Goal: Task Accomplishment & Management: Use online tool/utility

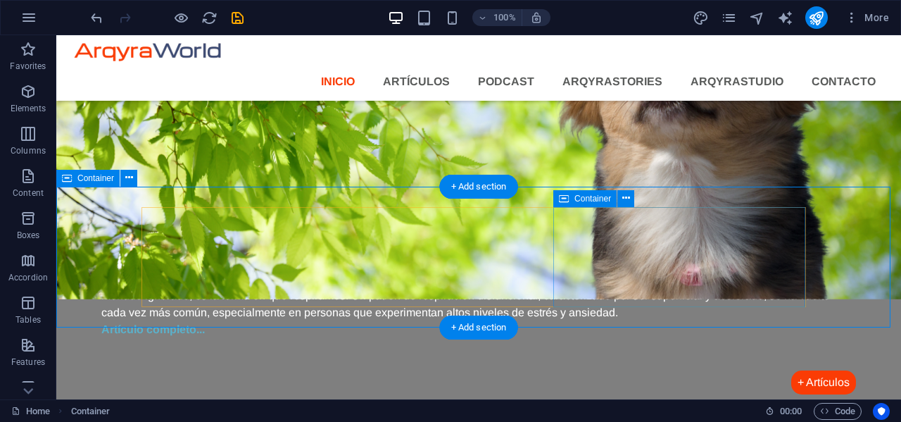
scroll to position [1277, 0]
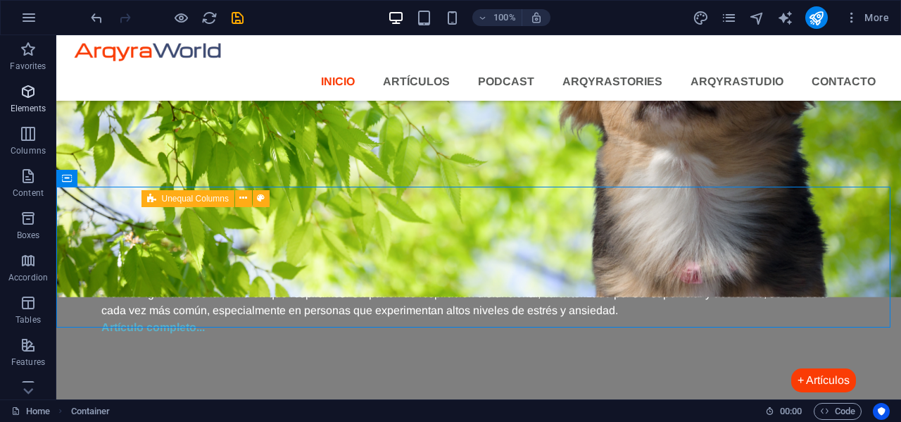
click at [30, 98] on icon "button" at bounding box center [28, 91] width 17 height 17
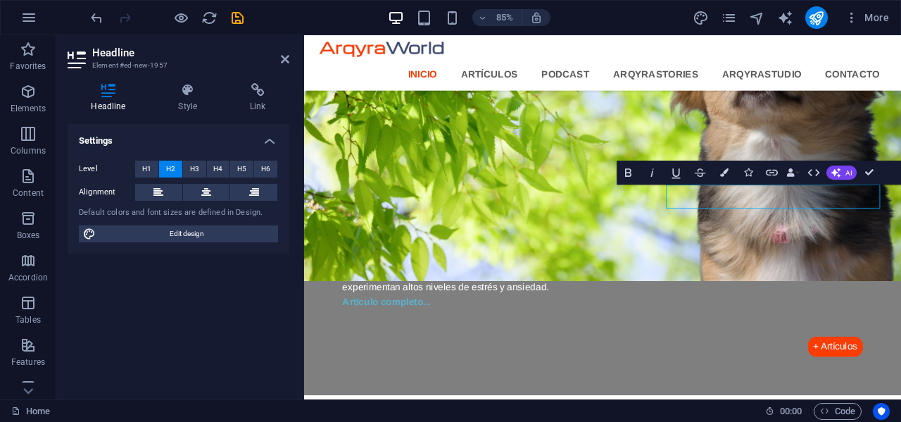
scroll to position [1296, 0]
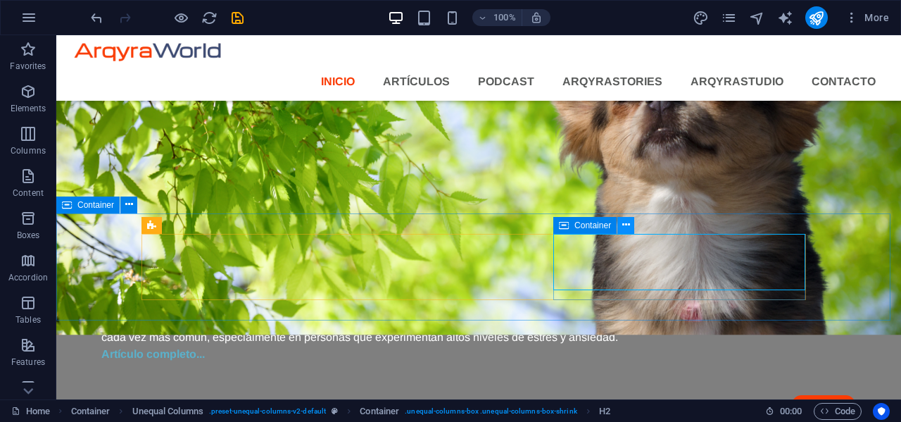
click at [625, 227] on icon at bounding box center [626, 224] width 8 height 15
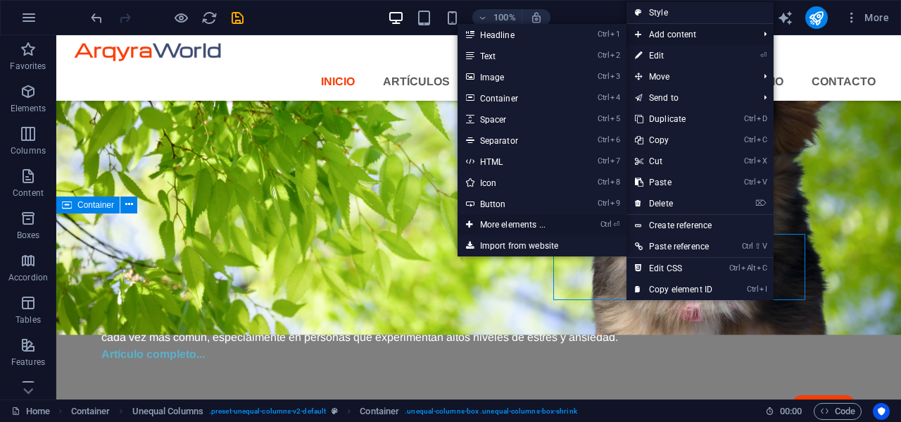
click at [502, 222] on link "Ctrl ⏎ More elements ..." at bounding box center [515, 224] width 116 height 21
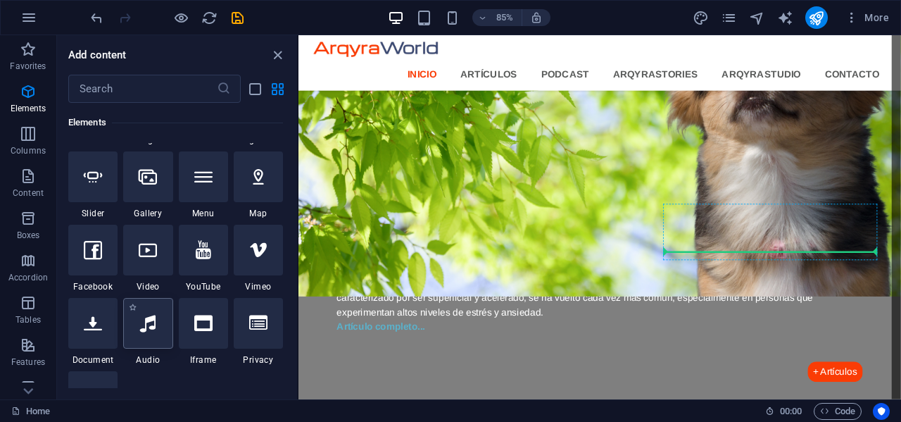
scroll to position [1270, 0]
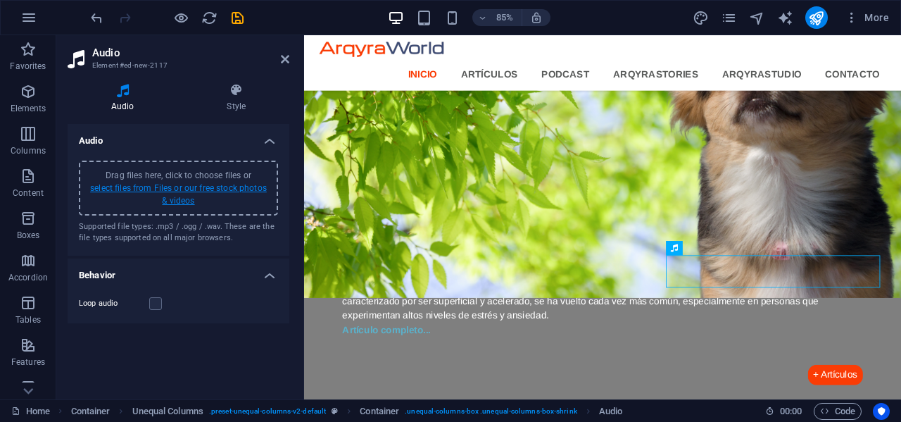
click at [180, 185] on link "select files from Files or our free stock photos & videos" at bounding box center [178, 194] width 177 height 23
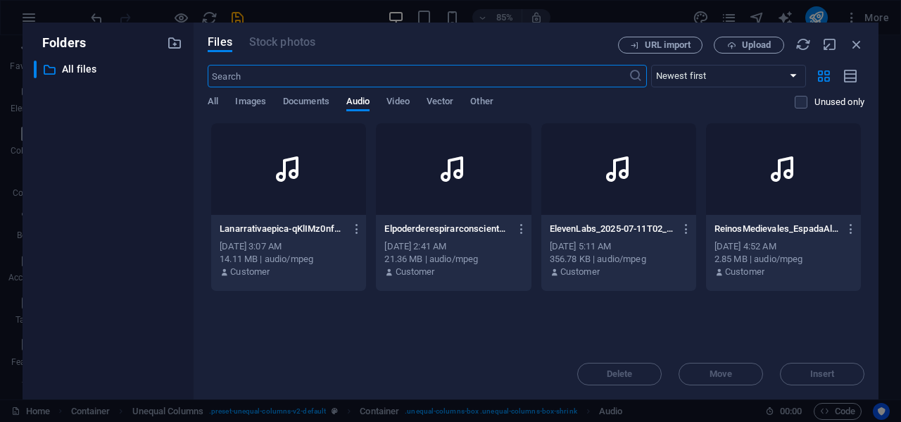
scroll to position [1202, 0]
click at [459, 229] on p "Elpoderderespirarconsciente-wOABNnbuhGIaq9GKPxex1g.mp3" at bounding box center [446, 228] width 125 height 13
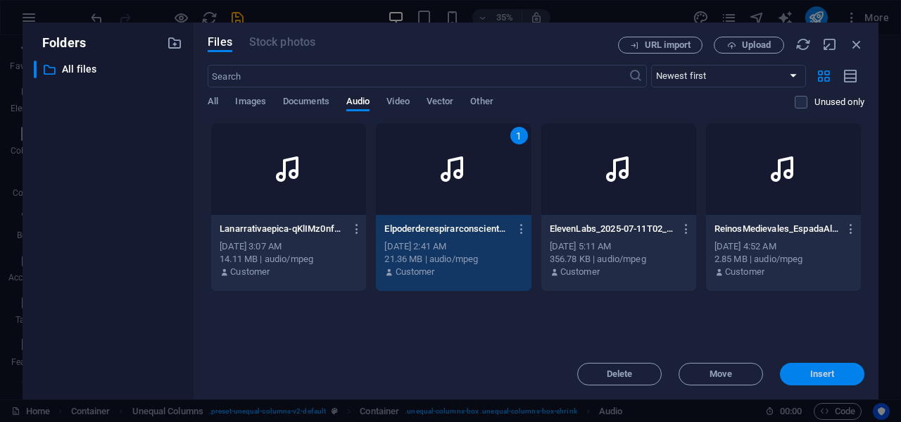
click at [817, 373] on span "Insert" at bounding box center [822, 373] width 25 height 8
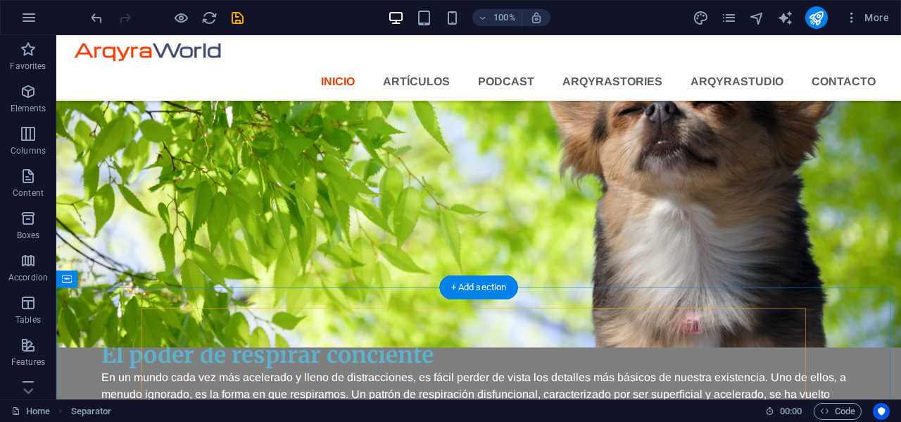
scroll to position [1439, 0]
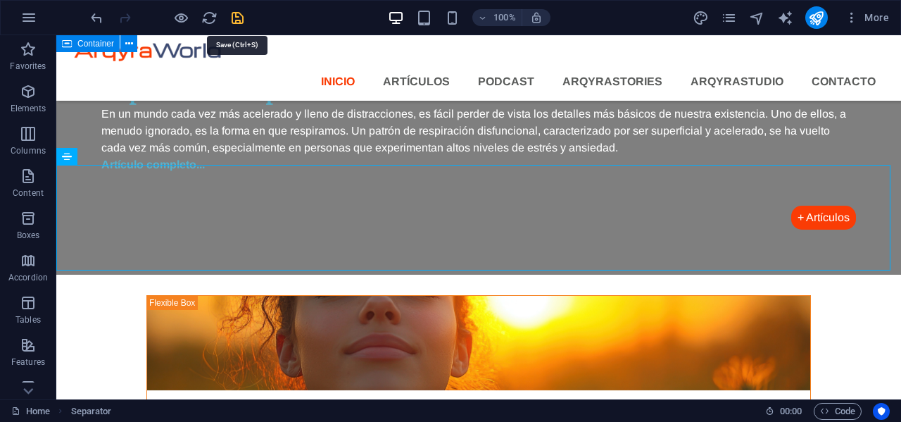
click at [243, 17] on icon "save" at bounding box center [237, 18] width 16 height 16
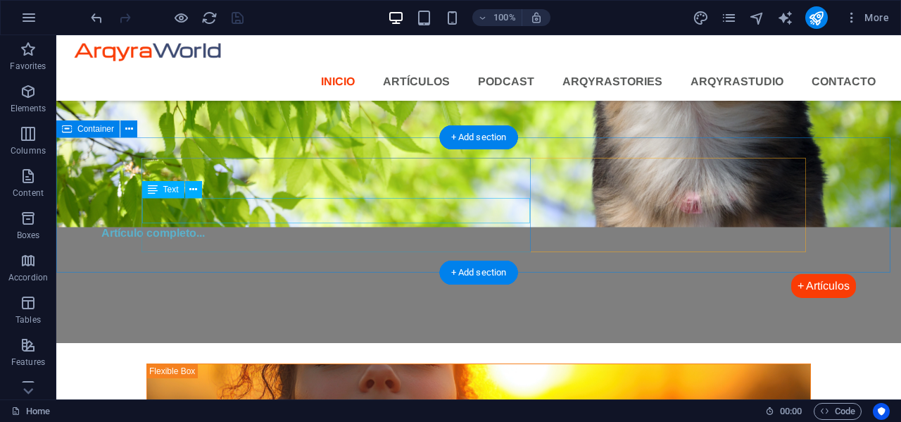
scroll to position [1298, 0]
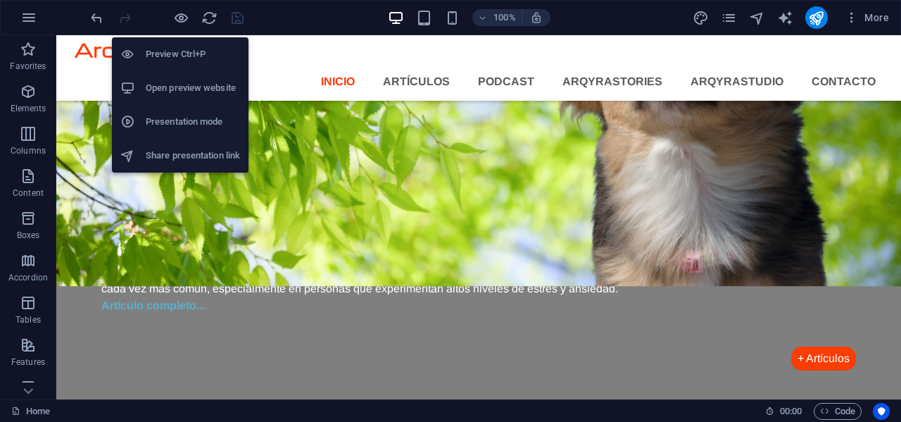
click at [214, 89] on h6 "Open preview website" at bounding box center [193, 88] width 94 height 17
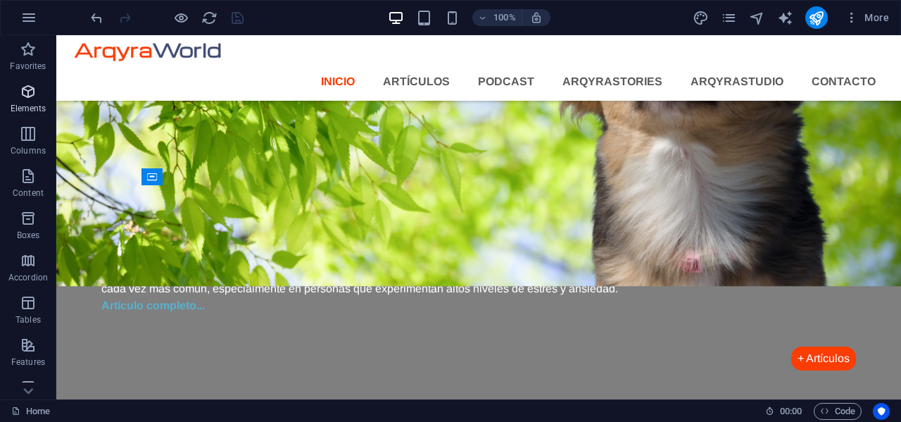
click at [28, 94] on icon "button" at bounding box center [28, 91] width 17 height 17
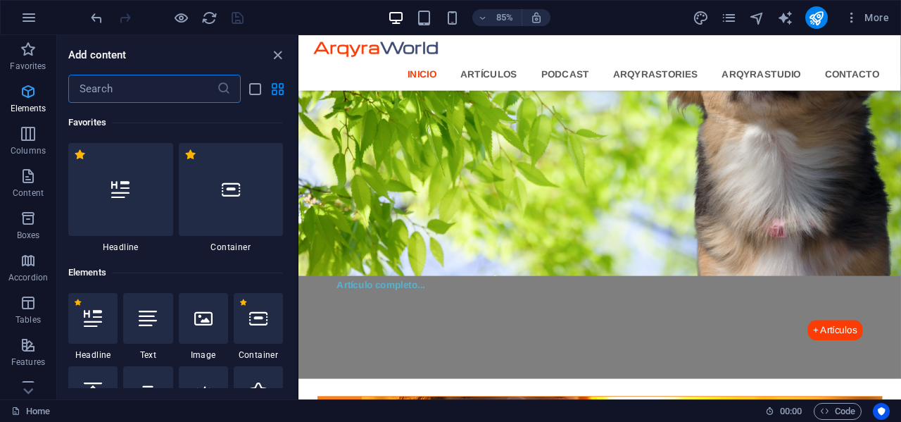
scroll to position [150, 0]
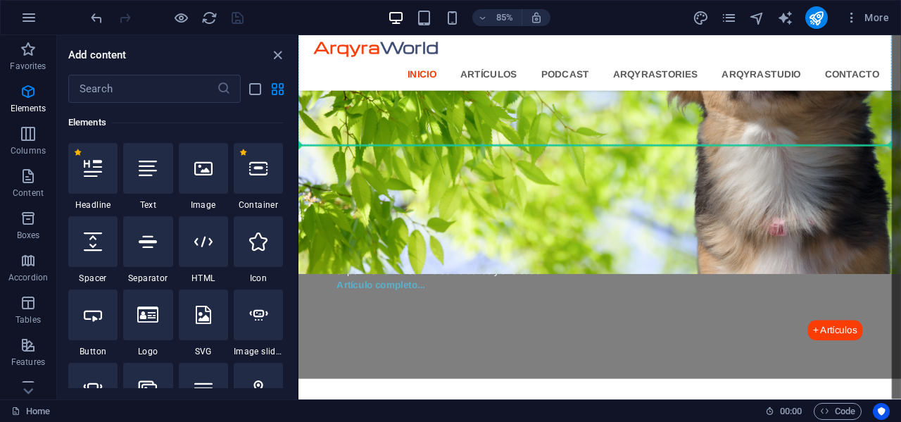
select select "px"
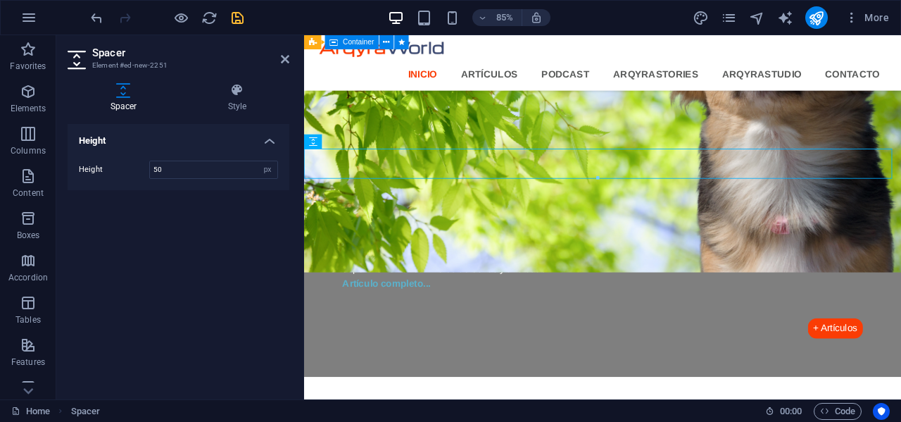
scroll to position [1318, 0]
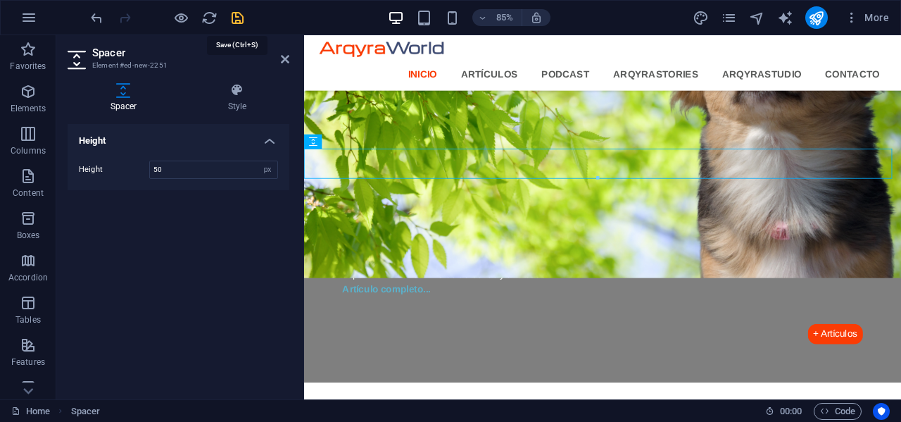
click at [240, 21] on icon "save" at bounding box center [237, 18] width 16 height 16
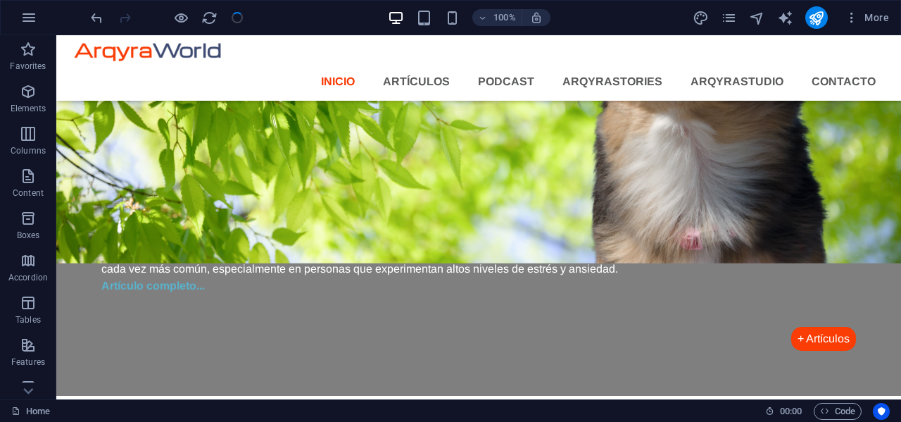
scroll to position [1292, 0]
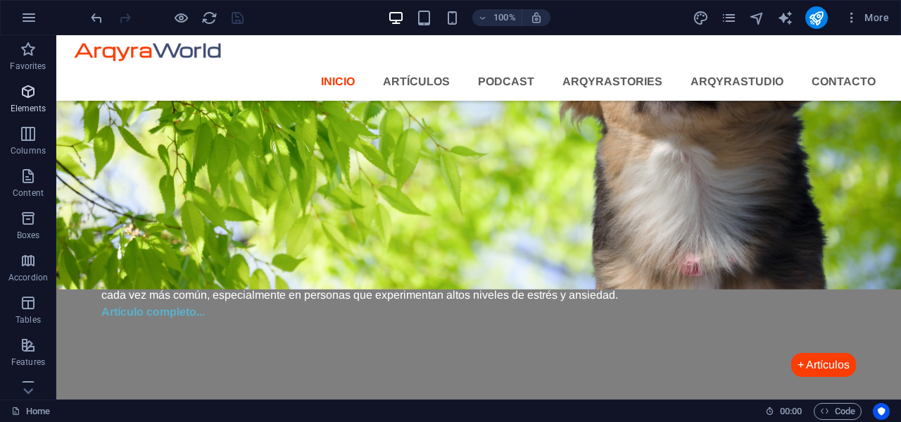
click at [29, 97] on icon "button" at bounding box center [28, 91] width 17 height 17
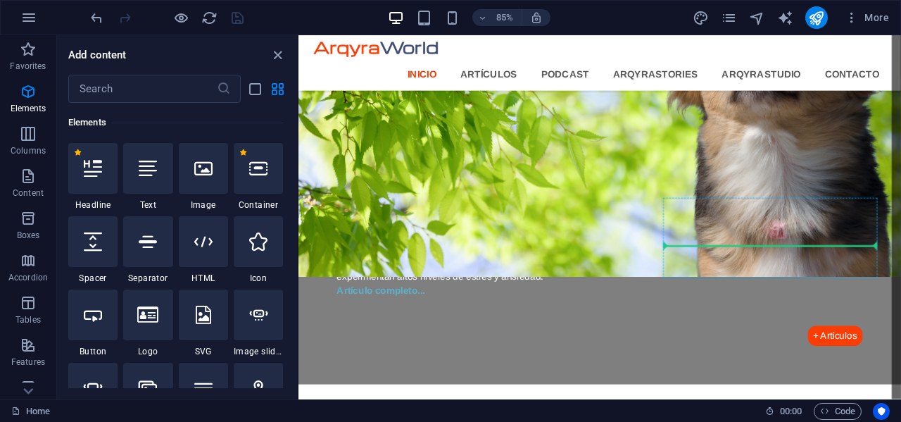
scroll to position [1312, 0]
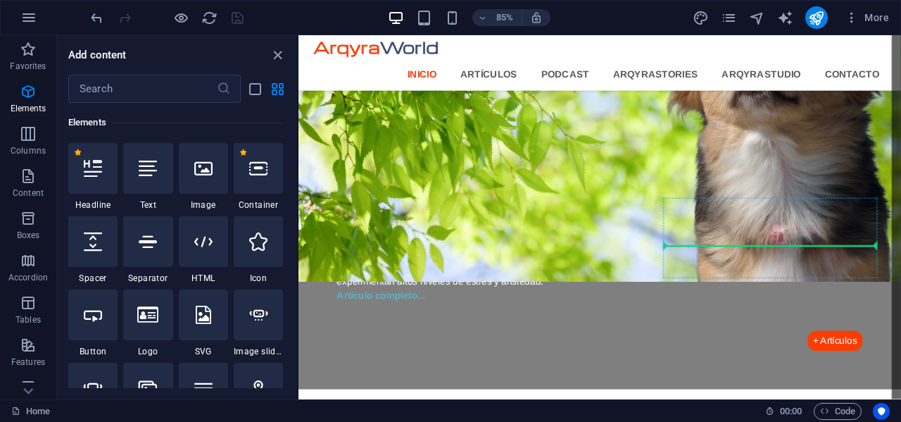
select select "px"
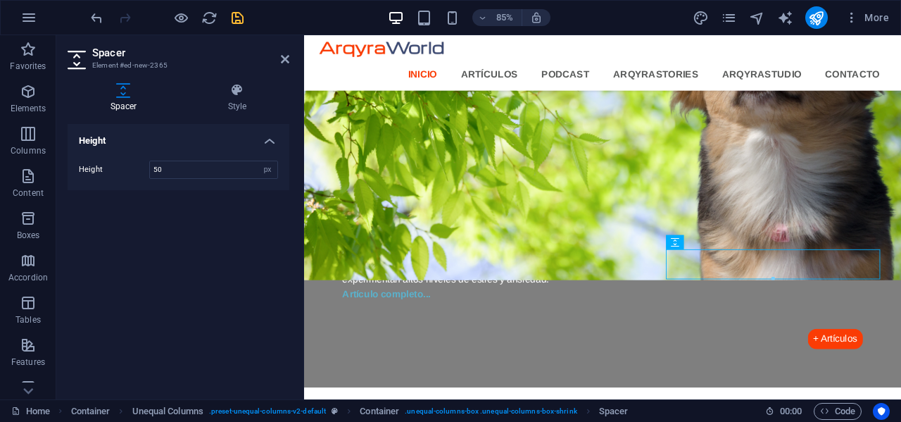
click at [234, 26] on div at bounding box center [167, 17] width 158 height 23
click at [237, 18] on icon "save" at bounding box center [237, 18] width 16 height 16
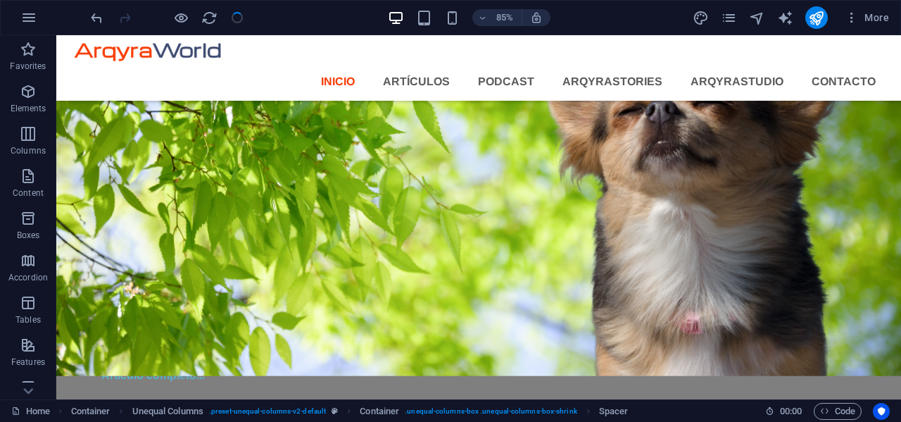
scroll to position [1286, 0]
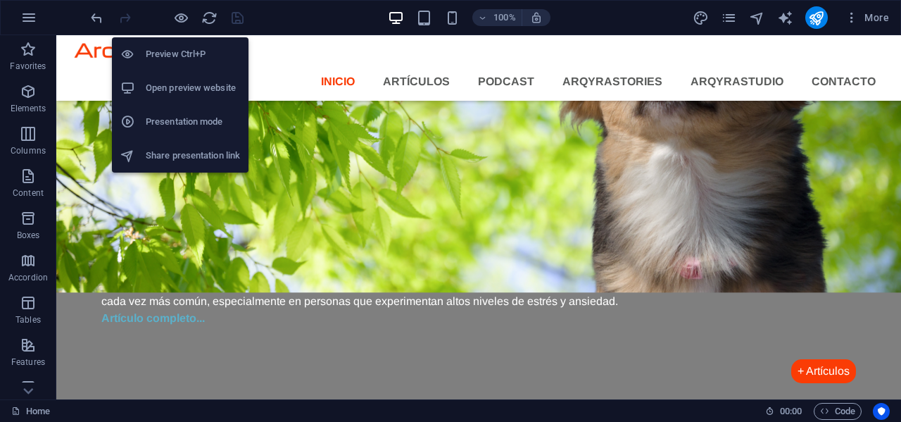
click at [184, 85] on h6 "Open preview website" at bounding box center [193, 88] width 94 height 17
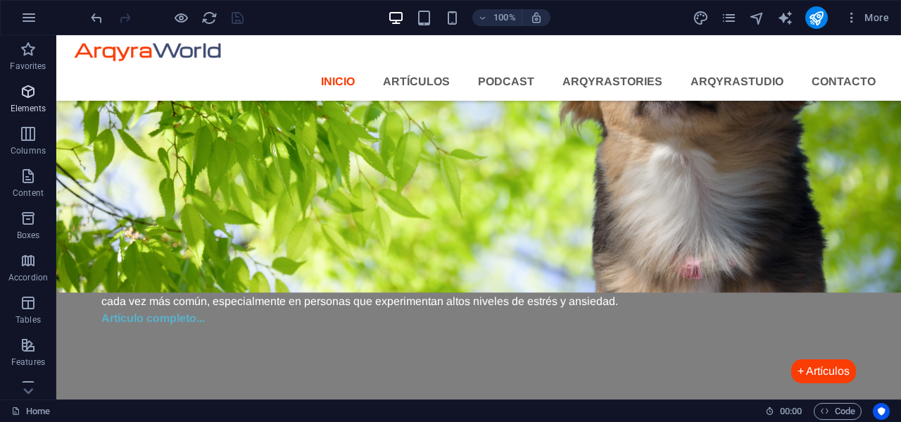
click at [30, 95] on icon "button" at bounding box center [28, 91] width 17 height 17
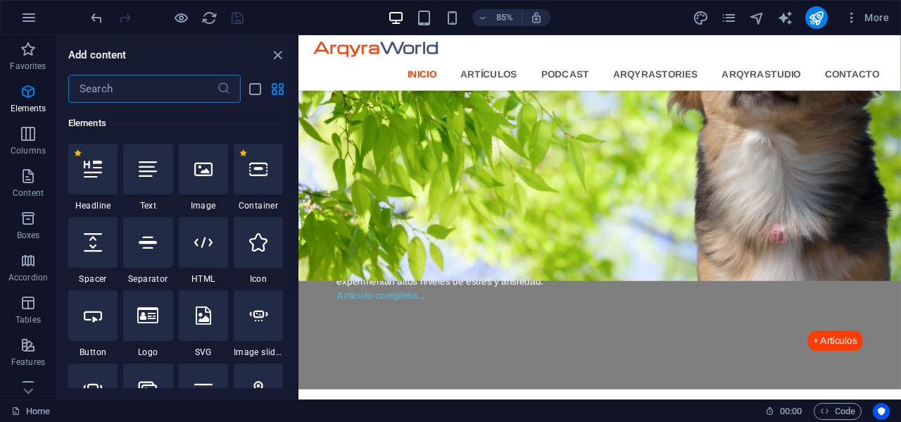
scroll to position [150, 0]
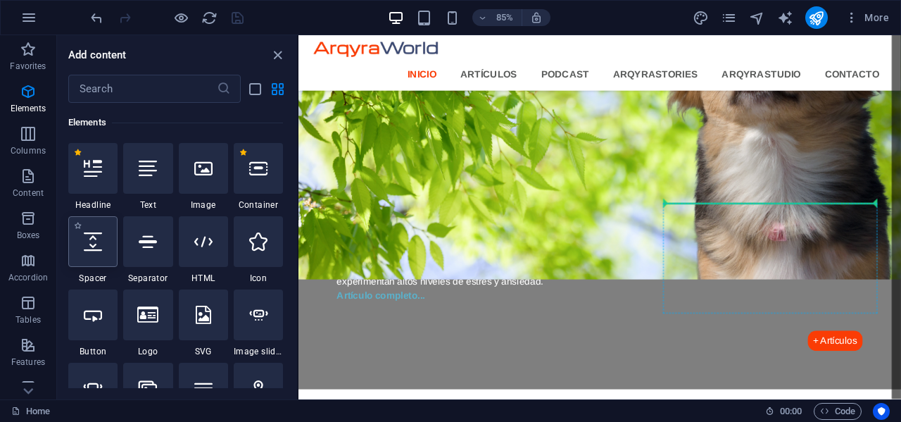
select select "px"
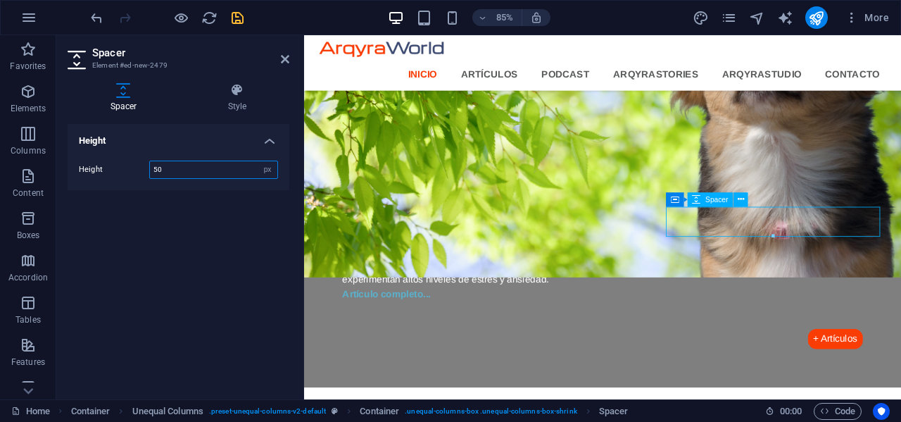
scroll to position [1306, 0]
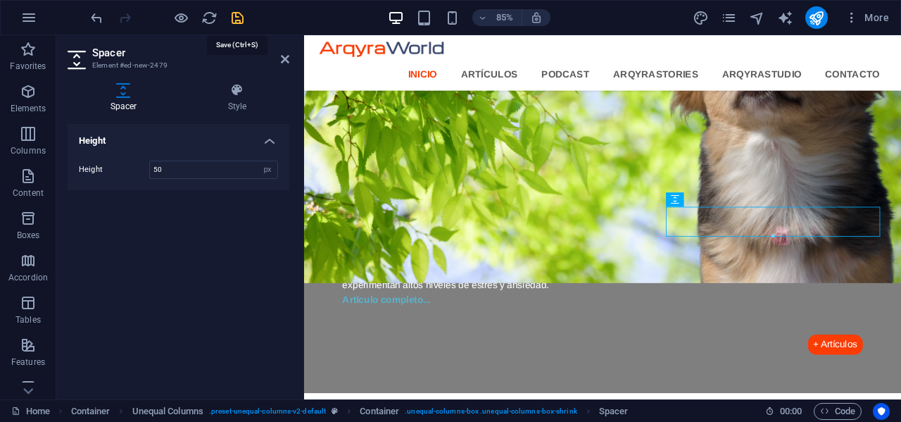
click at [236, 17] on icon "save" at bounding box center [237, 18] width 16 height 16
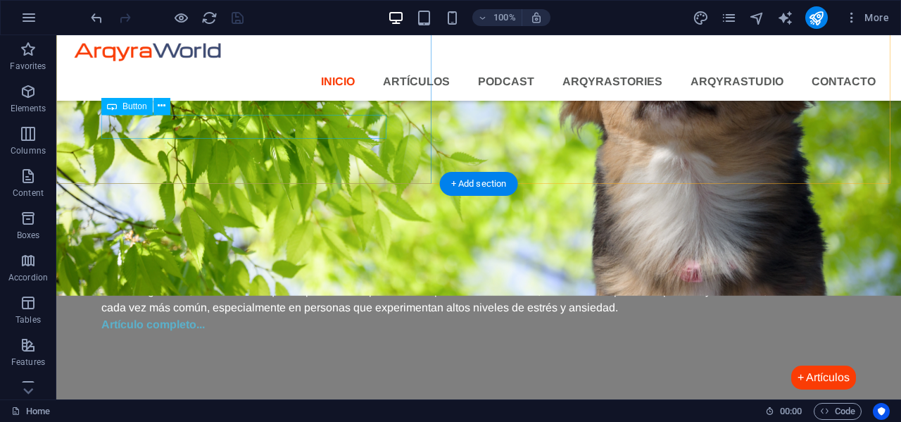
scroll to position [1350, 0]
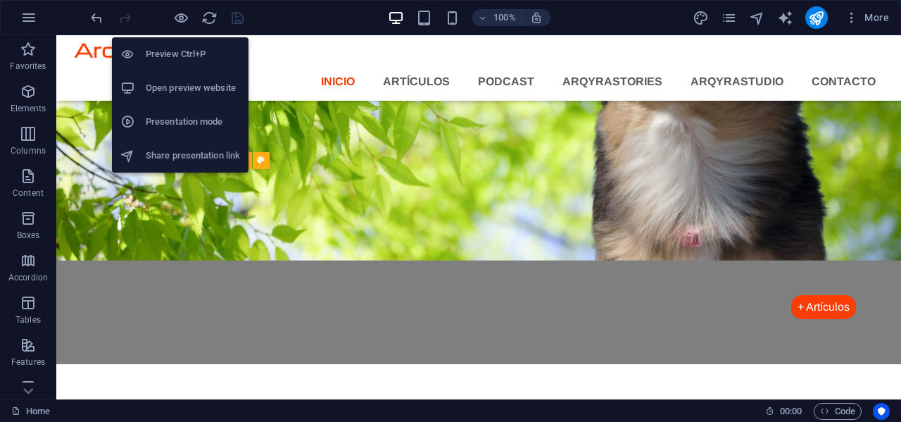
click at [181, 82] on h6 "Open preview website" at bounding box center [193, 88] width 94 height 17
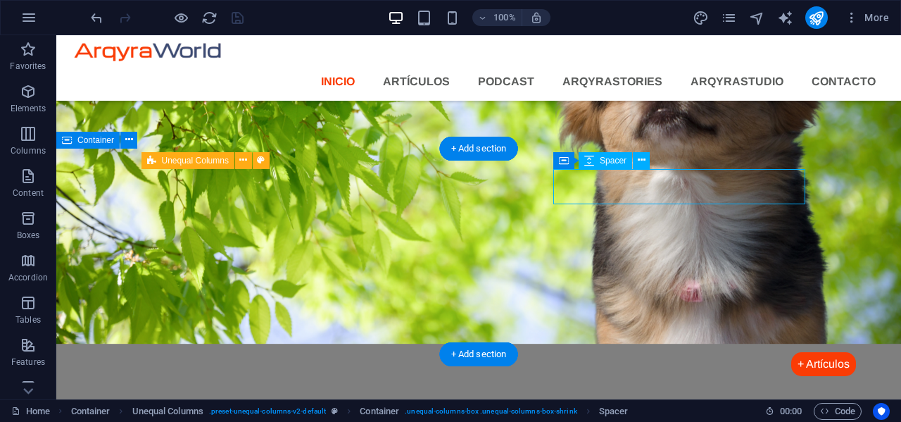
select select "px"
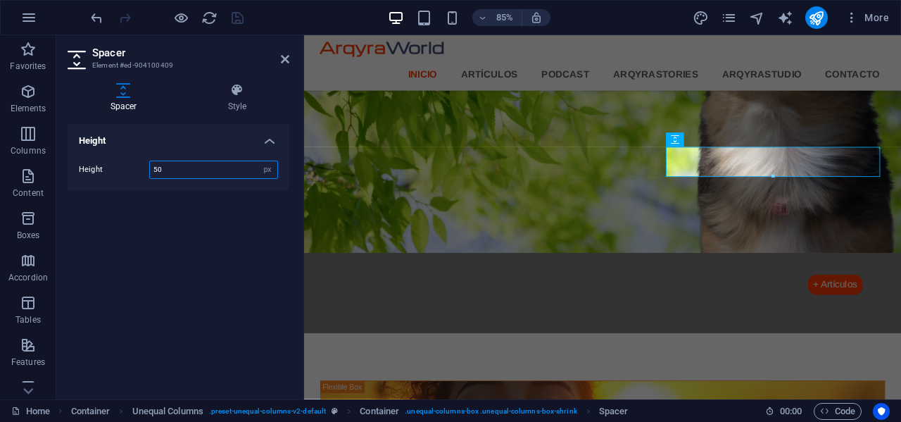
click at [212, 169] on input "50" at bounding box center [213, 169] width 127 height 17
click at [211, 169] on input "50" at bounding box center [213, 169] width 127 height 17
type input "60"
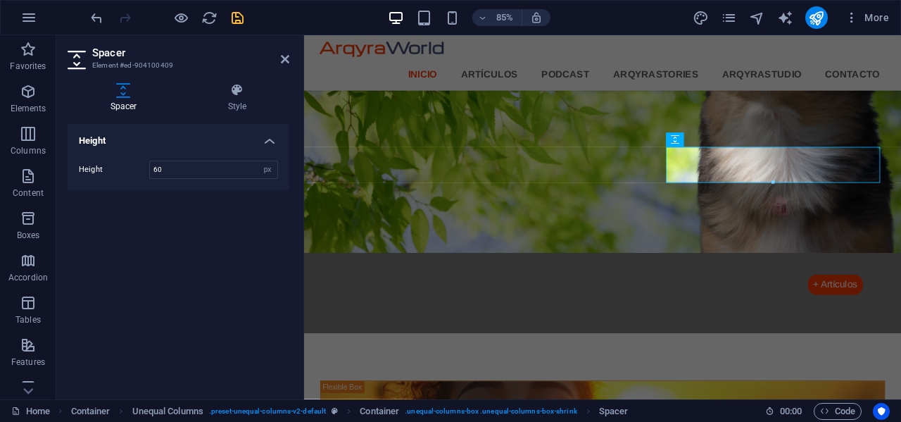
click at [236, 18] on icon "save" at bounding box center [237, 18] width 16 height 16
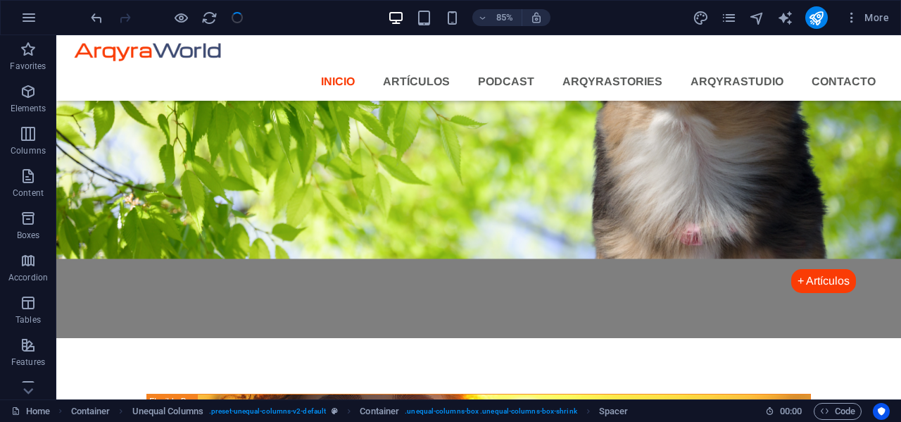
scroll to position [1350, 0]
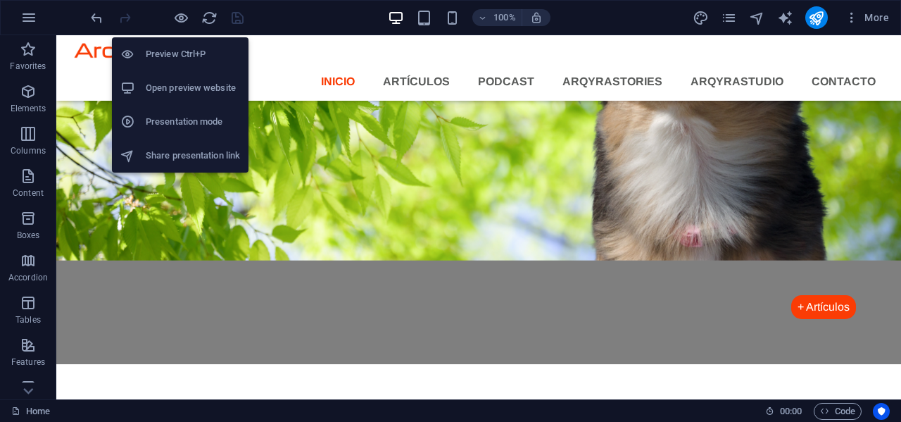
click at [175, 84] on h6 "Open preview website" at bounding box center [193, 88] width 94 height 17
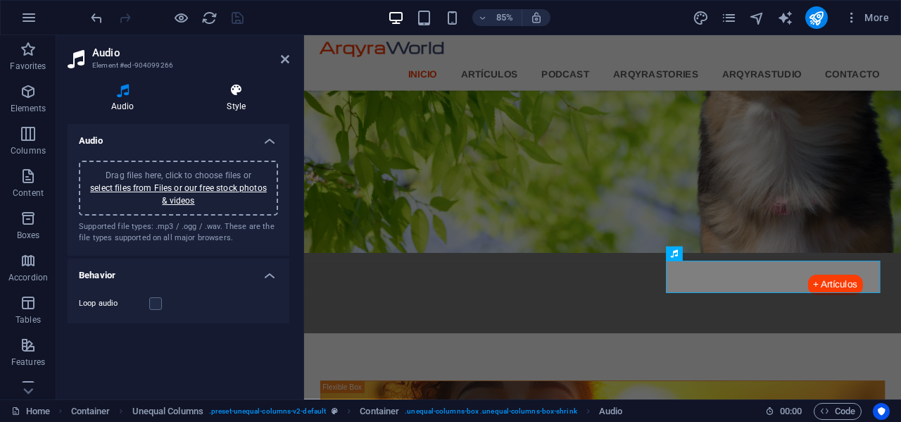
click at [229, 96] on icon at bounding box center [237, 90] width 106 height 14
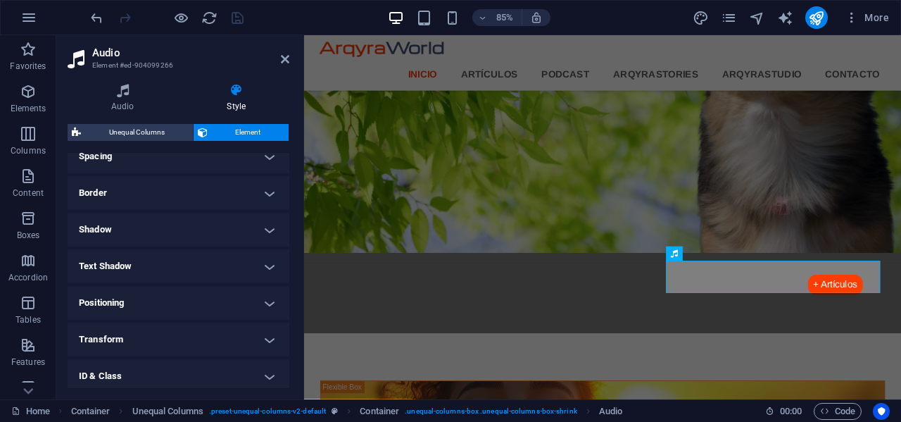
scroll to position [352, 0]
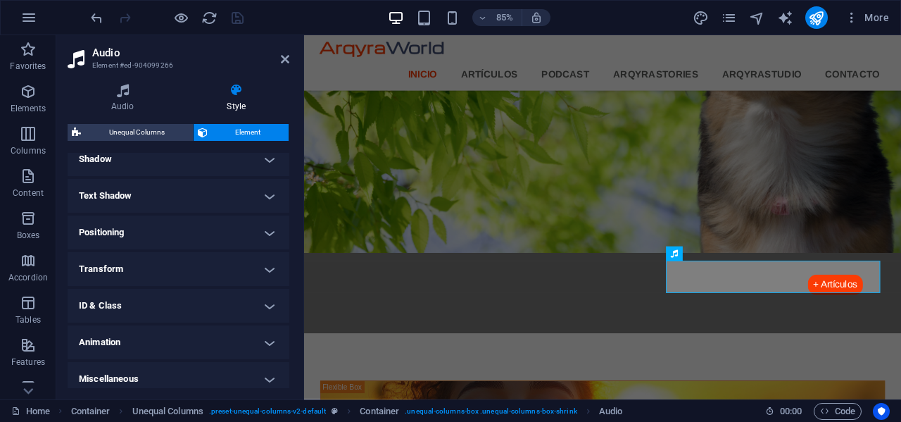
click at [203, 260] on h4 "Transform" at bounding box center [179, 269] width 222 height 34
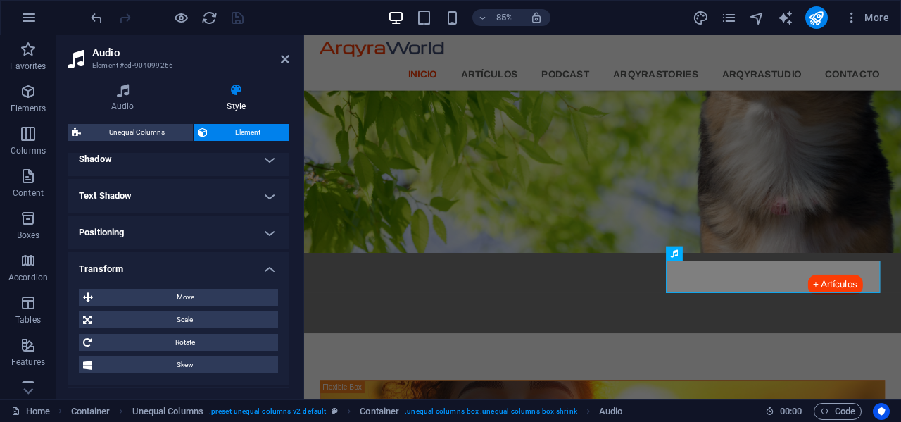
click at [203, 260] on h4 "Transform" at bounding box center [179, 264] width 222 height 25
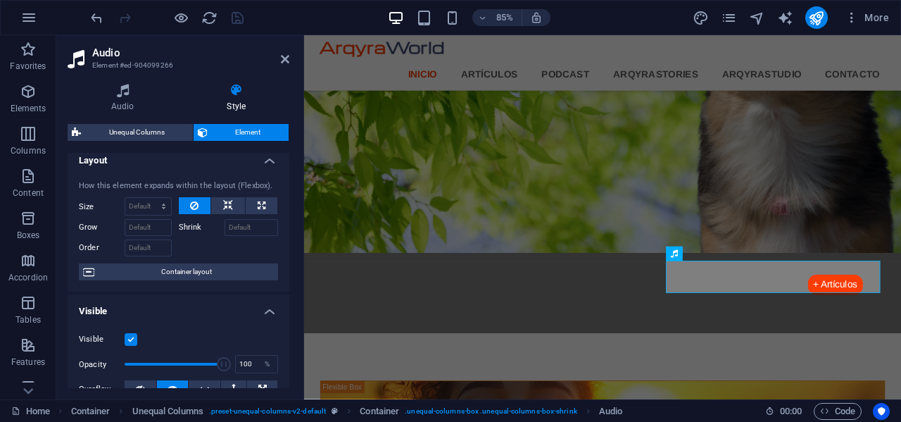
scroll to position [8, 0]
click at [129, 97] on h4 "Audio" at bounding box center [126, 98] width 116 height 30
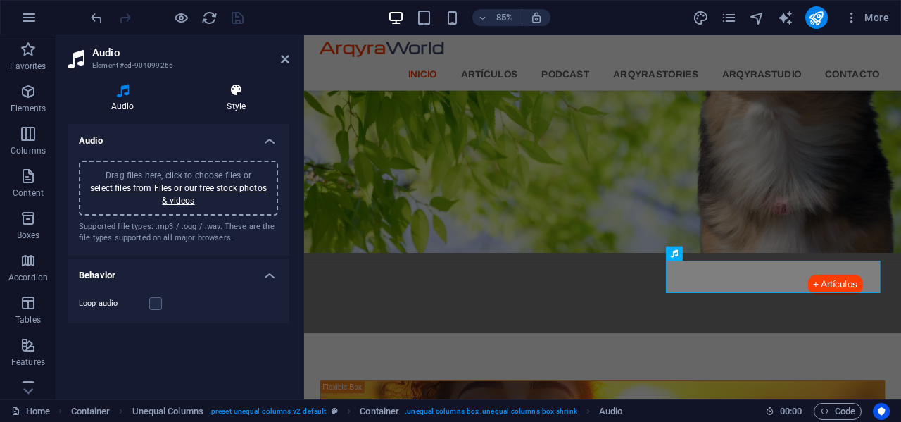
click at [239, 93] on icon at bounding box center [237, 90] width 106 height 14
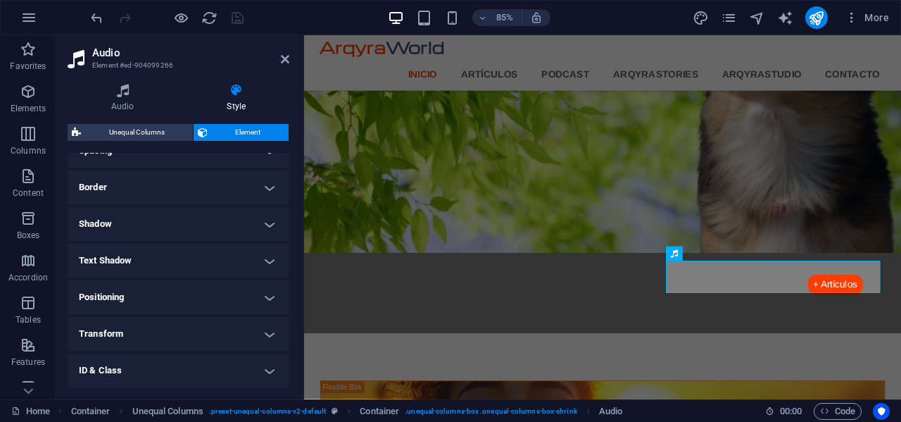
scroll to position [289, 0]
click at [239, 220] on h4 "Shadow" at bounding box center [179, 222] width 222 height 34
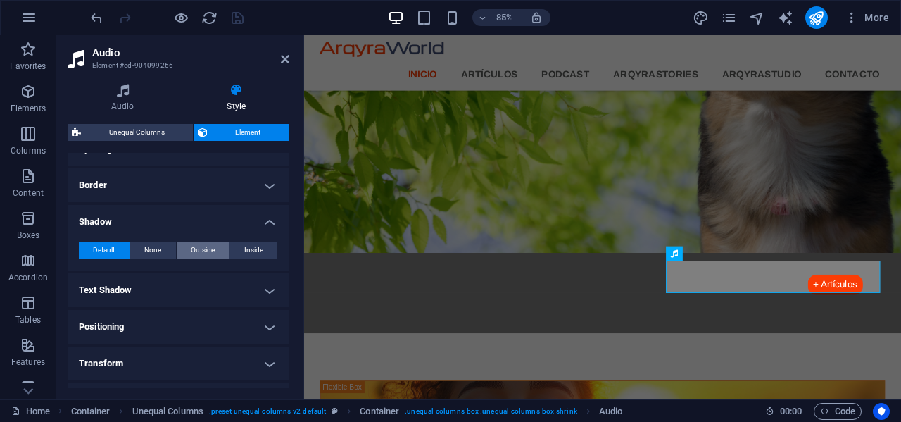
click at [207, 249] on span "Outside" at bounding box center [203, 249] width 24 height 17
type input "2"
type input "4"
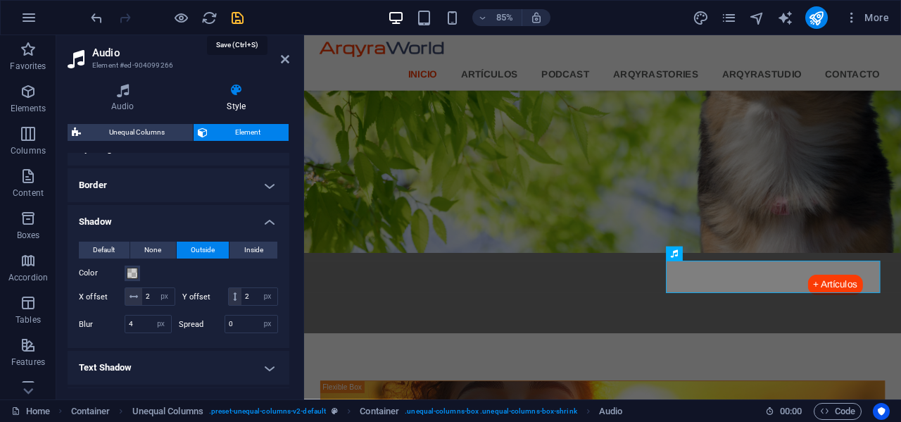
click at [235, 18] on icon "save" at bounding box center [237, 18] width 16 height 16
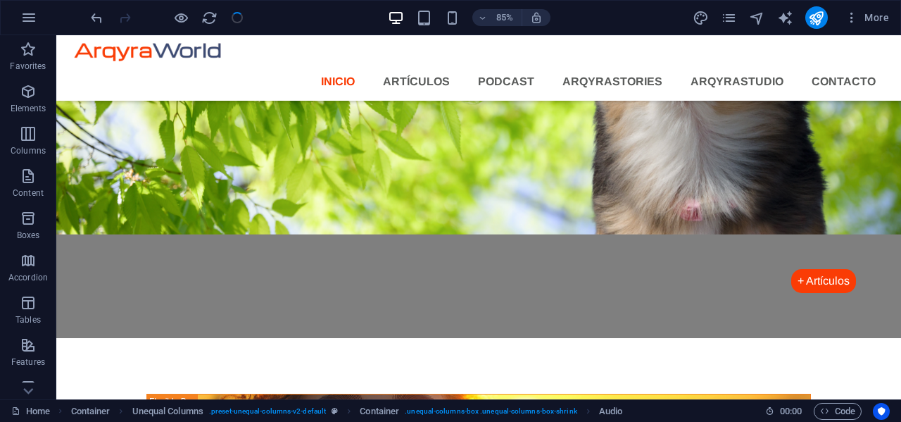
scroll to position [1350, 0]
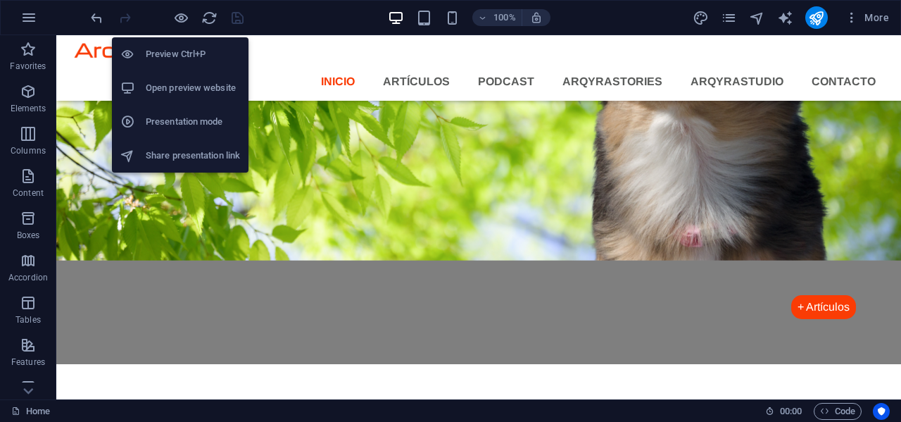
click at [169, 86] on h6 "Open preview website" at bounding box center [193, 88] width 94 height 17
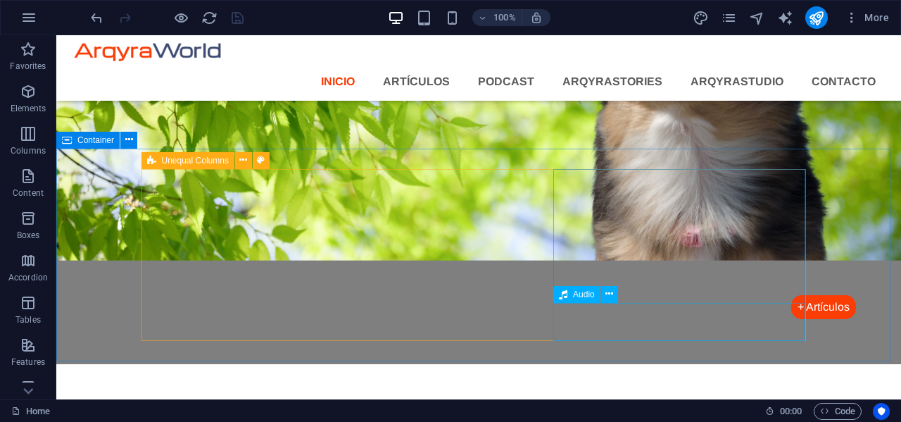
click at [581, 297] on span "Audio" at bounding box center [584, 294] width 22 height 8
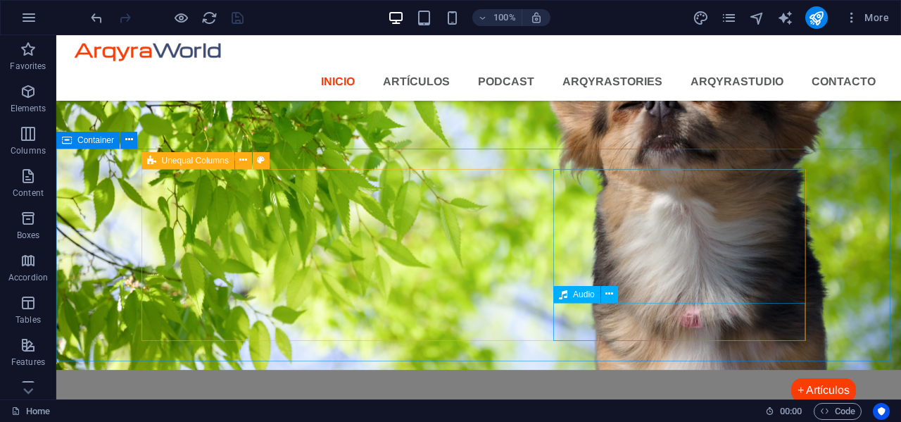
select select "px"
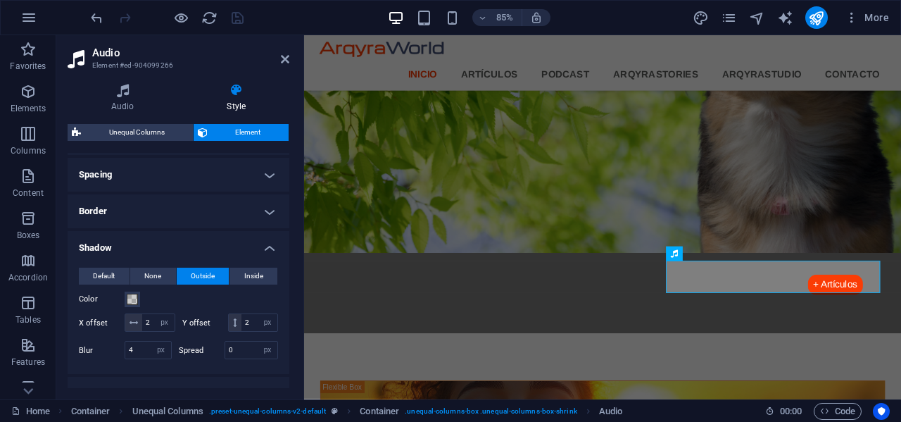
scroll to position [352, 0]
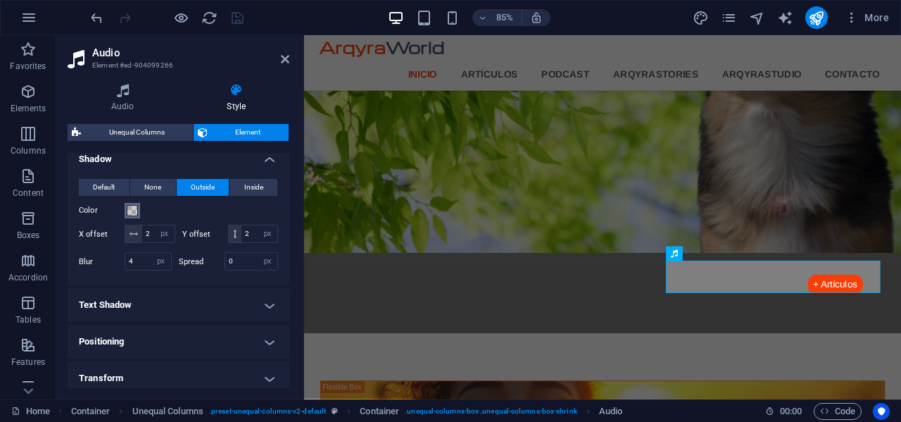
click at [129, 210] on span at bounding box center [132, 210] width 11 height 11
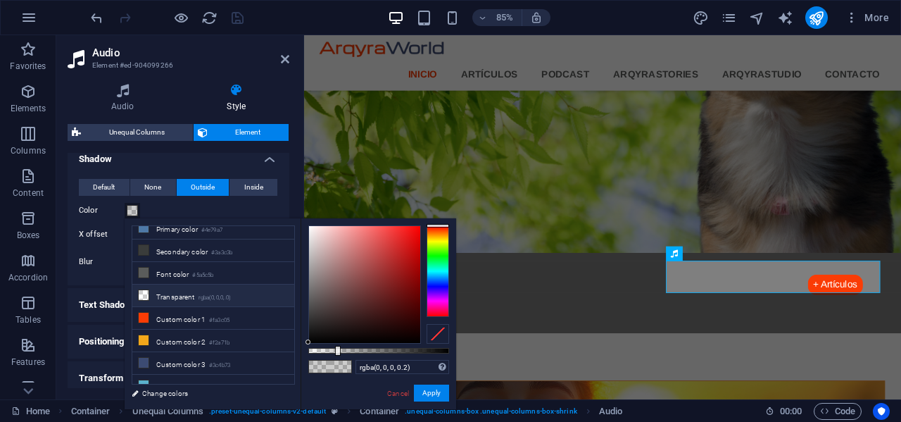
scroll to position [41, 0]
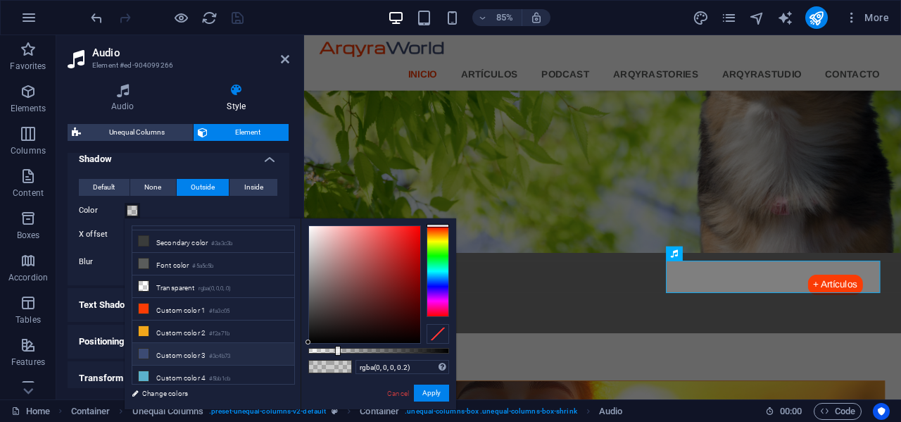
click at [178, 348] on li "Custom color 3 #3c4b73" at bounding box center [213, 354] width 162 height 23
type input "#3c4b73"
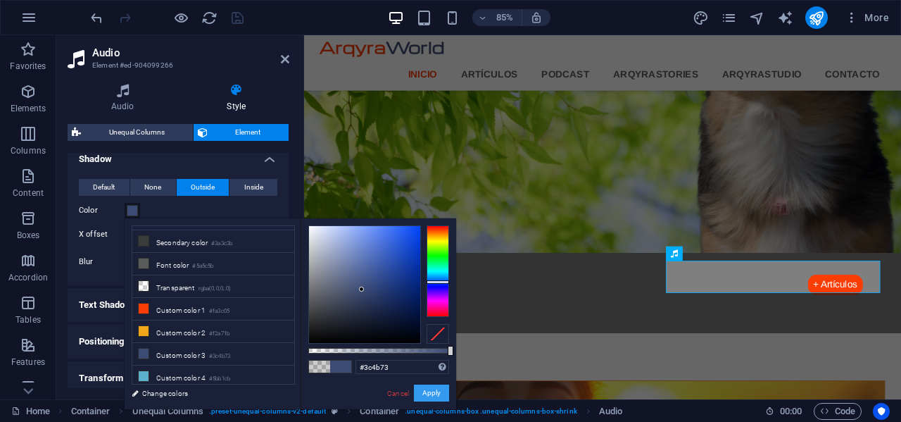
click at [436, 391] on button "Apply" at bounding box center [431, 392] width 35 height 17
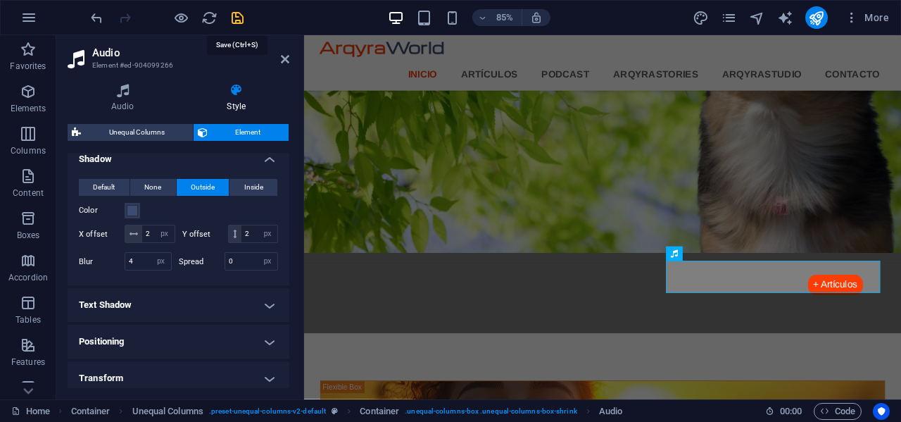
click at [236, 14] on icon "save" at bounding box center [237, 18] width 16 height 16
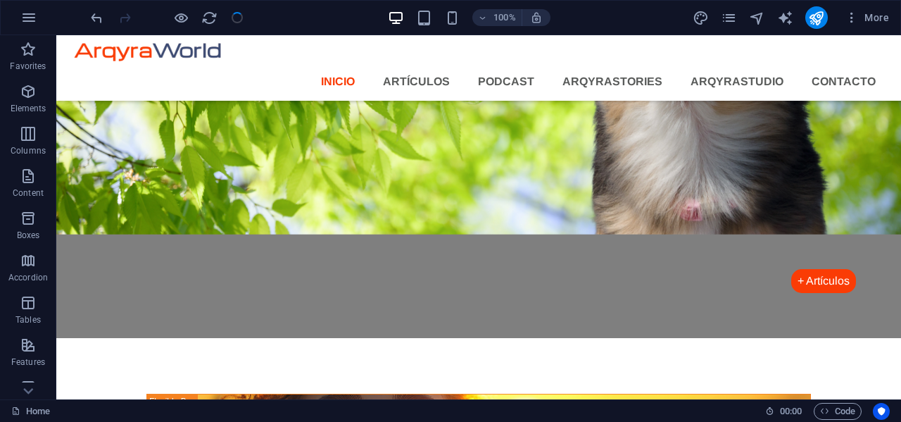
scroll to position [1350, 0]
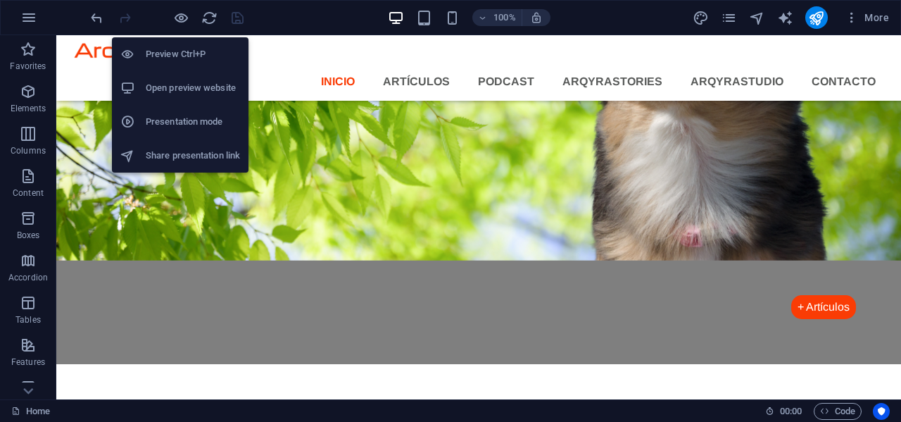
click at [159, 84] on h6 "Open preview website" at bounding box center [193, 88] width 94 height 17
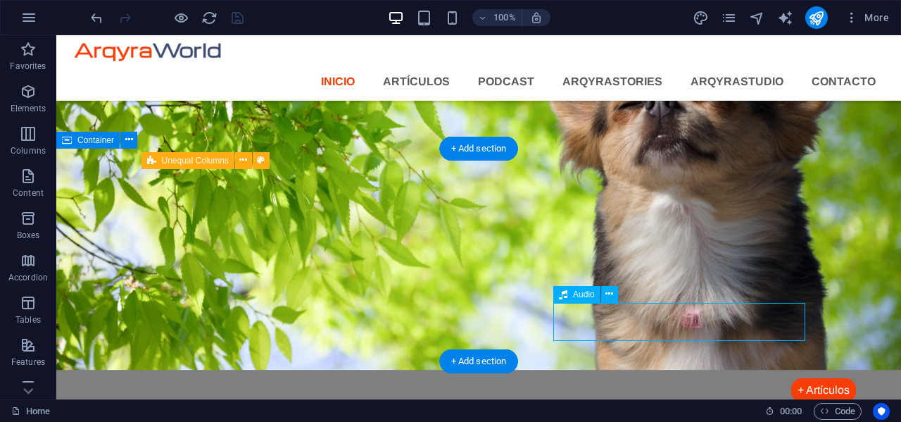
select select "px"
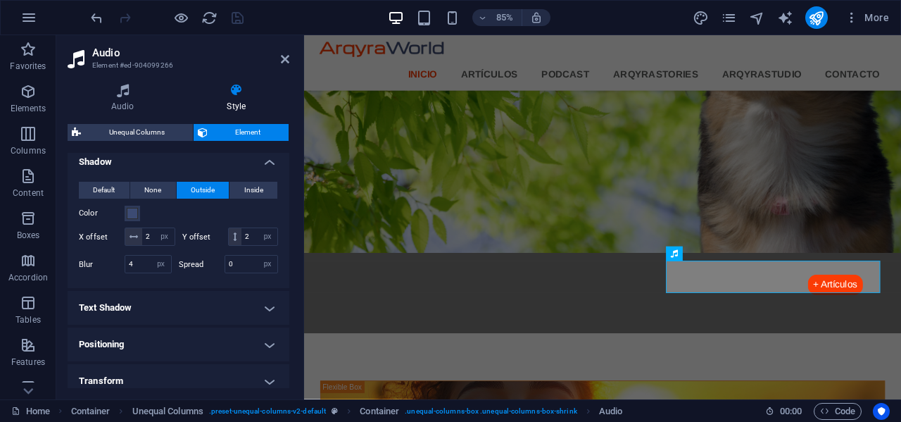
scroll to position [346, 0]
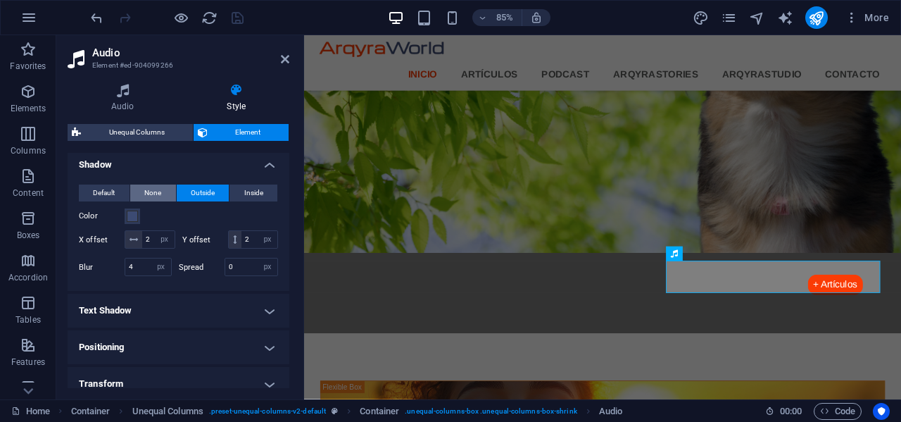
click at [151, 192] on span "None" at bounding box center [152, 192] width 17 height 17
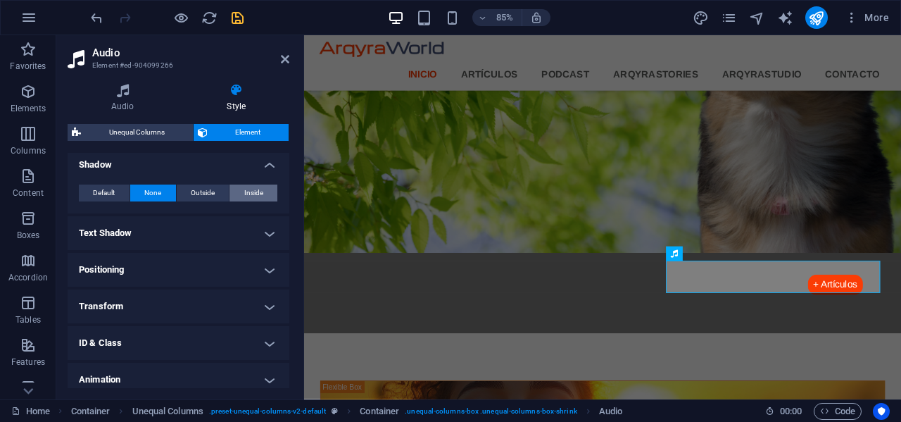
click at [251, 195] on span "Inside" at bounding box center [253, 192] width 19 height 17
type input "2"
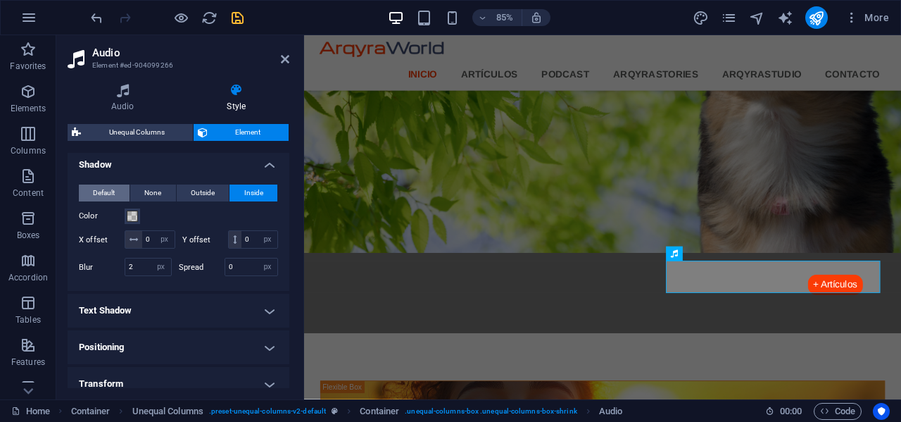
click at [113, 192] on span "Default" at bounding box center [104, 192] width 22 height 17
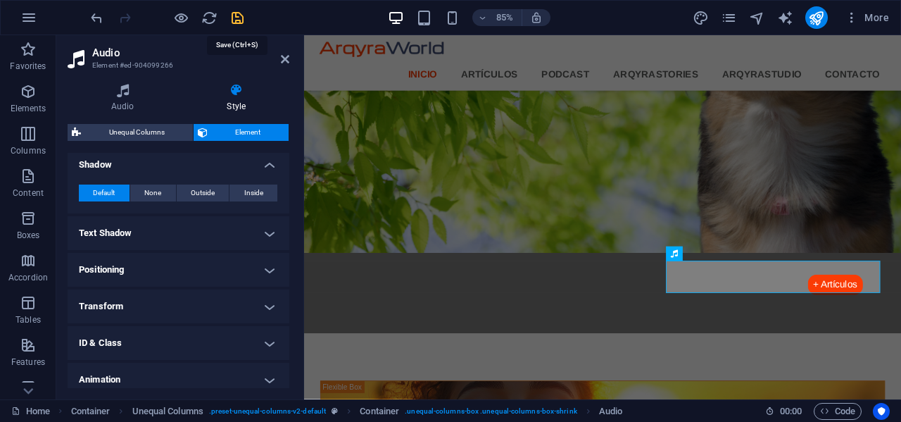
click at [241, 13] on icon "save" at bounding box center [237, 18] width 16 height 16
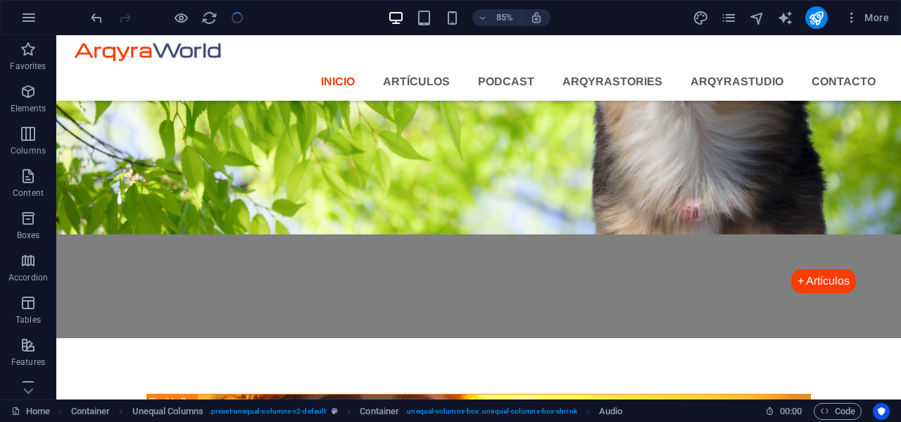
scroll to position [1350, 0]
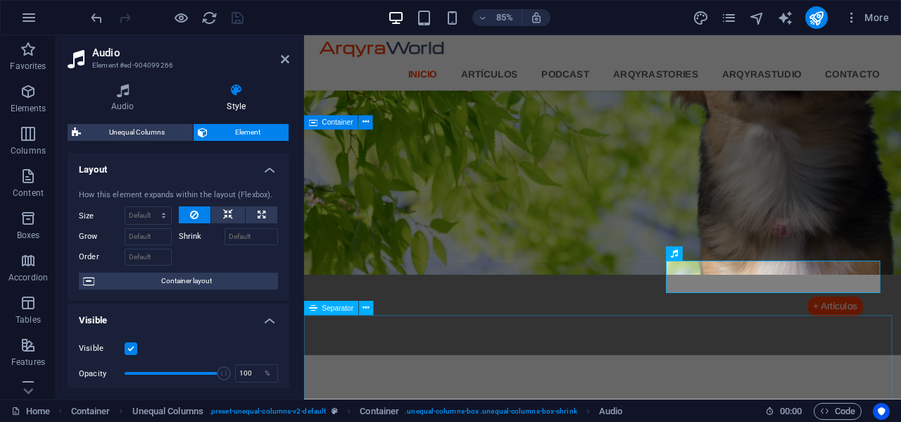
scroll to position [1376, 0]
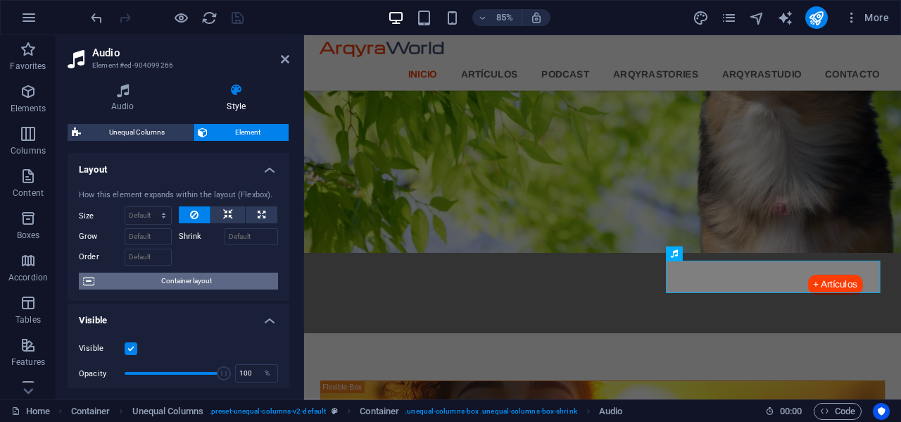
click at [208, 282] on span "Container layout" at bounding box center [186, 280] width 175 height 17
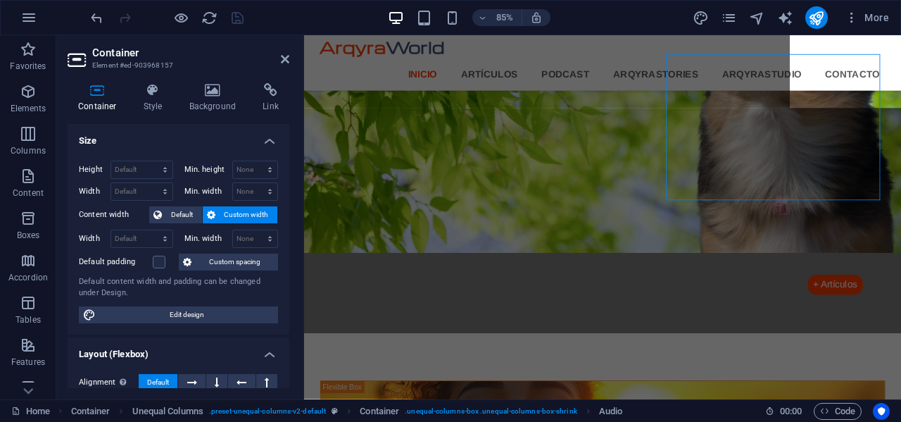
scroll to position [1484, 0]
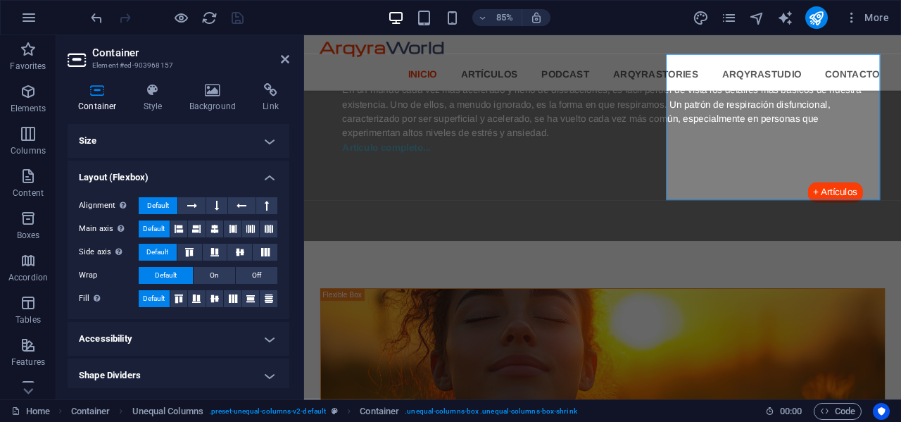
click at [160, 116] on div "Container Style Background Link Size Height Default px rem % vh vw Min. height …" at bounding box center [179, 235] width 222 height 305
click at [151, 92] on icon at bounding box center [153, 90] width 40 height 14
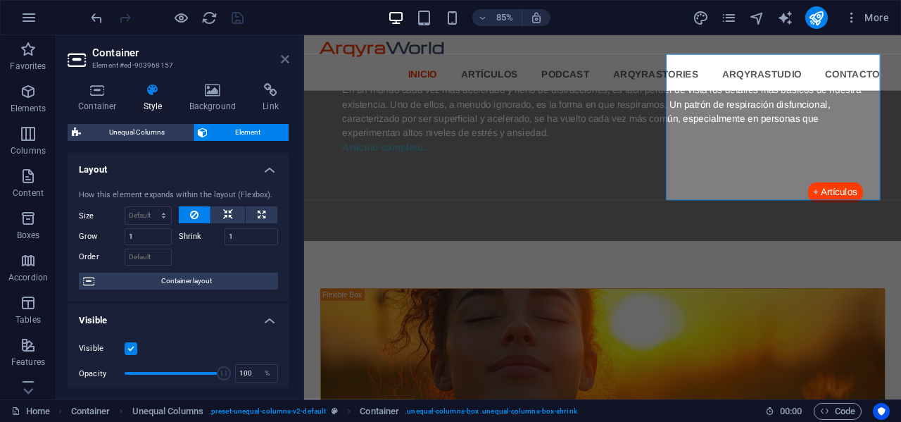
click at [284, 58] on icon at bounding box center [285, 58] width 8 height 11
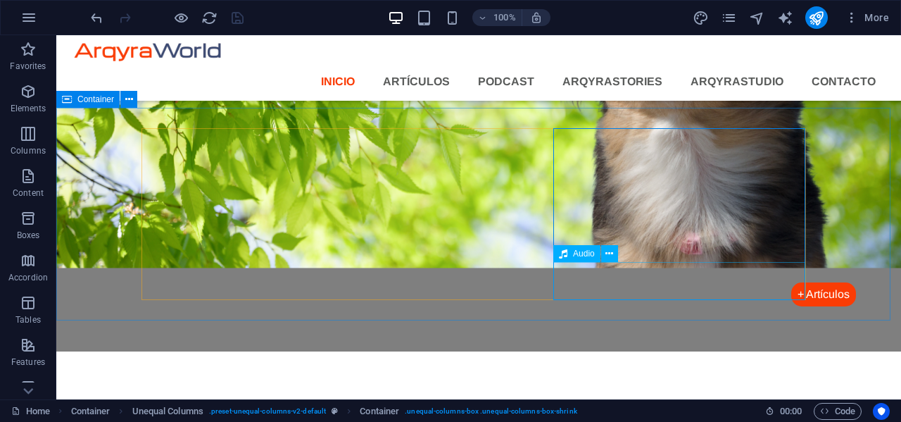
scroll to position [1390, 0]
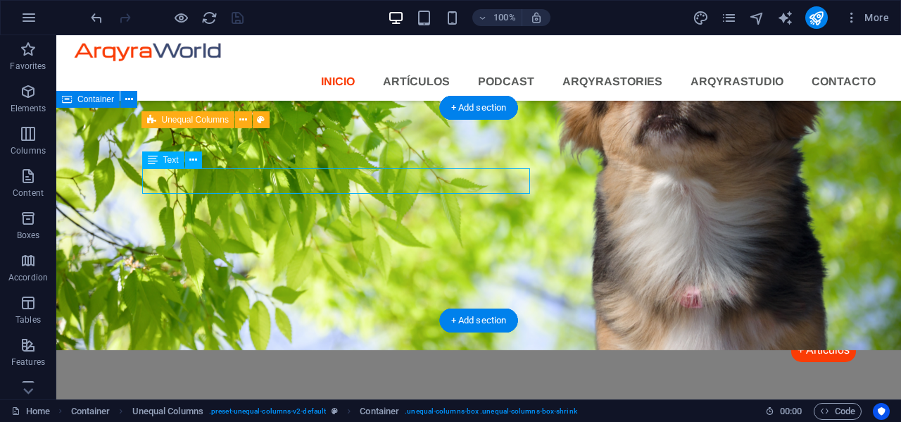
scroll to position [1416, 0]
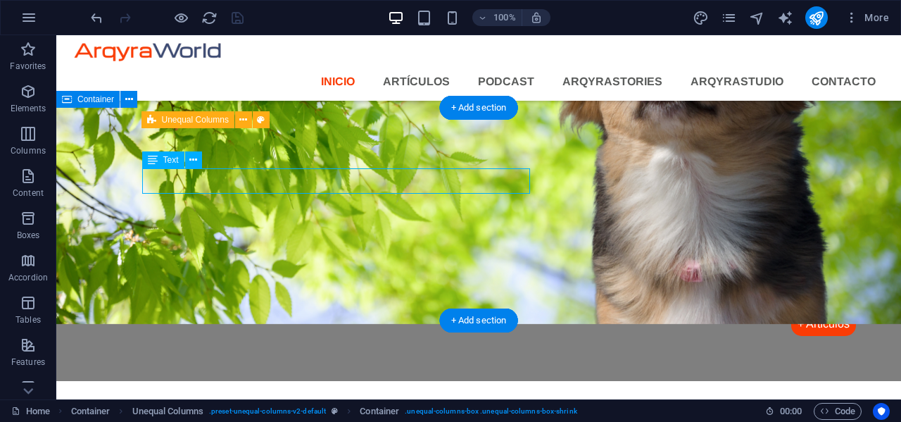
select select "px"
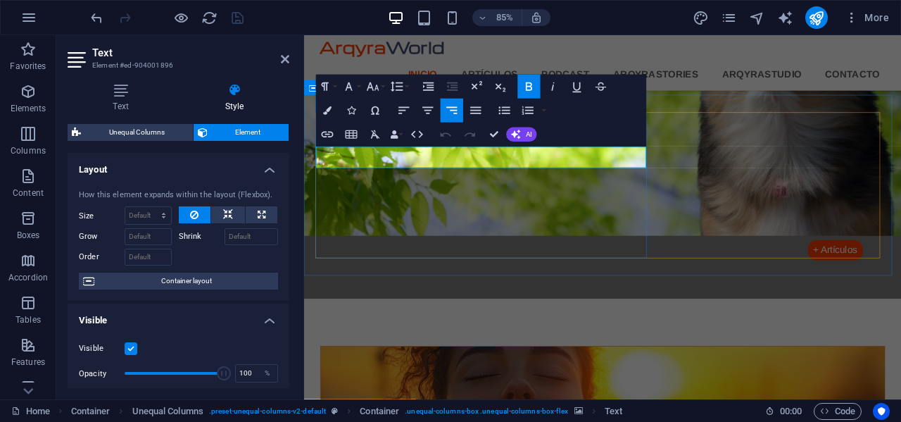
click at [383, 89] on button "Font Size" at bounding box center [375, 87] width 23 height 24
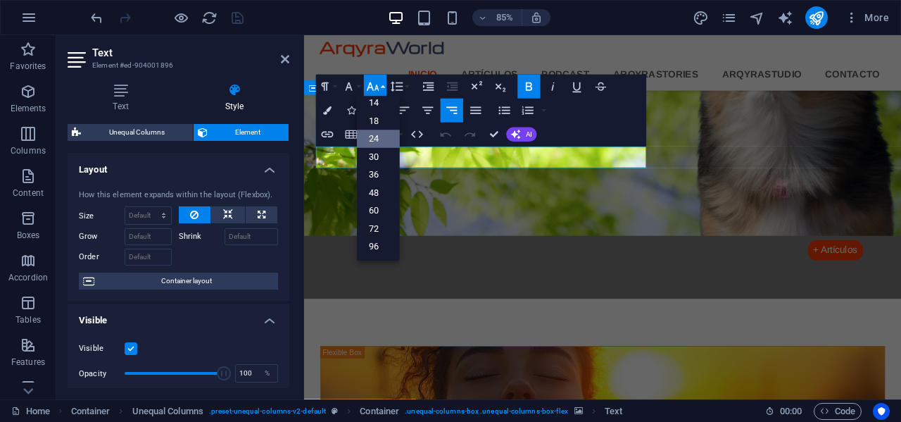
scroll to position [113, 0]
click at [372, 120] on link "18" at bounding box center [378, 122] width 43 height 18
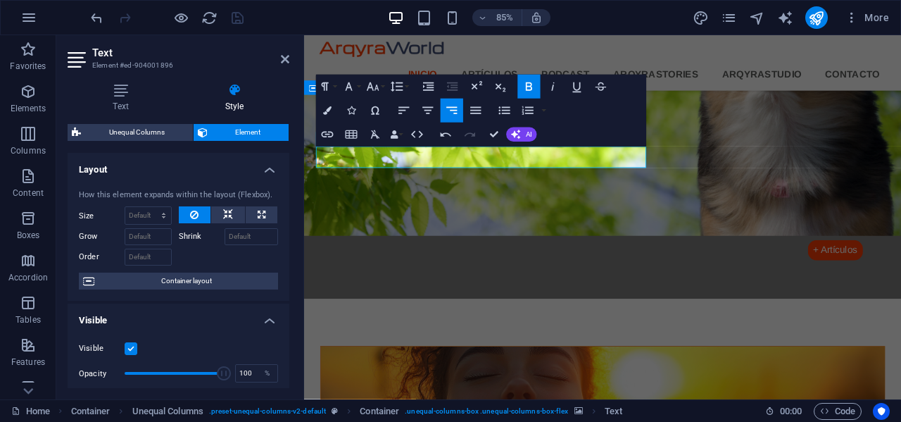
drag, startPoint x: 513, startPoint y: 179, endPoint x: 701, endPoint y: 194, distance: 188.4
click at [379, 91] on icon "button" at bounding box center [373, 86] width 12 height 8
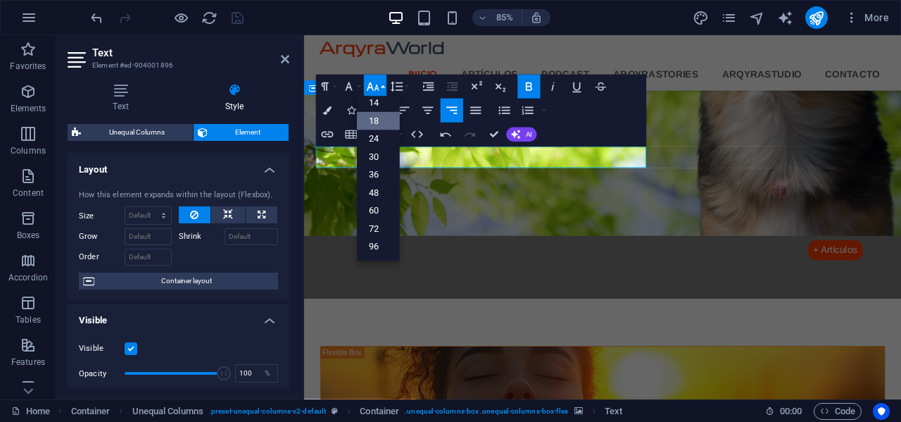
click at [378, 122] on link "18" at bounding box center [378, 122] width 43 height 18
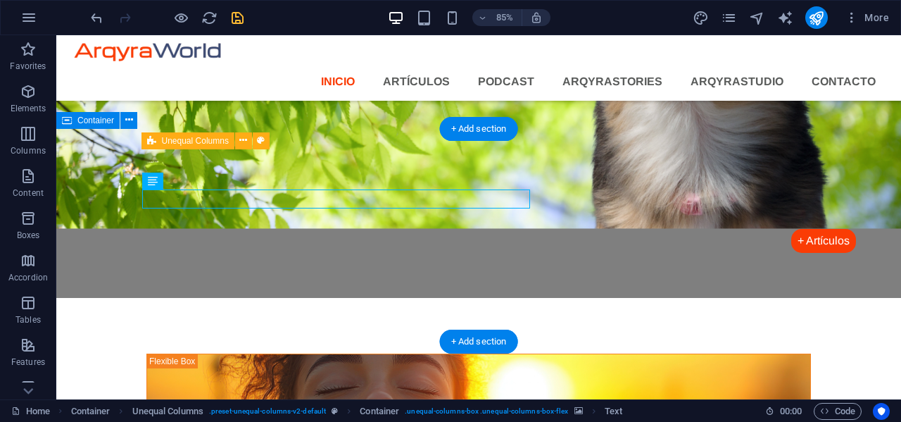
scroll to position [1370, 0]
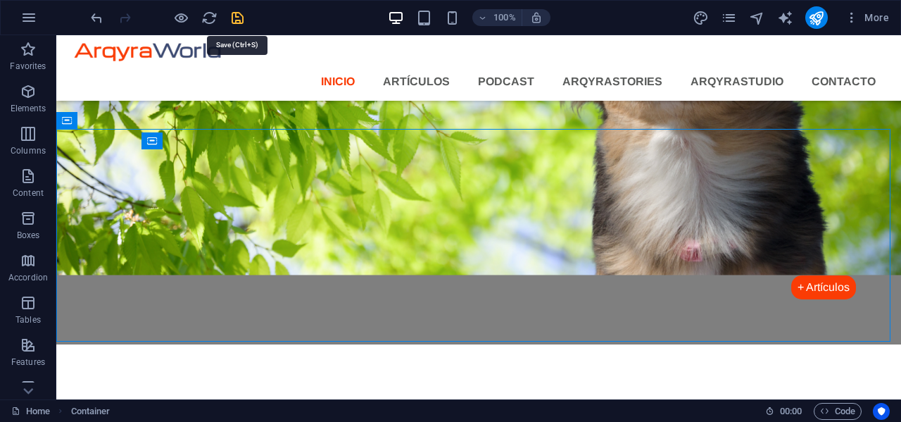
click at [236, 15] on icon "save" at bounding box center [237, 18] width 16 height 16
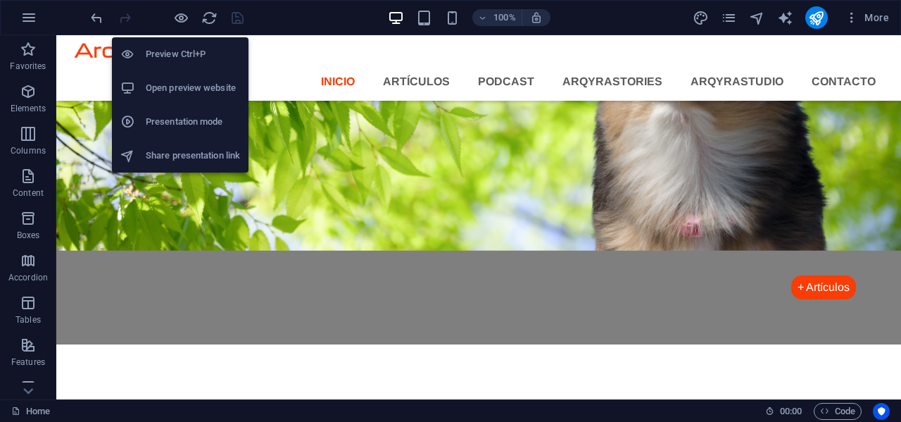
click at [177, 85] on h6 "Open preview website" at bounding box center [193, 88] width 94 height 17
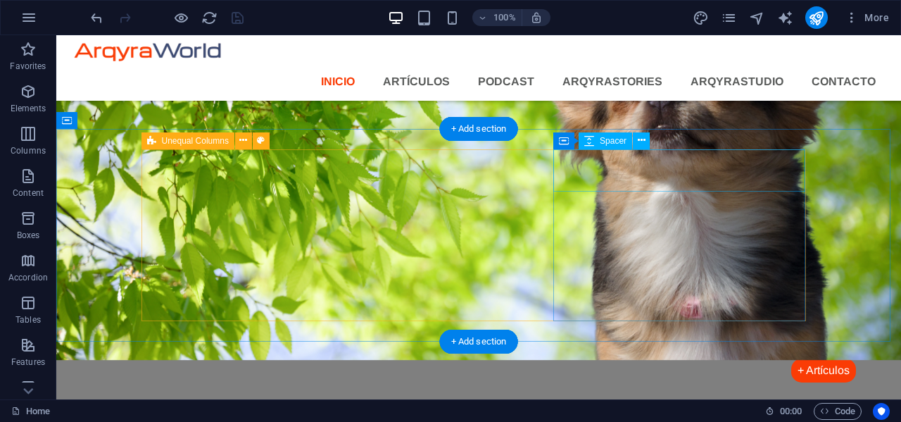
select select "px"
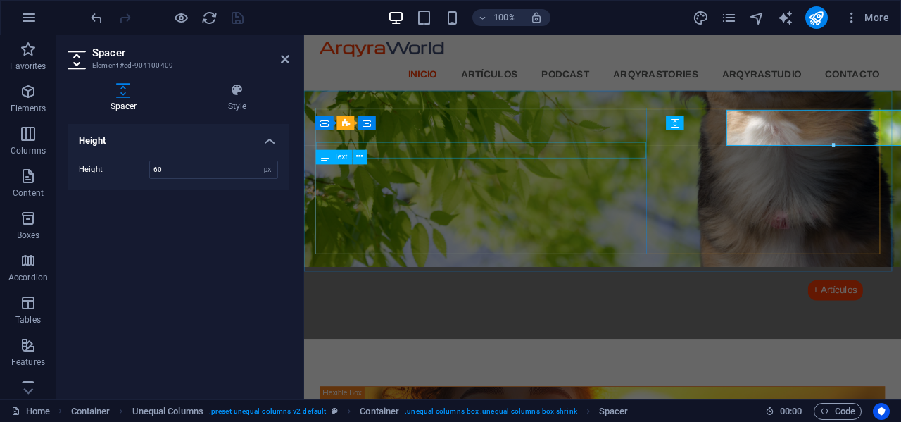
scroll to position [1396, 0]
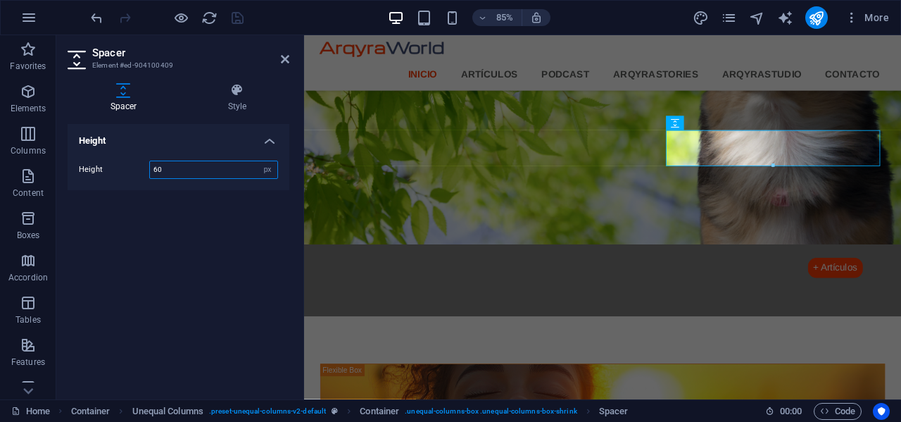
click at [194, 165] on input "60" at bounding box center [213, 169] width 127 height 17
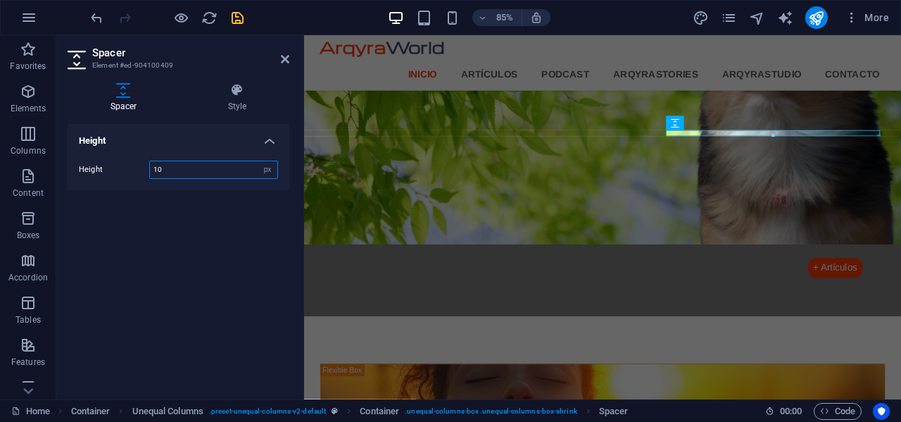
click at [204, 169] on input "10" at bounding box center [213, 169] width 127 height 17
click at [204, 170] on input "10" at bounding box center [213, 169] width 127 height 17
click at [203, 168] on input "20" at bounding box center [213, 169] width 127 height 17
type input "15"
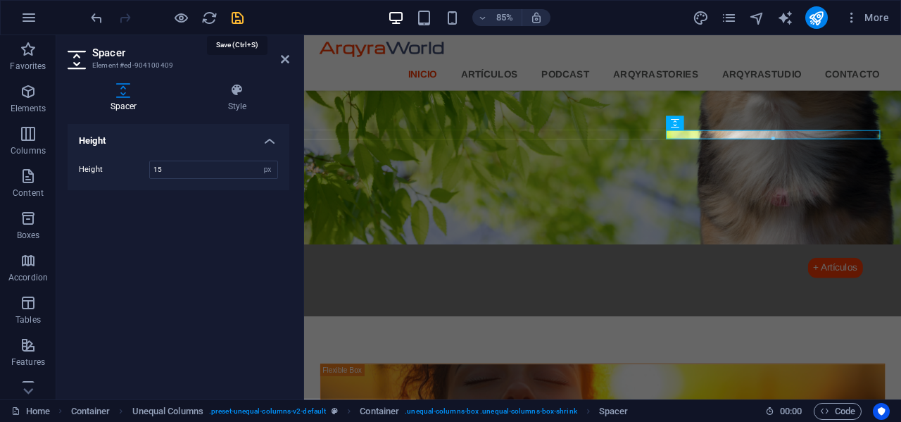
click at [232, 17] on icon "save" at bounding box center [237, 18] width 16 height 16
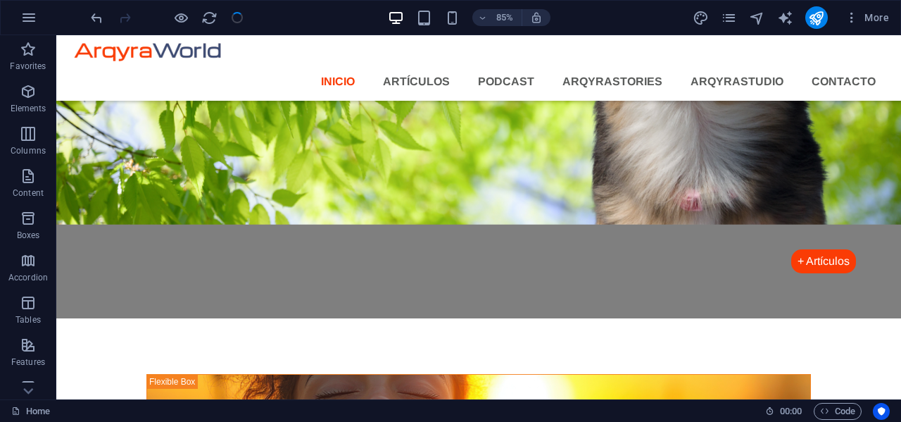
scroll to position [1370, 0]
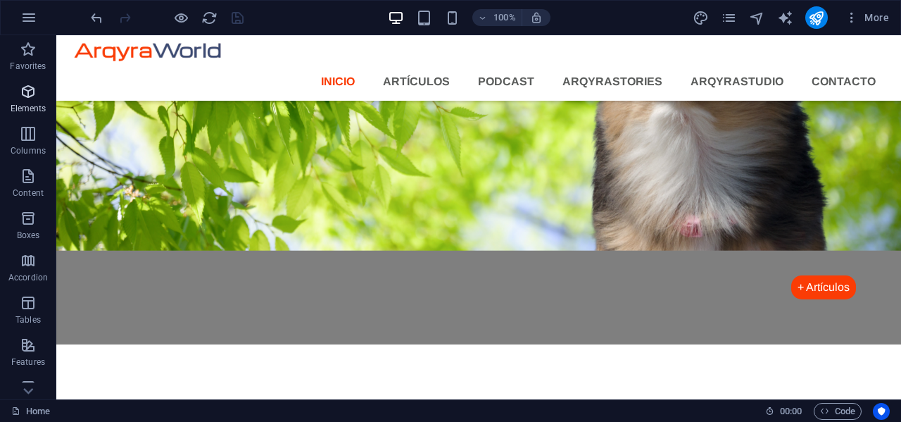
click at [29, 89] on icon "button" at bounding box center [28, 91] width 17 height 17
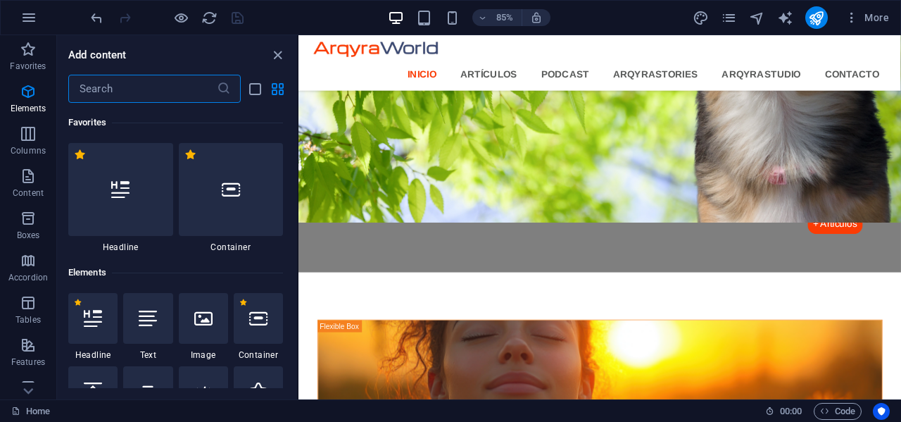
scroll to position [150, 0]
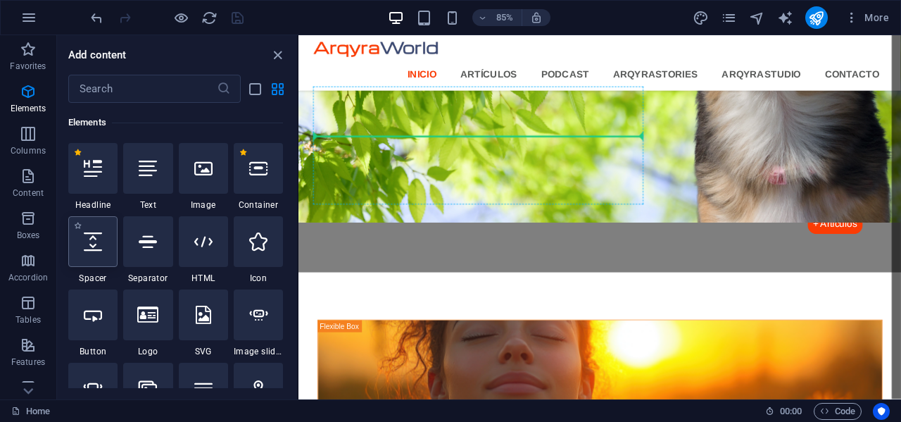
select select "px"
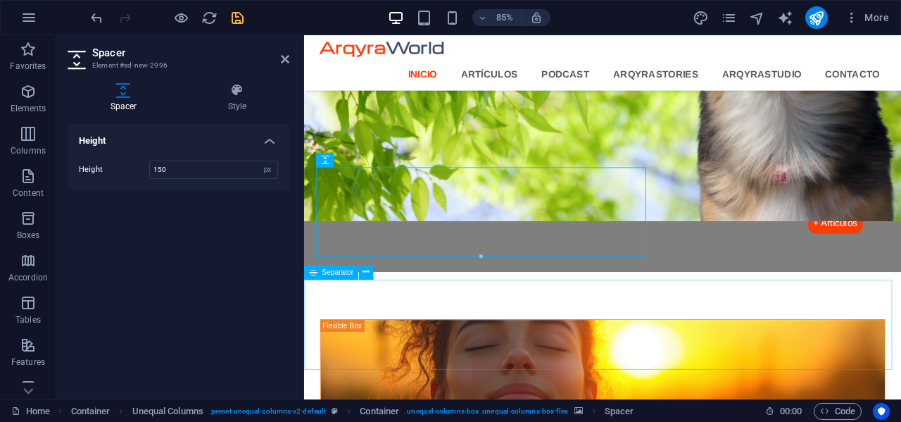
scroll to position [1377, 0]
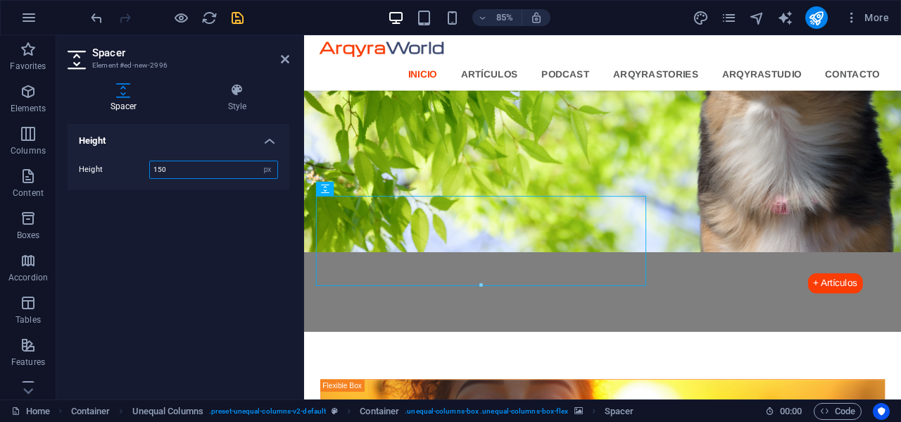
click at [179, 169] on input "150" at bounding box center [213, 169] width 127 height 17
click at [179, 168] on input "150" at bounding box center [213, 169] width 127 height 17
click at [182, 167] on input "150" at bounding box center [213, 169] width 127 height 17
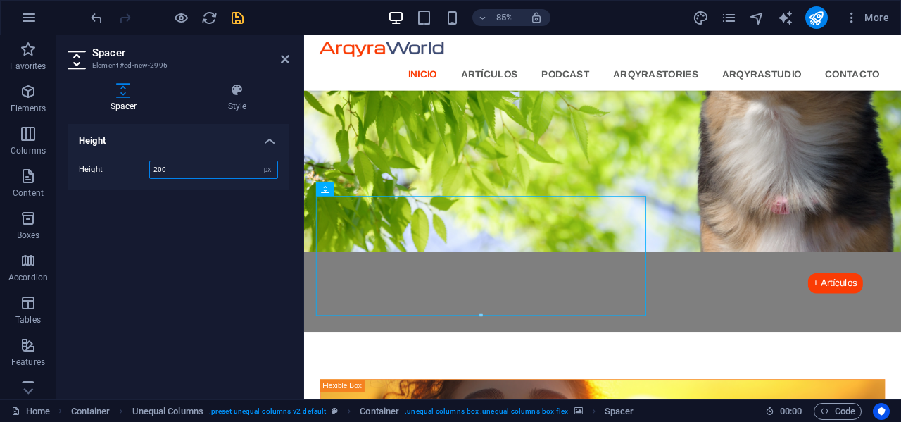
type input "200"
click at [234, 17] on icon "save" at bounding box center [237, 18] width 16 height 16
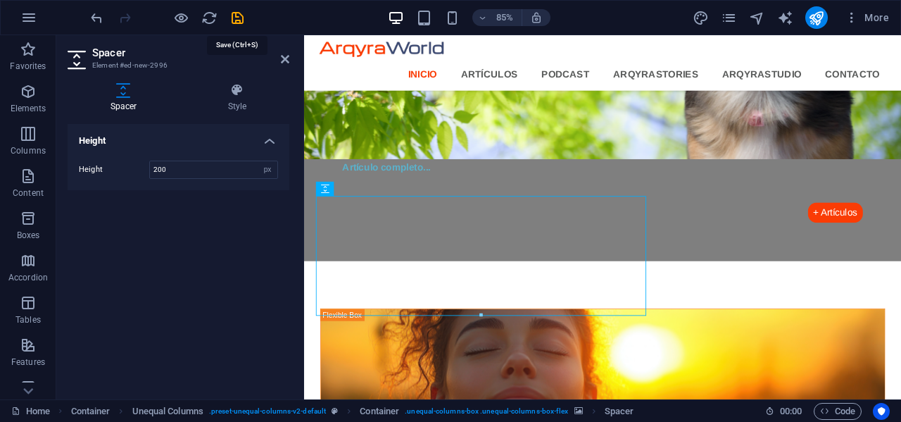
scroll to position [1351, 0]
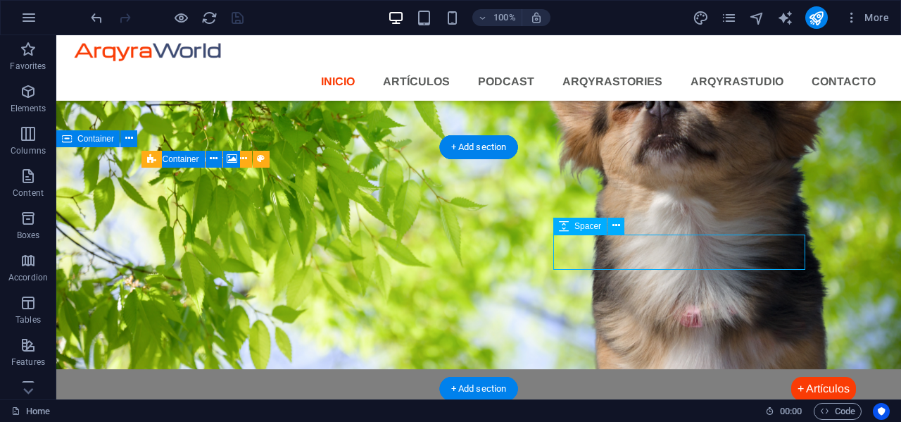
scroll to position [1377, 0]
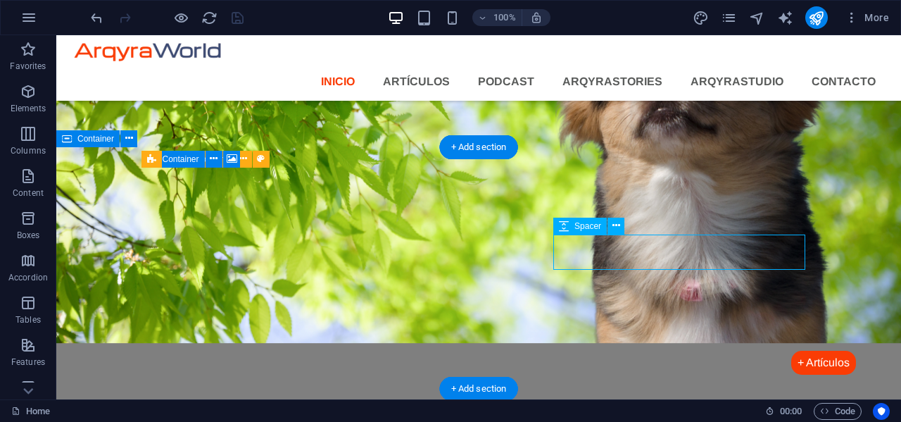
select select "px"
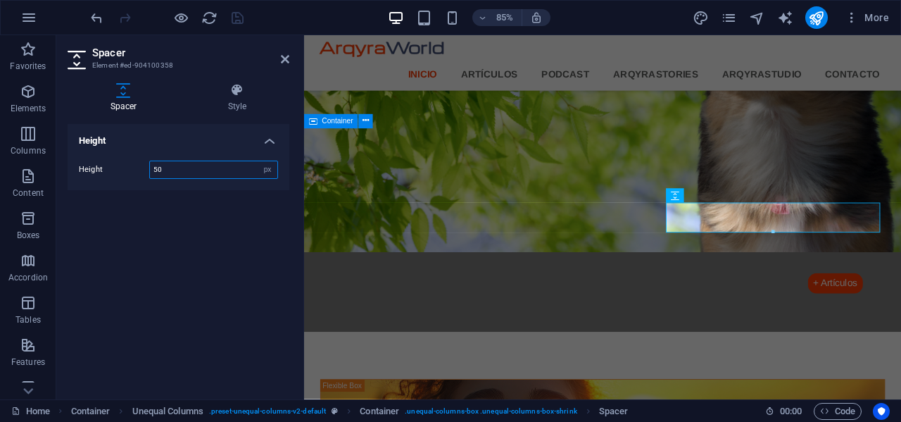
click at [207, 171] on input "50" at bounding box center [213, 169] width 127 height 17
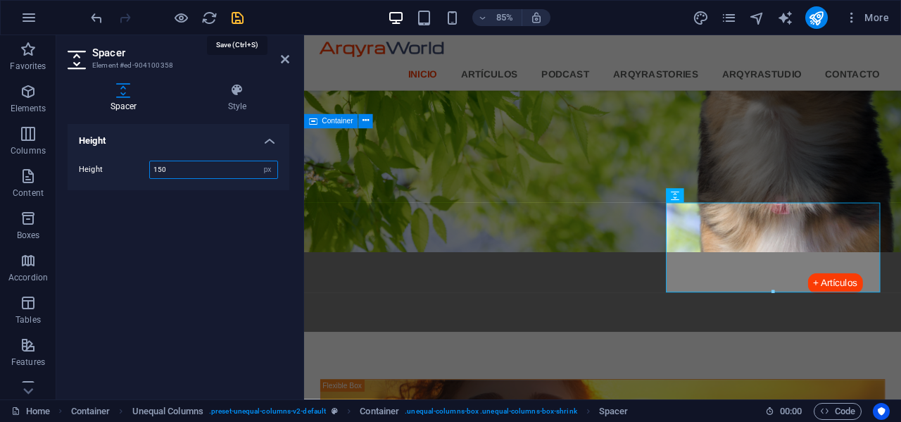
type input "150"
click at [234, 17] on icon "save" at bounding box center [237, 18] width 16 height 16
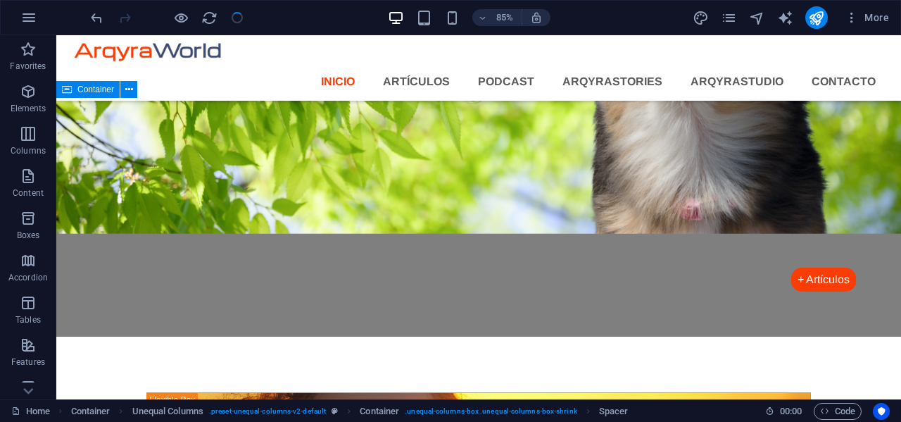
scroll to position [1351, 0]
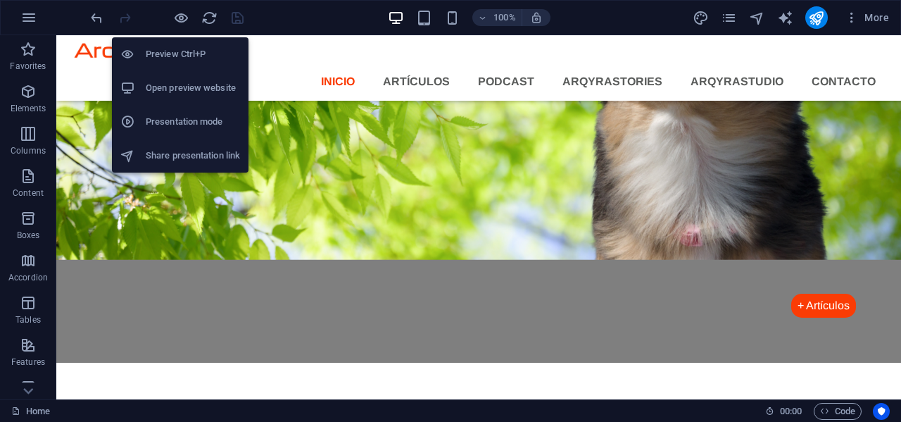
click at [193, 89] on h6 "Open preview website" at bounding box center [193, 88] width 94 height 17
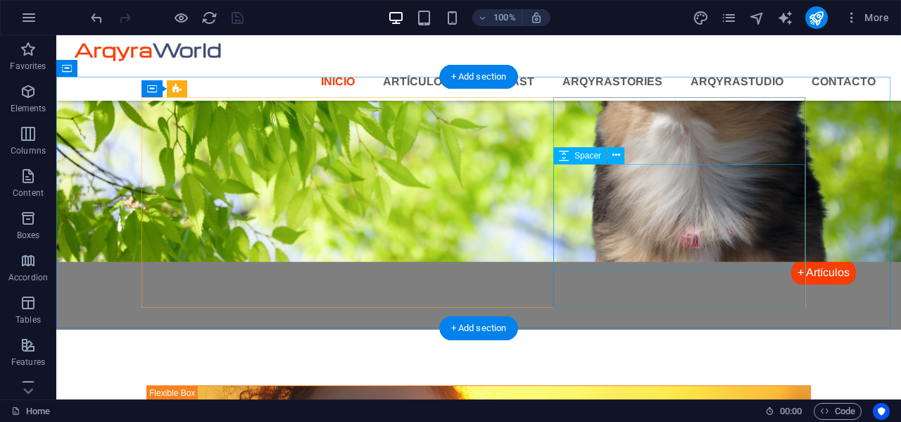
scroll to position [1422, 0]
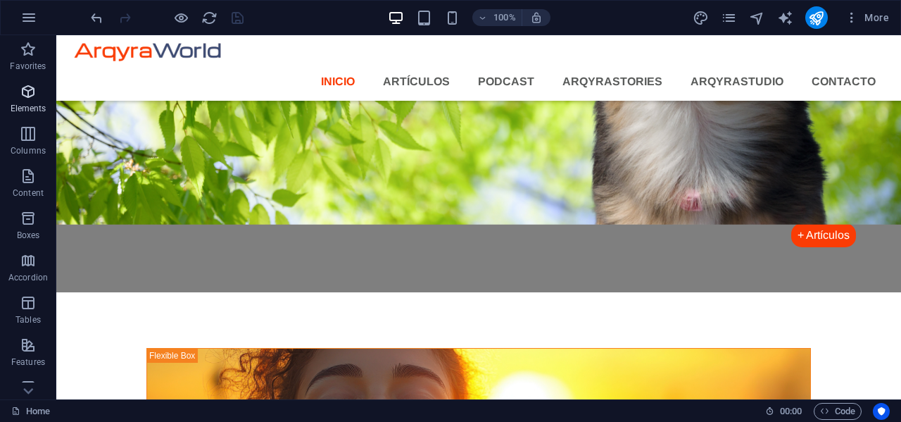
click at [29, 92] on icon "button" at bounding box center [28, 91] width 17 height 17
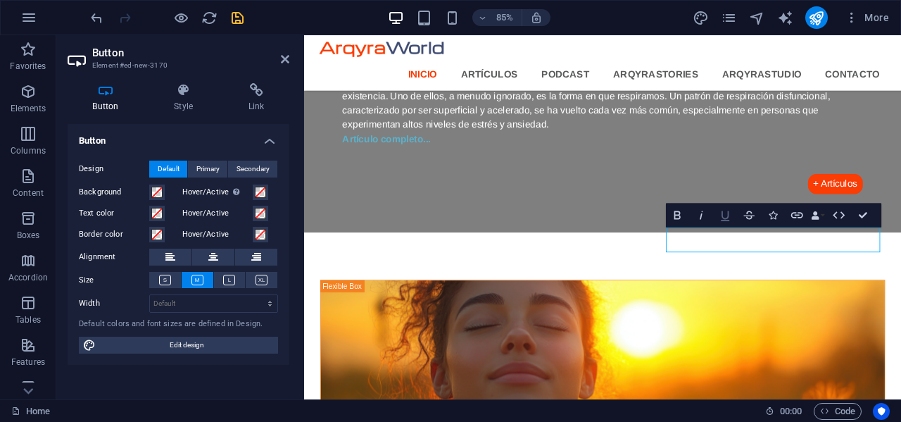
scroll to position [1491, 0]
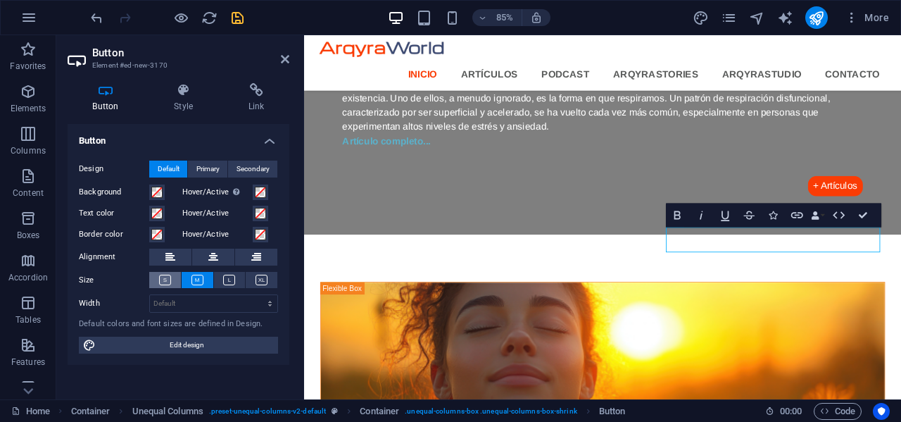
click at [164, 280] on icon at bounding box center [165, 279] width 12 height 11
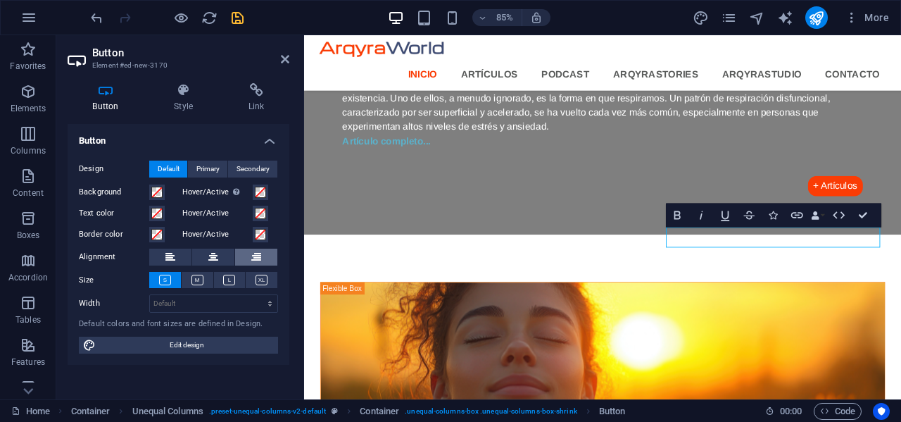
click at [263, 258] on button at bounding box center [256, 256] width 42 height 17
click at [674, 210] on icon "button" at bounding box center [676, 215] width 14 height 14
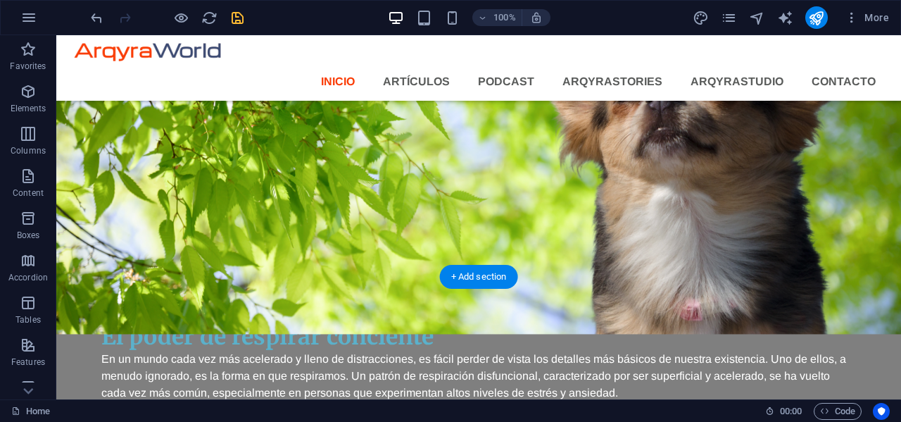
scroll to position [1467, 0]
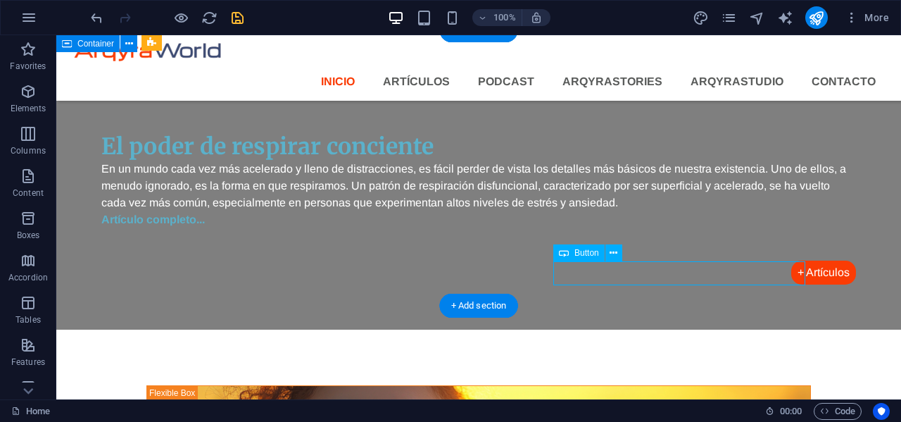
scroll to position [1491, 0]
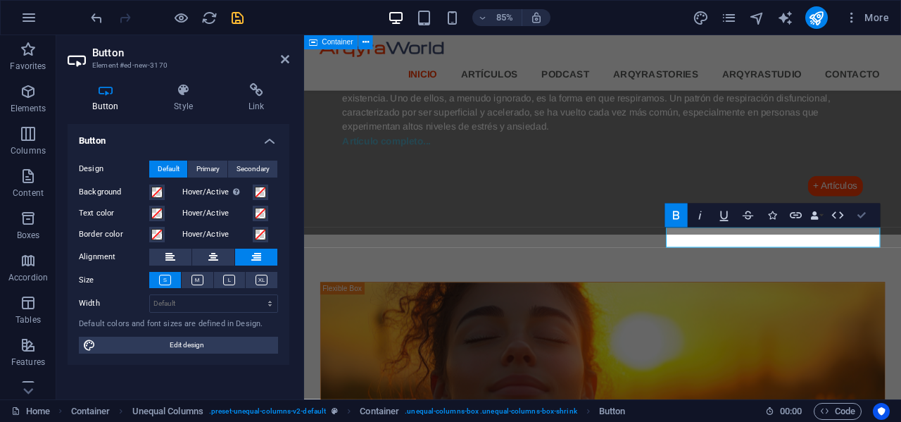
scroll to position [1467, 0]
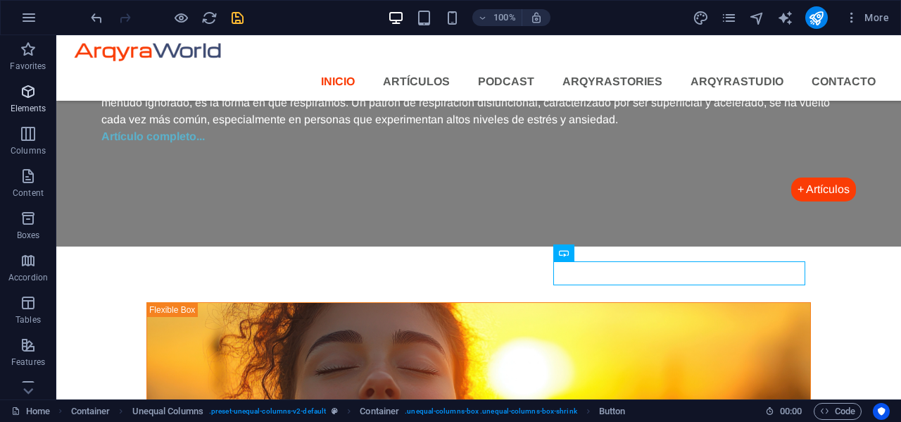
click at [25, 96] on icon "button" at bounding box center [28, 91] width 17 height 17
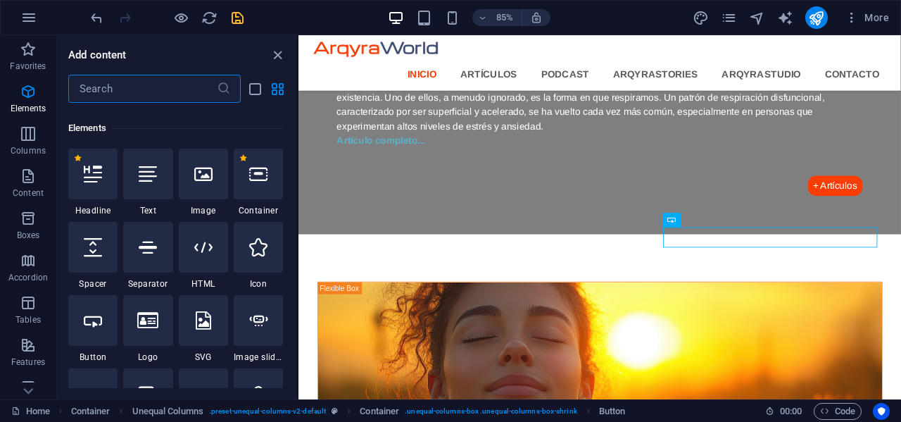
scroll to position [150, 0]
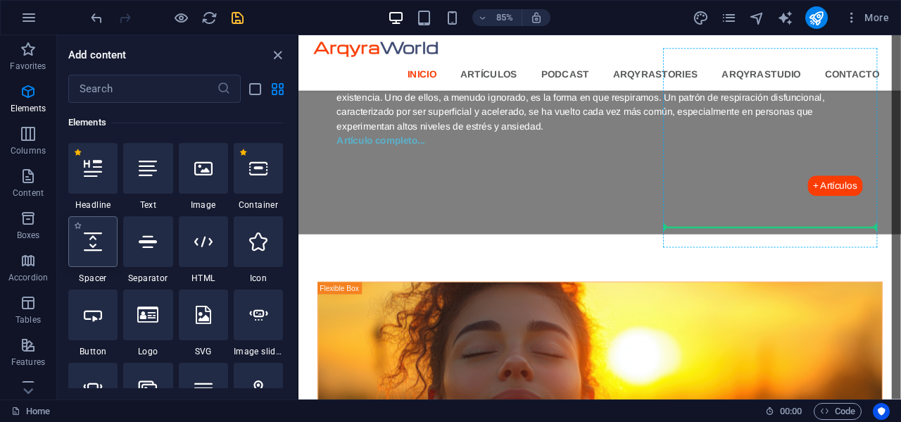
select select "px"
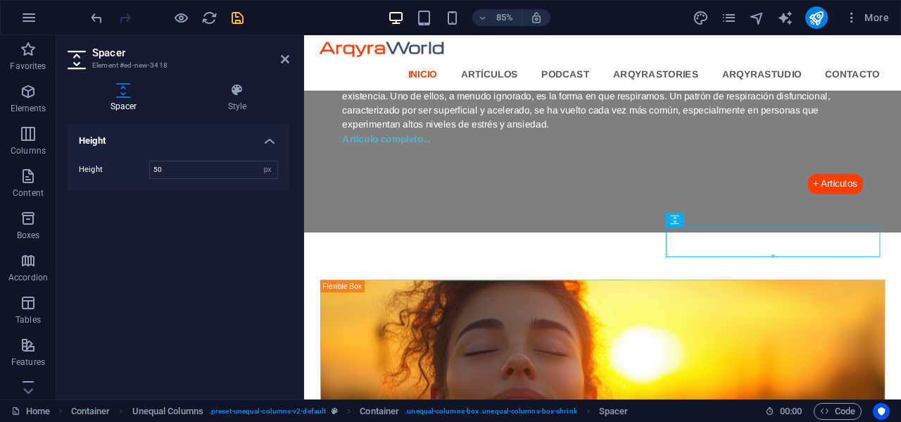
scroll to position [1491, 0]
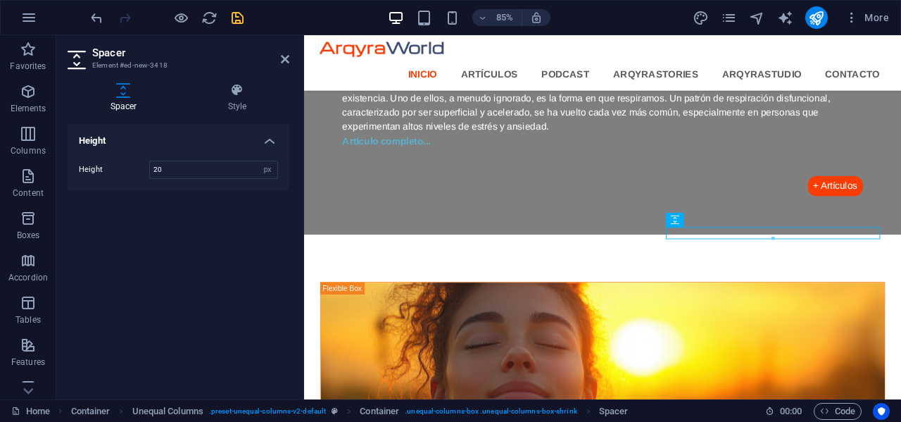
type input "20"
click at [241, 14] on icon "save" at bounding box center [237, 18] width 16 height 16
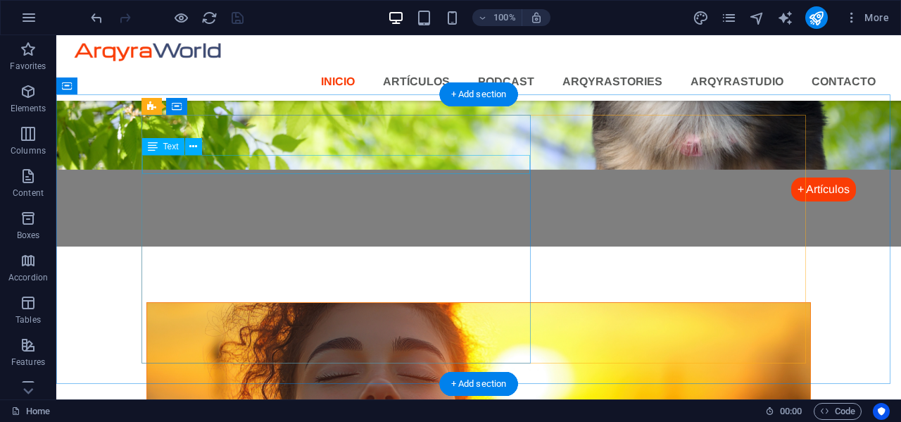
scroll to position [1397, 0]
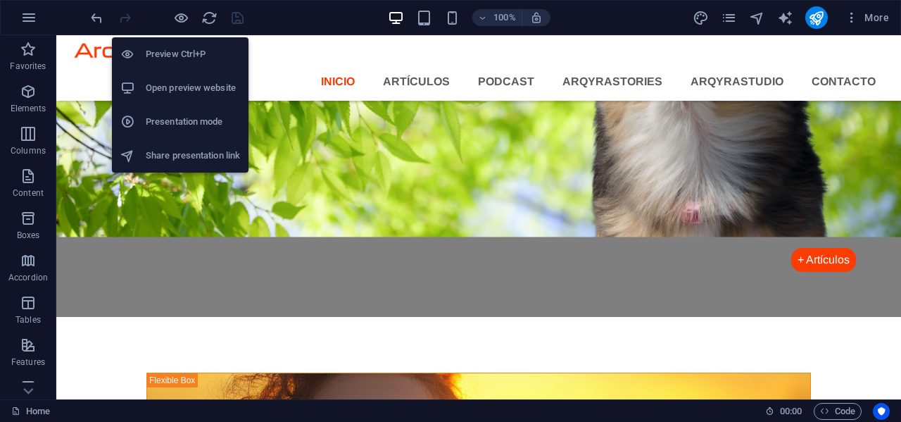
click at [182, 83] on h6 "Open preview website" at bounding box center [193, 88] width 94 height 17
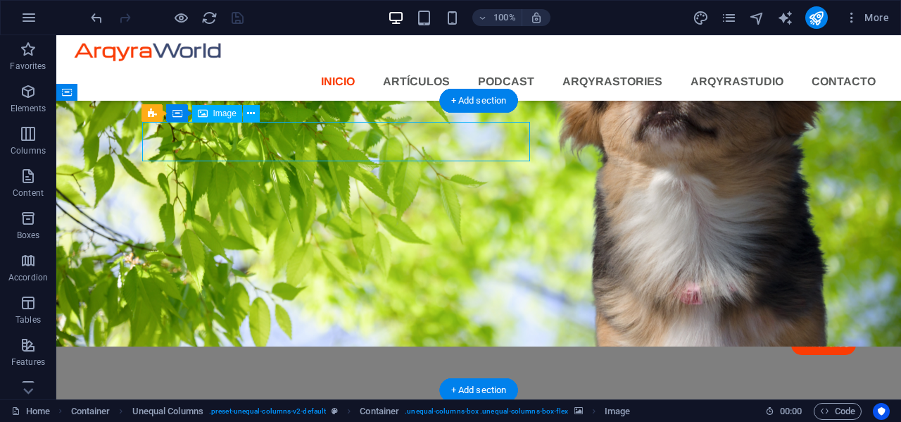
scroll to position [1423, 0]
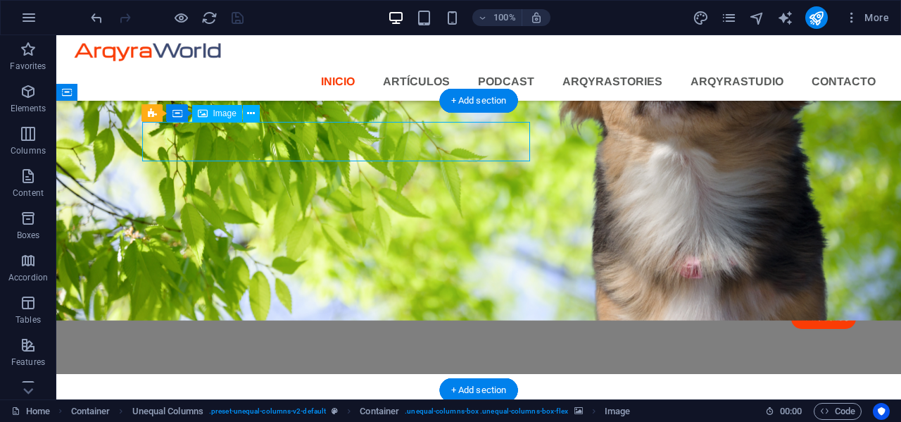
select select "px"
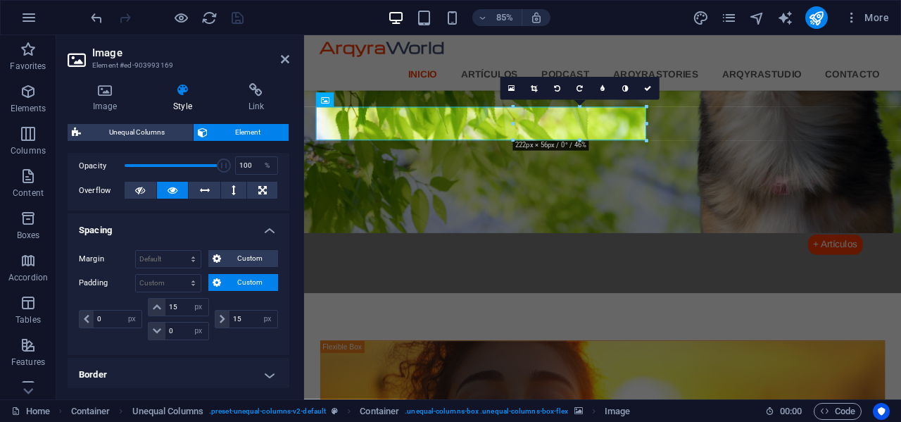
scroll to position [211, 0]
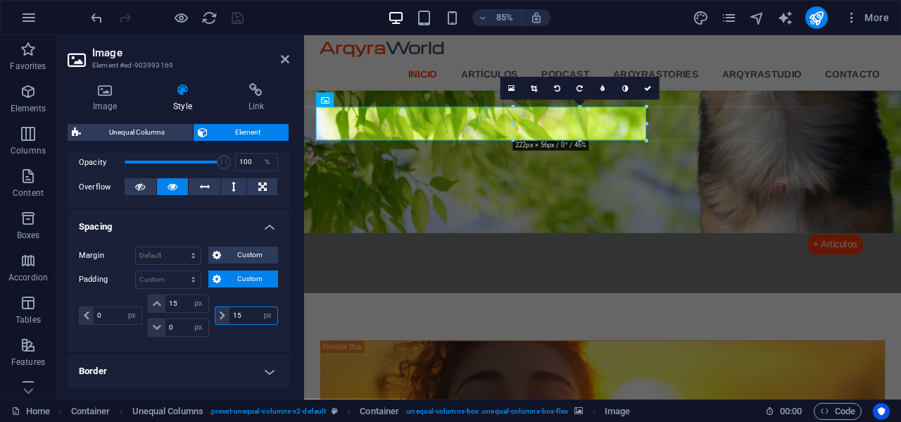
click at [250, 317] on input "15" at bounding box center [253, 315] width 48 height 17
type input "20"
click at [650, 90] on icon at bounding box center [648, 88] width 7 height 7
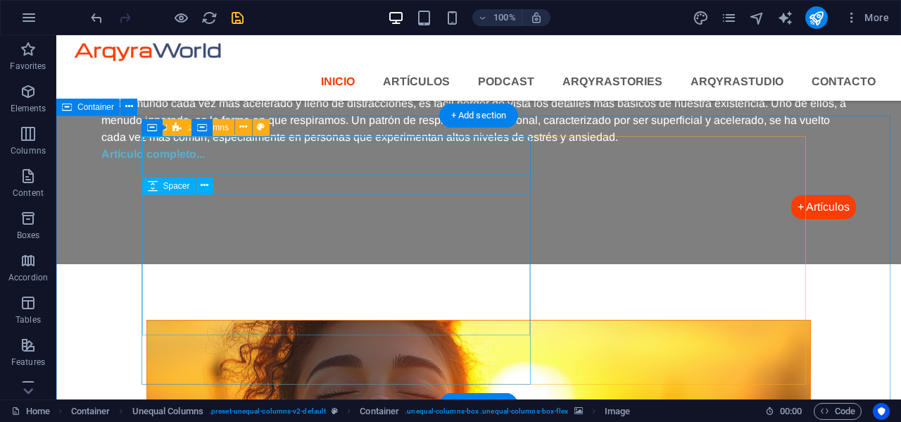
scroll to position [1379, 0]
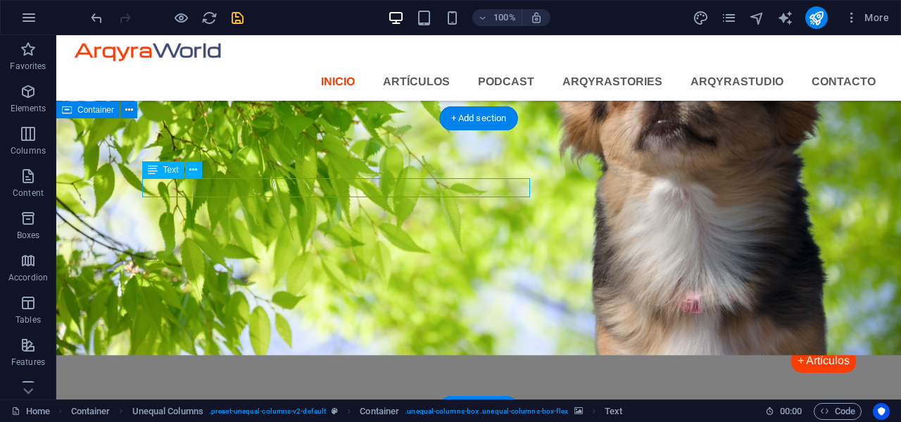
scroll to position [1405, 0]
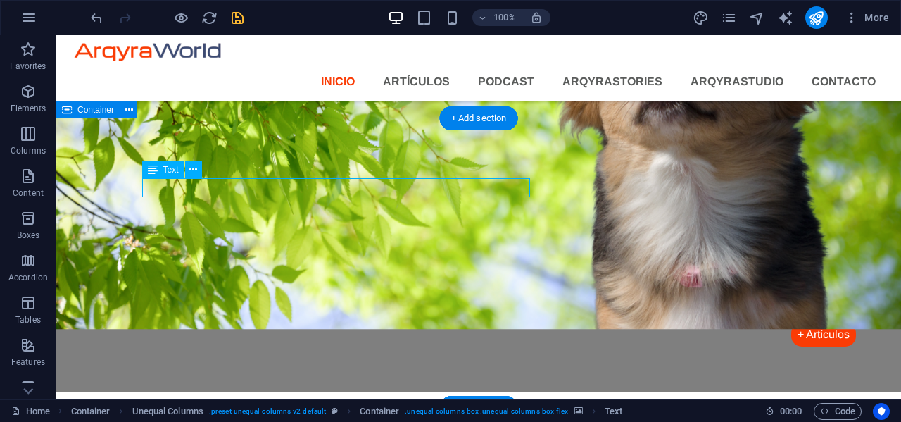
select select "px"
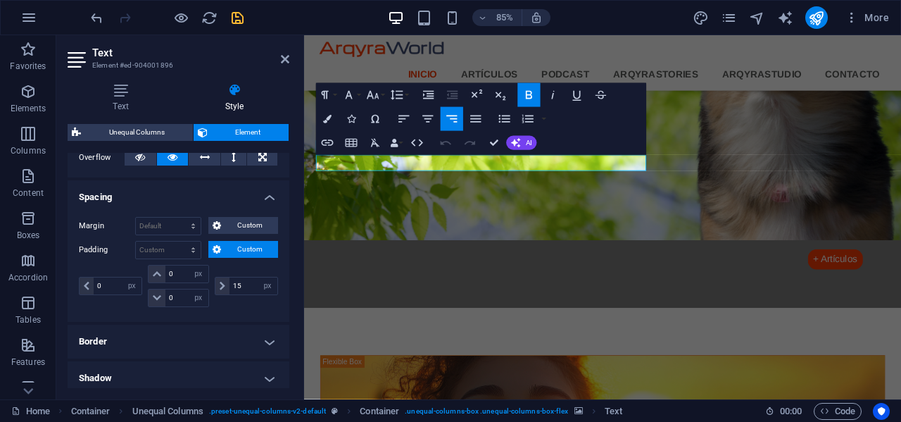
scroll to position [282, 0]
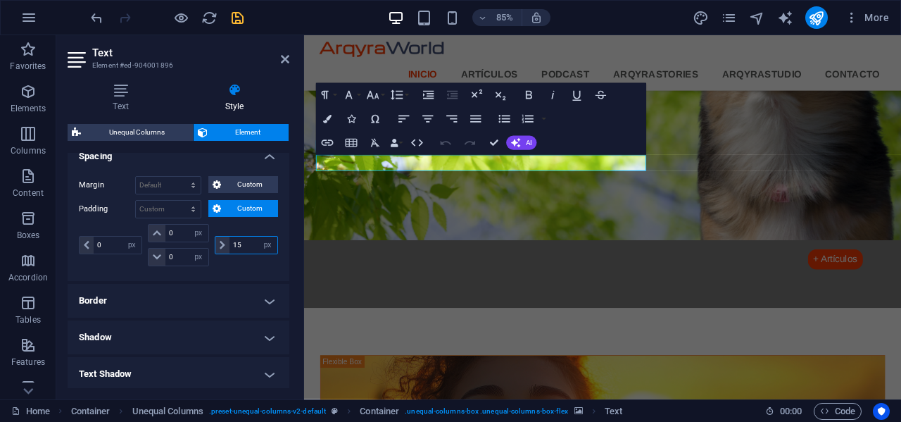
click at [245, 248] on input "15" at bounding box center [253, 244] width 48 height 17
type input "20"
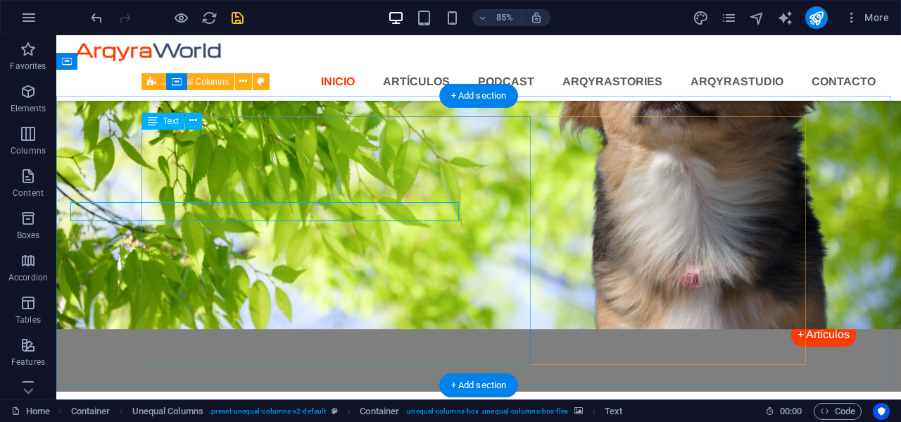
scroll to position [1429, 0]
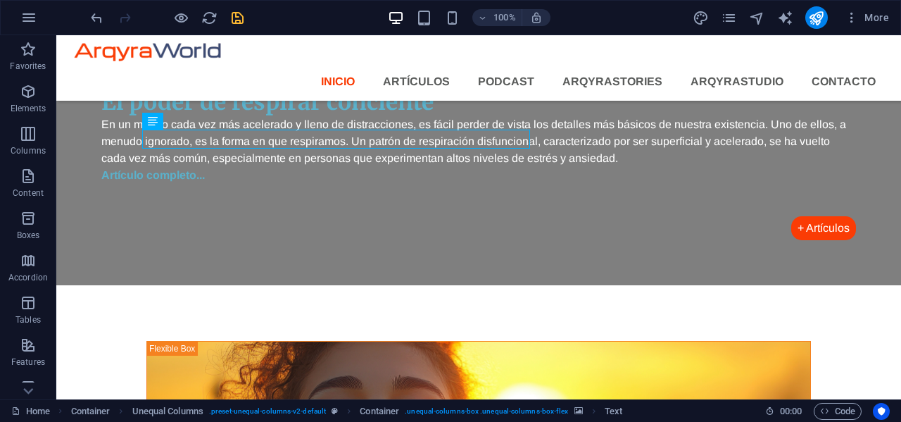
click at [239, 22] on icon "save" at bounding box center [237, 18] width 16 height 16
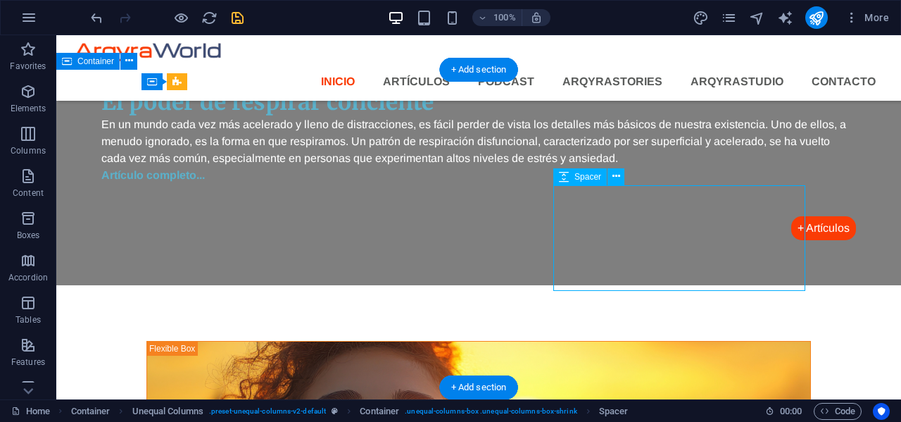
select select "px"
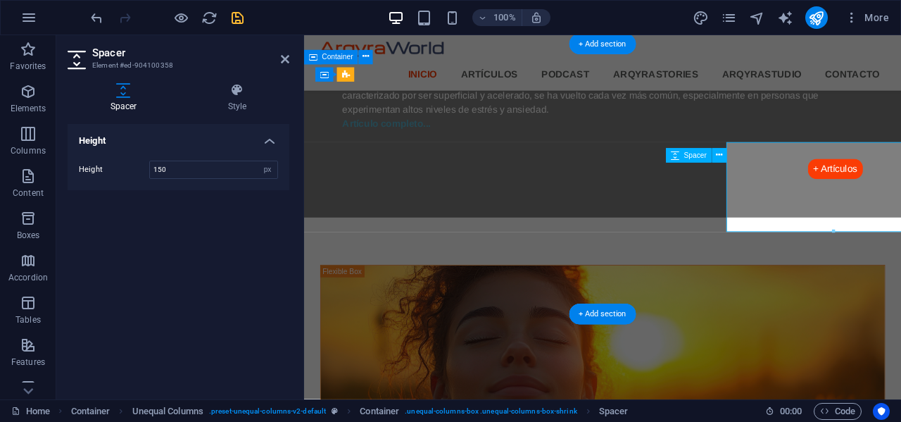
scroll to position [1453, 0]
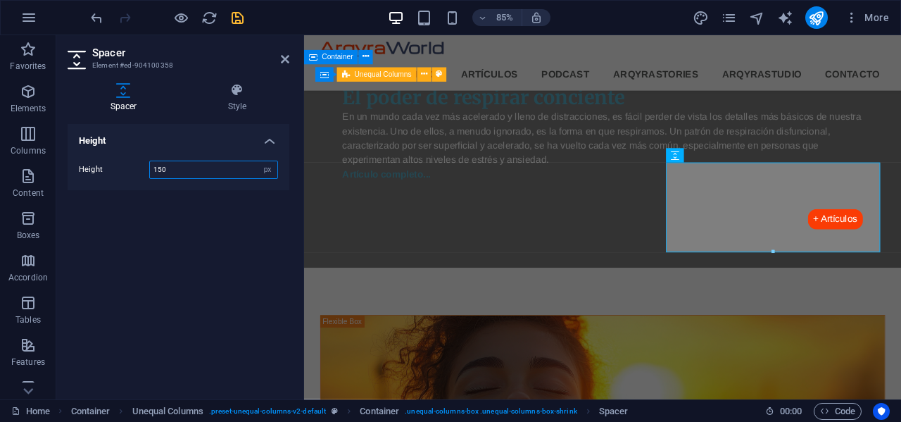
click at [200, 170] on input "150" at bounding box center [213, 169] width 127 height 17
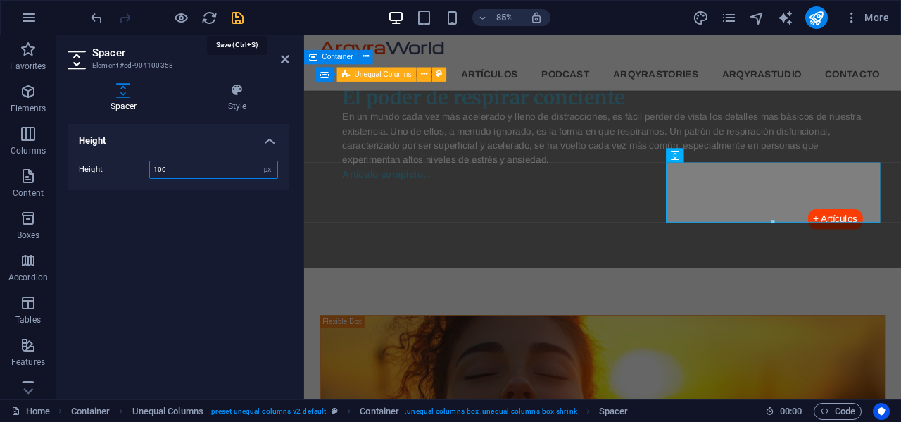
type input "100"
click at [241, 21] on icon "save" at bounding box center [237, 18] width 16 height 16
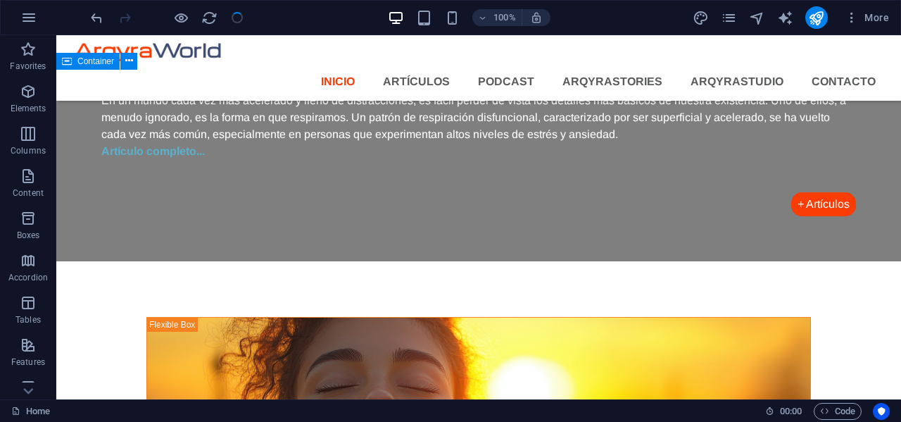
scroll to position [1429, 0]
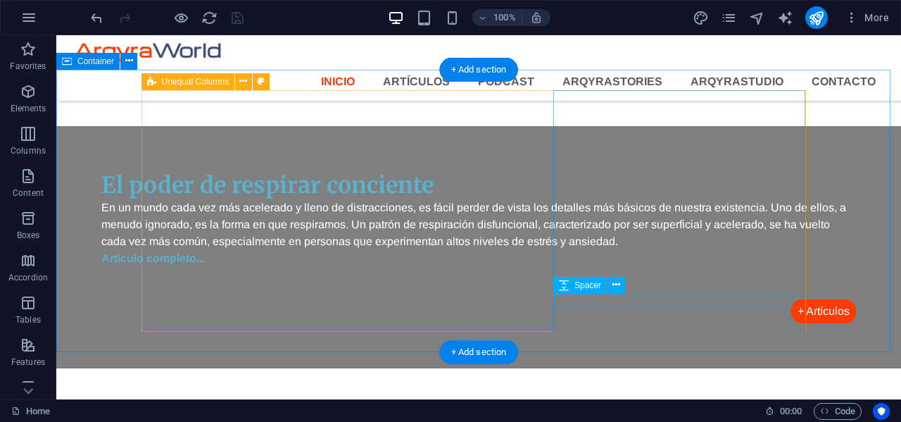
select select "px"
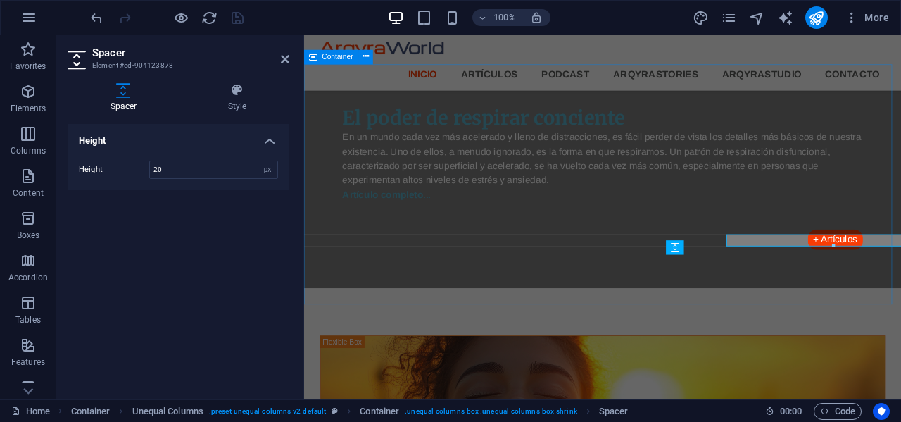
scroll to position [1453, 0]
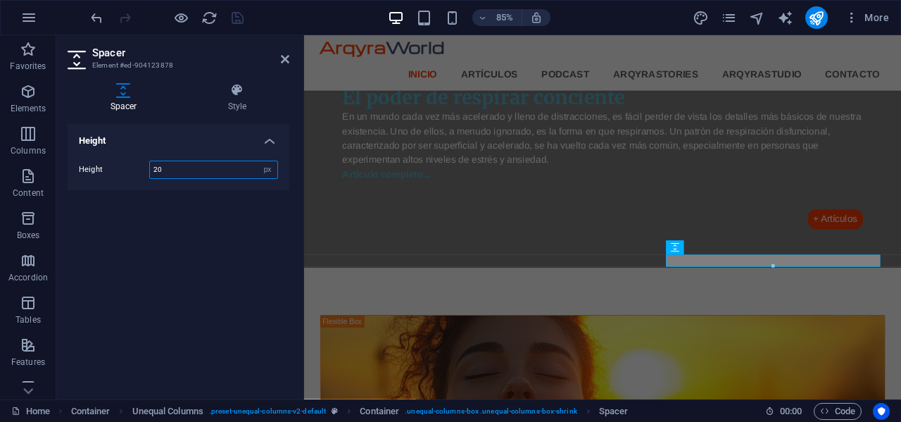
click at [172, 165] on input "20" at bounding box center [213, 169] width 127 height 17
type input "10"
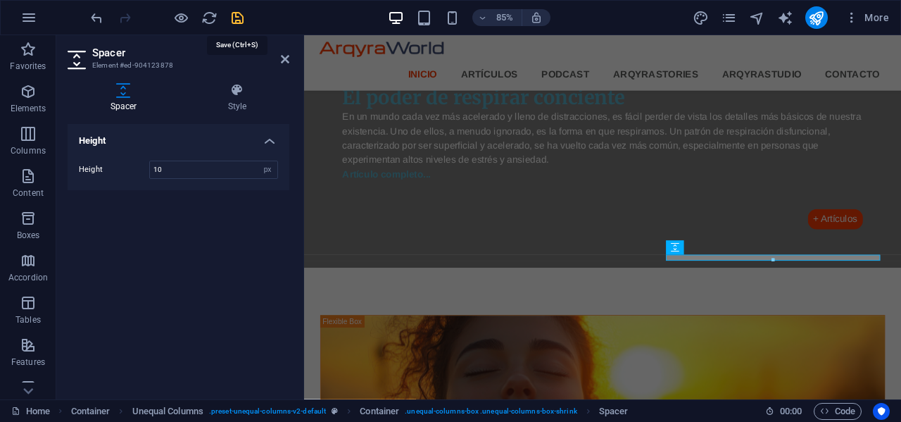
click at [236, 20] on icon "save" at bounding box center [237, 18] width 16 height 16
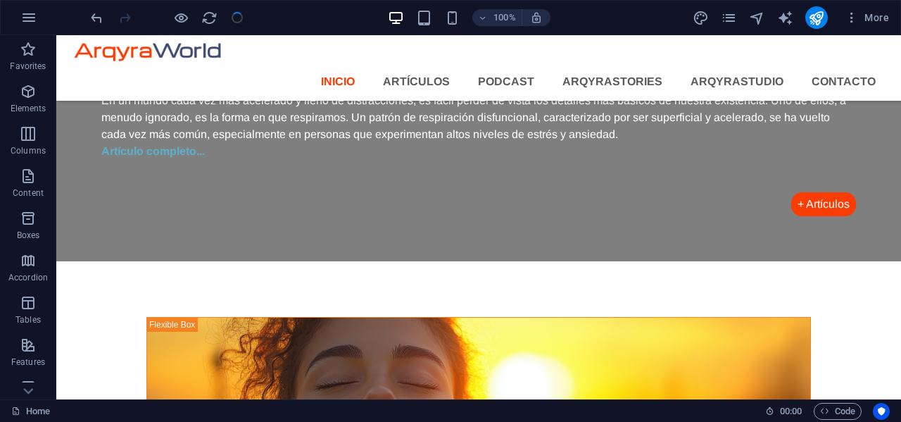
scroll to position [1429, 0]
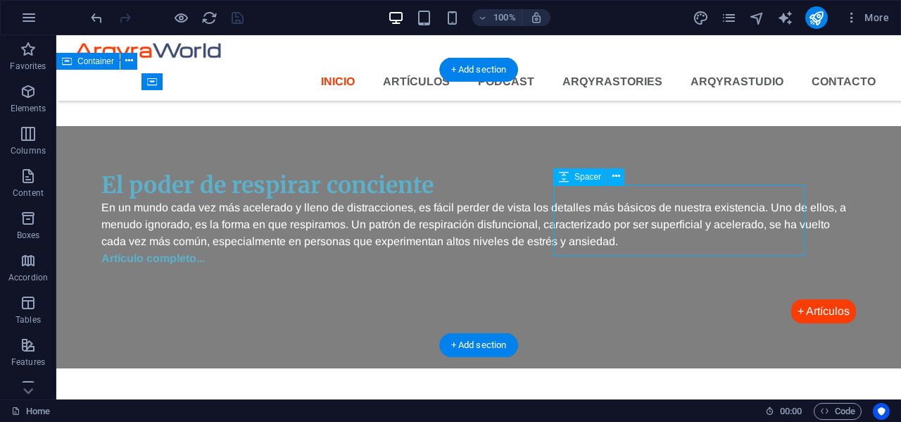
scroll to position [1453, 0]
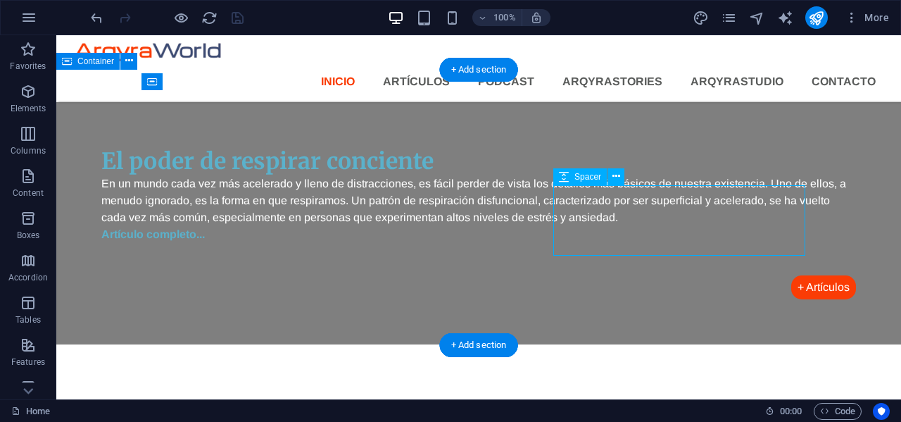
select select "px"
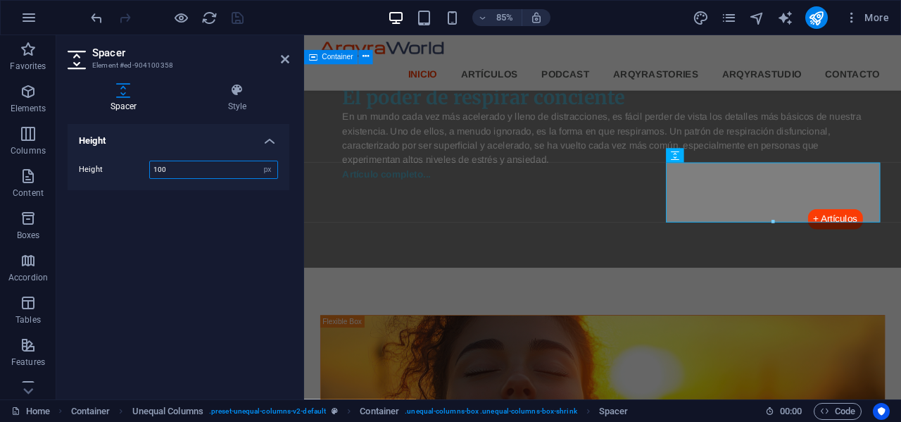
click at [194, 168] on input "100" at bounding box center [213, 169] width 127 height 17
type input "80"
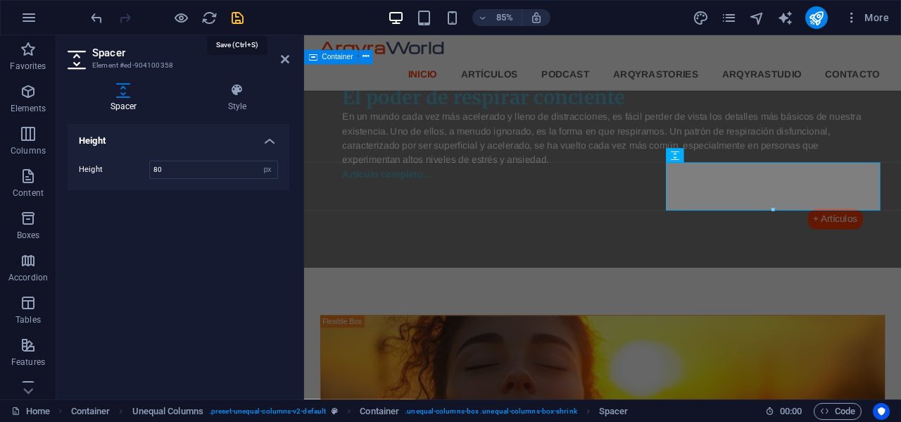
click at [234, 20] on icon "save" at bounding box center [237, 18] width 16 height 16
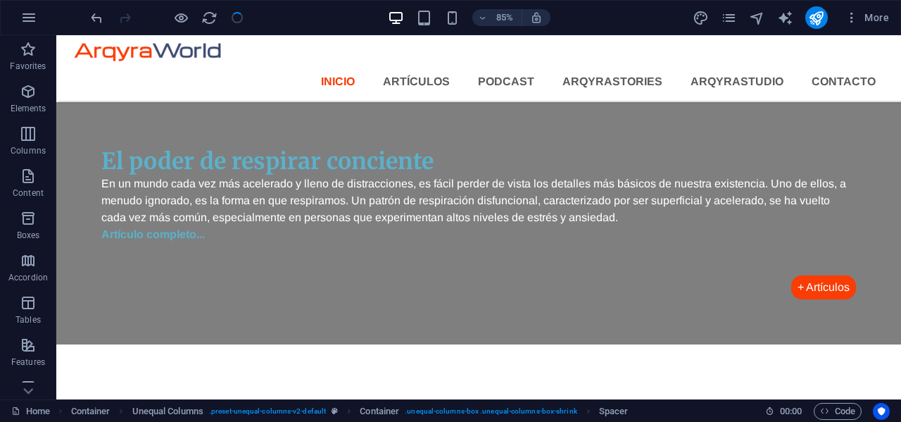
scroll to position [1429, 0]
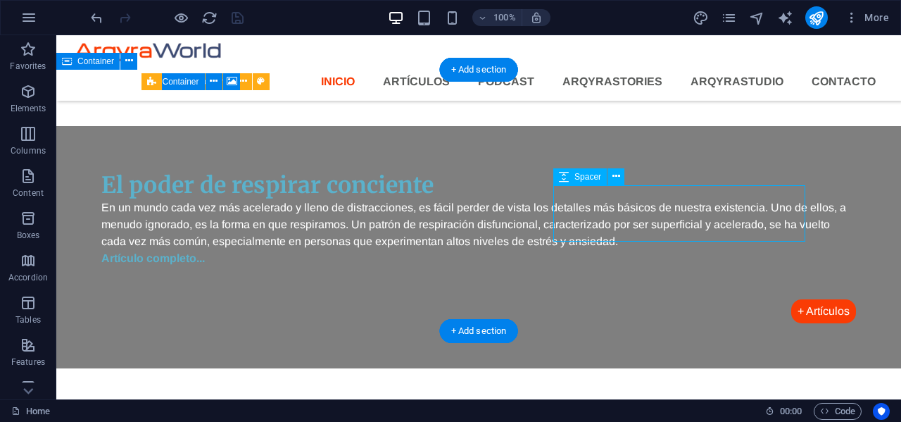
select select "px"
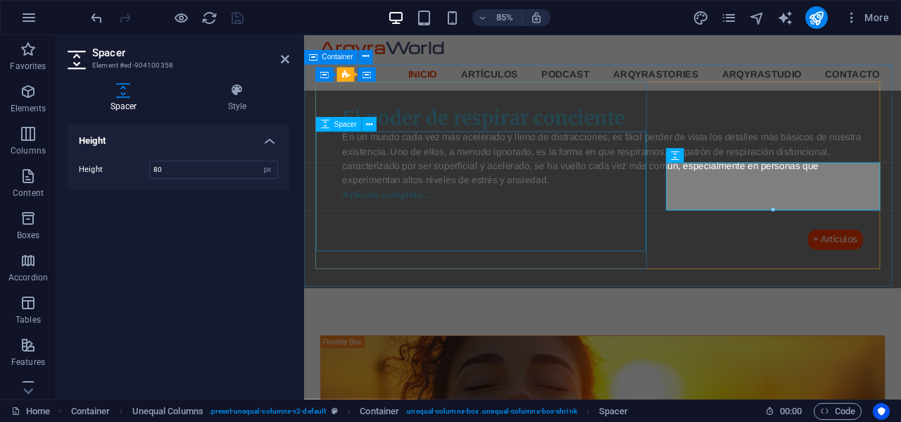
scroll to position [1453, 0]
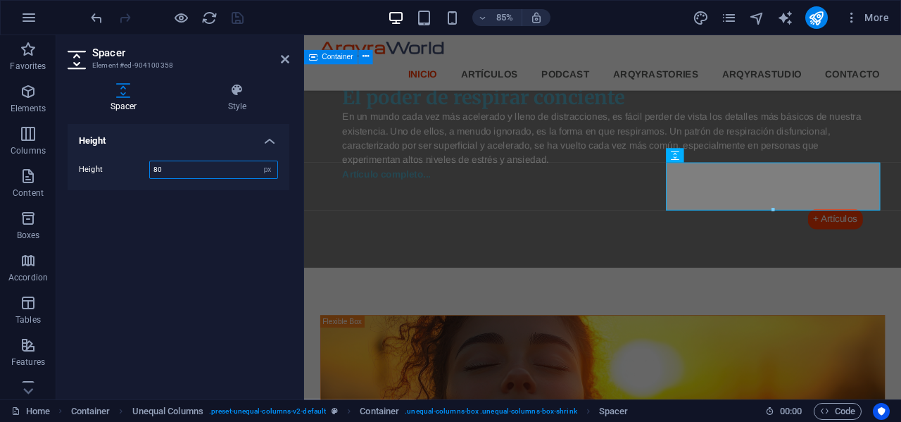
click at [191, 164] on input "80" at bounding box center [213, 169] width 127 height 17
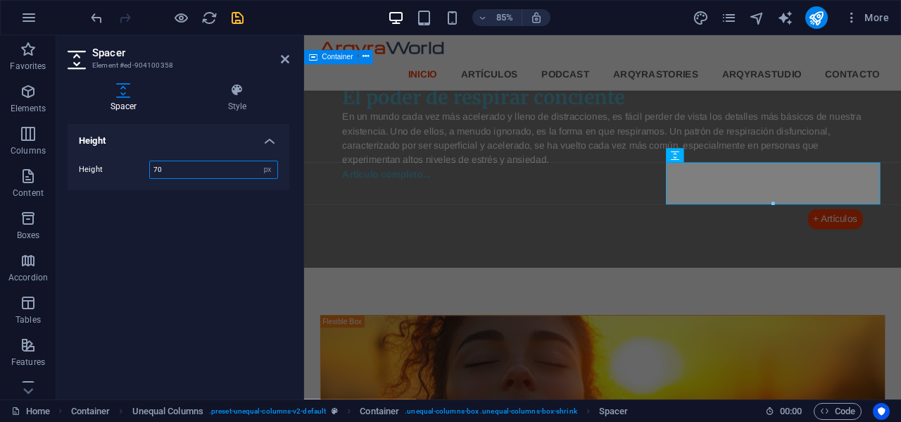
type input "70"
click at [236, 14] on icon "save" at bounding box center [237, 18] width 16 height 16
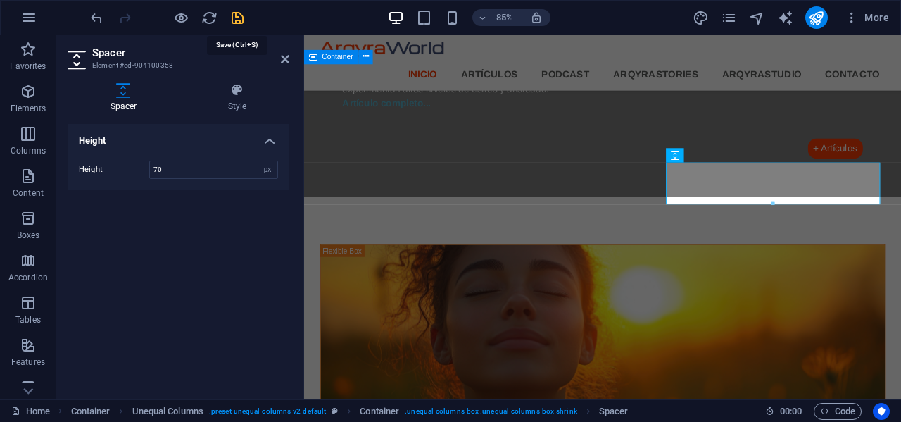
scroll to position [1429, 0]
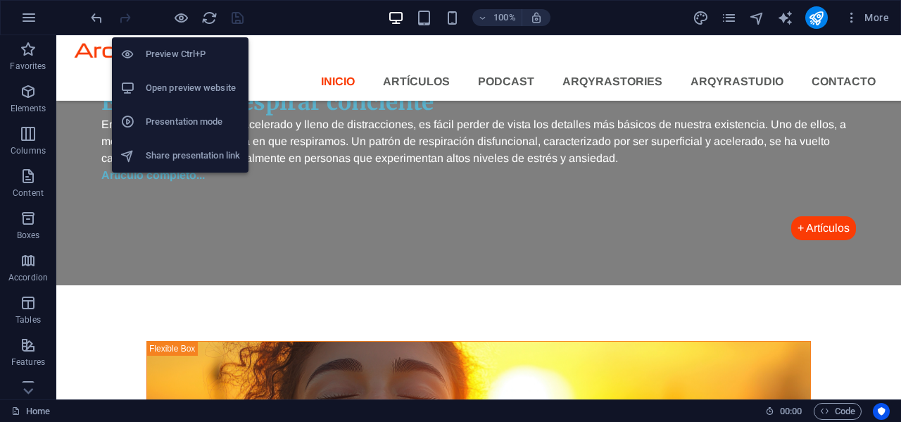
click at [178, 88] on h6 "Open preview website" at bounding box center [193, 88] width 94 height 17
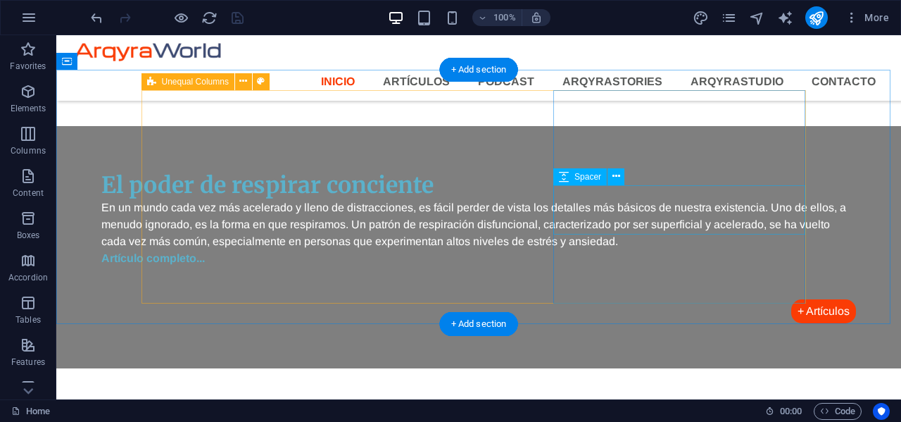
select select "px"
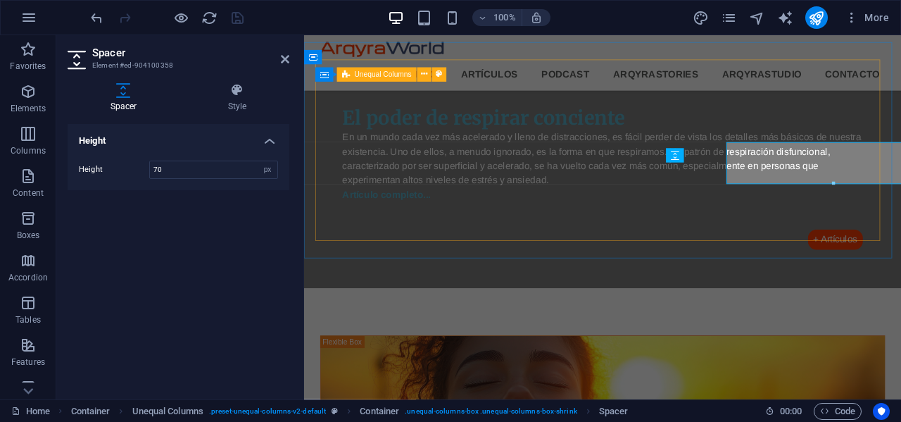
scroll to position [1453, 0]
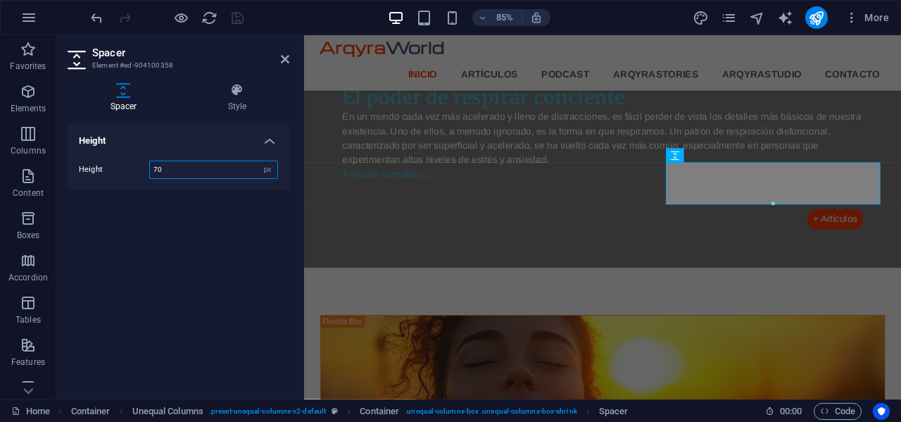
click at [206, 168] on input "70" at bounding box center [213, 169] width 127 height 17
click at [206, 168] on input "60" at bounding box center [213, 169] width 127 height 17
type input "50"
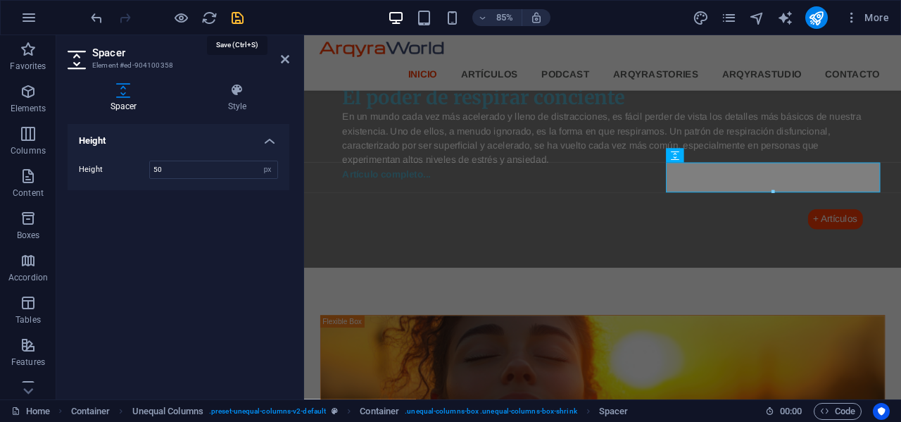
click at [237, 18] on icon "save" at bounding box center [237, 18] width 16 height 16
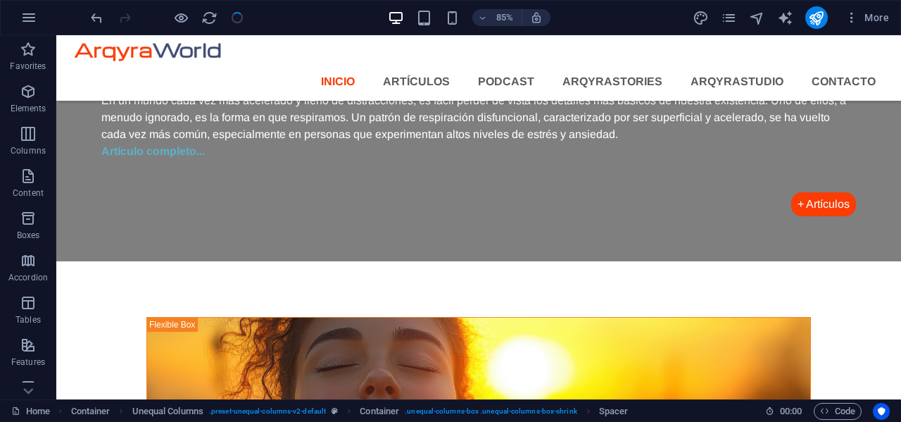
scroll to position [1429, 0]
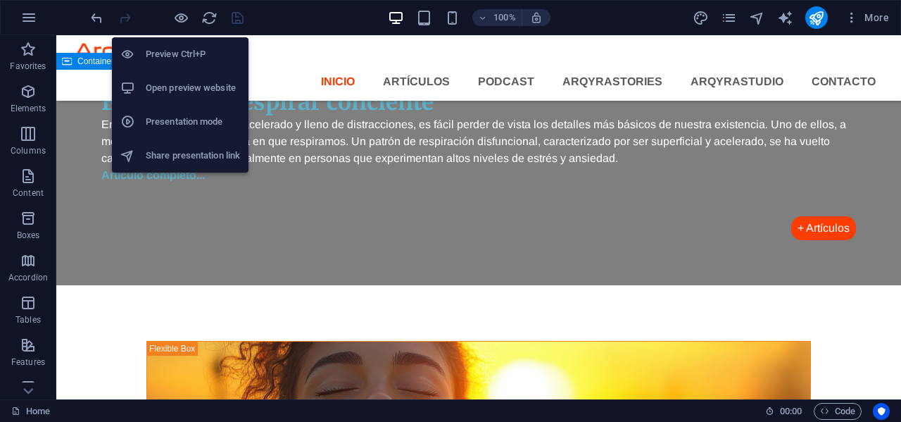
click at [179, 80] on h6 "Open preview website" at bounding box center [193, 88] width 94 height 17
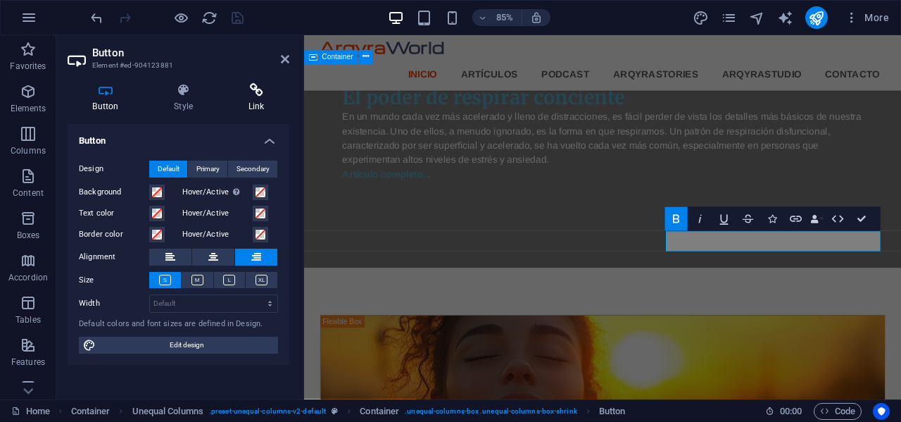
click at [256, 95] on icon at bounding box center [256, 90] width 66 height 14
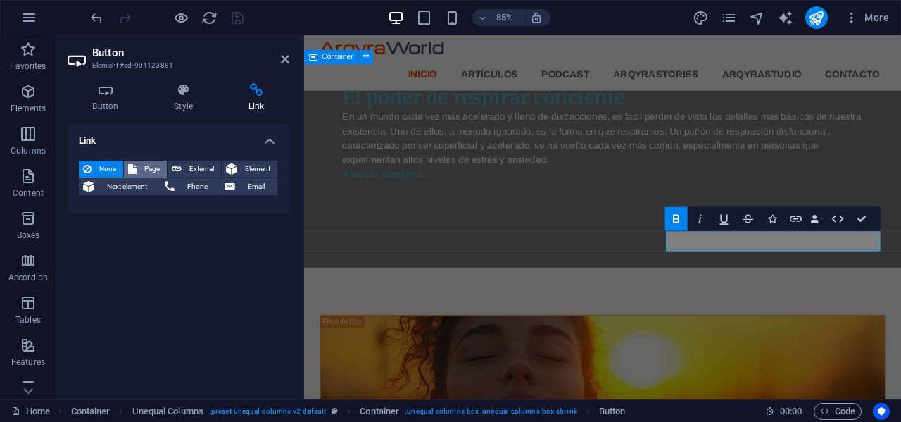
click at [146, 165] on span "Page" at bounding box center [152, 168] width 22 height 17
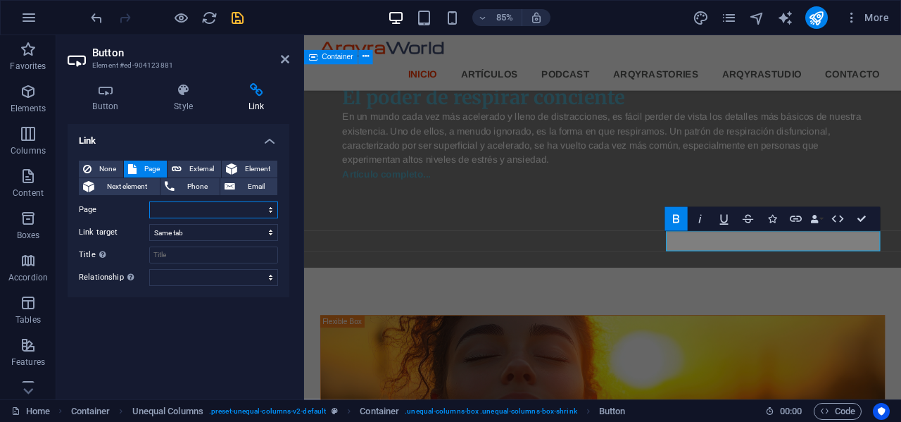
click at [270, 208] on select "Home Artículos Podcast ArqyraStories Contacto" at bounding box center [213, 209] width 129 height 17
select select "2"
click at [149, 201] on select "Home Artículos Podcast ArqyraStories Contacto" at bounding box center [213, 209] width 129 height 17
click at [235, 17] on icon "save" at bounding box center [237, 18] width 16 height 16
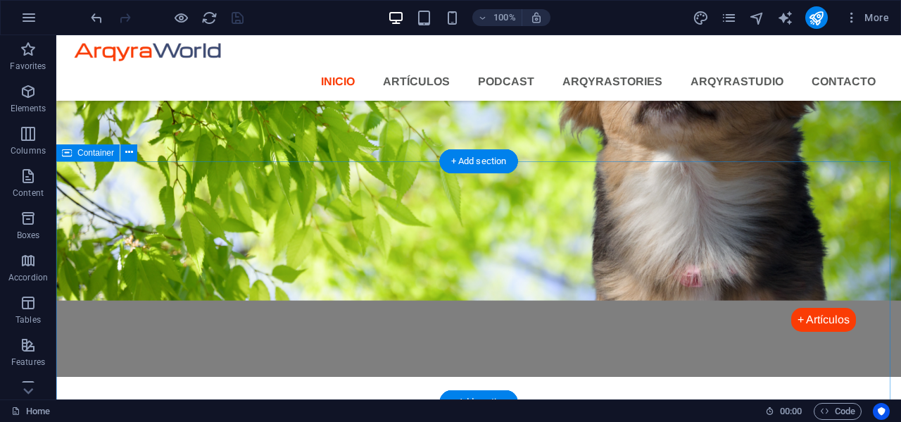
scroll to position [1408, 0]
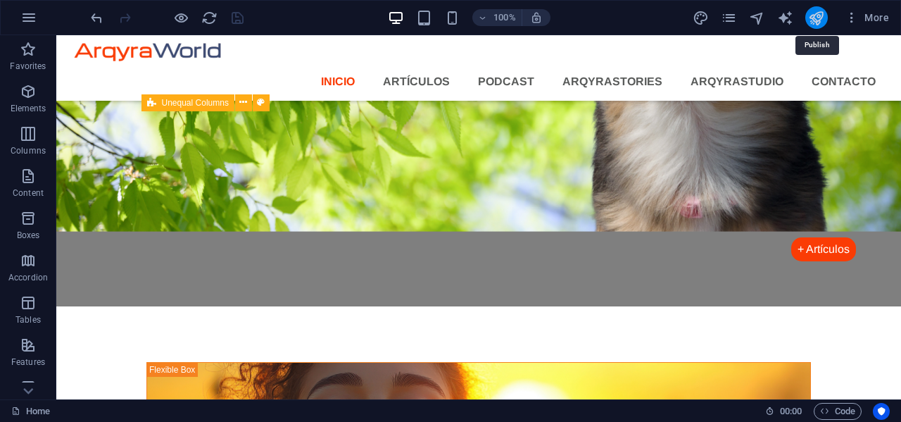
click at [813, 18] on icon "publish" at bounding box center [816, 18] width 16 height 16
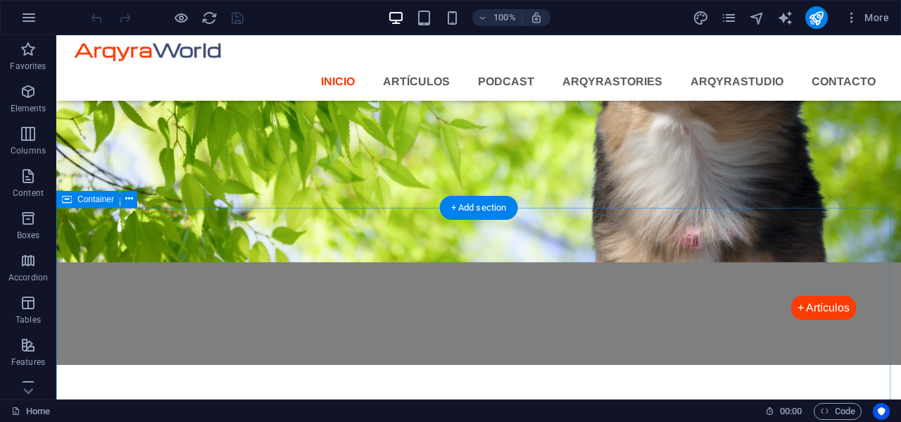
scroll to position [1352, 0]
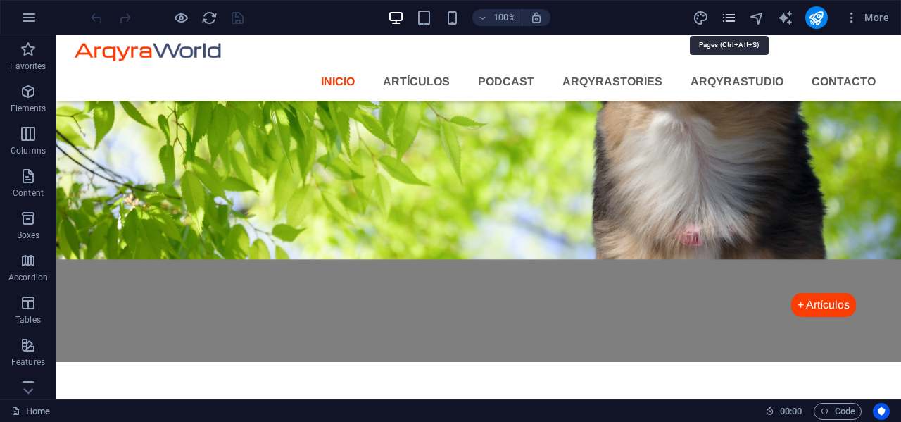
click at [728, 20] on icon "pages" at bounding box center [729, 18] width 16 height 16
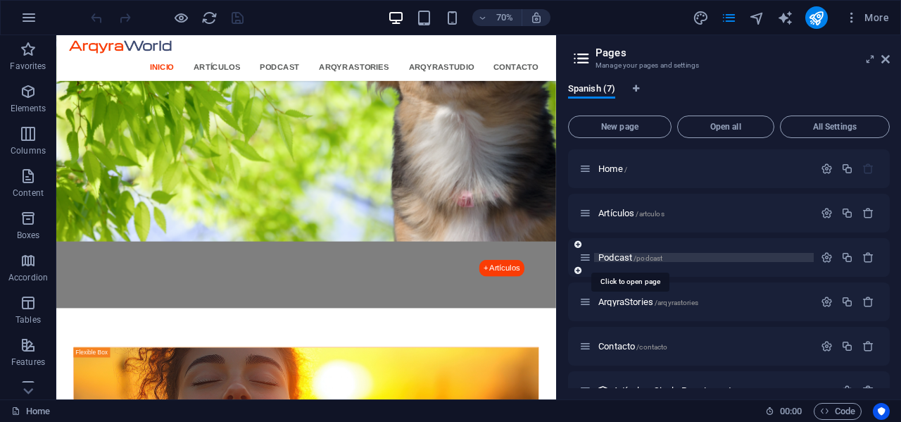
click at [619, 258] on span "Podcast /podcast" at bounding box center [630, 257] width 64 height 11
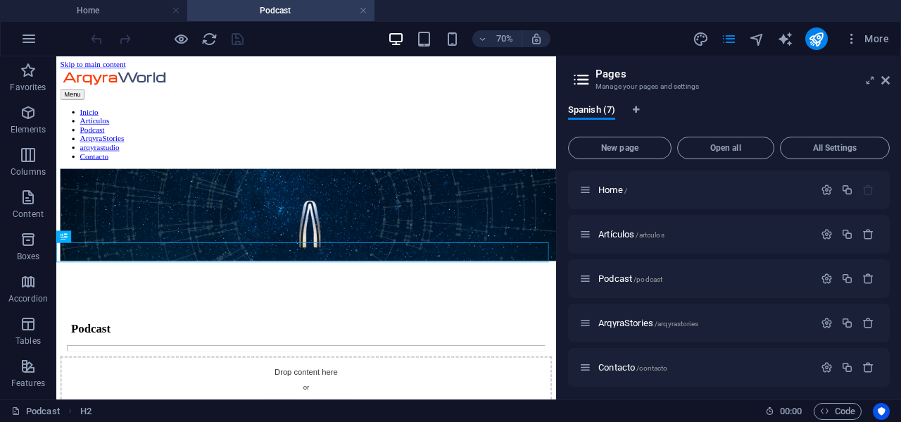
scroll to position [0, 0]
click at [887, 80] on icon at bounding box center [885, 80] width 8 height 11
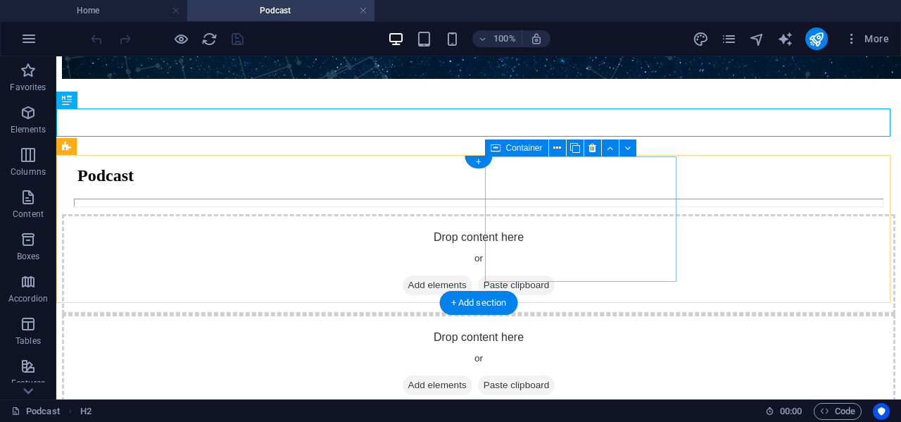
scroll to position [352, 0]
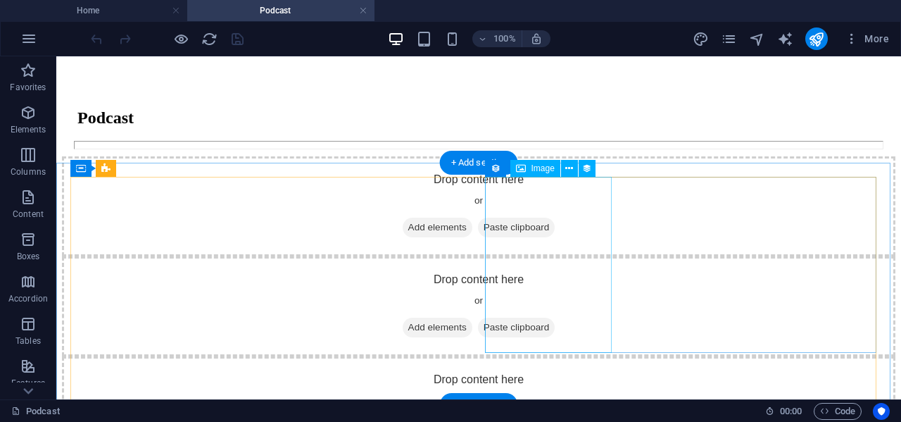
select select "px"
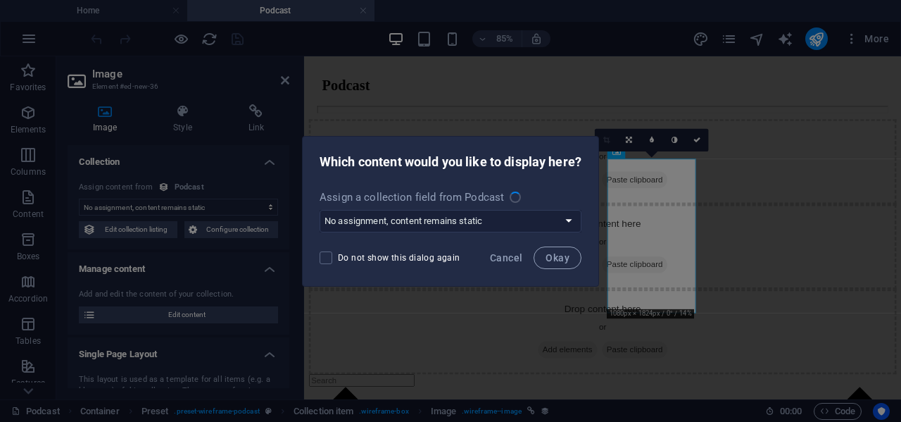
scroll to position [351, 0]
select select "image"
click at [509, 254] on span "Cancel" at bounding box center [506, 257] width 32 height 11
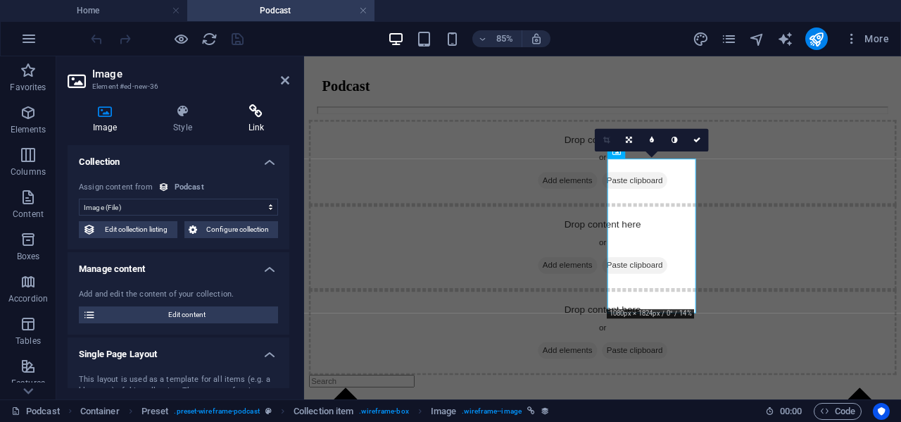
click at [259, 119] on h4 "Link" at bounding box center [256, 119] width 66 height 30
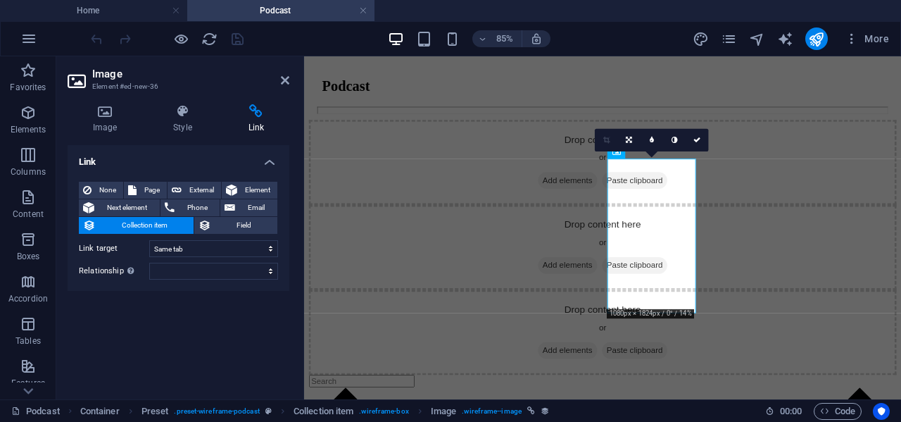
click at [292, 76] on aside "Image Element #ed-new-36 Image Style Link Collection No assignment, content rem…" at bounding box center [180, 227] width 248 height 343
click at [276, 83] on header "Image Element #ed-new-36" at bounding box center [179, 74] width 222 height 37
drag, startPoint x: 281, startPoint y: 76, endPoint x: 229, endPoint y: 21, distance: 75.2
click at [281, 76] on icon at bounding box center [285, 80] width 8 height 11
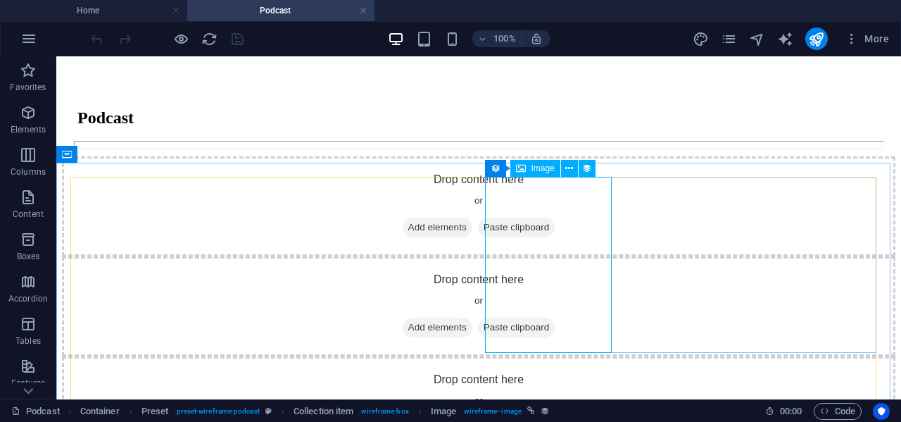
click at [552, 168] on span "Image" at bounding box center [542, 168] width 23 height 8
select select
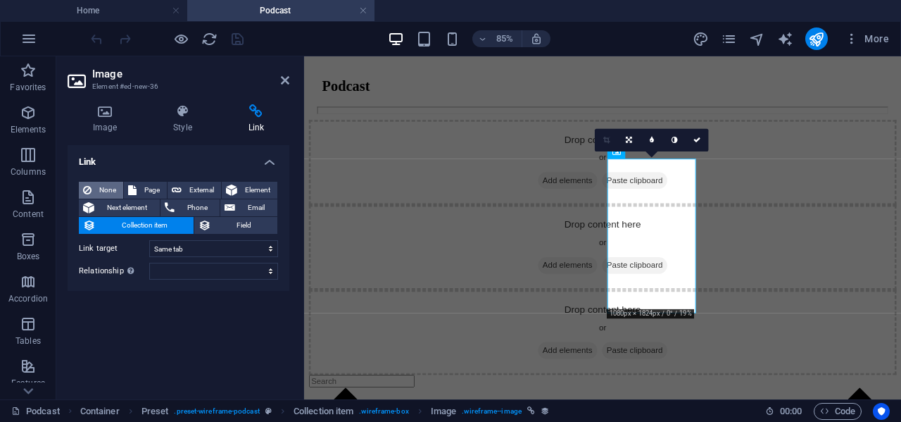
click at [105, 191] on span "None" at bounding box center [107, 190] width 23 height 17
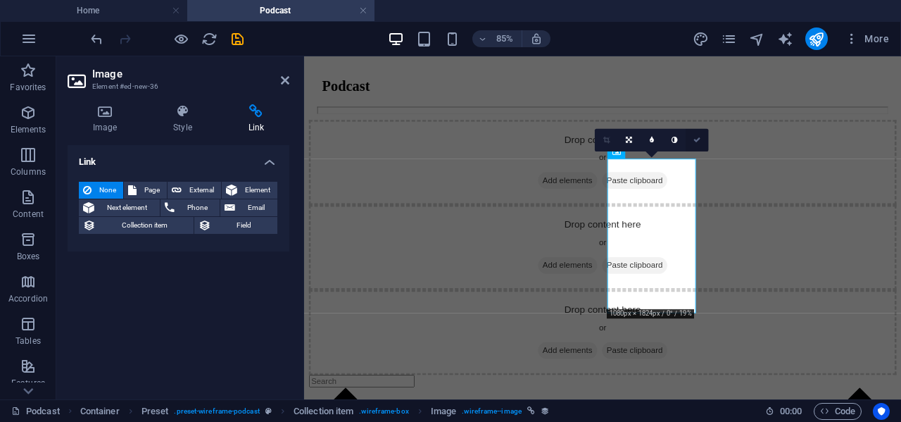
click at [695, 137] on icon at bounding box center [697, 140] width 7 height 7
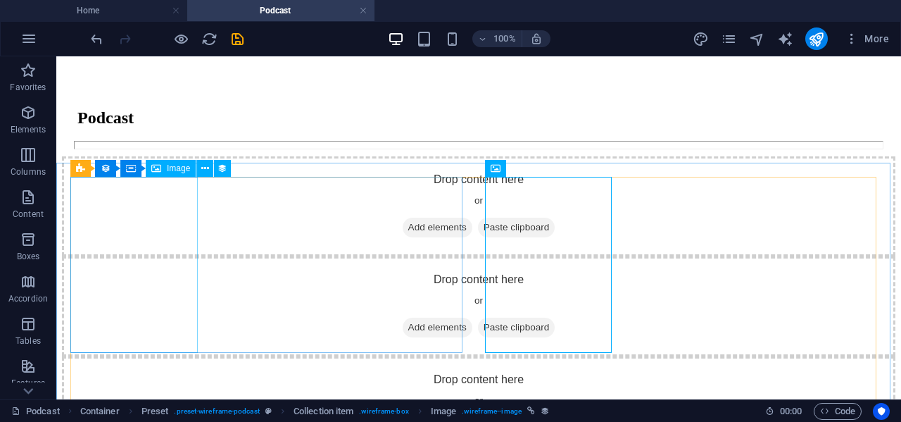
click at [171, 168] on span "Image" at bounding box center [178, 168] width 23 height 8
select select "image"
select select "px"
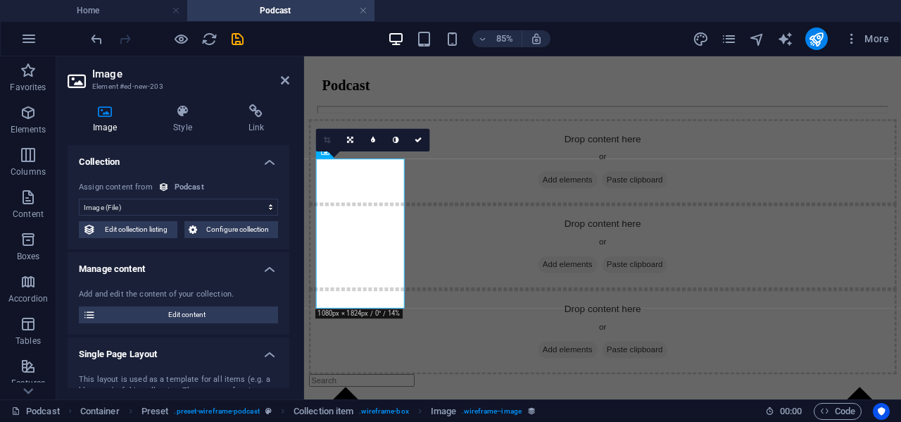
scroll to position [351, 0]
click at [260, 113] on icon at bounding box center [256, 111] width 66 height 14
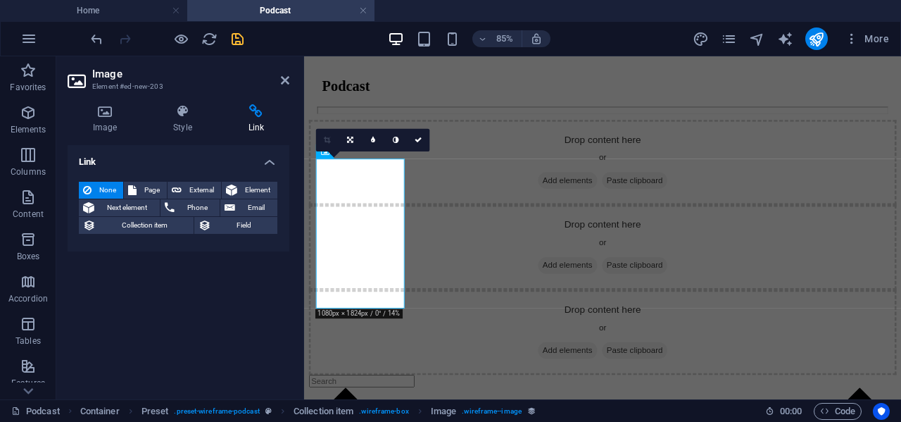
click at [235, 33] on icon "save" at bounding box center [237, 39] width 16 height 16
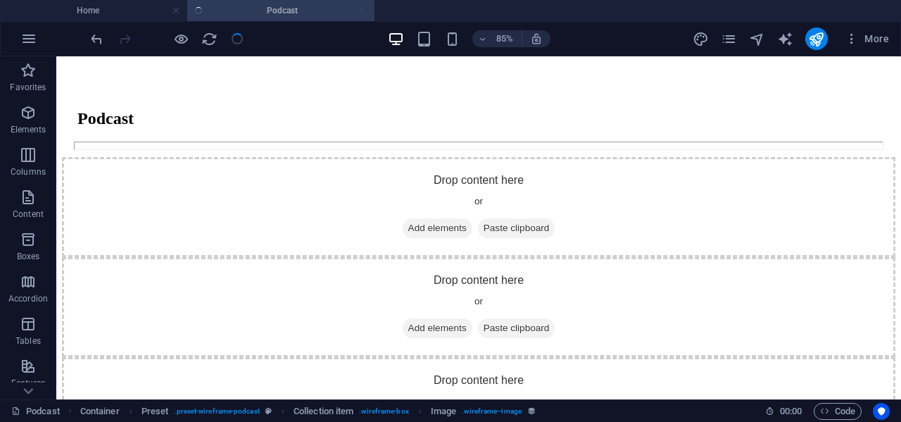
scroll to position [352, 0]
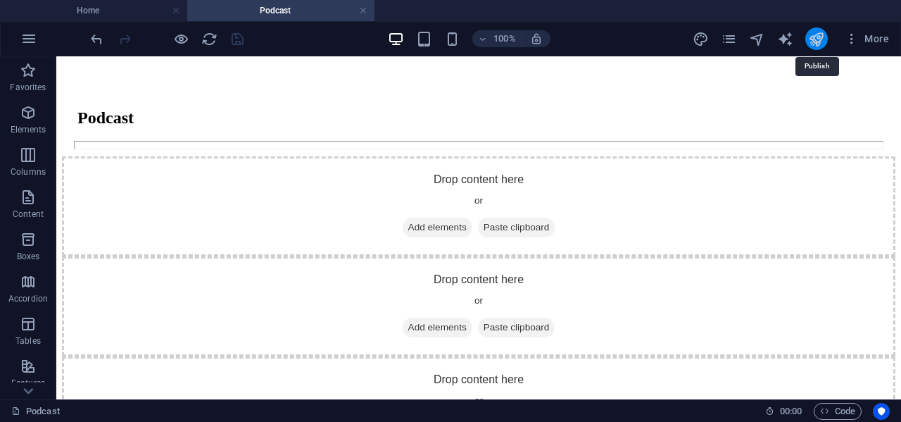
click at [816, 38] on icon "publish" at bounding box center [816, 39] width 16 height 16
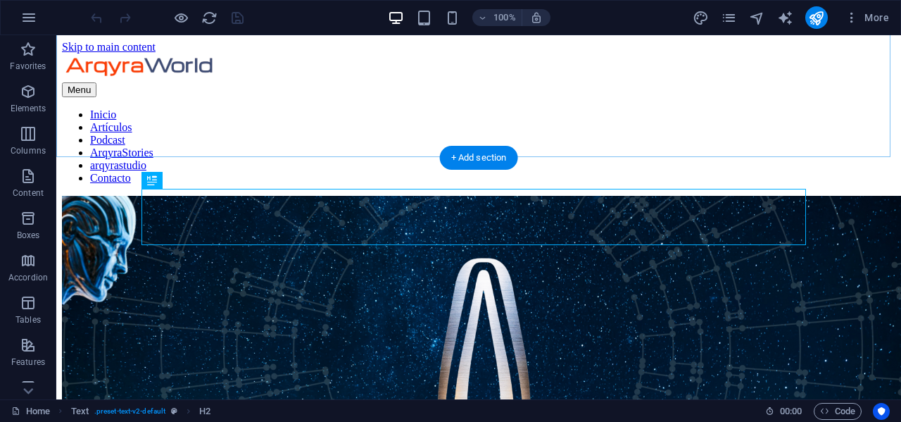
scroll to position [226, 0]
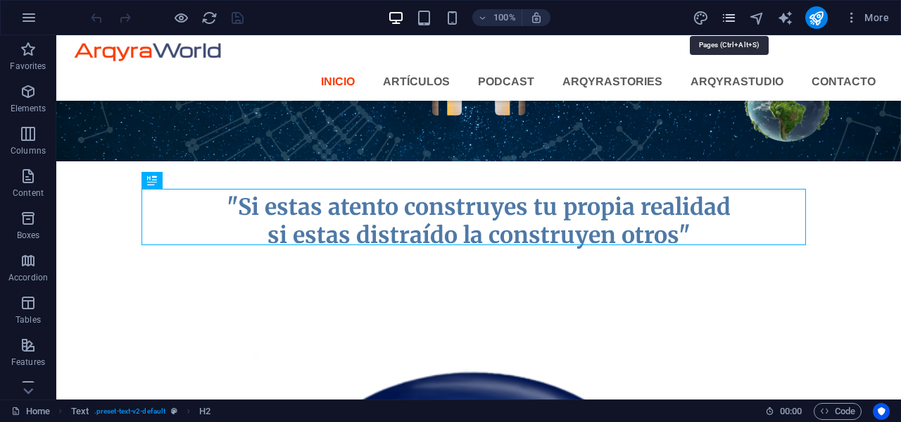
click at [726, 15] on icon "pages" at bounding box center [729, 18] width 16 height 16
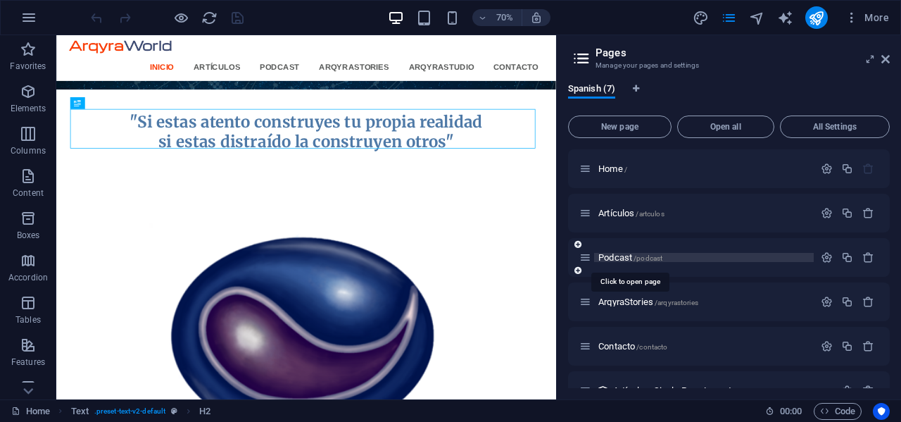
click at [630, 255] on span "Podcast /podcast" at bounding box center [630, 257] width 64 height 11
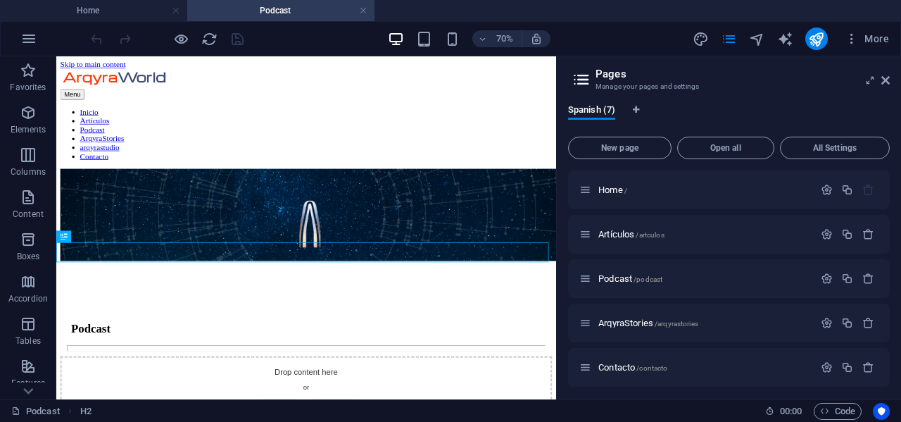
scroll to position [0, 0]
click at [888, 77] on icon at bounding box center [885, 80] width 8 height 11
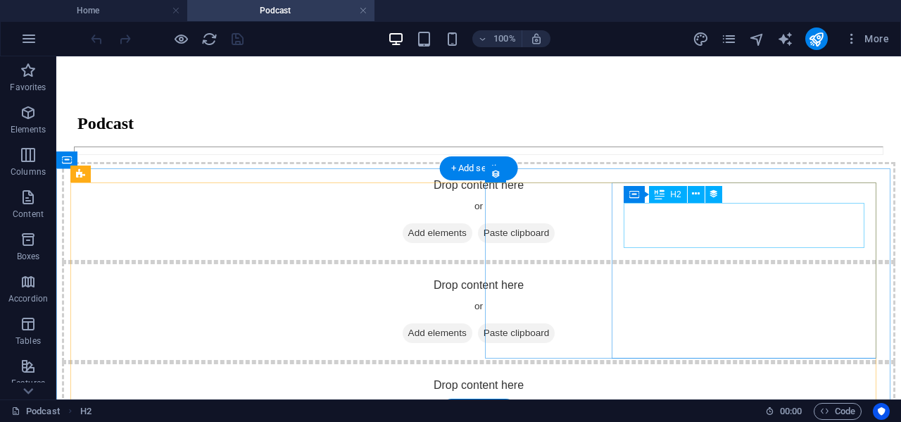
scroll to position [352, 0]
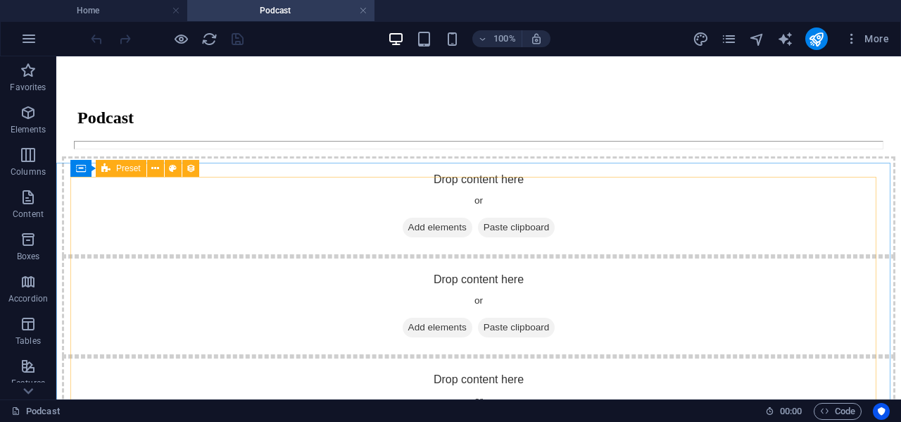
click at [115, 168] on div "Preset" at bounding box center [121, 168] width 51 height 17
select select "68b3cd3ecfa3ccad890174f7"
select select "createdAt_DESC"
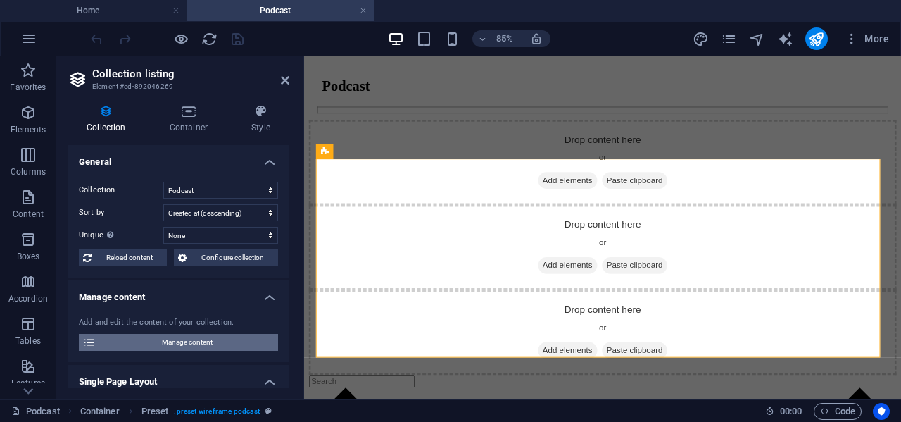
click at [161, 344] on span "Manage content" at bounding box center [187, 342] width 174 height 17
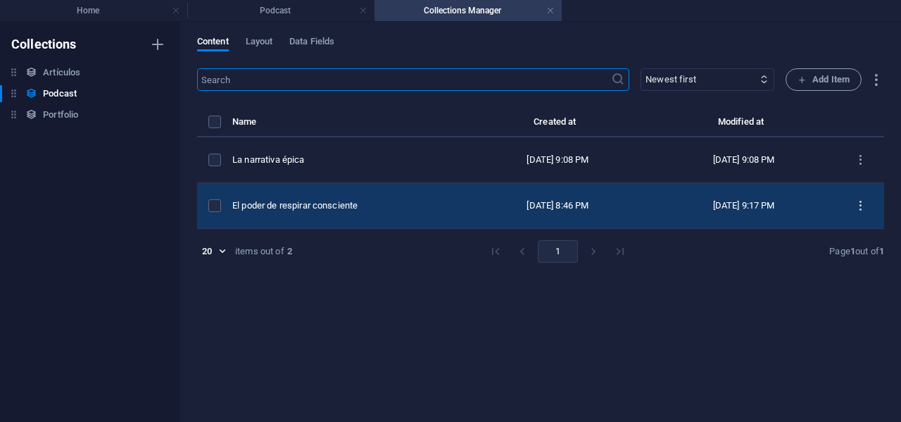
click at [861, 201] on icon "items list" at bounding box center [860, 205] width 13 height 13
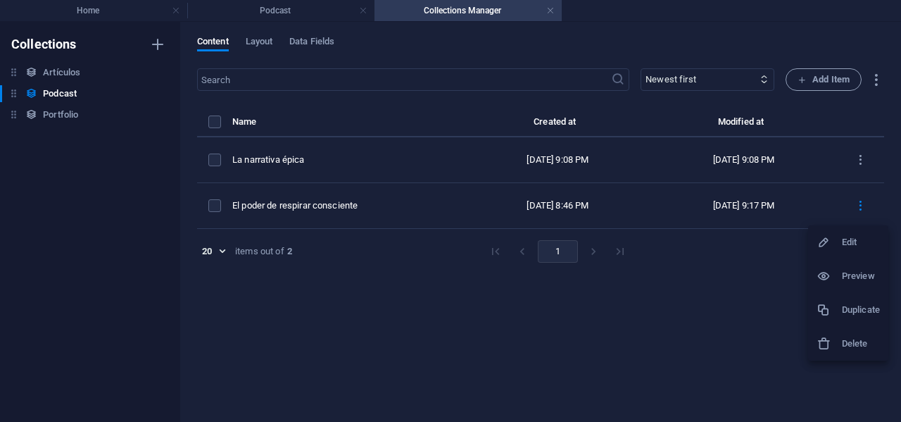
click at [850, 244] on h6 "Edit" at bounding box center [861, 242] width 38 height 17
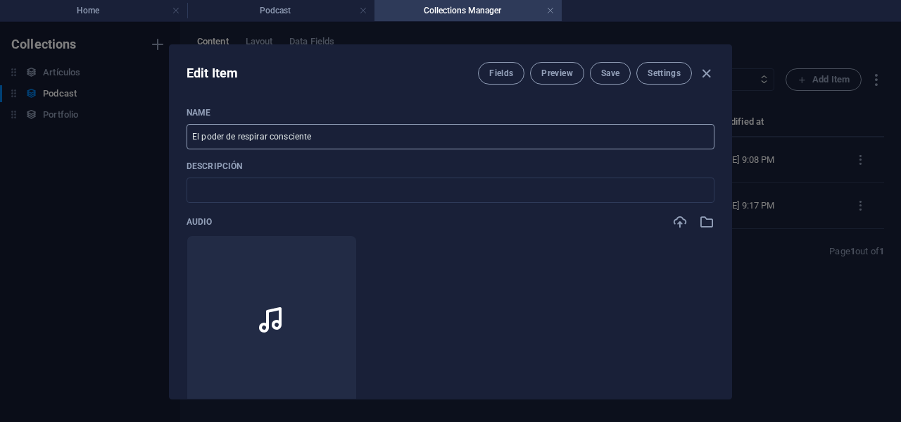
click at [355, 135] on input "El poder de respirar consciente" at bounding box center [451, 136] width 528 height 25
type input "E"
type input "Respiración disfuncional y el arte de respirar bien"
click at [612, 75] on span "Save" at bounding box center [610, 73] width 18 height 11
click at [701, 75] on icon "button" at bounding box center [706, 73] width 16 height 16
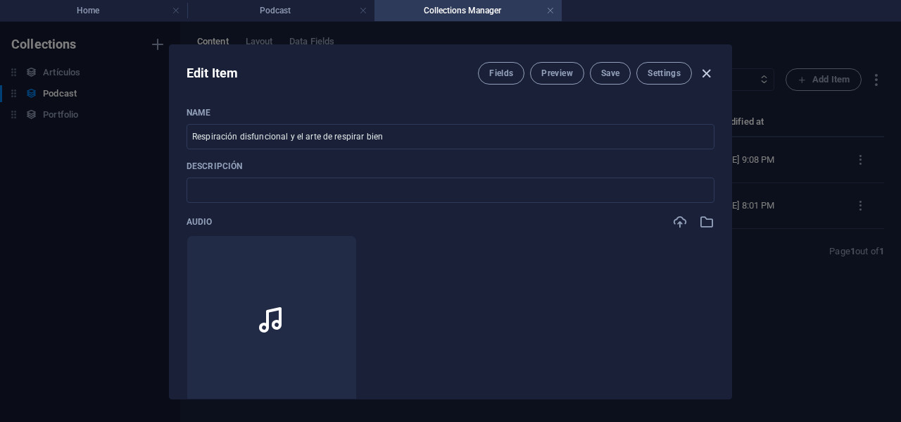
type input "el-poder-de-la-respiracion-consciente"
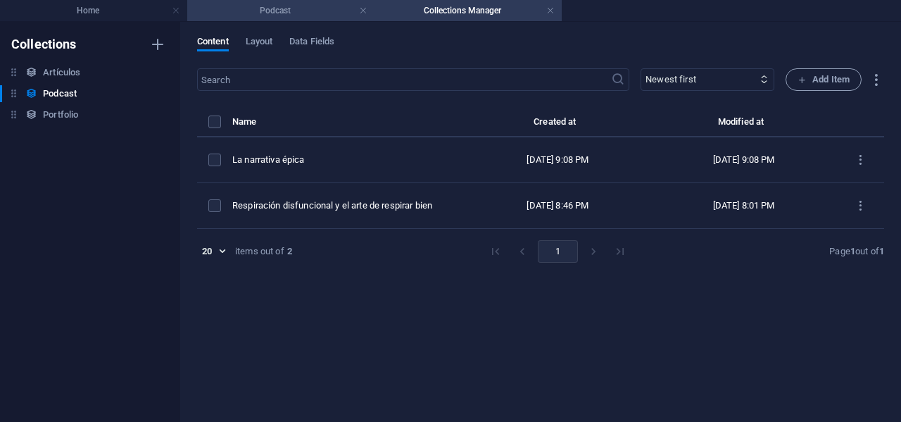
click at [308, 13] on h4 "Podcast" at bounding box center [280, 10] width 187 height 15
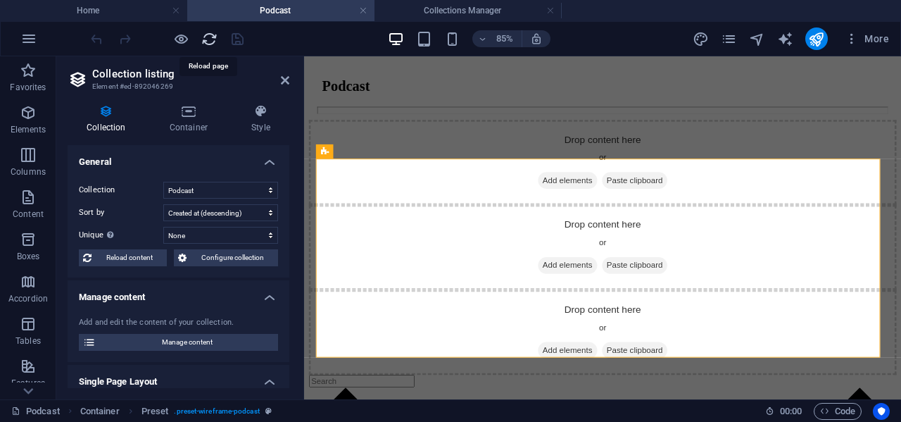
click at [205, 39] on icon "reload" at bounding box center [209, 39] width 16 height 16
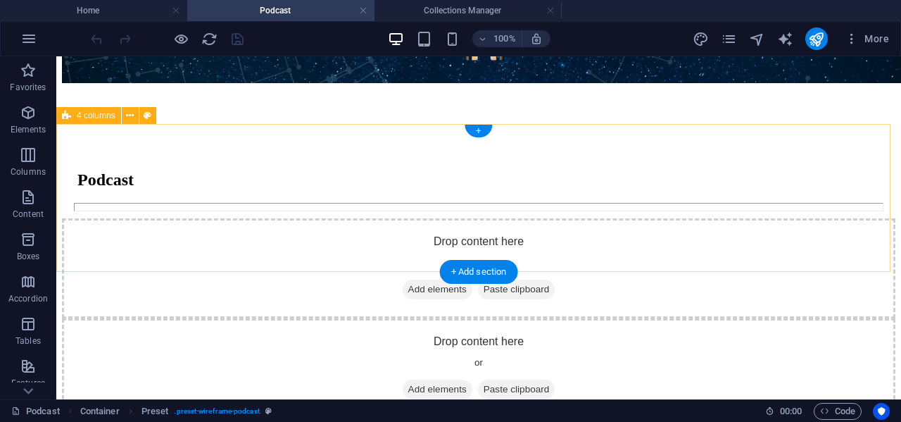
scroll to position [327, 0]
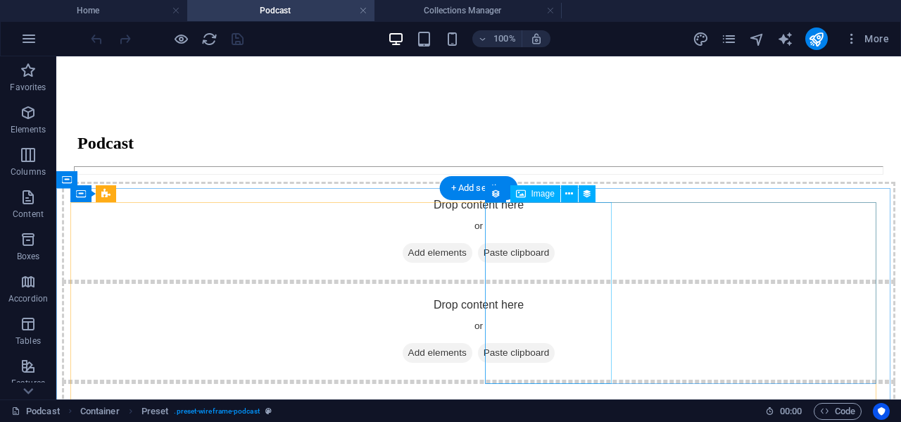
select select "image"
select select "px"
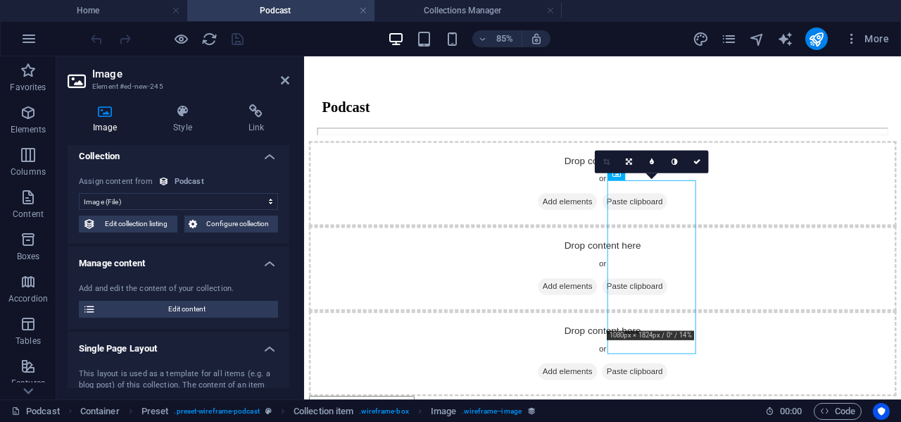
scroll to position [0, 0]
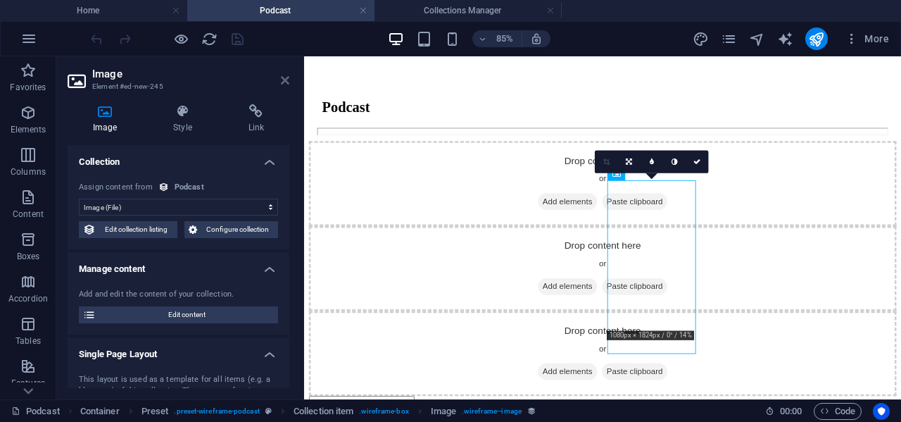
click at [282, 82] on icon at bounding box center [285, 80] width 8 height 11
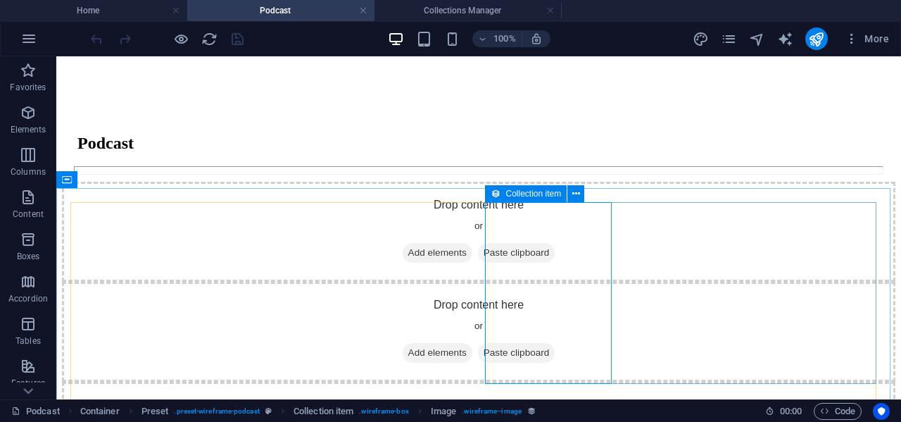
click at [507, 196] on span "Collection item" at bounding box center [534, 193] width 56 height 8
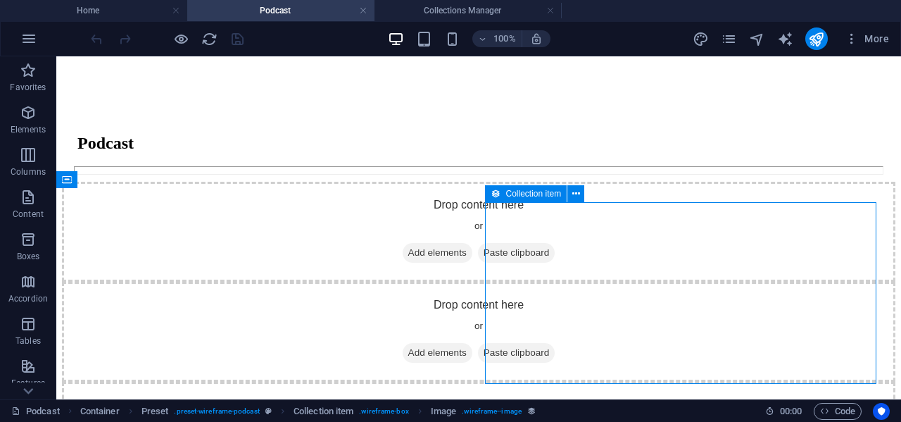
click at [507, 196] on span "Collection item" at bounding box center [534, 193] width 56 height 8
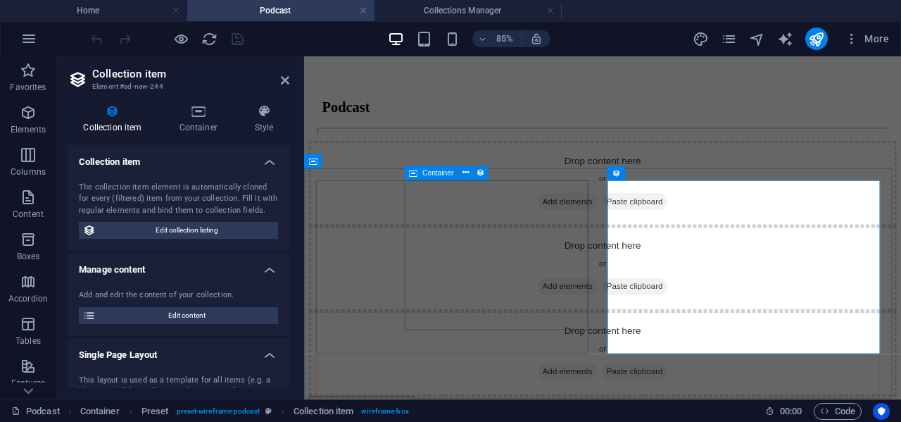
scroll to position [326, 0]
click at [280, 72] on h2 "Collection item" at bounding box center [190, 74] width 197 height 13
click at [284, 79] on icon at bounding box center [285, 80] width 8 height 11
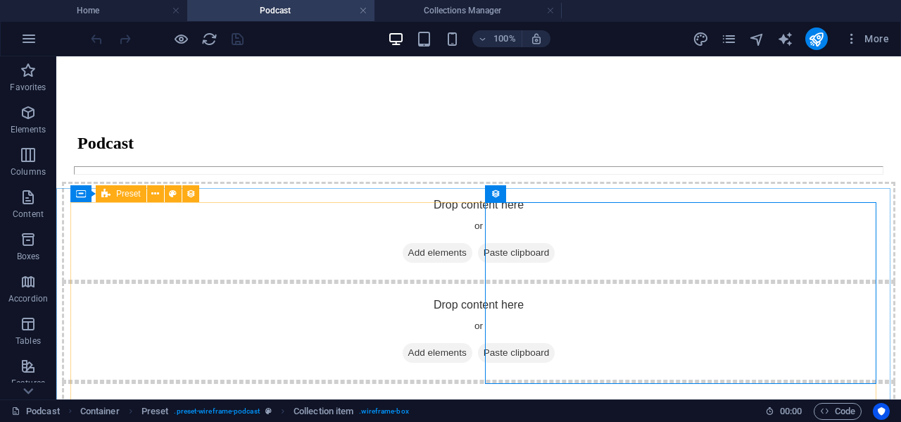
click at [108, 191] on icon at bounding box center [105, 193] width 9 height 17
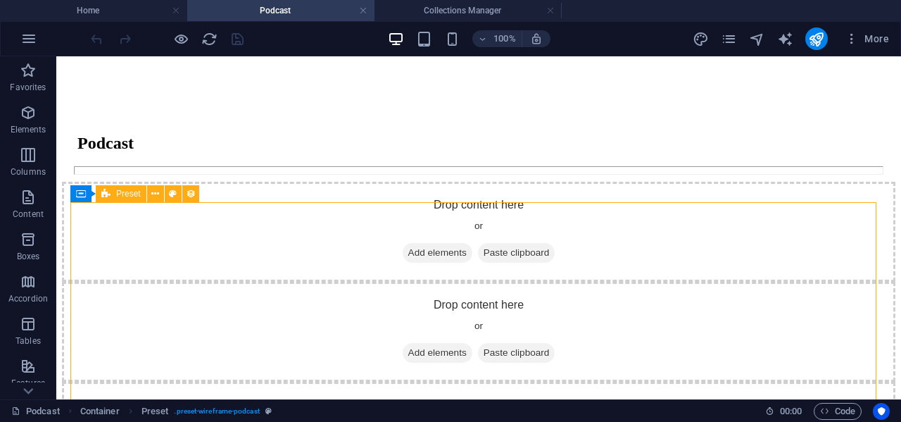
click at [108, 191] on icon at bounding box center [105, 193] width 9 height 17
select select "68b3cd3ecfa3ccad890174f7"
select select "createdAt_DESC"
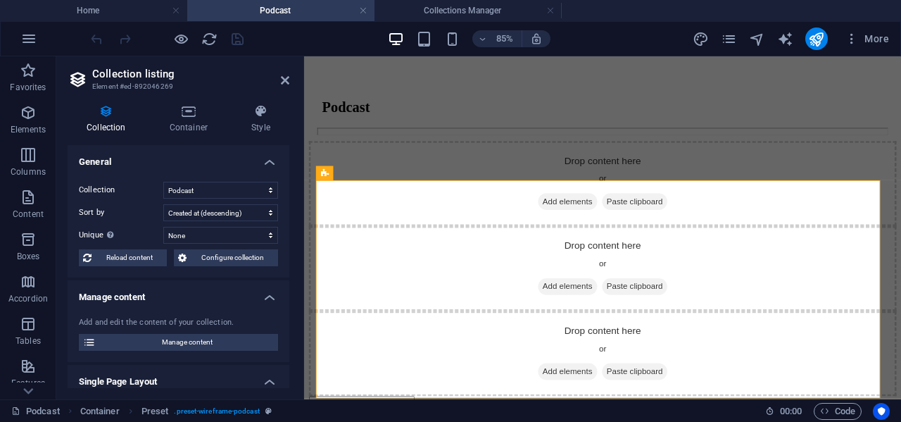
scroll to position [326, 0]
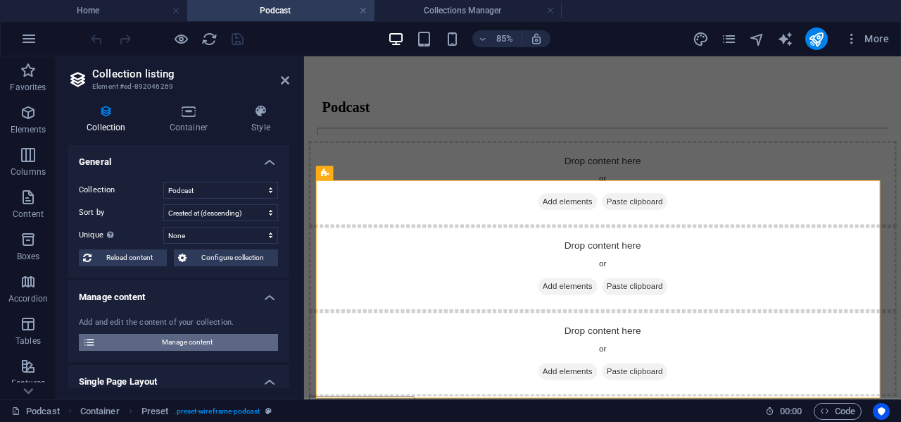
click at [178, 337] on span "Manage content" at bounding box center [187, 342] width 174 height 17
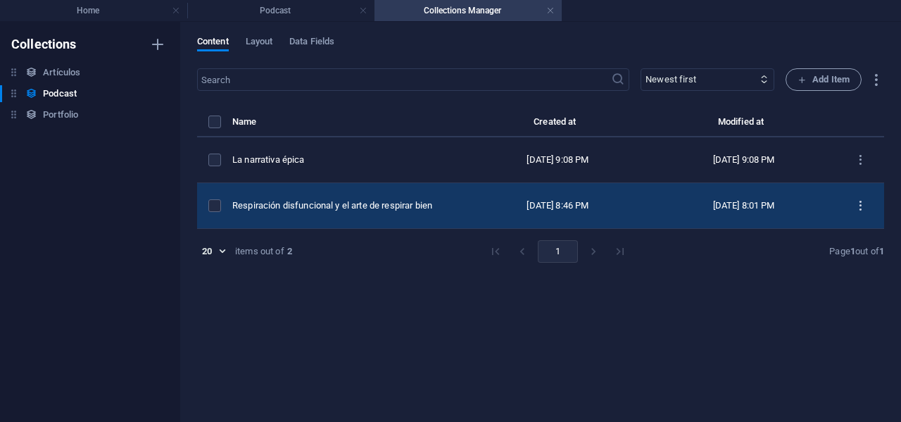
click at [861, 207] on icon "items list" at bounding box center [860, 205] width 13 height 13
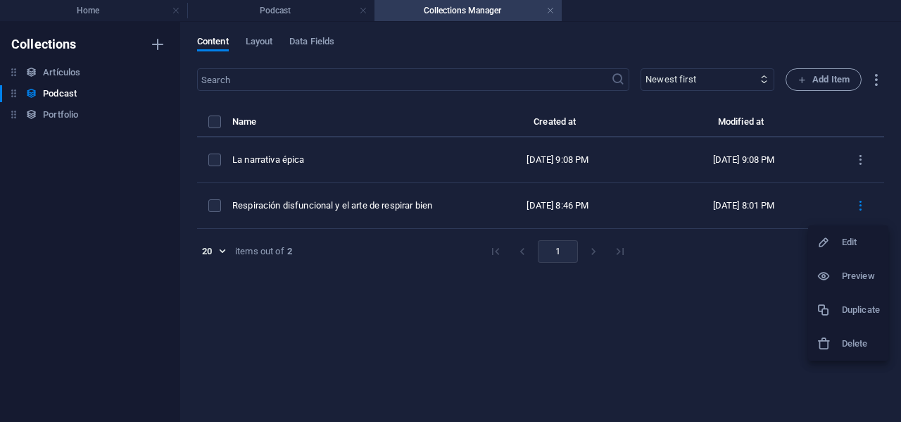
click at [849, 236] on h6 "Edit" at bounding box center [861, 242] width 38 height 17
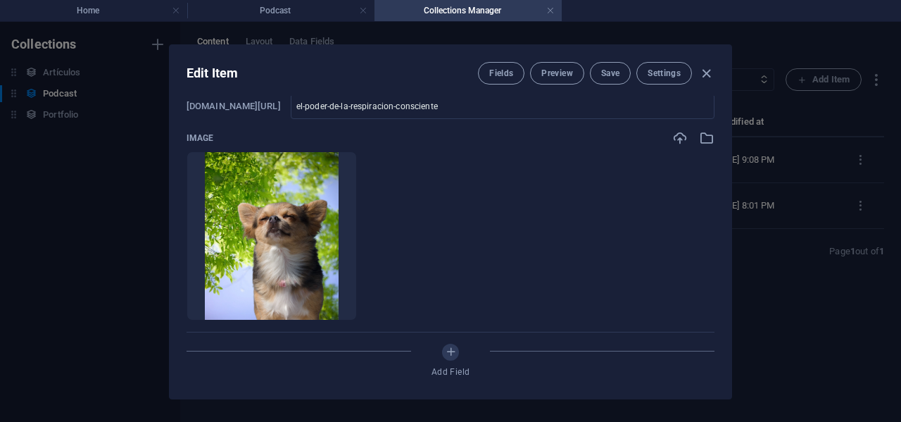
scroll to position [352, 0]
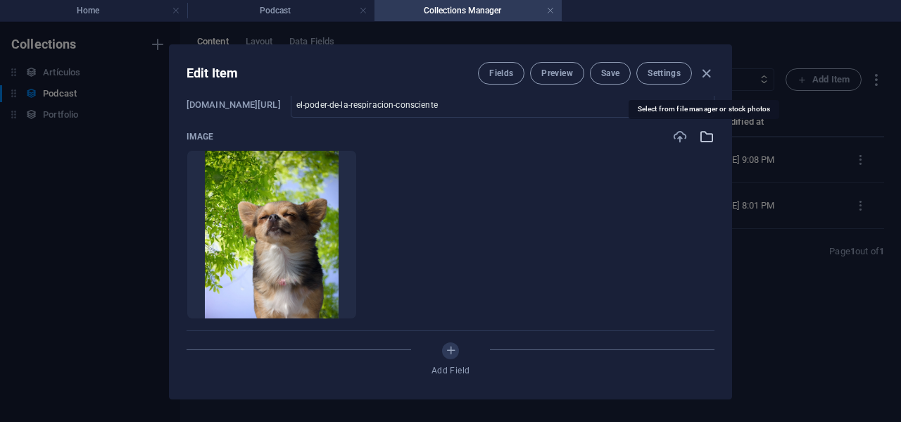
click at [705, 132] on icon "button" at bounding box center [706, 136] width 15 height 15
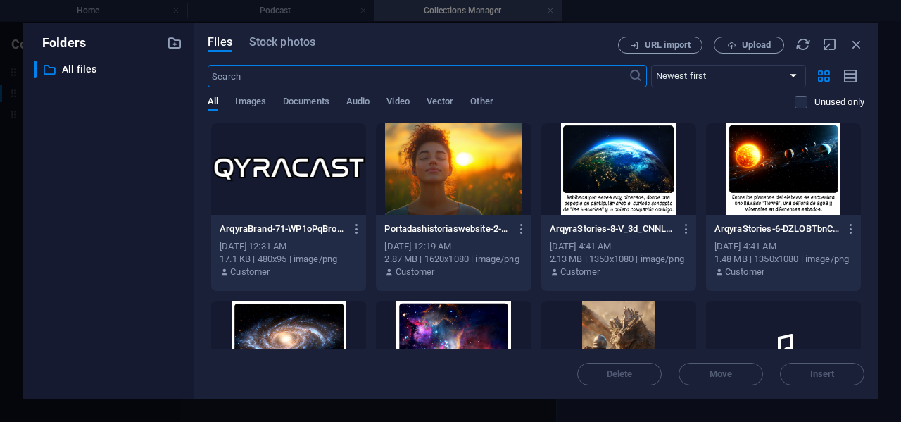
click at [416, 184] on div at bounding box center [453, 168] width 155 height 91
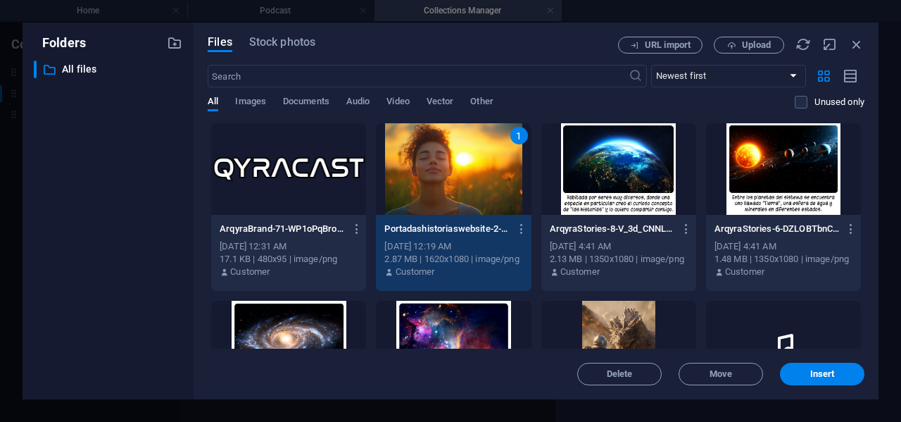
click at [814, 377] on span "Insert" at bounding box center [822, 373] width 25 height 8
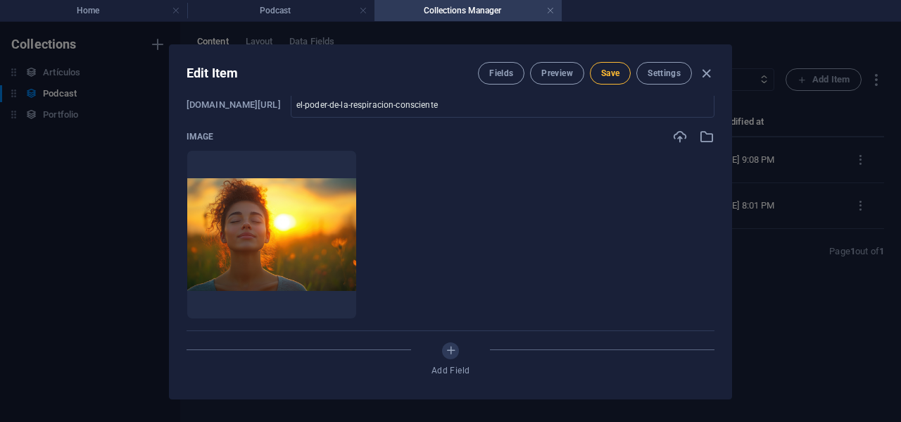
click at [610, 72] on span "Save" at bounding box center [610, 73] width 18 height 11
click at [706, 71] on icon "button" at bounding box center [706, 73] width 16 height 16
type input "el-poder-de-la-respiracion-consciente"
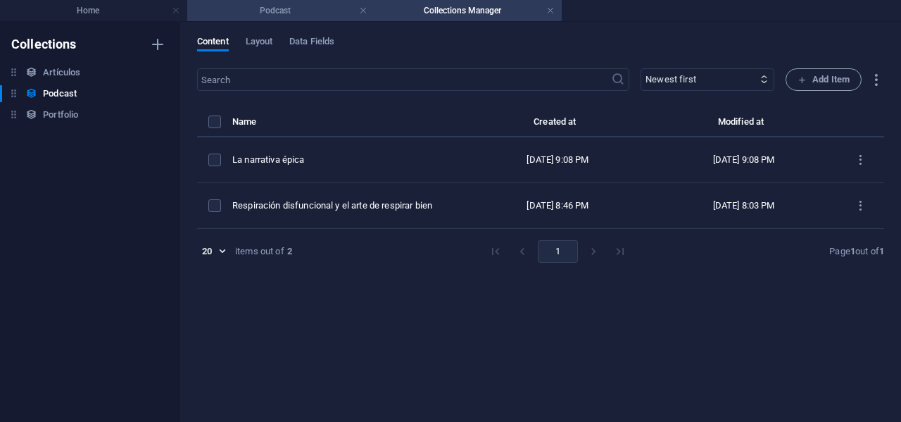
click at [282, 8] on h4 "Podcast" at bounding box center [280, 10] width 187 height 15
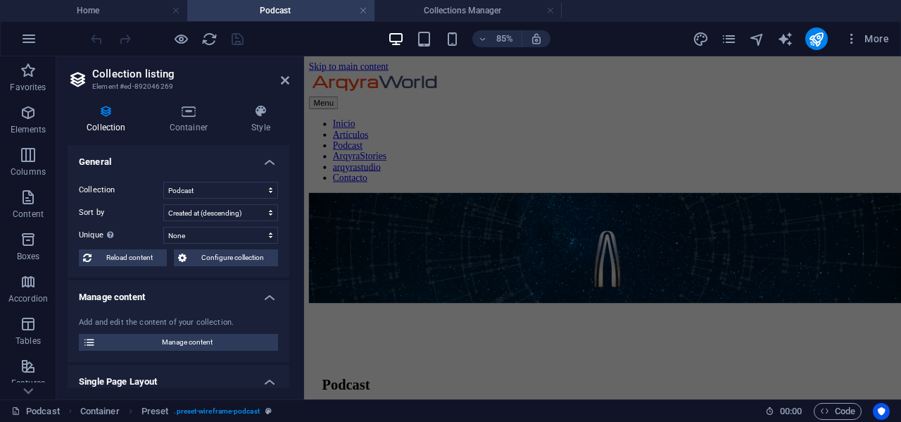
scroll to position [326, 0]
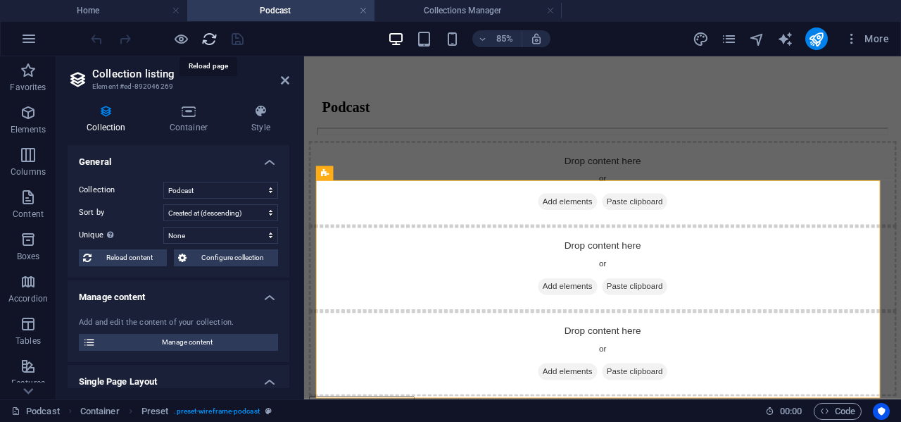
click at [210, 37] on icon "reload" at bounding box center [209, 39] width 16 height 16
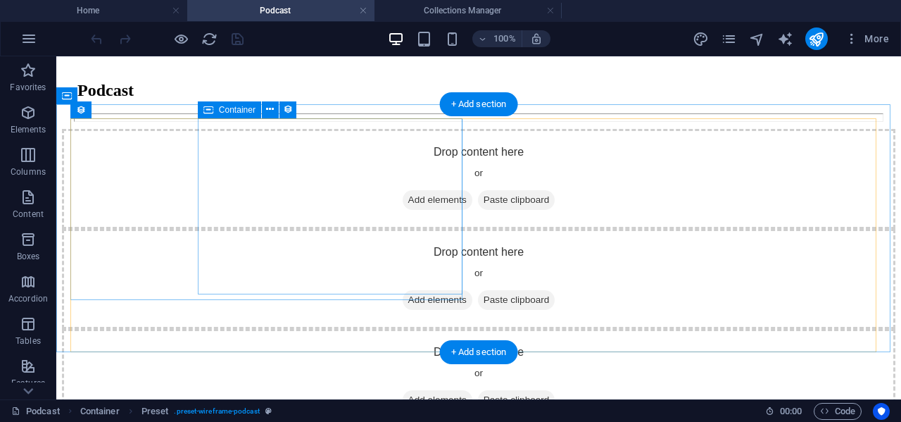
scroll to position [422, 0]
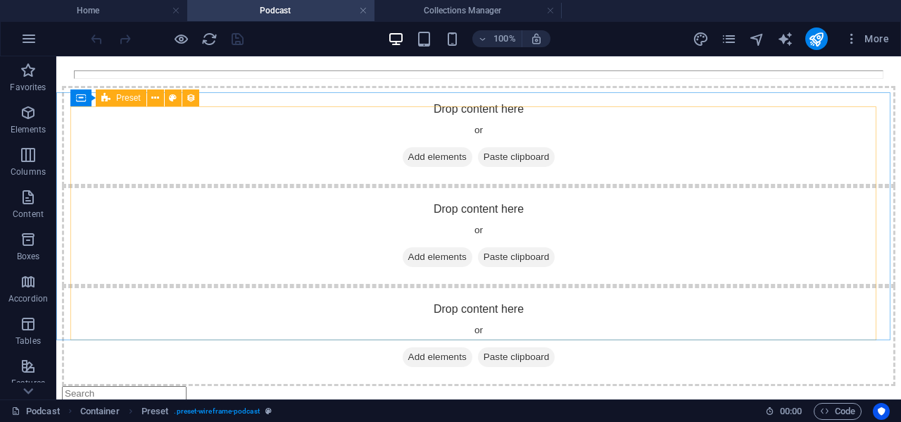
click at [104, 101] on icon at bounding box center [105, 97] width 9 height 17
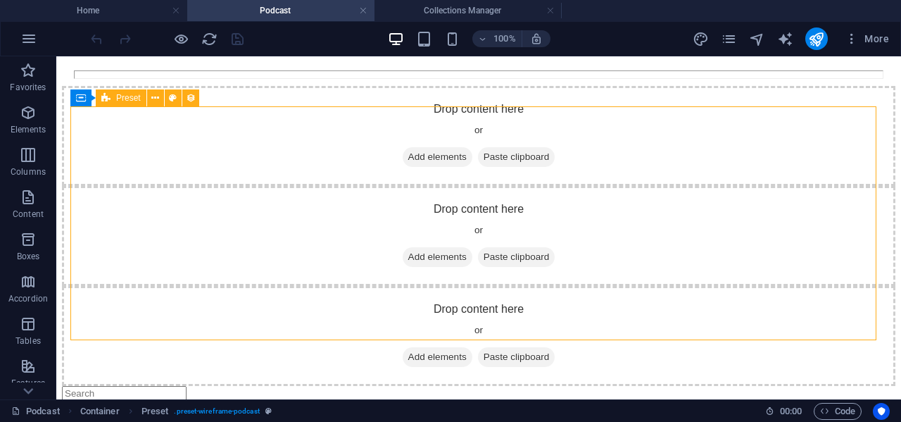
click at [104, 101] on icon at bounding box center [105, 97] width 9 height 17
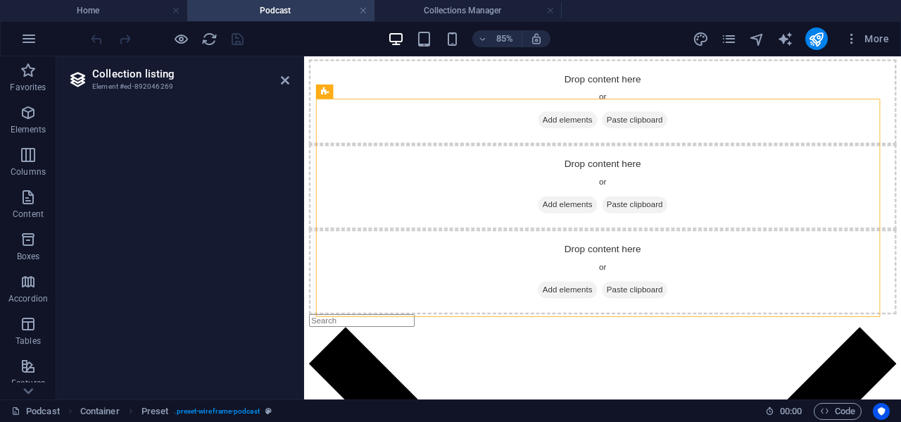
scroll to position [422, 0]
click at [281, 80] on icon at bounding box center [285, 80] width 8 height 11
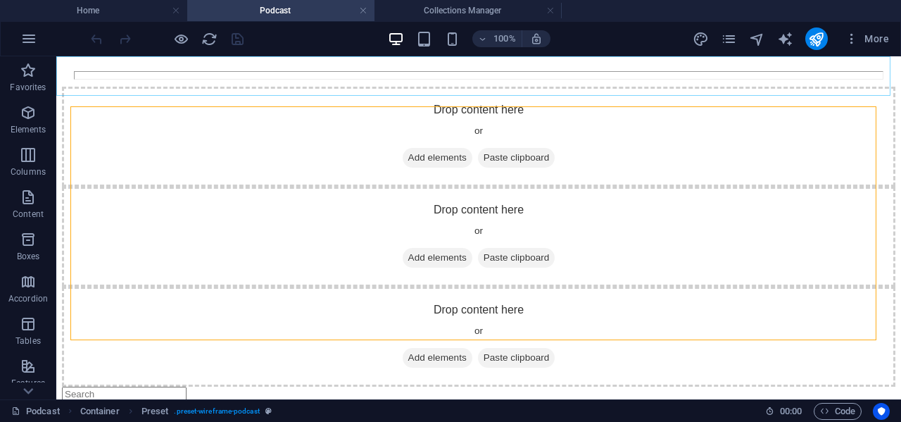
scroll to position [422, 0]
click at [118, 99] on span "Preset" at bounding box center [128, 98] width 25 height 8
click at [118, 98] on span "Preset" at bounding box center [128, 98] width 25 height 8
click at [127, 96] on span "Preset" at bounding box center [128, 98] width 25 height 8
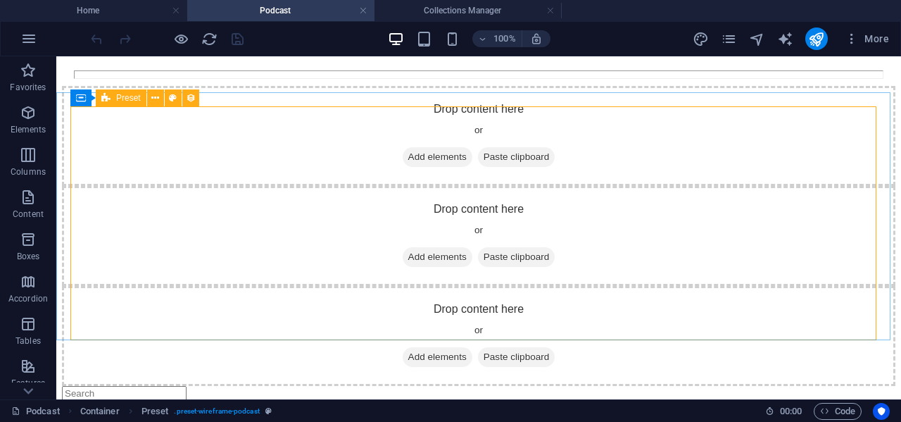
scroll to position [422, 0]
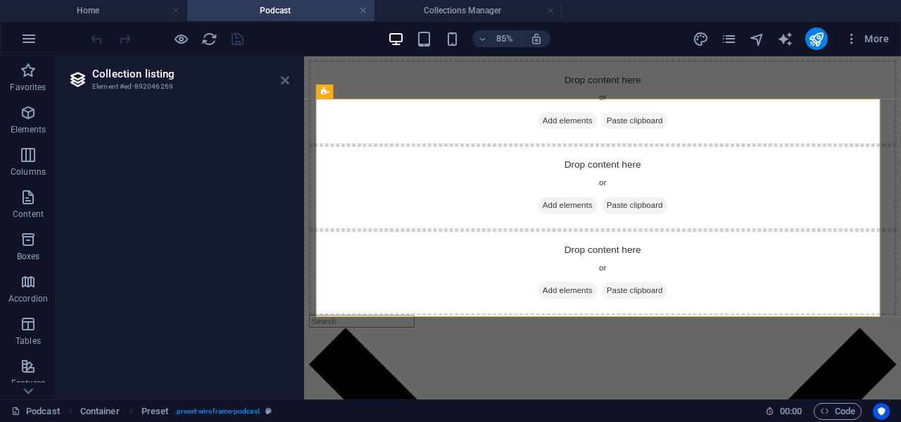
click at [284, 80] on icon at bounding box center [285, 80] width 8 height 11
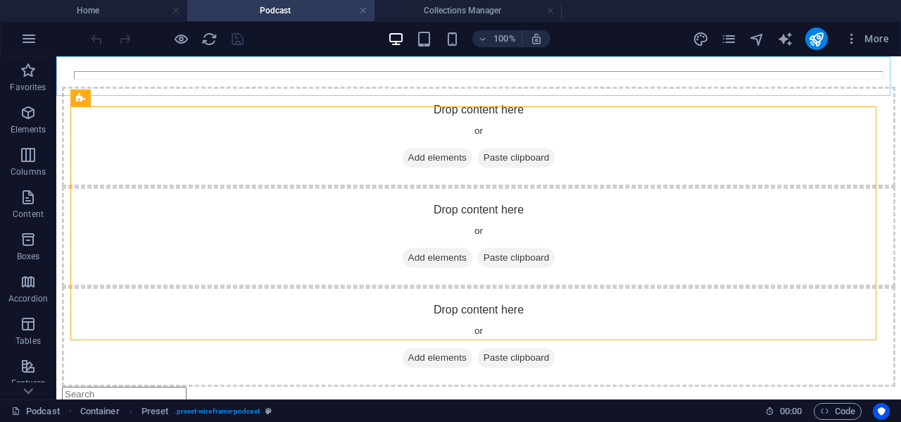
scroll to position [422, 0]
click at [206, 32] on icon "reload" at bounding box center [209, 39] width 16 height 16
click at [209, 39] on icon "reload" at bounding box center [209, 39] width 16 height 16
click at [202, 41] on icon "reload" at bounding box center [209, 39] width 16 height 16
click at [208, 34] on icon "reload" at bounding box center [209, 39] width 16 height 16
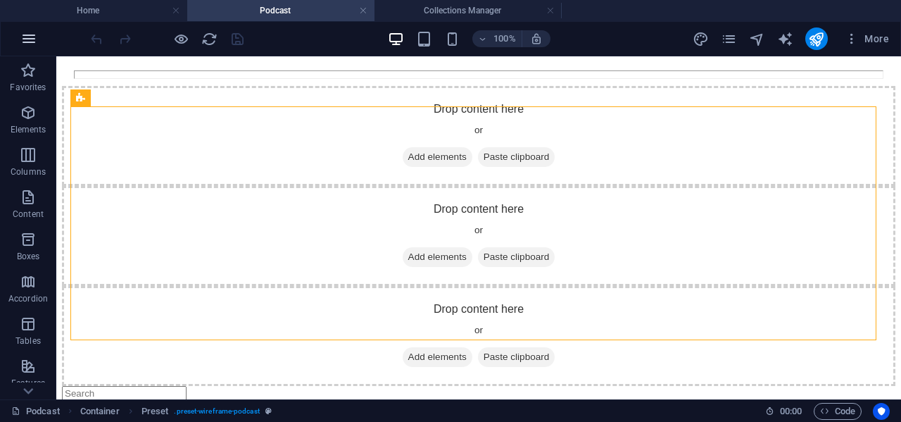
click at [29, 36] on icon "button" at bounding box center [28, 38] width 17 height 17
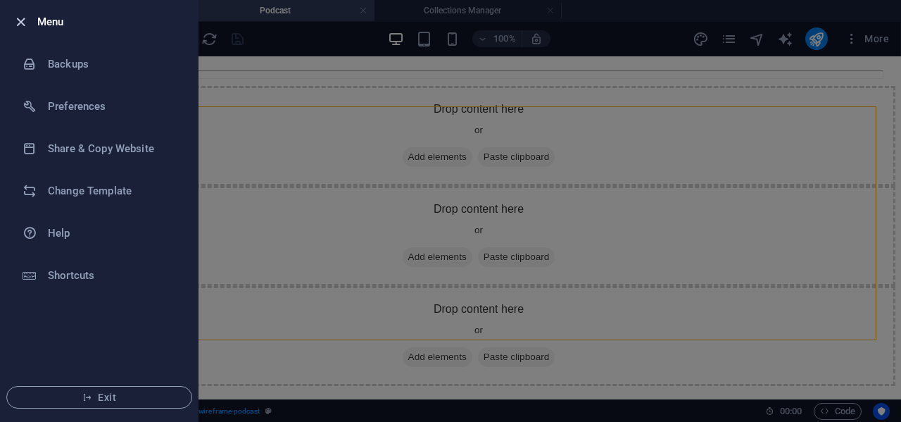
click at [18, 19] on icon "button" at bounding box center [21, 22] width 16 height 16
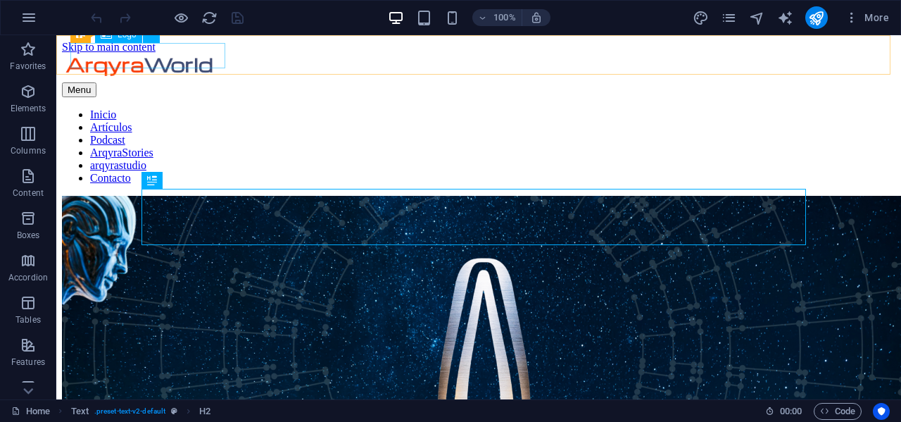
scroll to position [226, 0]
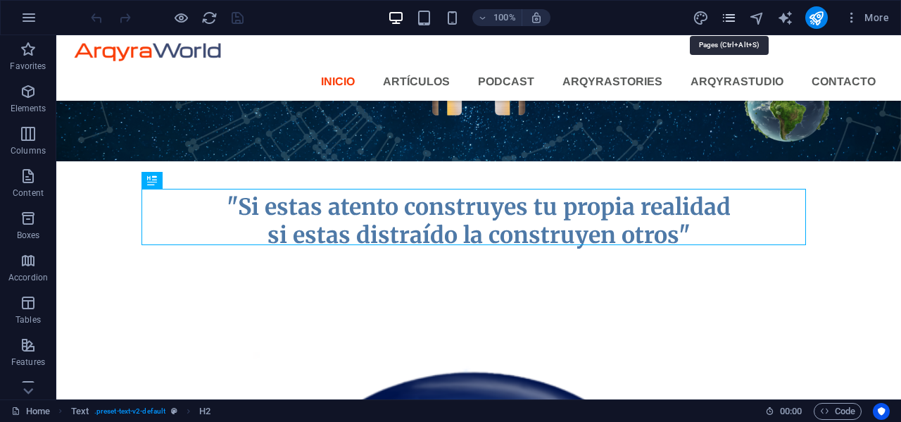
click at [730, 16] on icon "pages" at bounding box center [729, 18] width 16 height 16
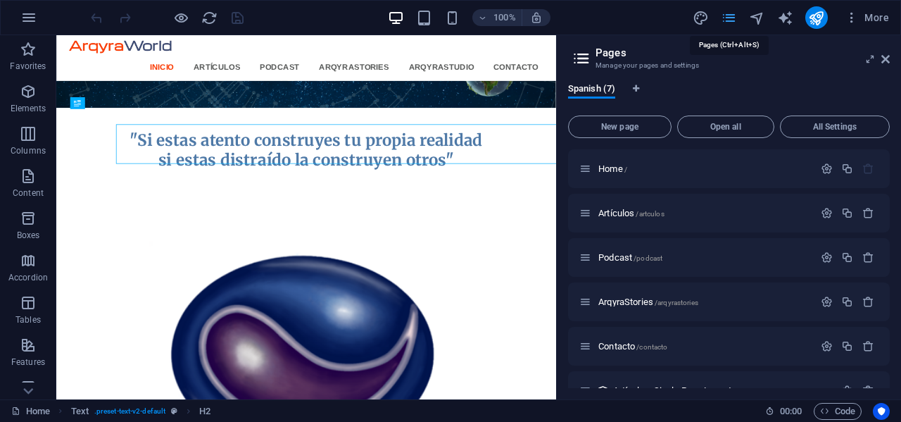
scroll to position [252, 0]
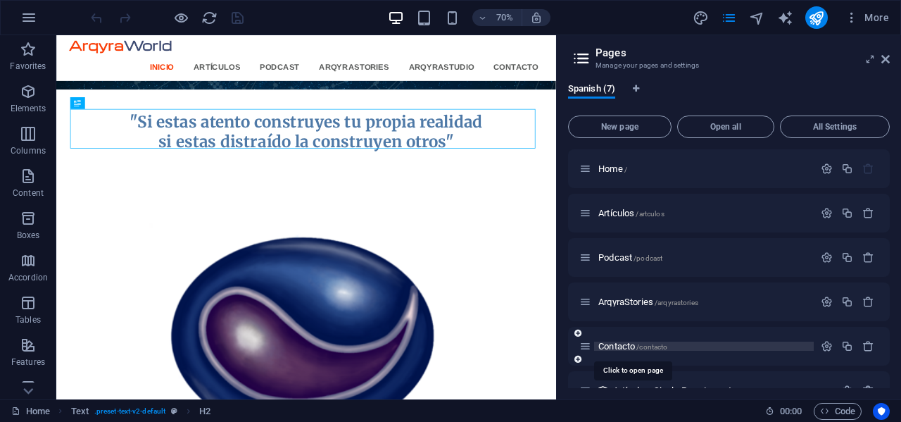
click at [614, 346] on span "Contacto /contacto" at bounding box center [632, 346] width 69 height 11
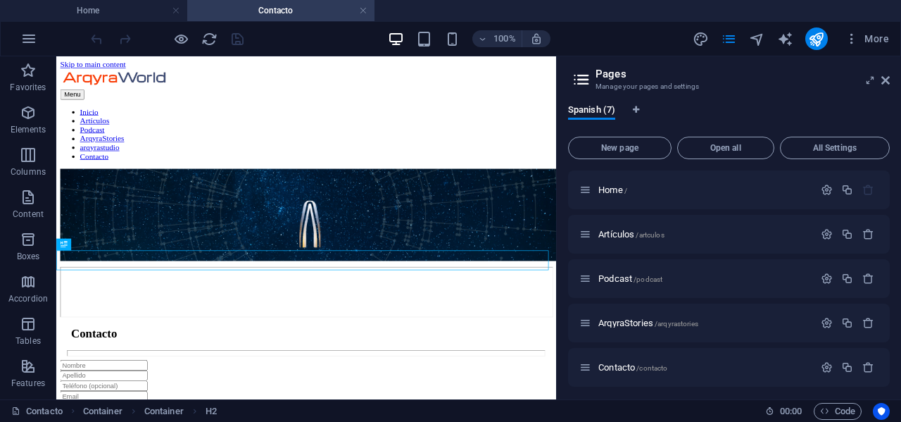
scroll to position [0, 0]
click at [364, 12] on link at bounding box center [363, 10] width 8 height 13
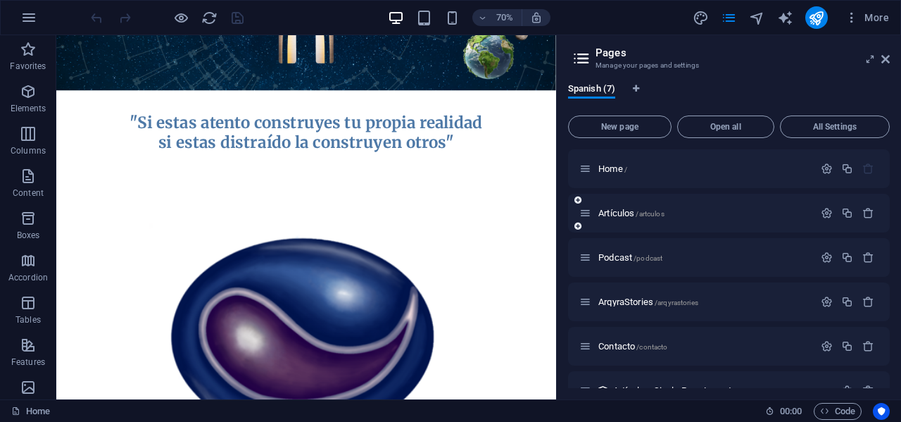
scroll to position [246, 0]
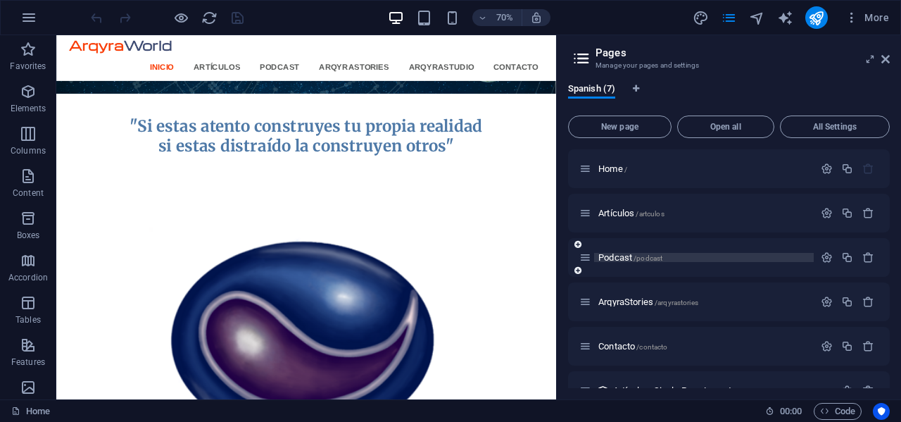
click at [621, 259] on span "Podcast /podcast" at bounding box center [630, 257] width 64 height 11
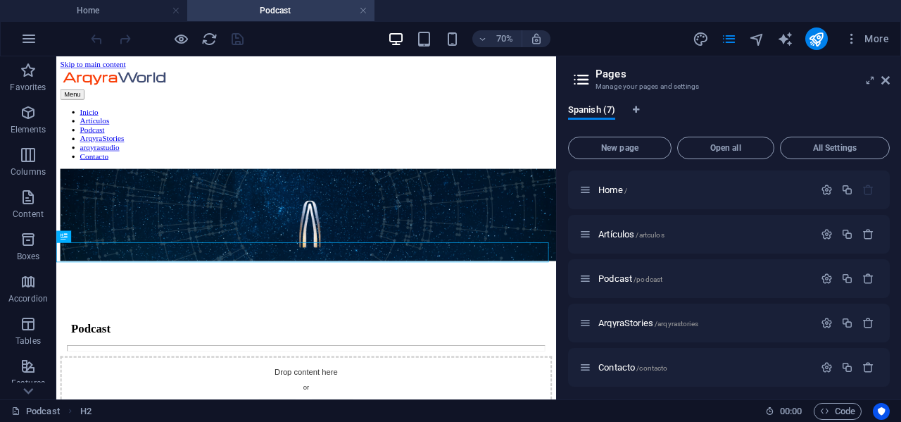
scroll to position [0, 0]
click at [885, 80] on icon at bounding box center [885, 80] width 8 height 11
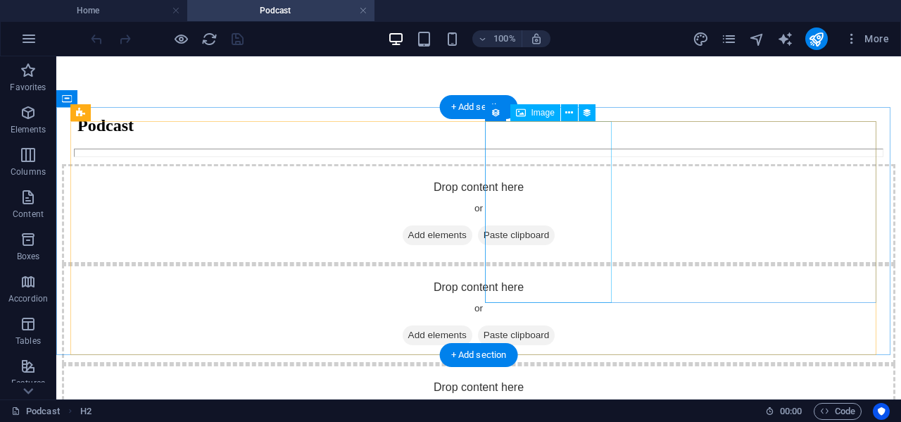
scroll to position [422, 0]
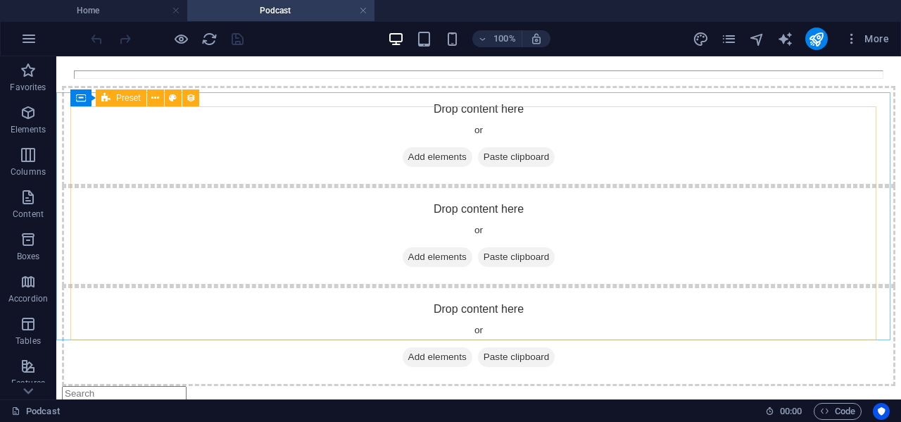
click at [108, 96] on icon at bounding box center [105, 97] width 9 height 17
select select "68b3cd3ecfa3ccad890174f7"
select select "createdAt_DESC"
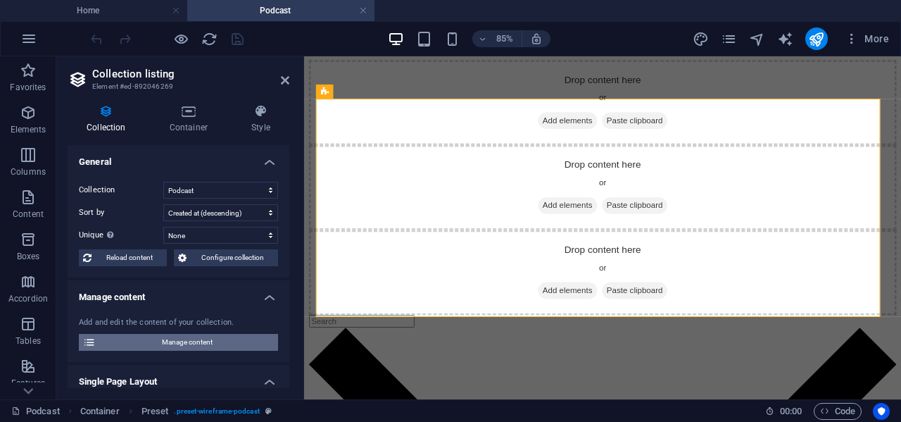
click at [158, 340] on span "Manage content" at bounding box center [187, 342] width 174 height 17
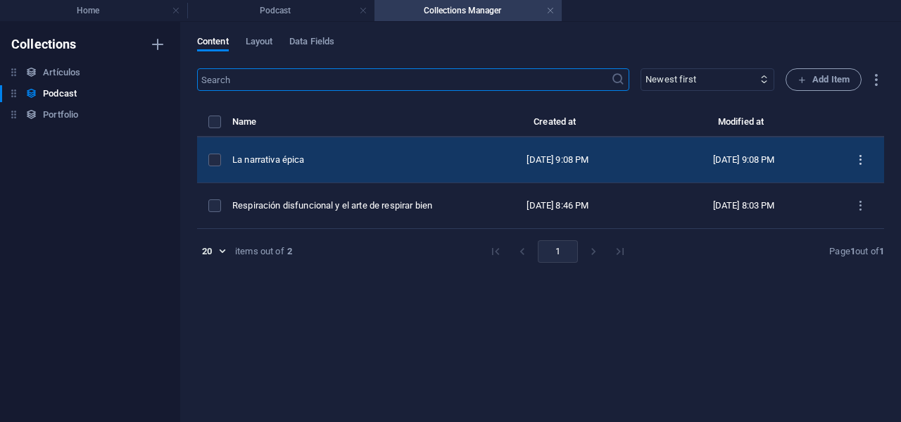
click at [861, 162] on icon "items list" at bounding box center [860, 159] width 13 height 13
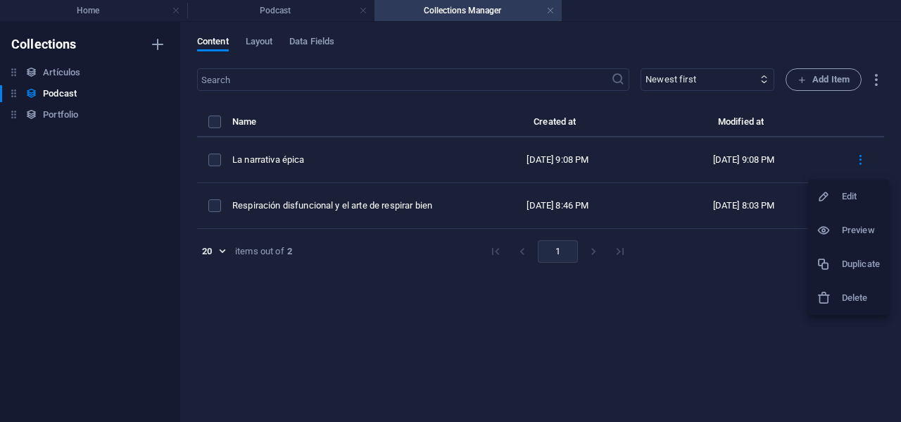
click at [862, 193] on h6 "Edit" at bounding box center [861, 196] width 38 height 17
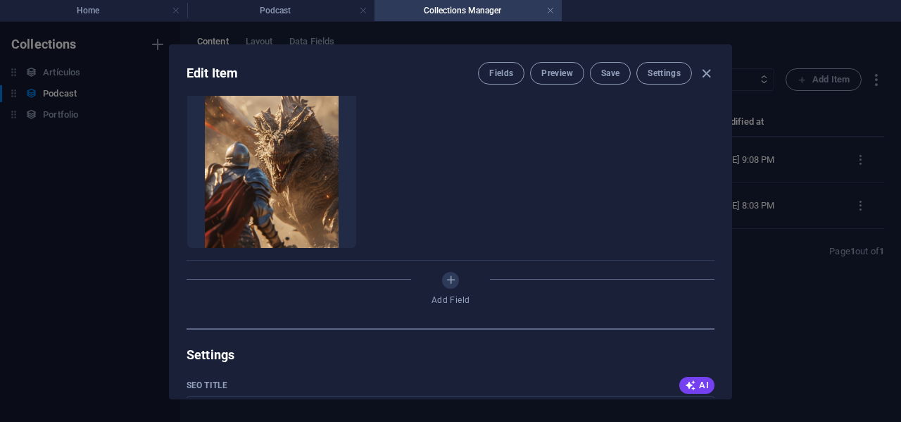
scroll to position [352, 0]
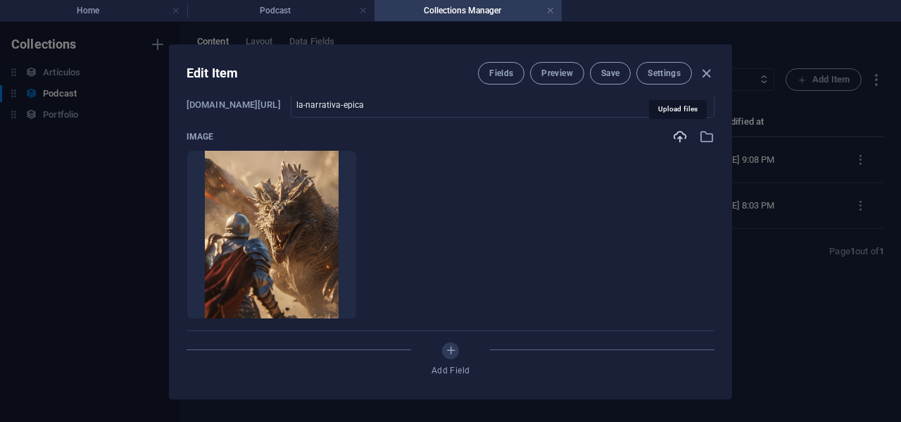
click at [680, 137] on icon "button" at bounding box center [679, 136] width 15 height 15
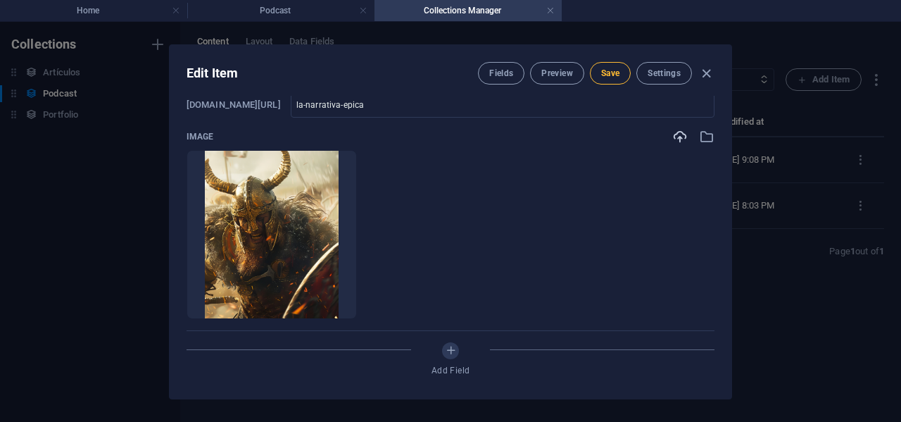
click at [610, 74] on span "Save" at bounding box center [610, 73] width 18 height 11
click at [709, 78] on icon "button" at bounding box center [706, 73] width 16 height 16
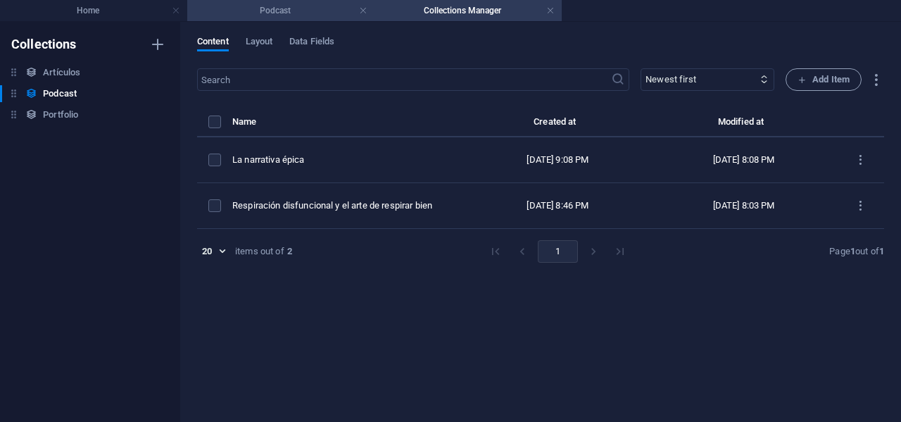
click at [302, 13] on h4 "Podcast" at bounding box center [280, 10] width 187 height 15
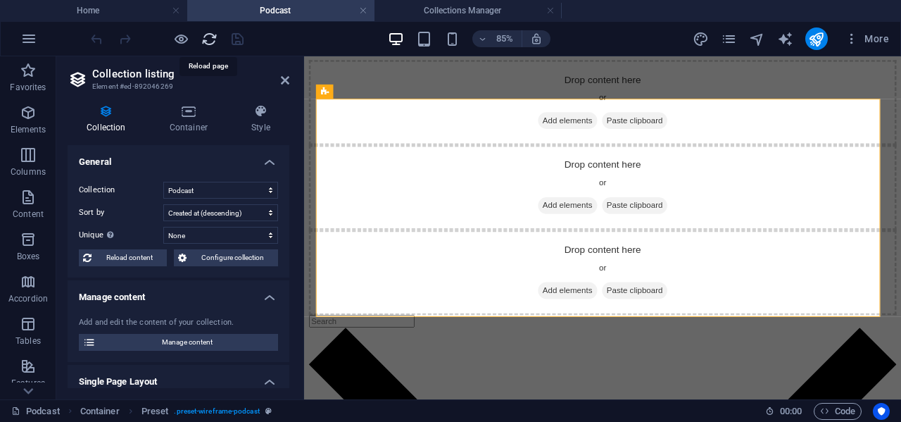
click at [212, 36] on icon "reload" at bounding box center [209, 39] width 16 height 16
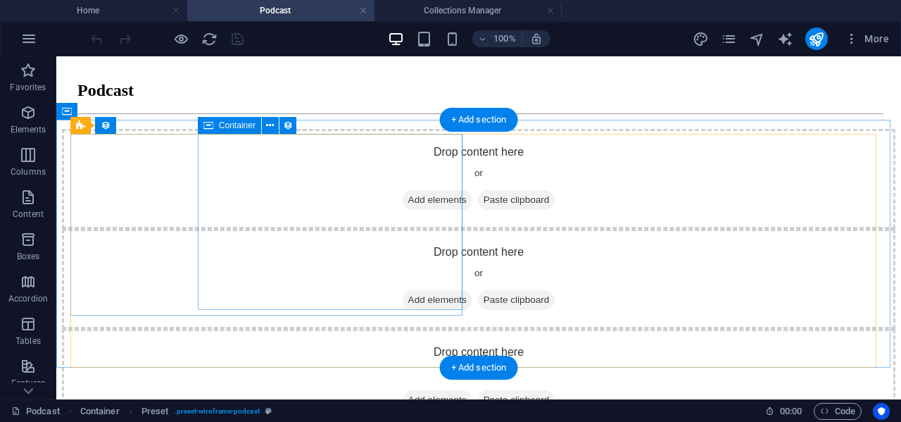
scroll to position [422, 0]
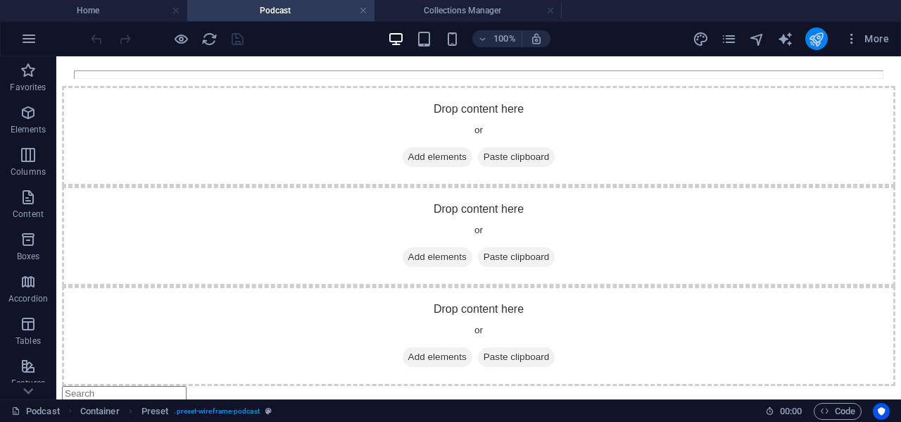
click at [818, 38] on icon "publish" at bounding box center [816, 39] width 16 height 16
click at [815, 39] on icon "publish" at bounding box center [816, 39] width 16 height 16
click at [210, 41] on icon "reload" at bounding box center [209, 39] width 16 height 16
click at [209, 36] on icon "reload" at bounding box center [209, 39] width 16 height 16
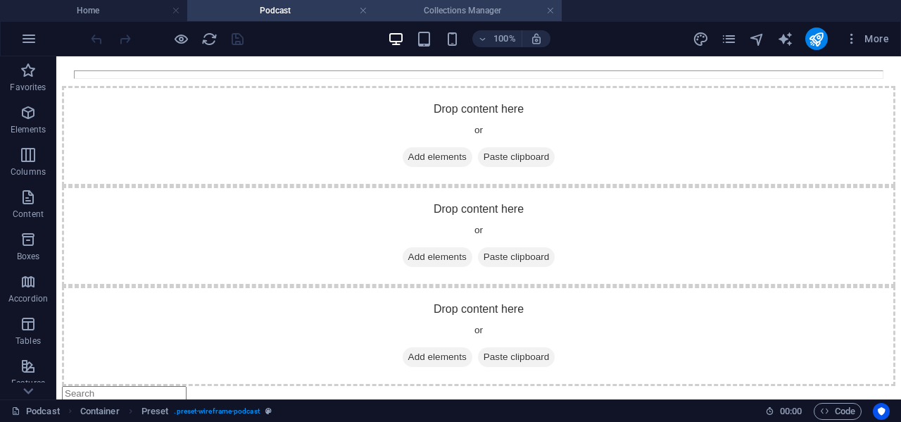
click at [426, 17] on h4 "Collections Manager" at bounding box center [467, 10] width 187 height 15
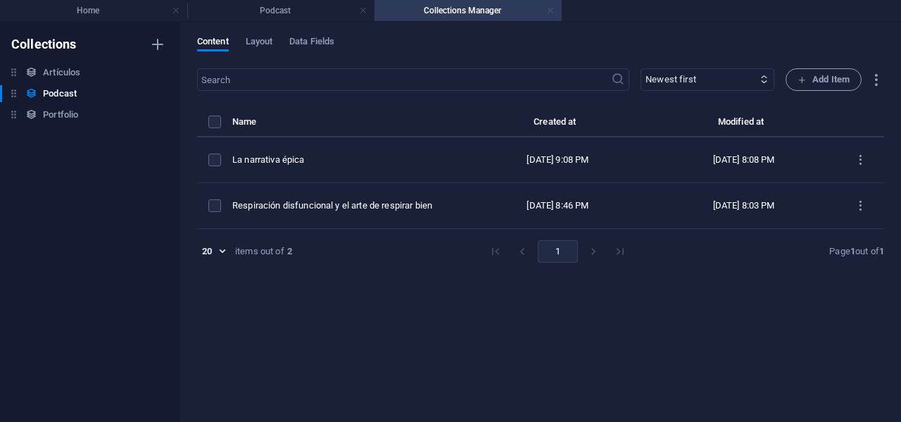
click at [552, 11] on link at bounding box center [550, 10] width 8 height 13
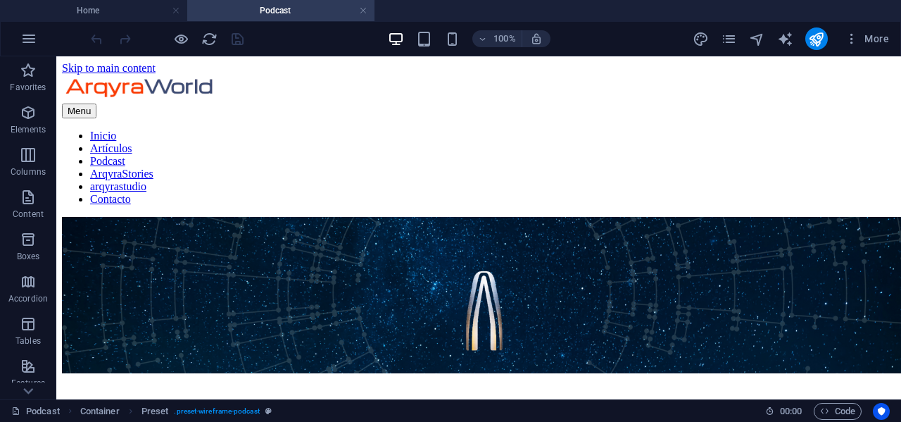
scroll to position [422, 0]
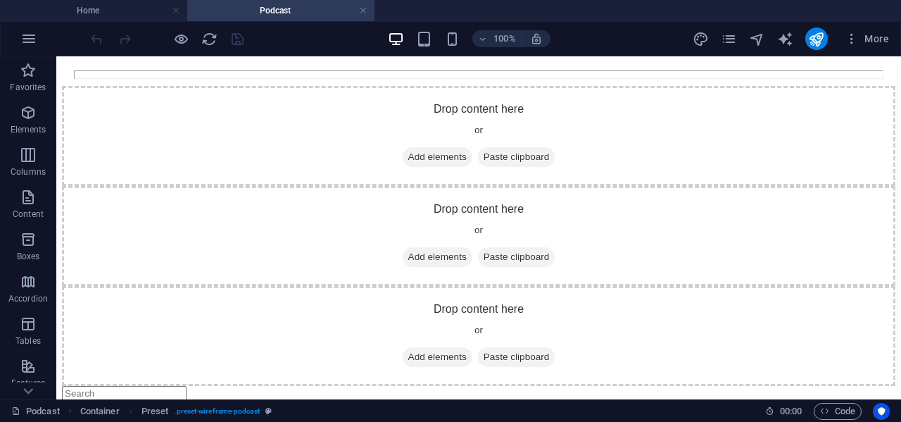
click at [305, 7] on h4 "Podcast" at bounding box center [280, 10] width 187 height 15
click at [208, 35] on icon "reload" at bounding box center [209, 39] width 16 height 16
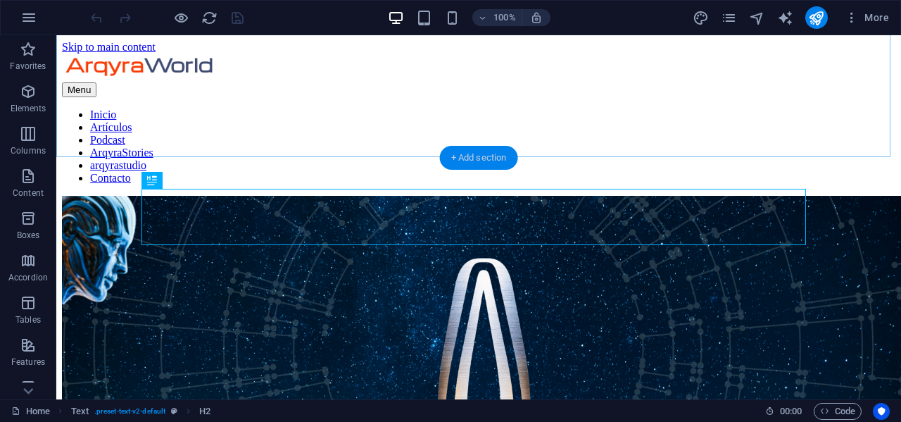
scroll to position [226, 0]
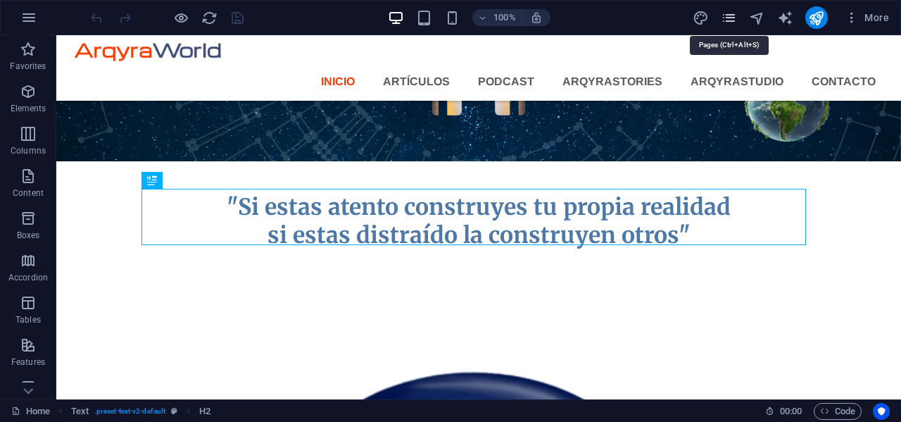
click at [734, 13] on icon "pages" at bounding box center [729, 18] width 16 height 16
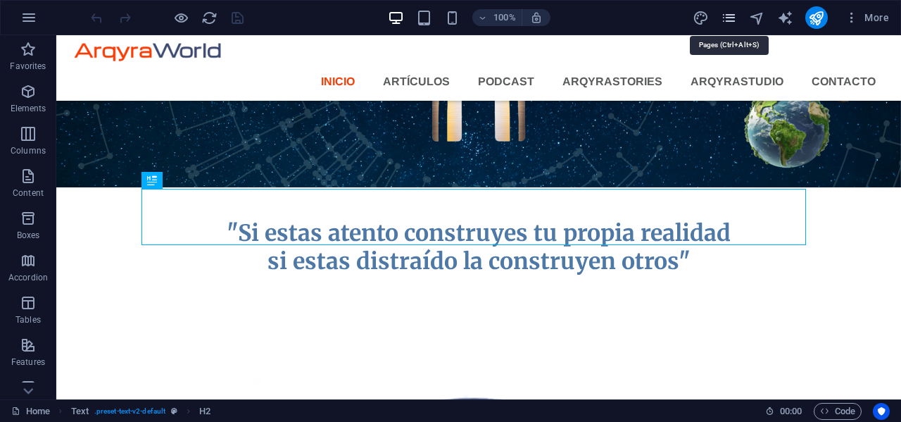
scroll to position [252, 0]
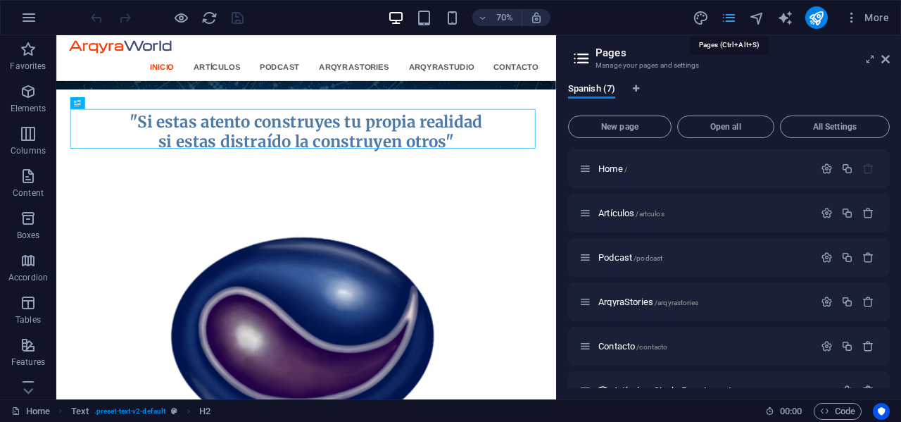
click at [734, 13] on icon "pages" at bounding box center [729, 18] width 16 height 16
click at [628, 253] on span "Podcast /podcast" at bounding box center [630, 257] width 64 height 11
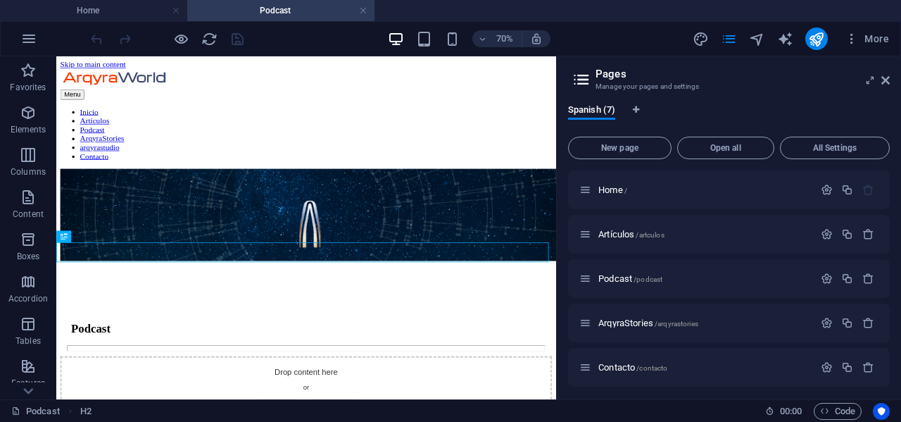
scroll to position [0, 0]
click at [887, 82] on icon at bounding box center [885, 80] width 8 height 11
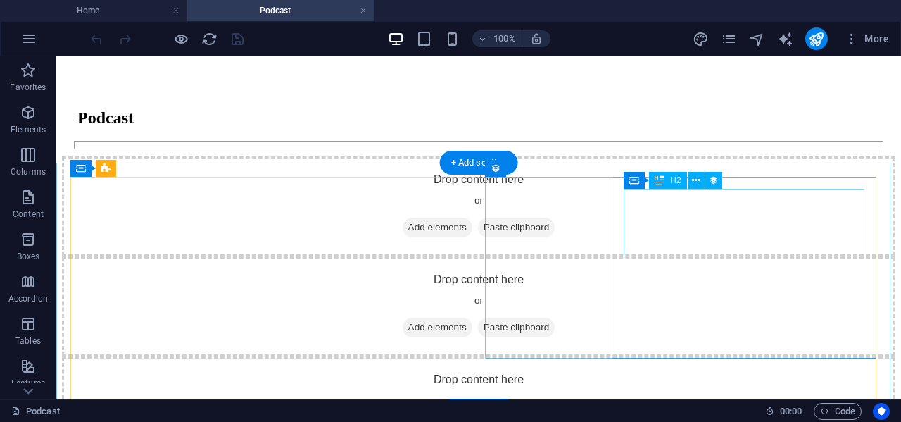
scroll to position [422, 0]
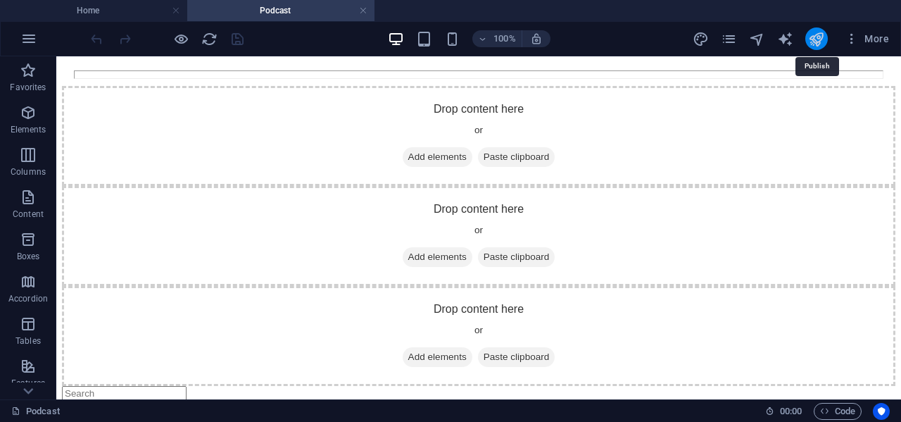
click at [818, 43] on icon "publish" at bounding box center [816, 39] width 16 height 16
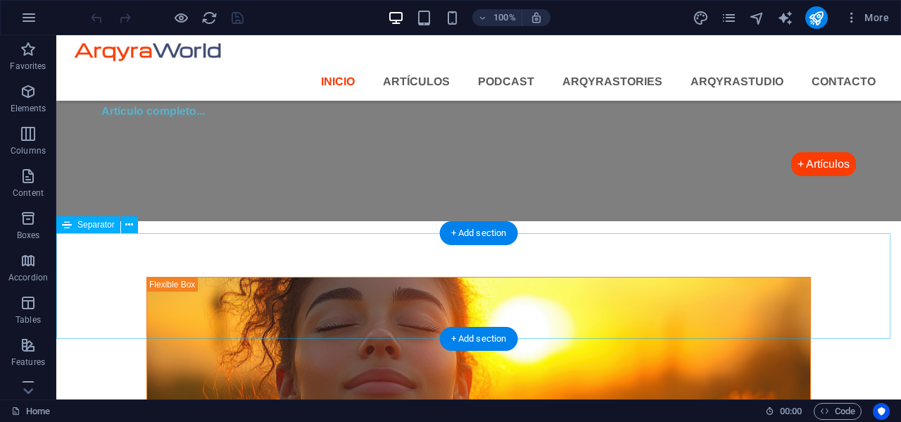
scroll to position [1563, 0]
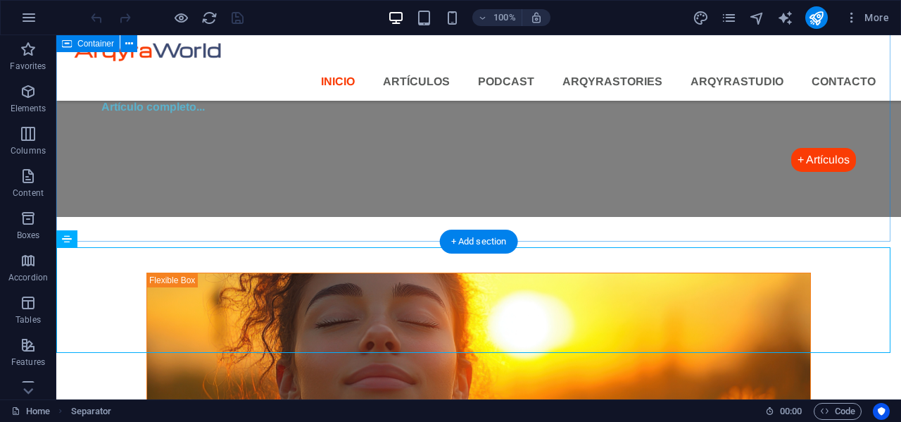
scroll to position [1493, 0]
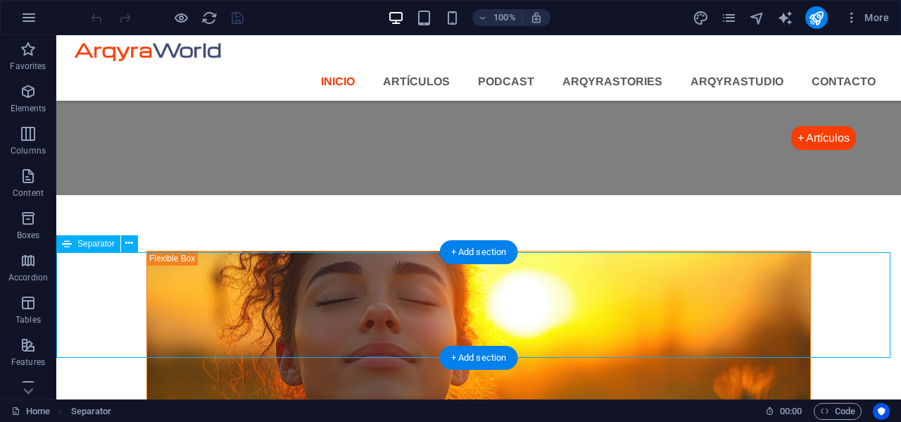
select select "%"
select select "px"
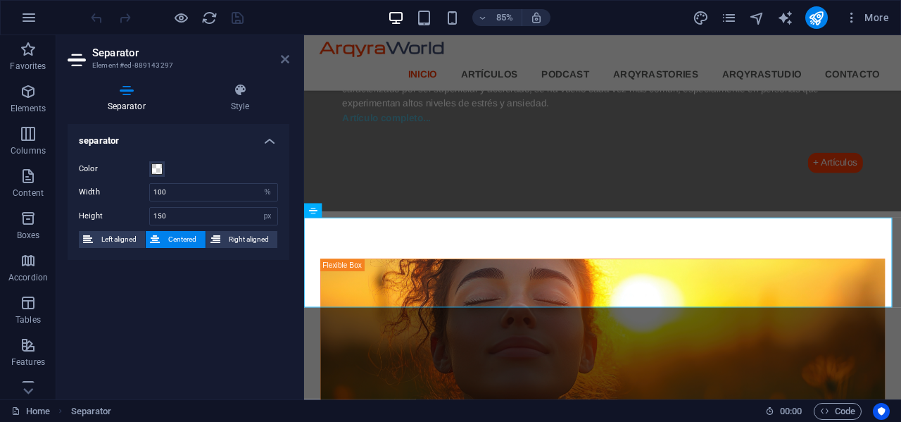
click at [286, 61] on icon at bounding box center [285, 58] width 8 height 11
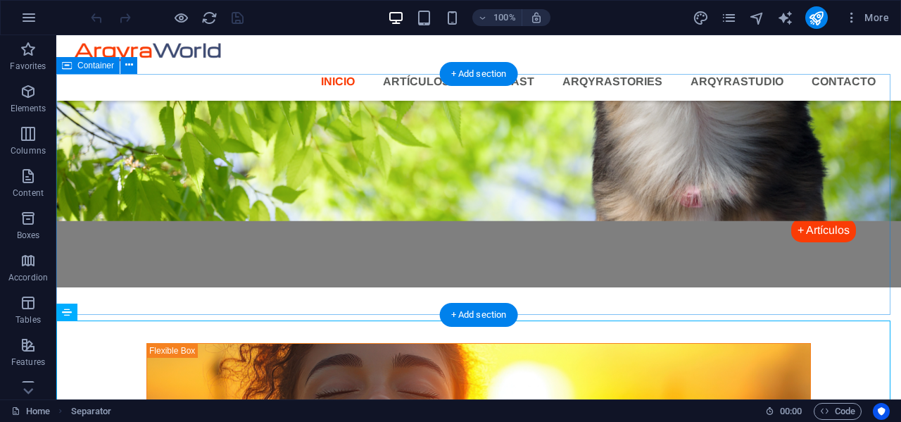
scroll to position [1424, 0]
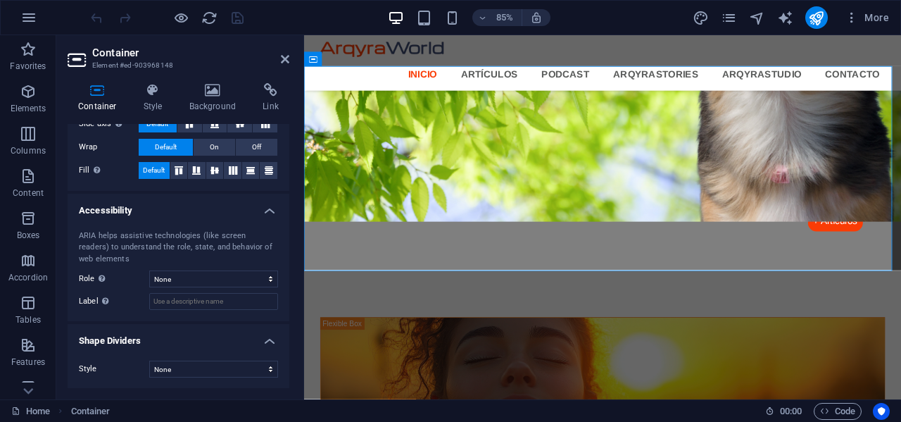
scroll to position [282, 0]
click at [148, 99] on h4 "Style" at bounding box center [156, 98] width 46 height 30
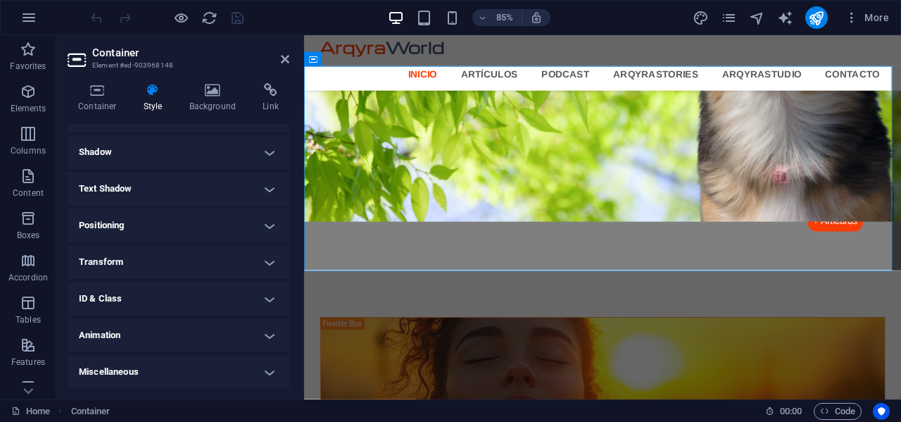
scroll to position [0, 0]
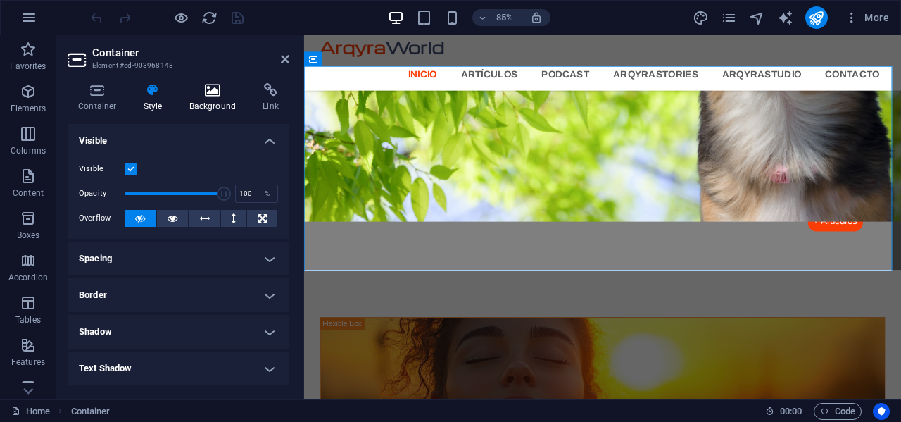
click at [213, 99] on h4 "Background" at bounding box center [216, 98] width 74 height 30
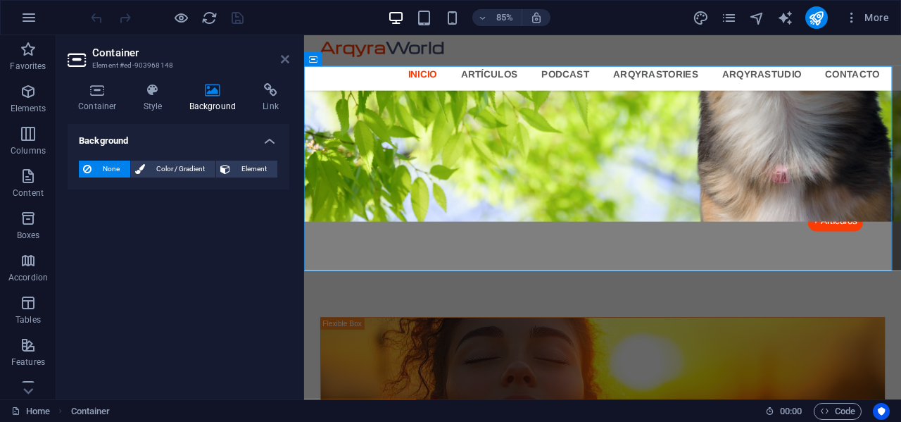
click at [281, 61] on icon at bounding box center [285, 58] width 8 height 11
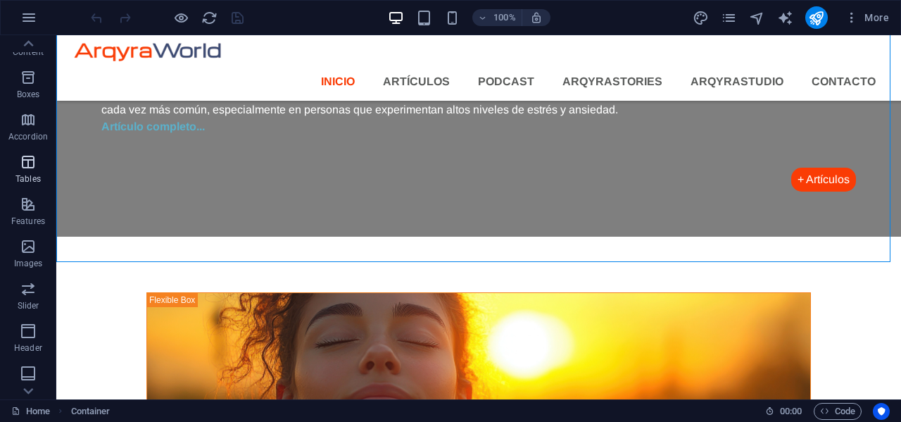
scroll to position [211, 0]
click at [25, 299] on icon "button" at bounding box center [28, 302] width 17 height 17
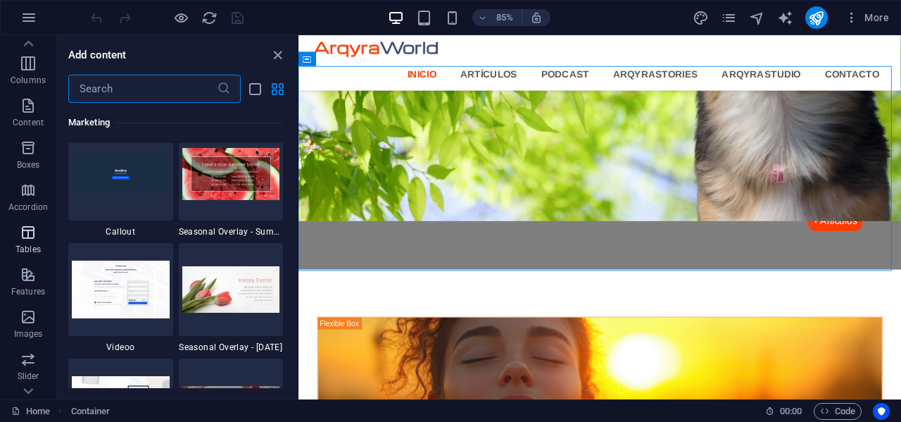
scroll to position [0, 0]
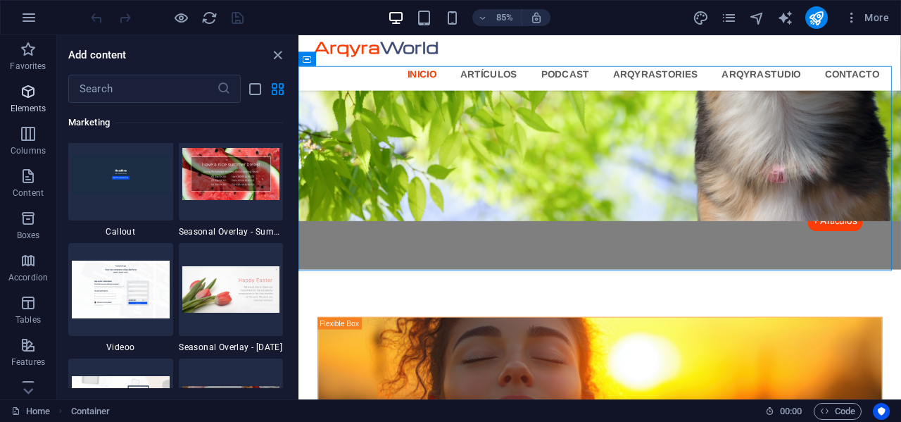
click at [28, 84] on icon "button" at bounding box center [28, 91] width 17 height 17
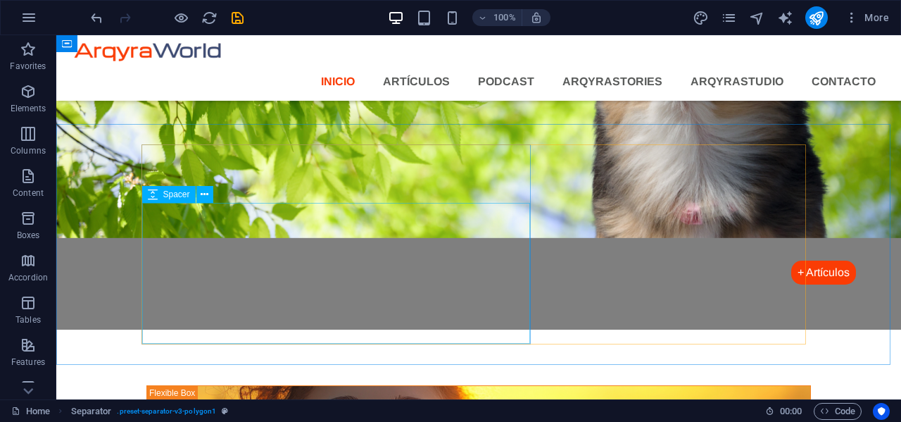
scroll to position [1374, 0]
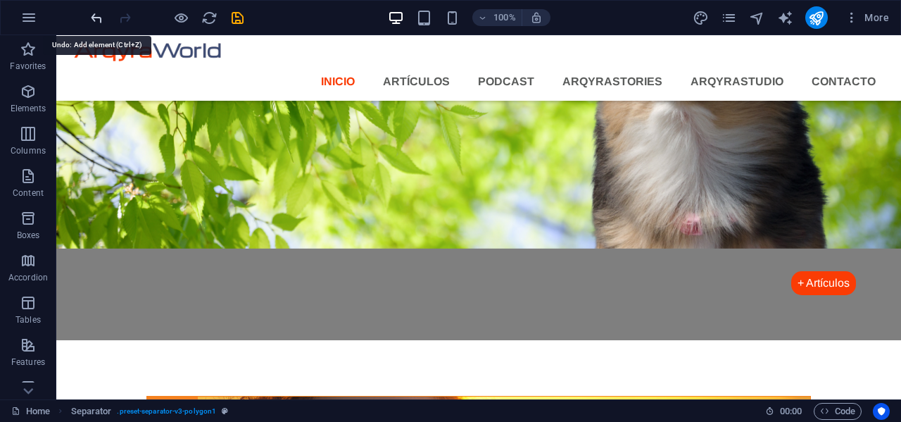
click at [95, 15] on icon "undo" at bounding box center [97, 18] width 16 height 16
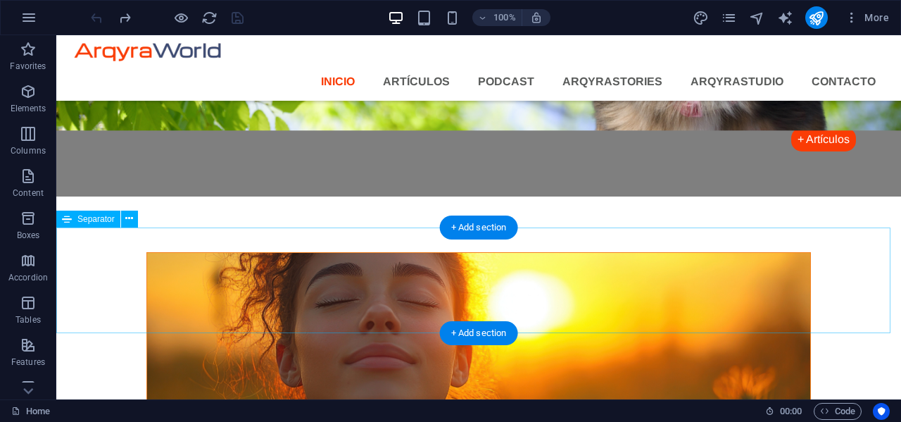
scroll to position [1515, 0]
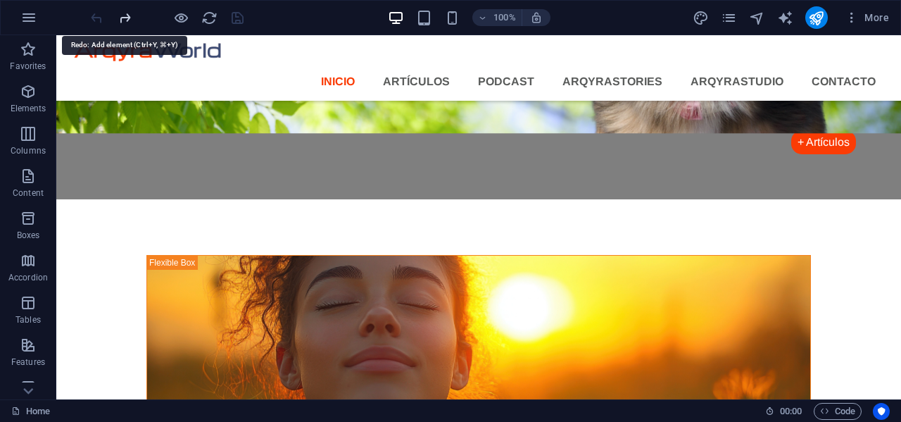
click at [125, 22] on icon "redo" at bounding box center [125, 18] width 16 height 16
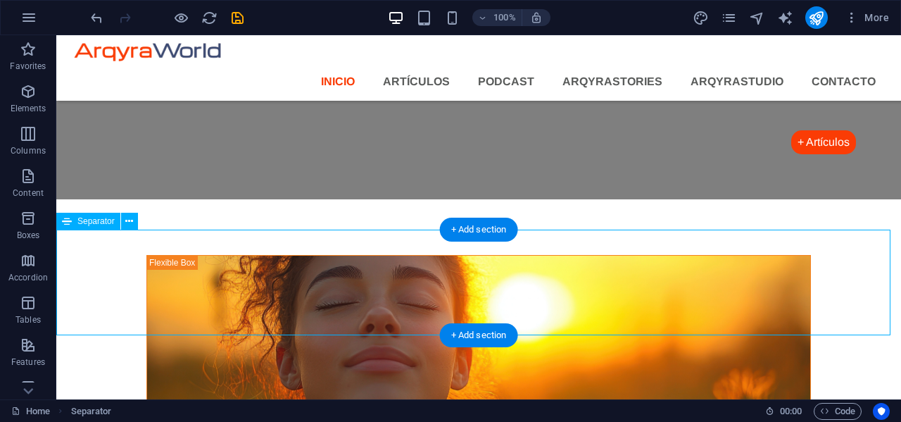
select select "%"
select select "px"
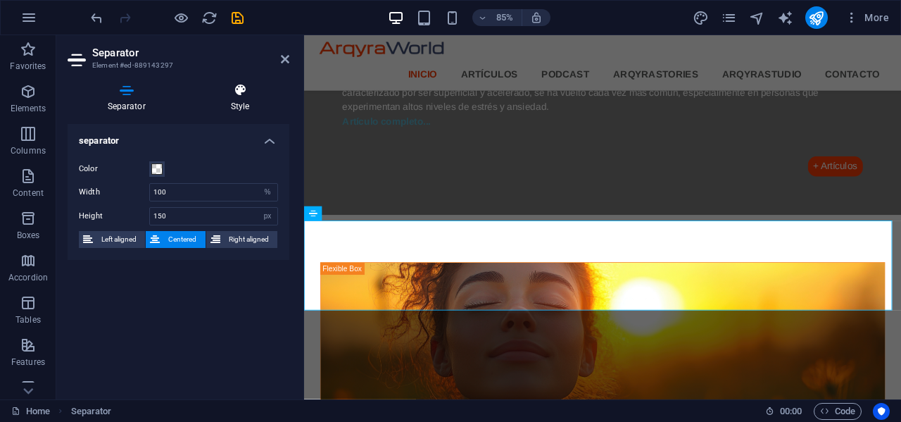
click at [229, 93] on icon at bounding box center [240, 90] width 99 height 14
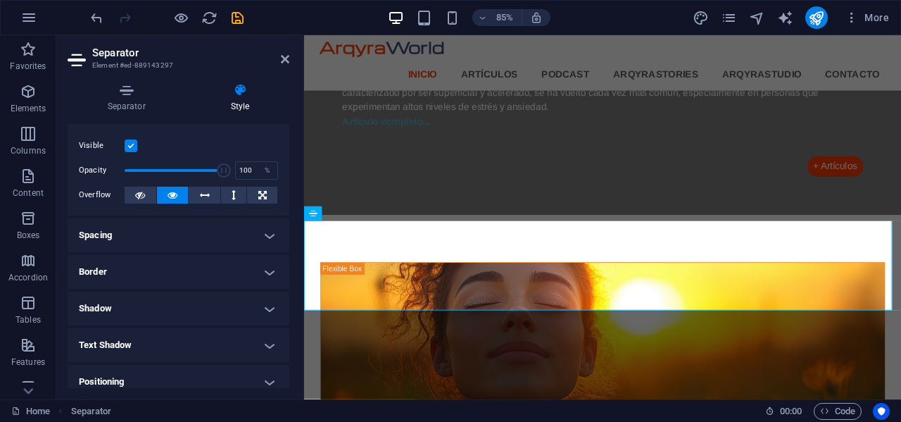
scroll to position [0, 0]
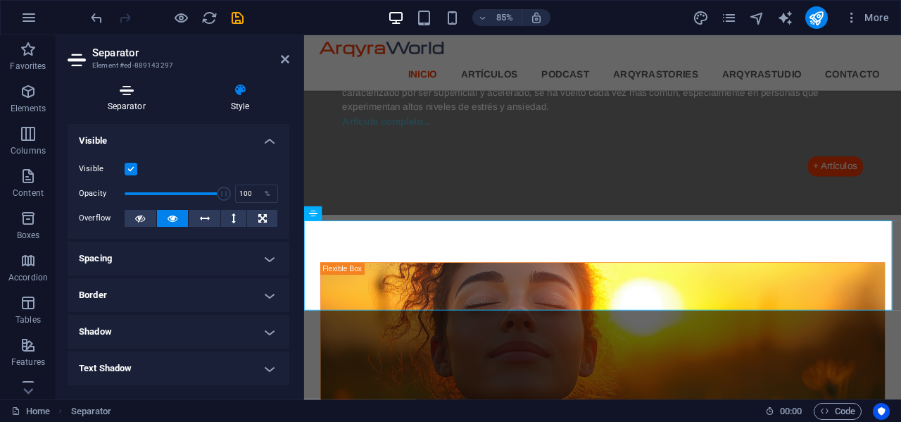
click at [131, 89] on icon at bounding box center [127, 90] width 118 height 14
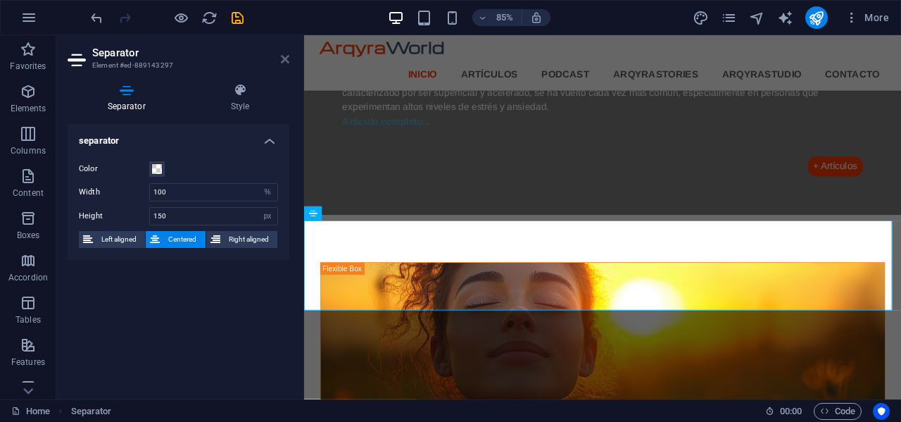
click at [289, 61] on icon at bounding box center [285, 58] width 8 height 11
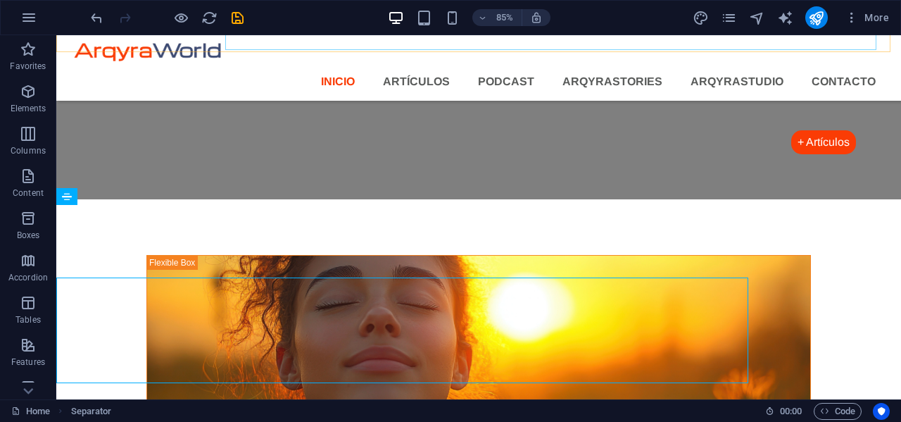
scroll to position [1491, 0]
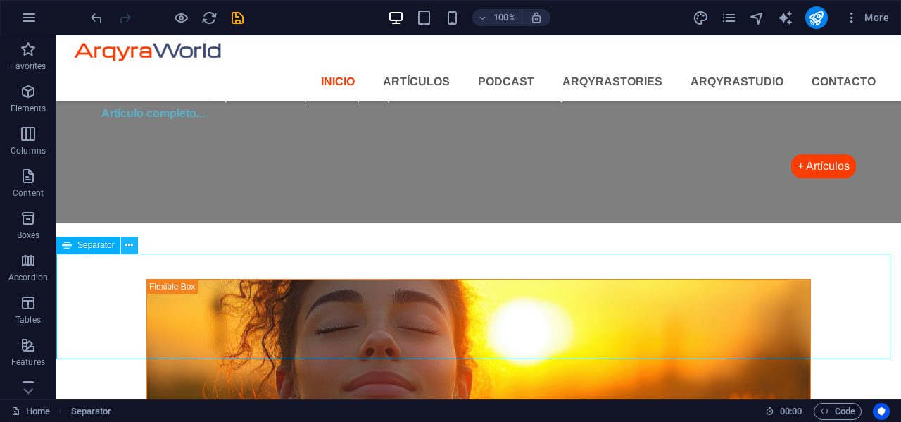
click at [135, 244] on button at bounding box center [129, 244] width 17 height 17
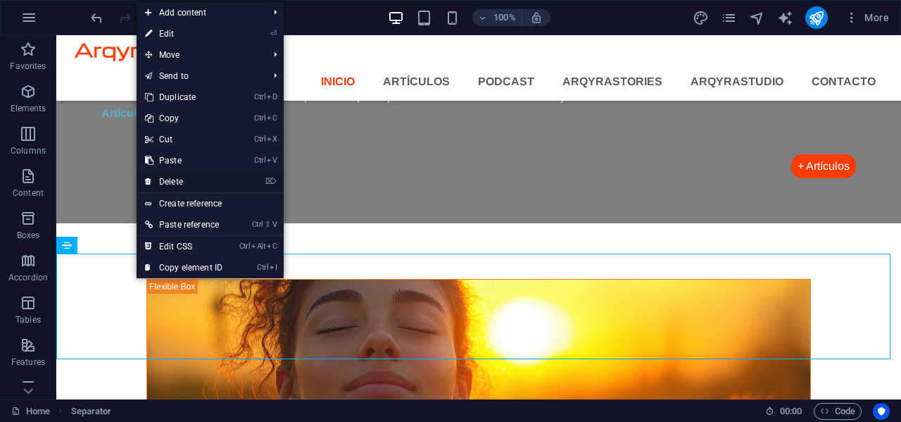
click at [181, 176] on link "⌦ Delete" at bounding box center [184, 181] width 94 height 21
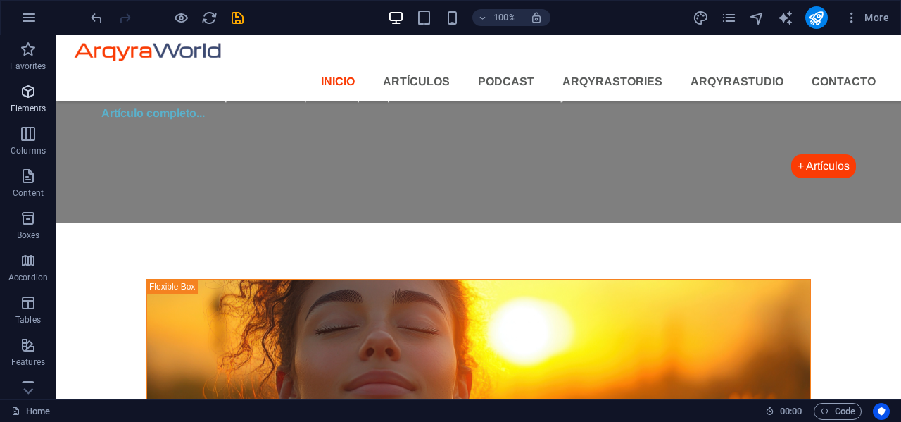
click at [24, 100] on span "Elements" at bounding box center [28, 100] width 56 height 34
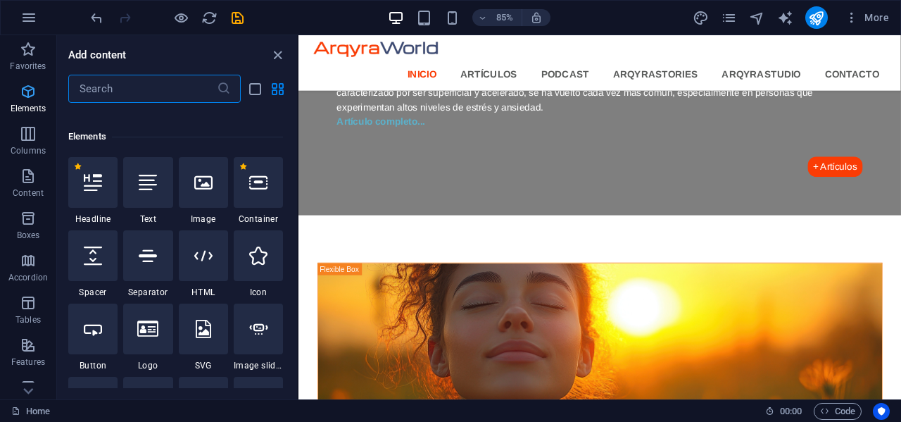
scroll to position [150, 0]
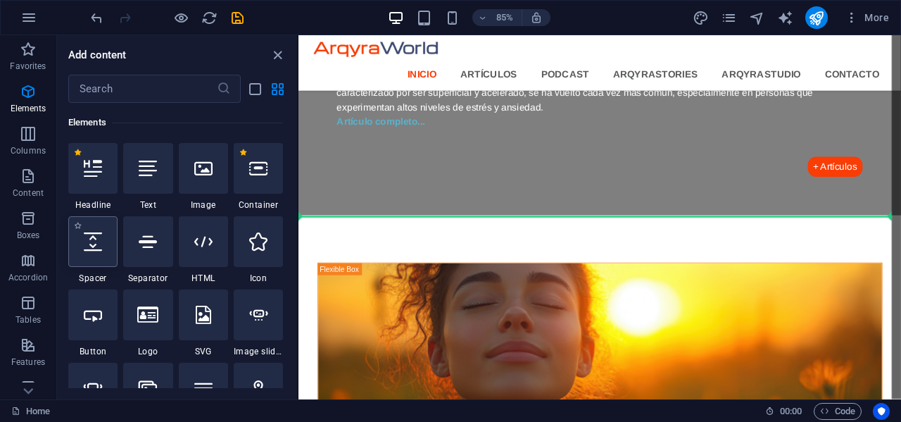
select select "px"
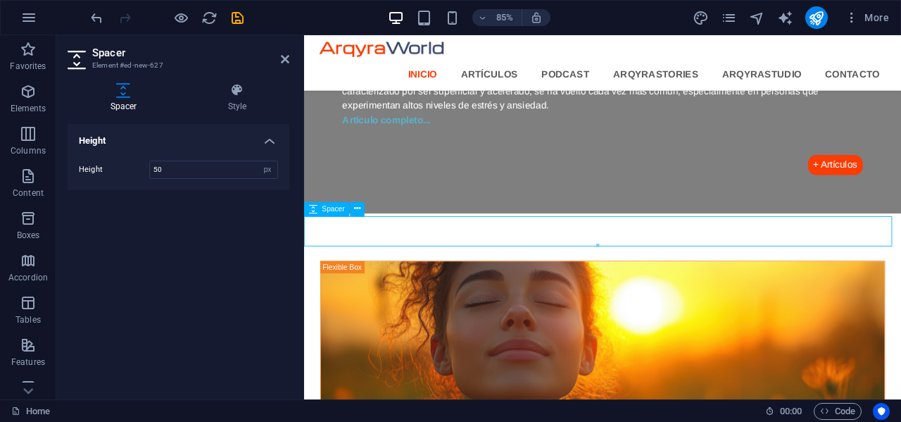
scroll to position [1515, 0]
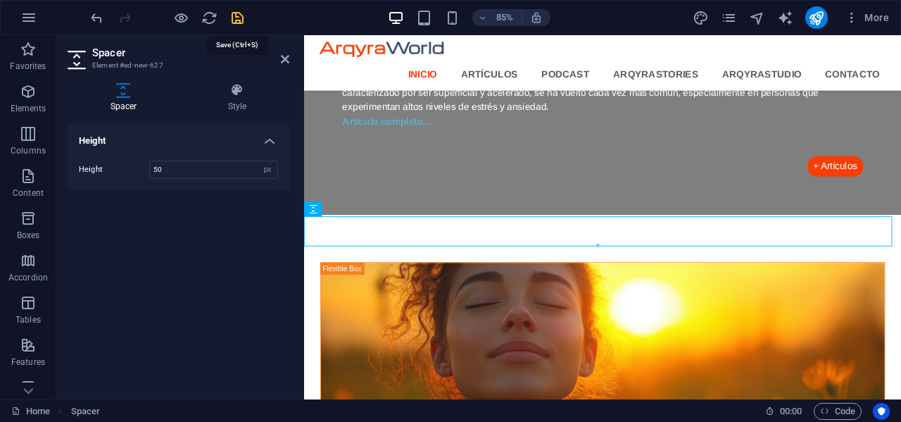
click at [237, 18] on icon "save" at bounding box center [237, 18] width 16 height 16
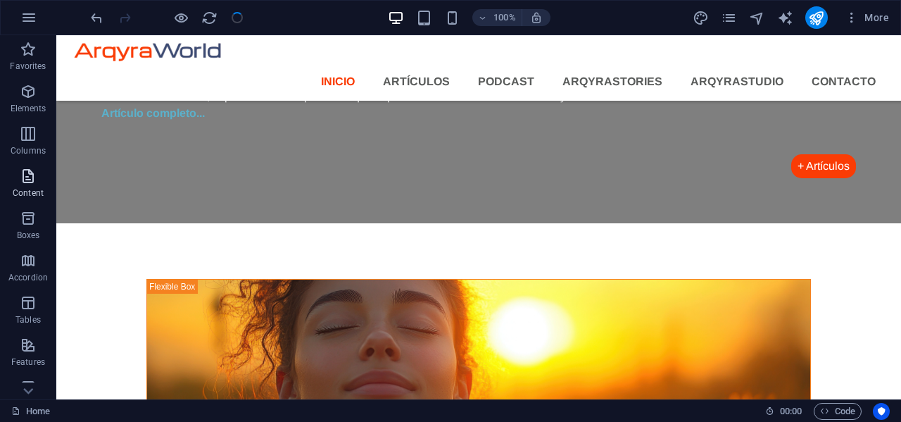
click at [30, 170] on icon "button" at bounding box center [28, 176] width 17 height 17
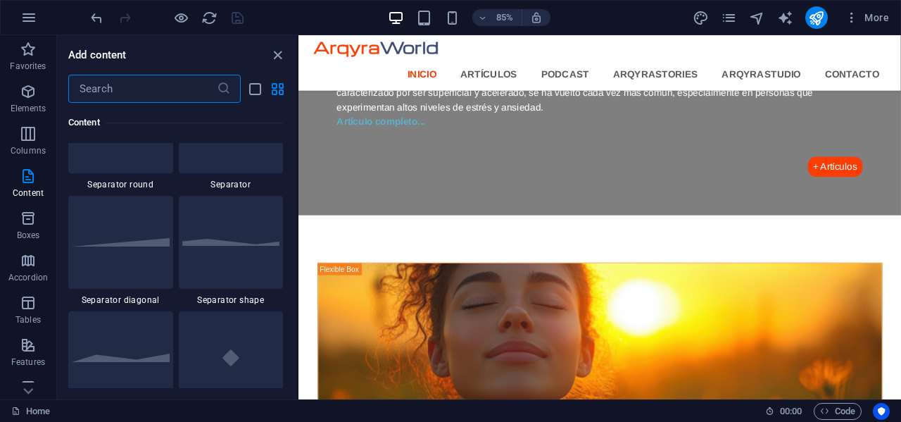
scroll to position [3448, 0]
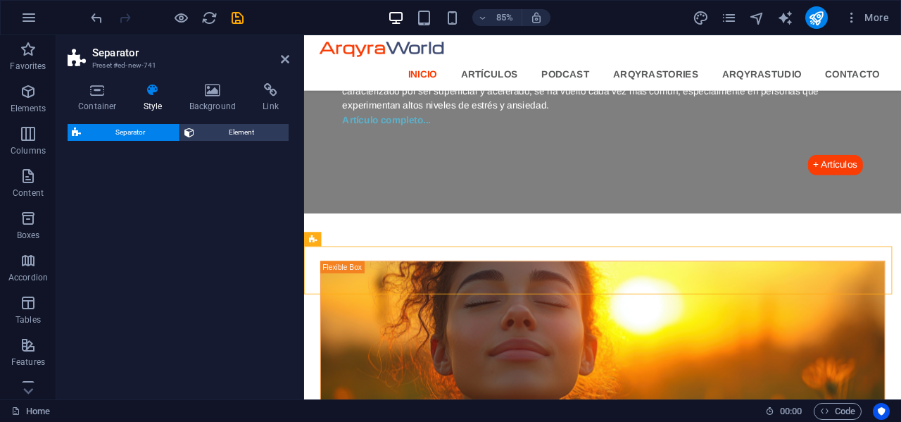
select select "polygon1"
select select "rem"
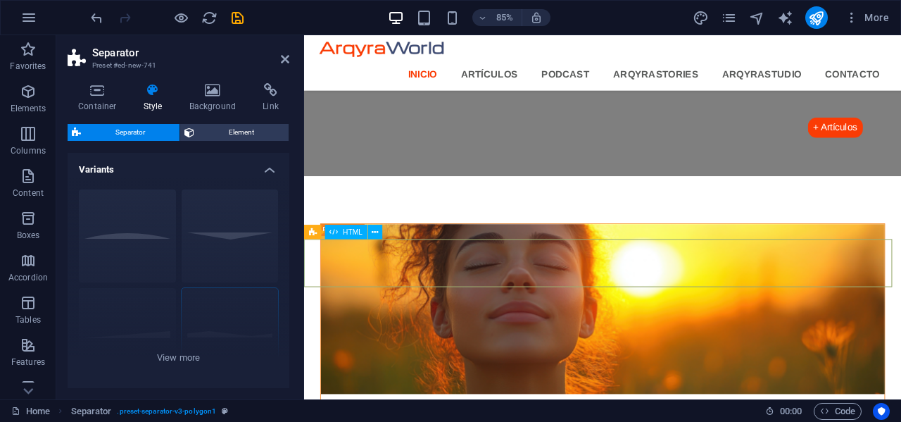
scroll to position [1585, 0]
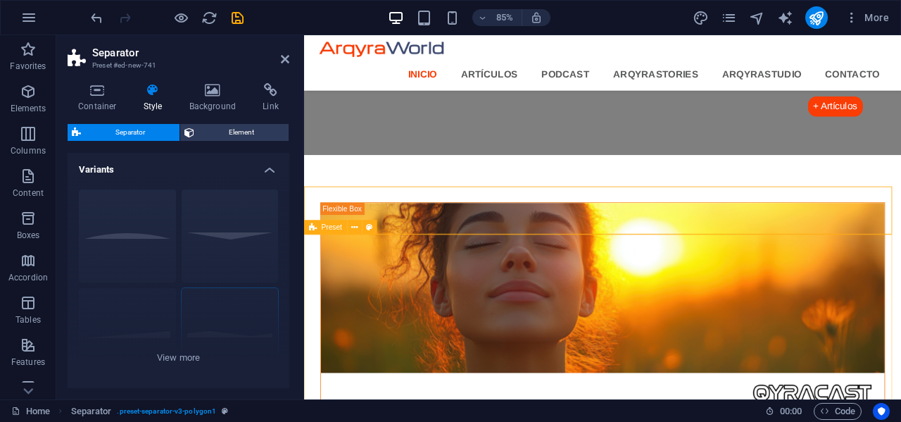
click at [322, 227] on span "Preset" at bounding box center [332, 227] width 20 height 7
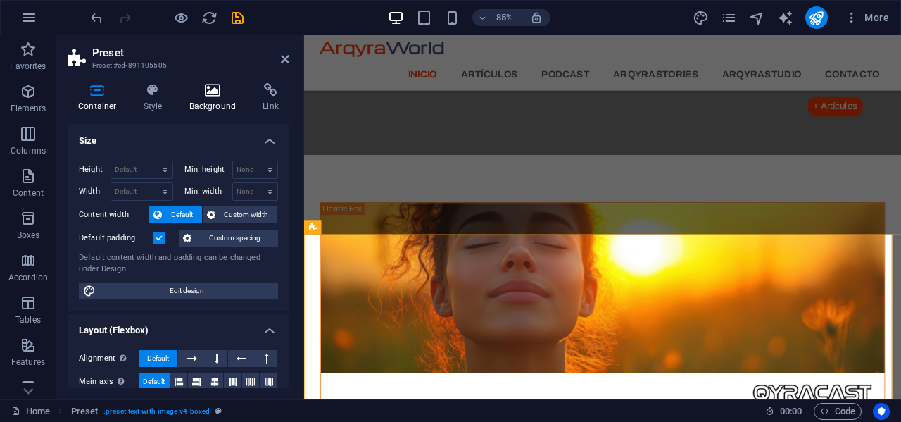
click at [218, 92] on icon at bounding box center [213, 90] width 68 height 14
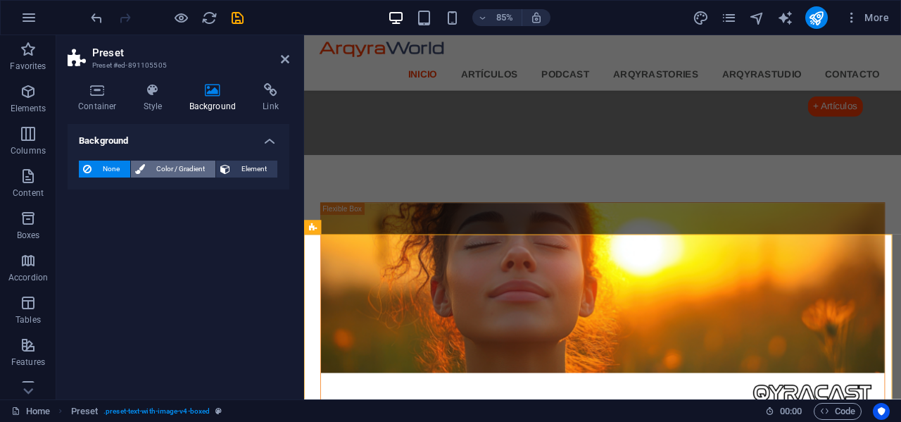
click at [163, 165] on span "Color / Gradient" at bounding box center [180, 168] width 62 height 17
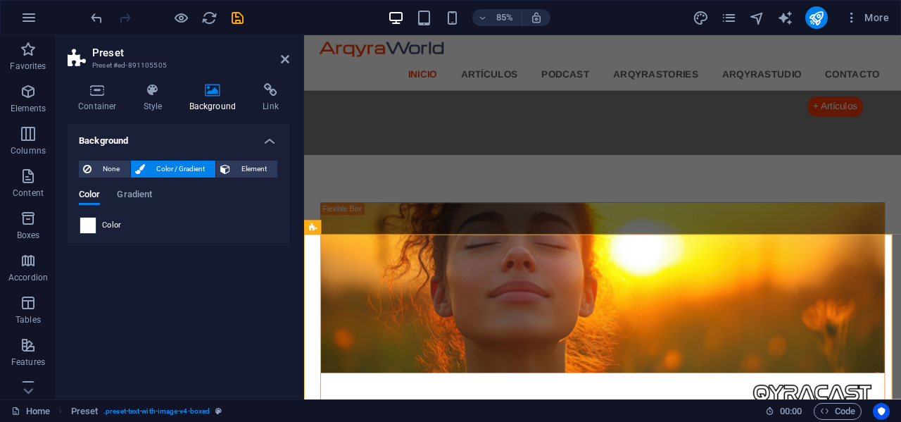
click at [93, 222] on span at bounding box center [87, 224] width 15 height 15
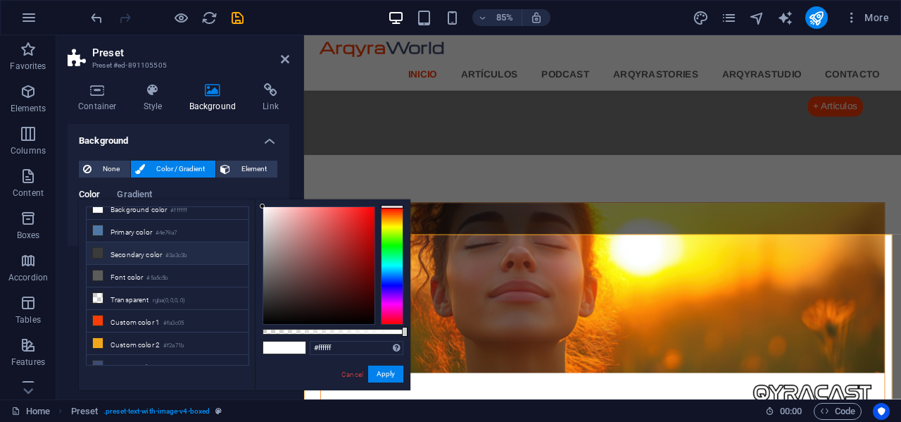
scroll to position [0, 0]
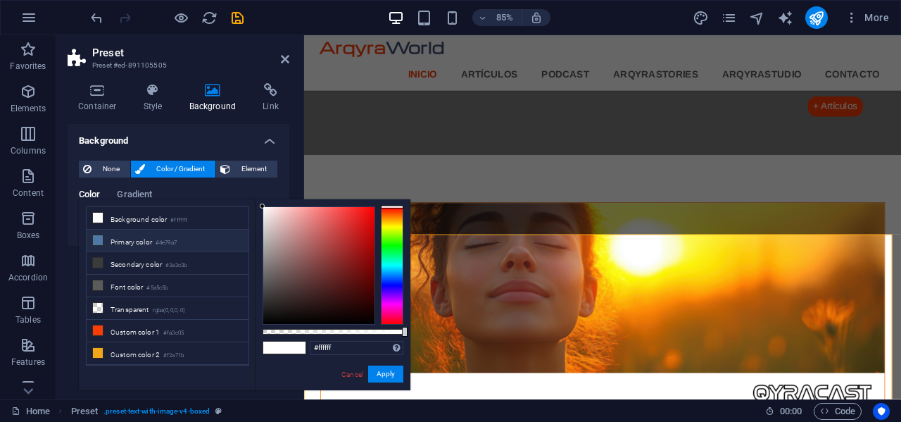
click at [131, 239] on li "Primary color #4e79a7" at bounding box center [168, 240] width 162 height 23
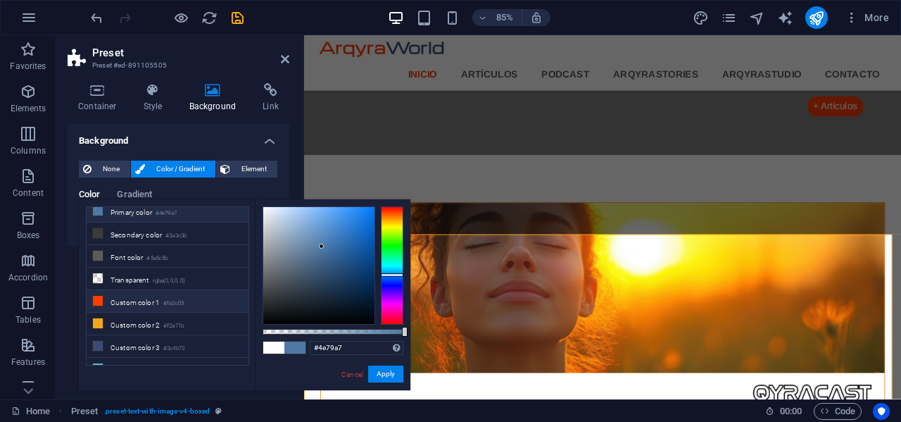
scroll to position [41, 0]
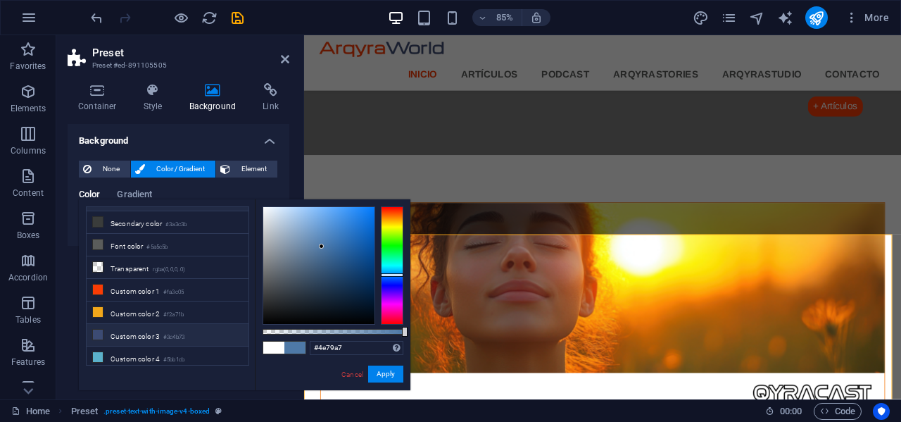
click at [120, 331] on li "Custom color 3 #3c4b73" at bounding box center [168, 335] width 162 height 23
type input "#3c4b73"
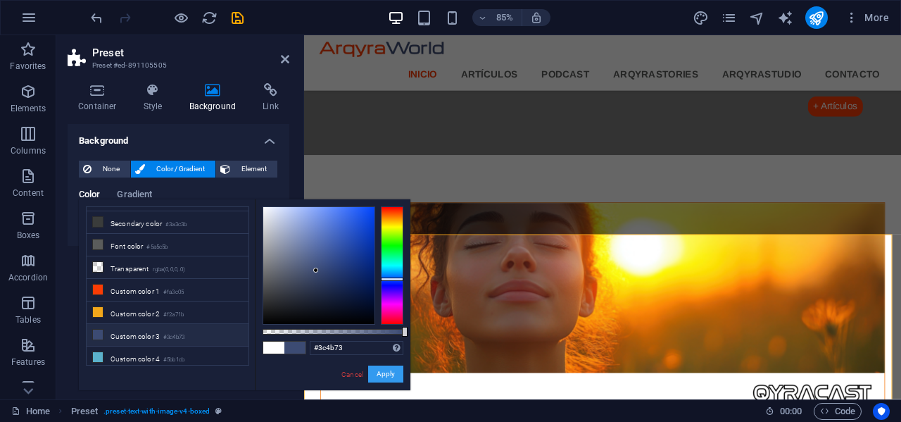
click at [385, 371] on button "Apply" at bounding box center [385, 373] width 35 height 17
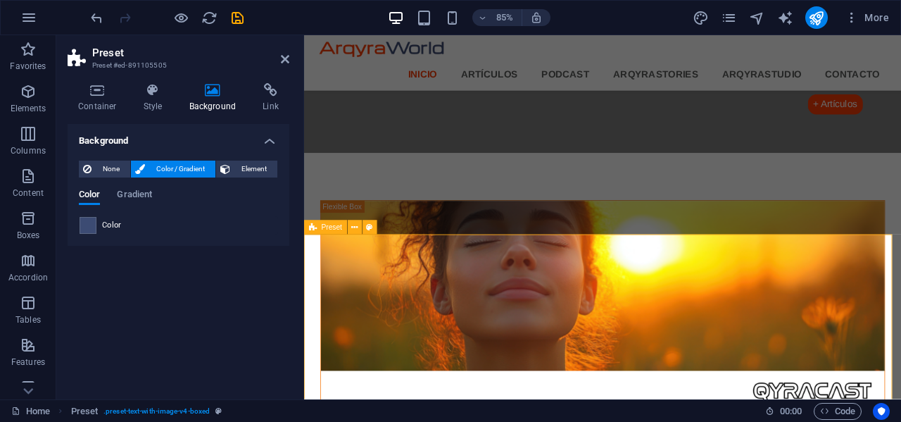
scroll to position [1585, 0]
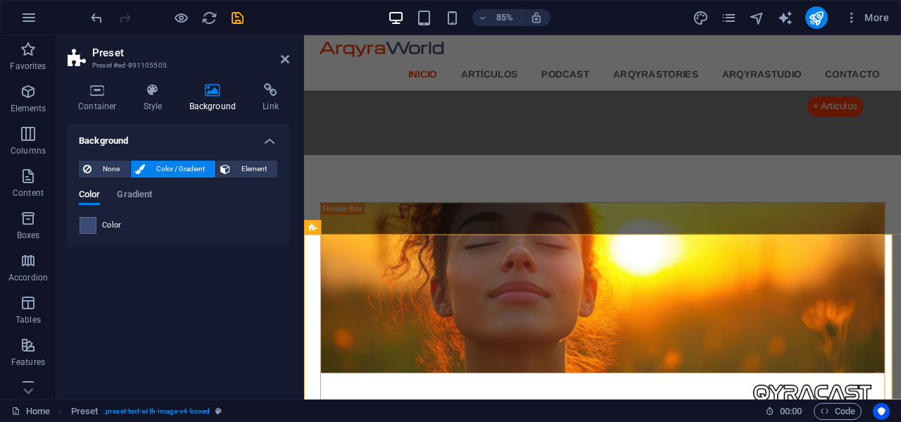
click at [234, 7] on div at bounding box center [167, 17] width 158 height 23
click at [244, 27] on div at bounding box center [167, 17] width 158 height 23
click at [234, 14] on icon "save" at bounding box center [237, 18] width 16 height 16
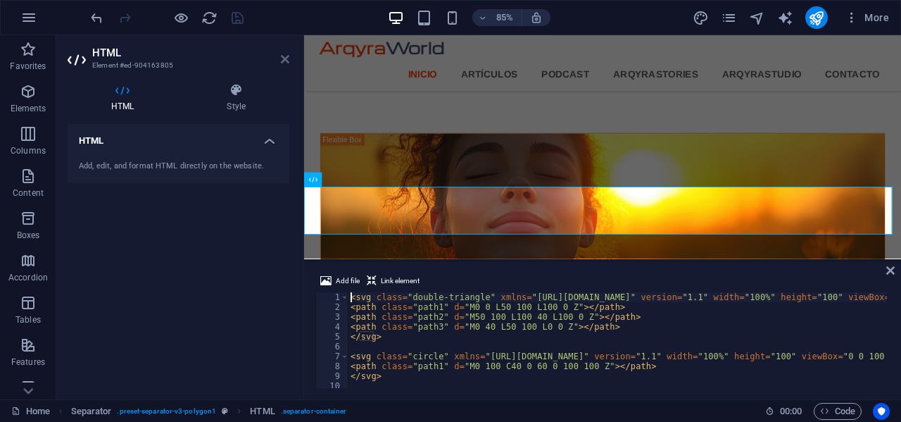
click at [284, 56] on icon at bounding box center [285, 58] width 8 height 11
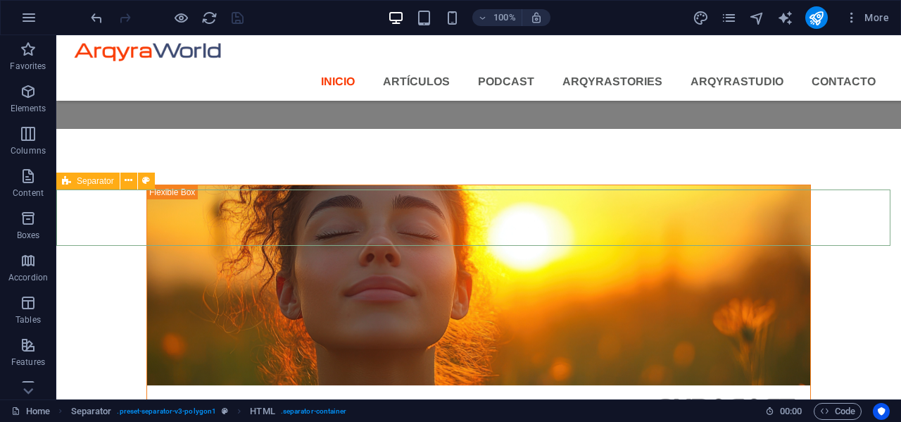
click at [73, 182] on div "Separator" at bounding box center [87, 180] width 63 height 17
select select "polygon1"
select select "rem"
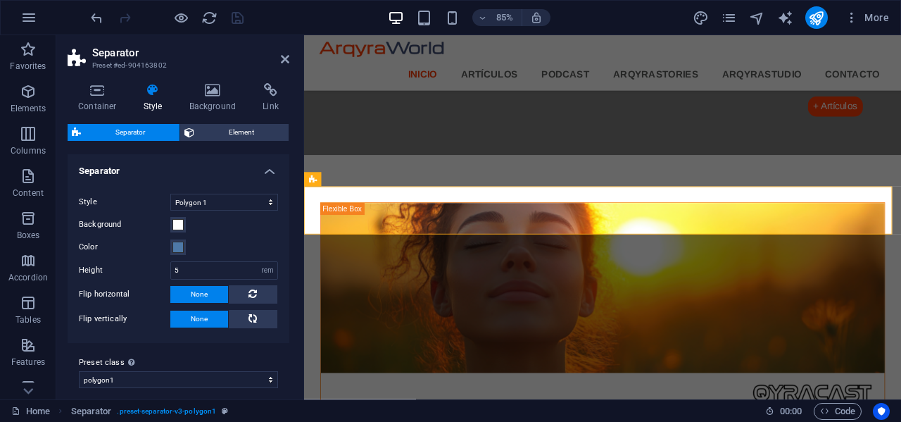
scroll to position [248, 0]
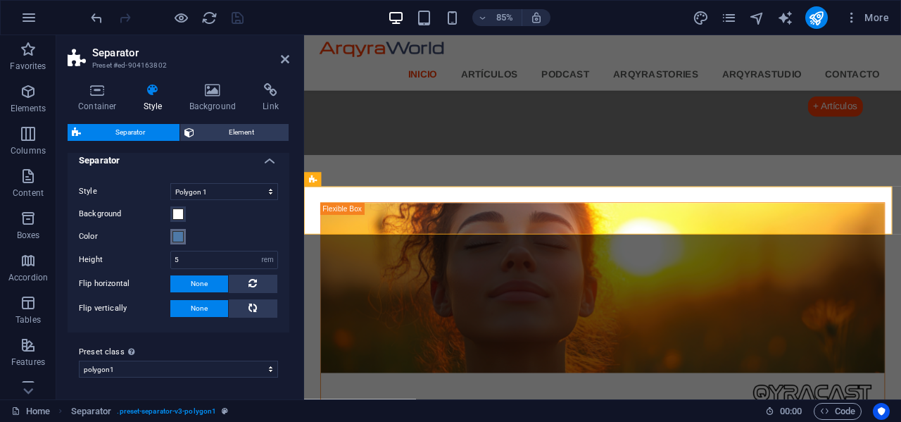
click at [182, 231] on span at bounding box center [177, 236] width 11 height 11
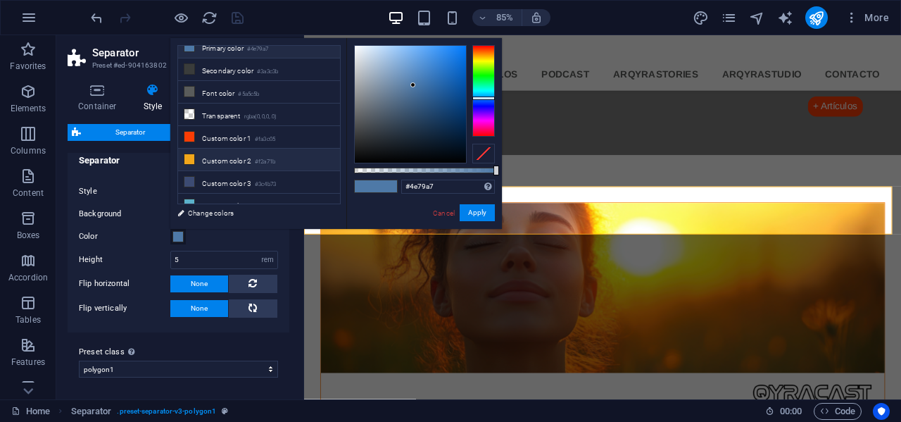
scroll to position [41, 0]
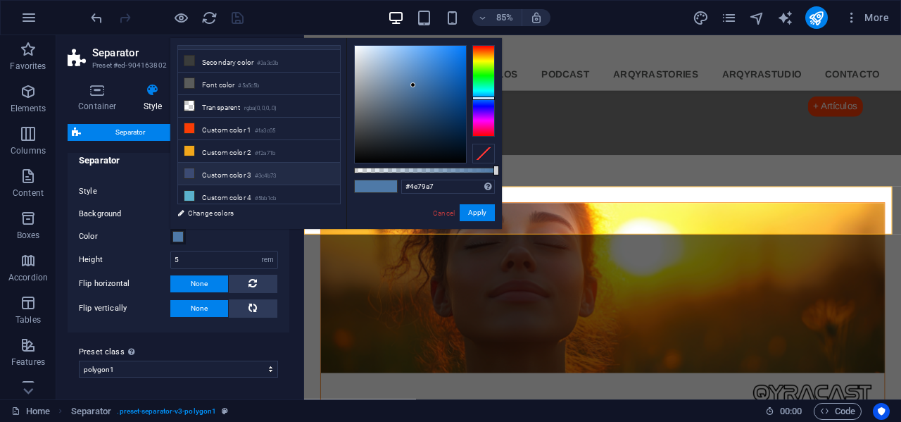
click at [233, 168] on li "Custom color 3 #3c4b73" at bounding box center [259, 174] width 162 height 23
type input "#3c4b73"
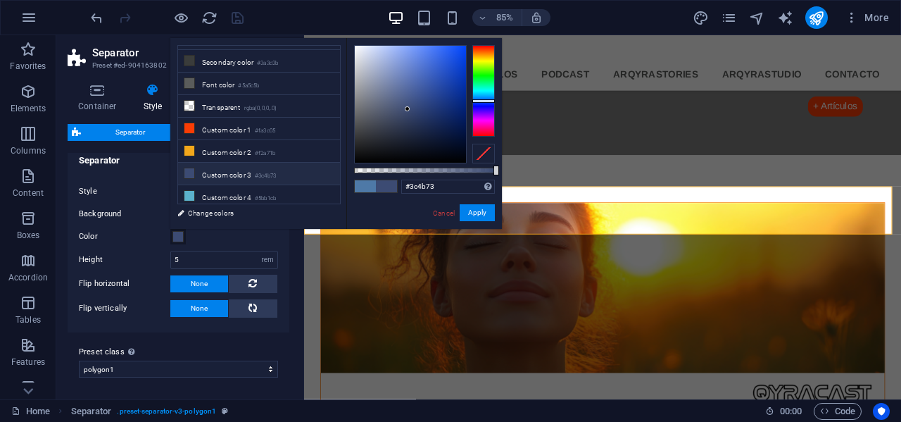
click at [488, 203] on div "#3c4b73 Supported formats #0852ed rgb(8, 82, 237) rgba(8, 82, 237, 90%) hsv(221…" at bounding box center [424, 235] width 156 height 395
click at [476, 214] on button "Apply" at bounding box center [477, 212] width 35 height 17
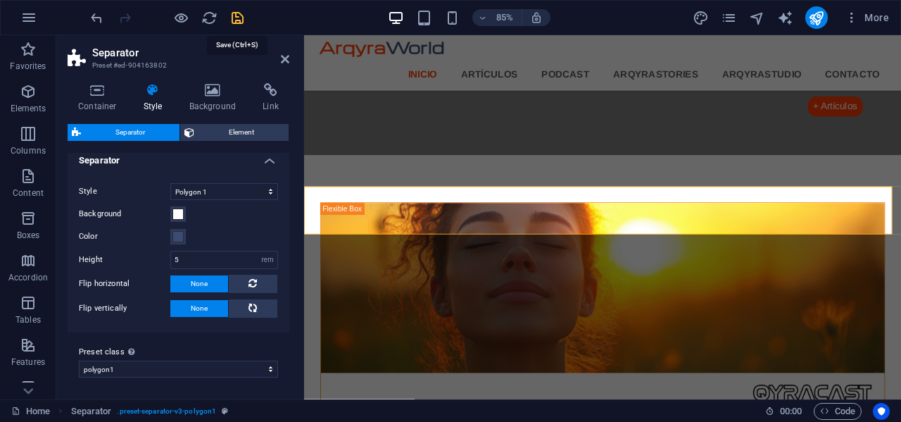
click at [237, 18] on icon "save" at bounding box center [237, 18] width 16 height 16
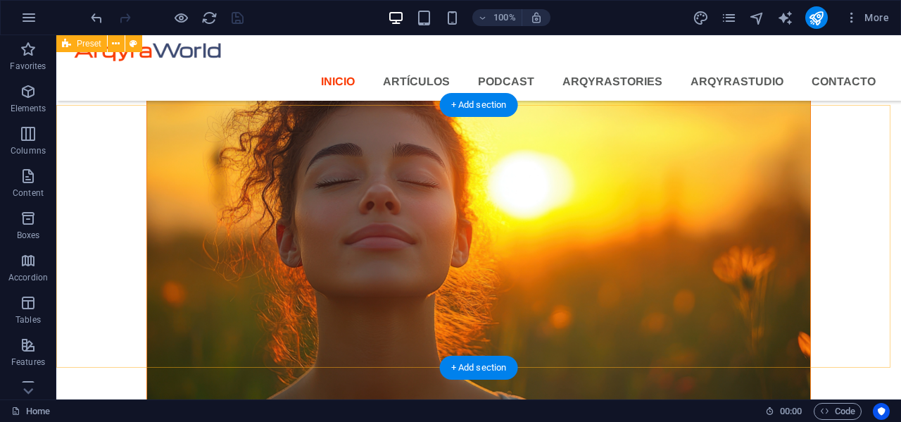
scroll to position [1726, 0]
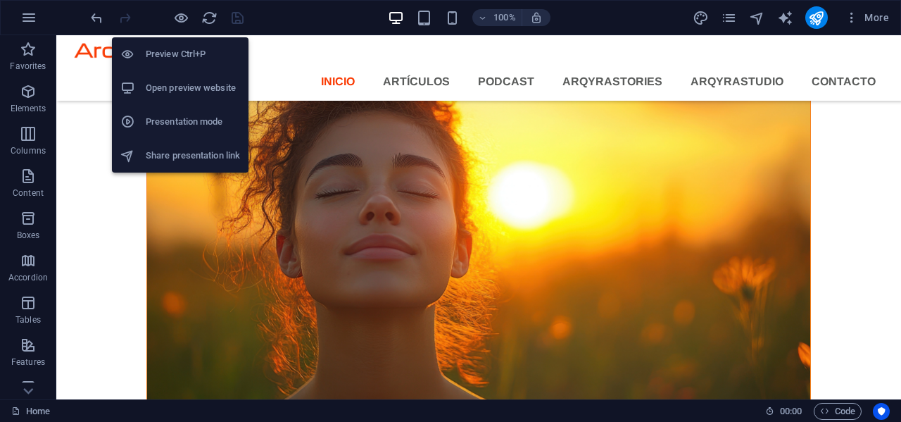
click at [177, 90] on h6 "Open preview website" at bounding box center [193, 88] width 94 height 17
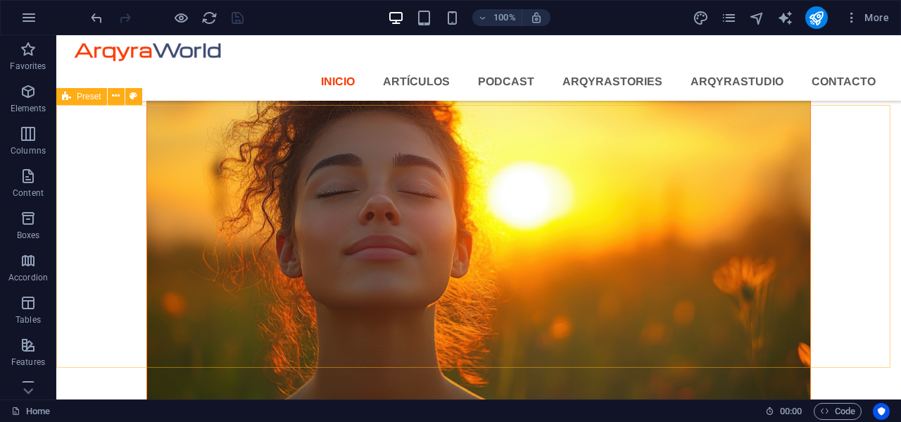
click at [82, 96] on span "Preset" at bounding box center [89, 96] width 25 height 8
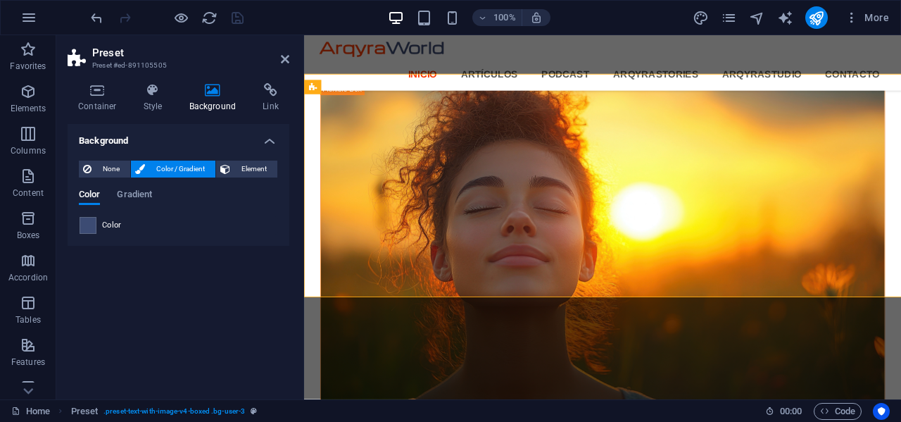
scroll to position [1750, 0]
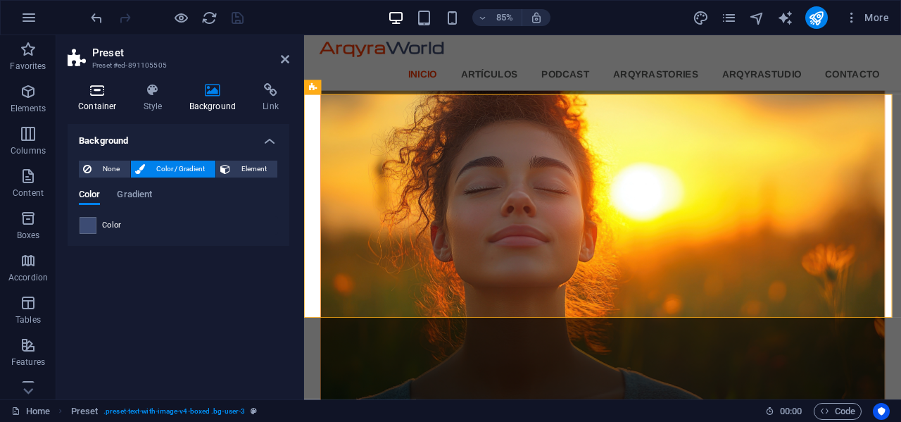
click at [101, 94] on icon at bounding box center [98, 90] width 60 height 14
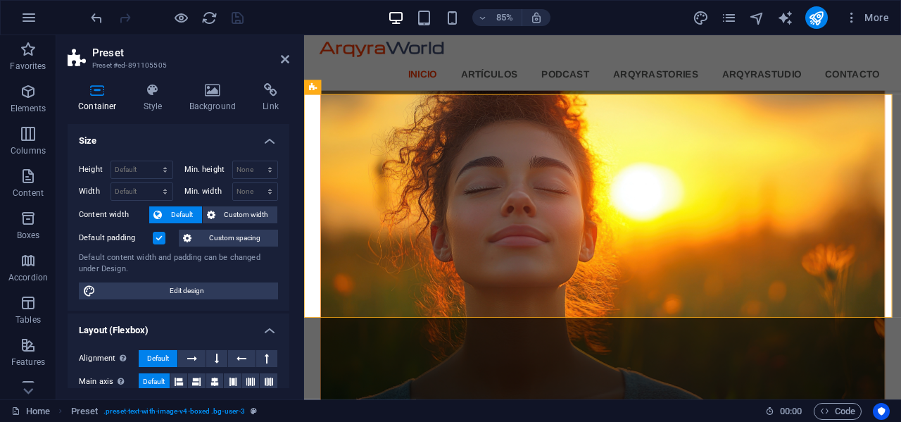
click at [159, 241] on label at bounding box center [159, 238] width 13 height 13
click at [0, 0] on input "Default padding" at bounding box center [0, 0] width 0 height 0
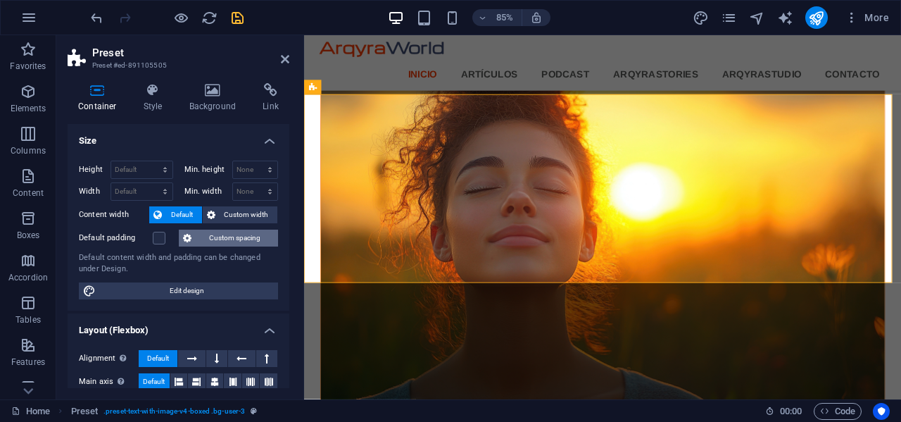
click at [220, 243] on span "Custom spacing" at bounding box center [235, 237] width 78 height 17
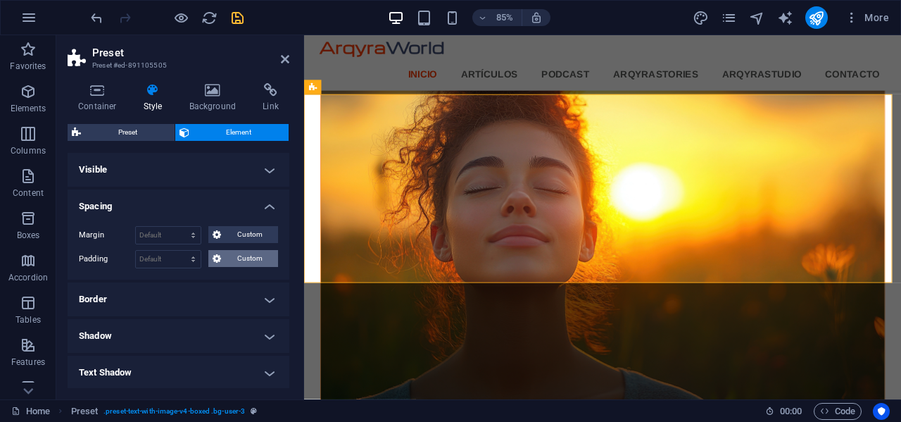
click at [228, 258] on span "Custom" at bounding box center [249, 258] width 49 height 17
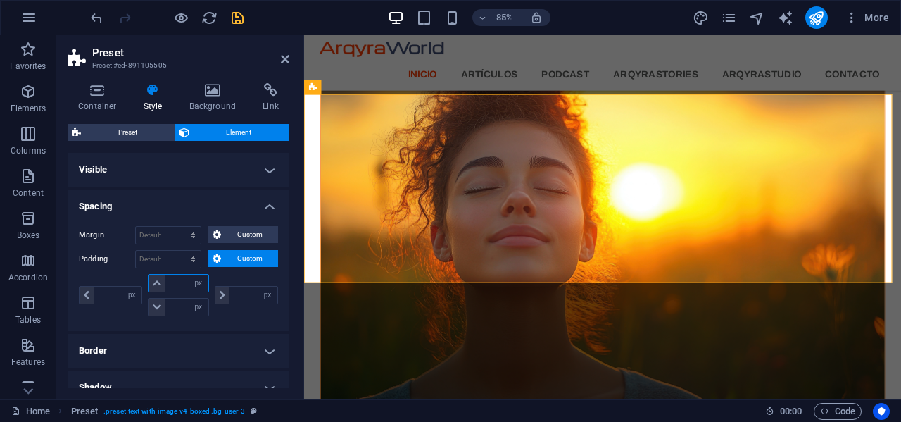
click at [175, 284] on input "number" at bounding box center [186, 282] width 42 height 17
type input "20"
type input "0"
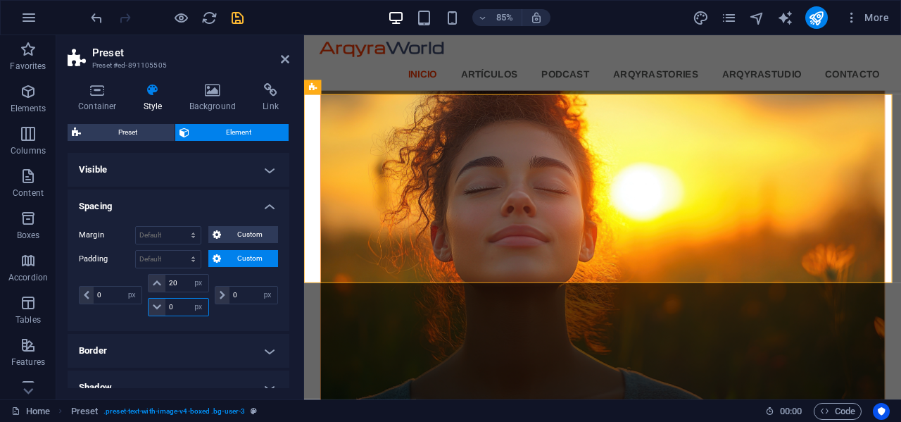
click at [181, 308] on input "0" at bounding box center [186, 306] width 42 height 17
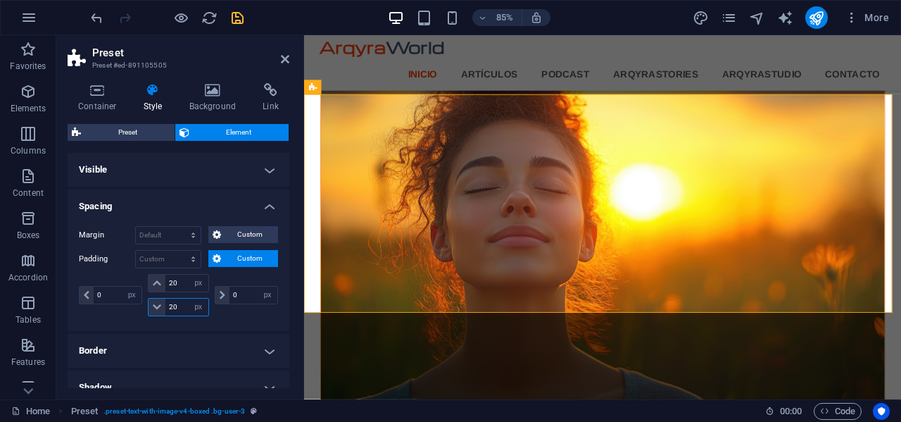
click at [184, 303] on input "20" at bounding box center [186, 306] width 42 height 17
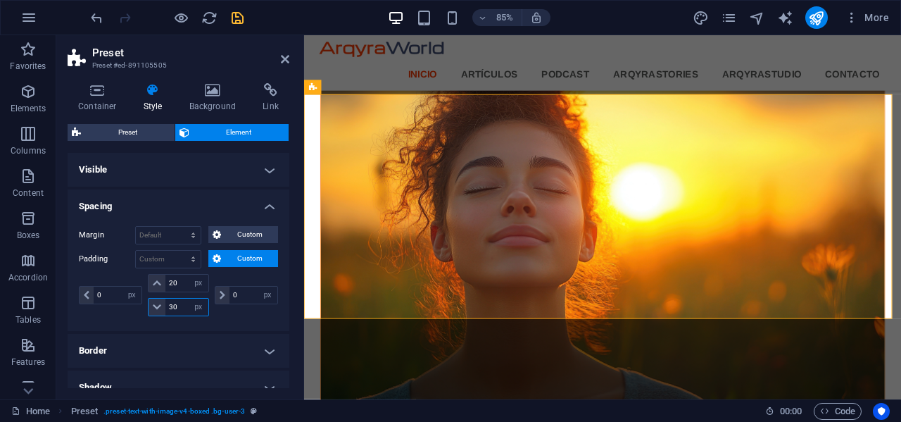
click at [182, 303] on input "30" at bounding box center [186, 306] width 42 height 17
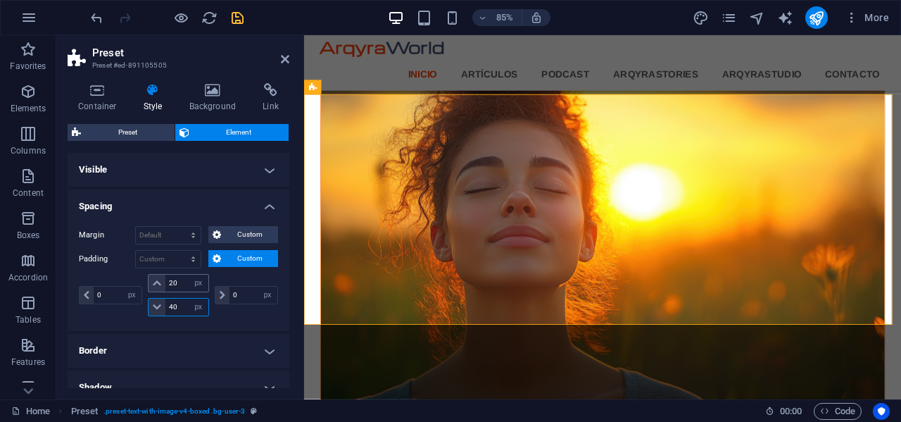
type input "40"
click at [183, 279] on input "20" at bounding box center [186, 282] width 42 height 17
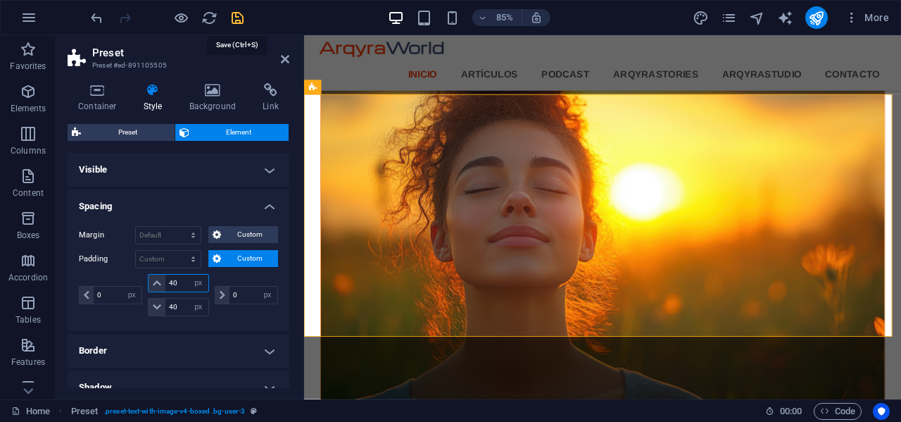
type input "40"
click at [236, 18] on icon "save" at bounding box center [237, 18] width 16 height 16
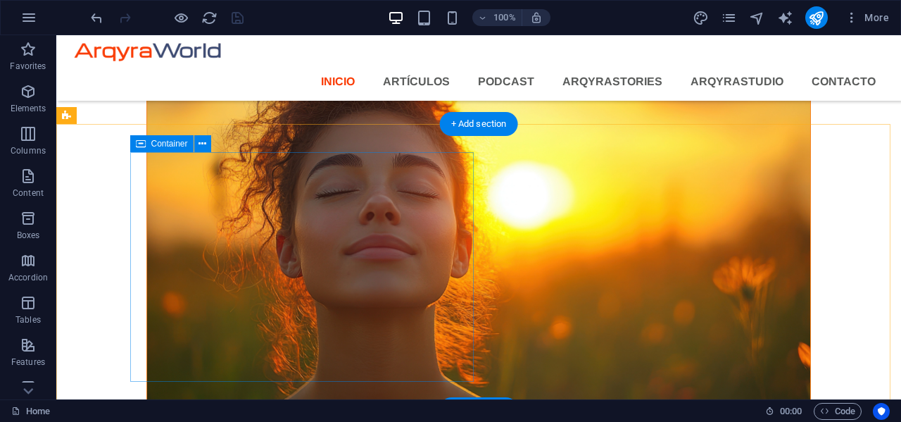
scroll to position [1655, 0]
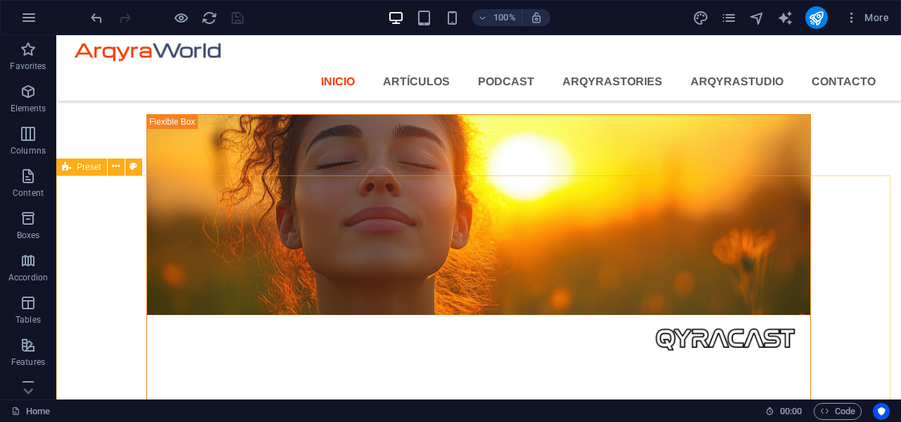
click at [93, 165] on span "Preset" at bounding box center [89, 167] width 25 height 8
select select "px"
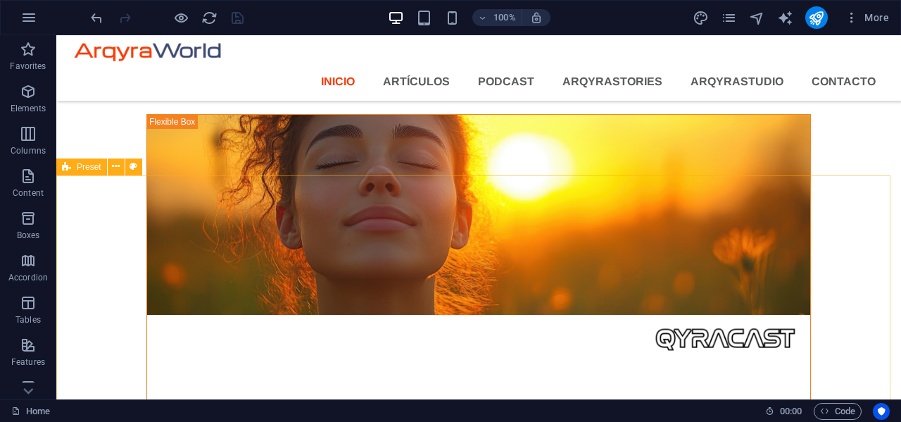
select select "px"
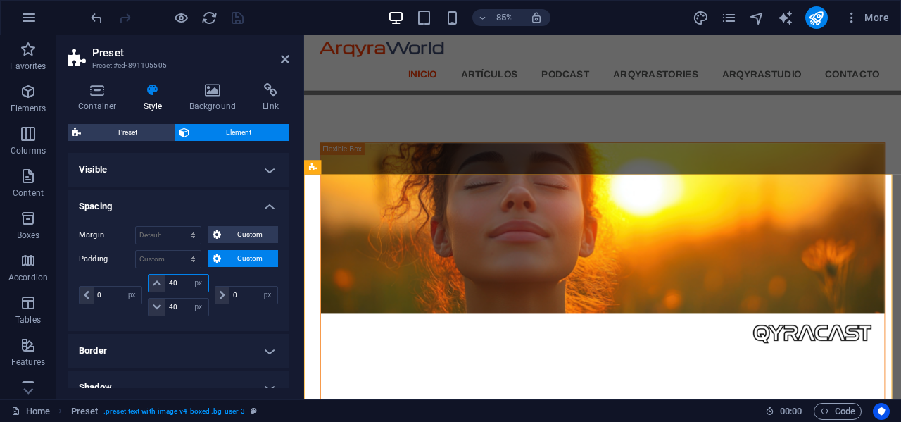
click at [184, 282] on input "40" at bounding box center [186, 282] width 42 height 17
click at [184, 280] on input "40" at bounding box center [186, 282] width 42 height 17
type input "50"
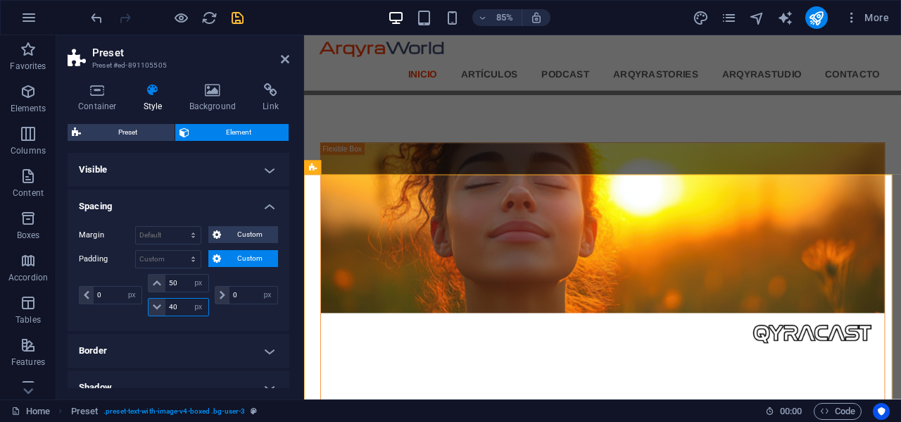
click at [181, 303] on input "40" at bounding box center [186, 306] width 42 height 17
type input "50"
click at [236, 19] on icon "save" at bounding box center [237, 18] width 16 height 16
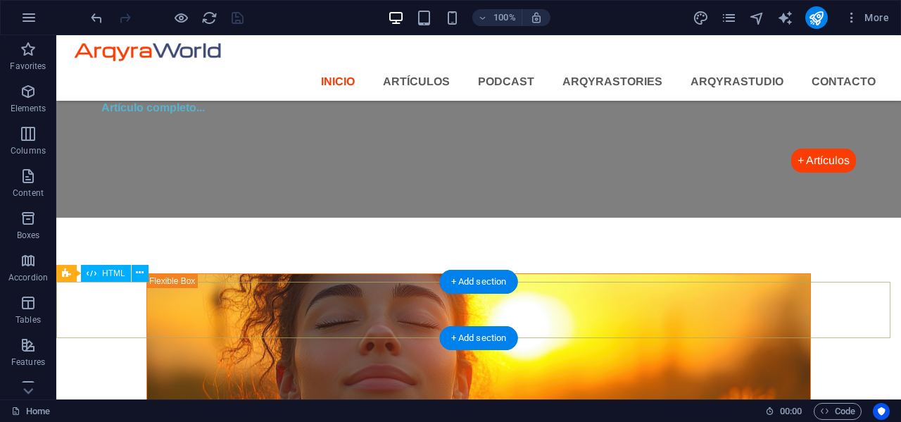
scroll to position [1493, 0]
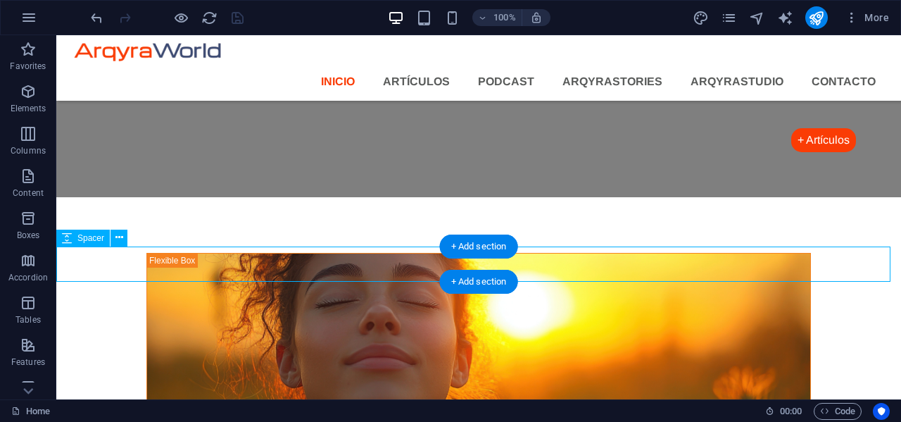
select select "px"
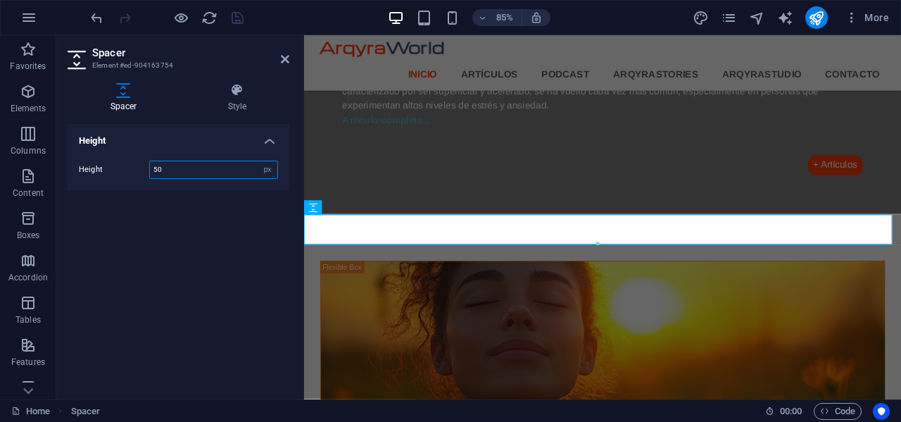
click at [192, 166] on input "50" at bounding box center [213, 169] width 127 height 17
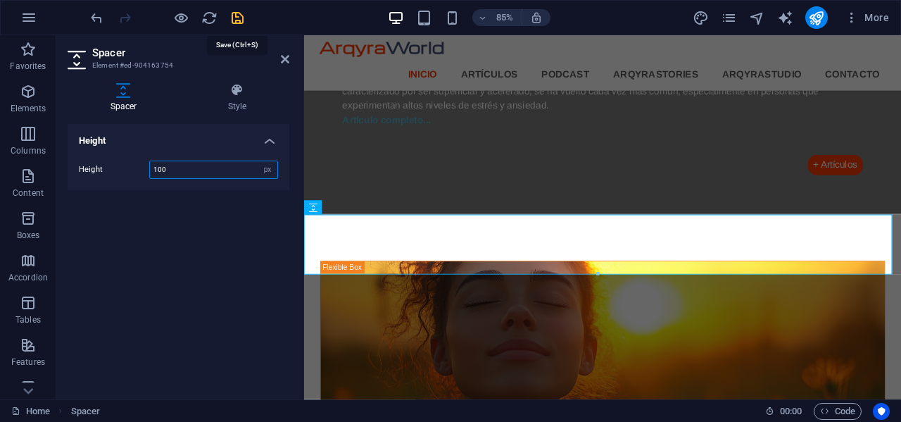
type input "100"
click at [241, 16] on icon "save" at bounding box center [237, 18] width 16 height 16
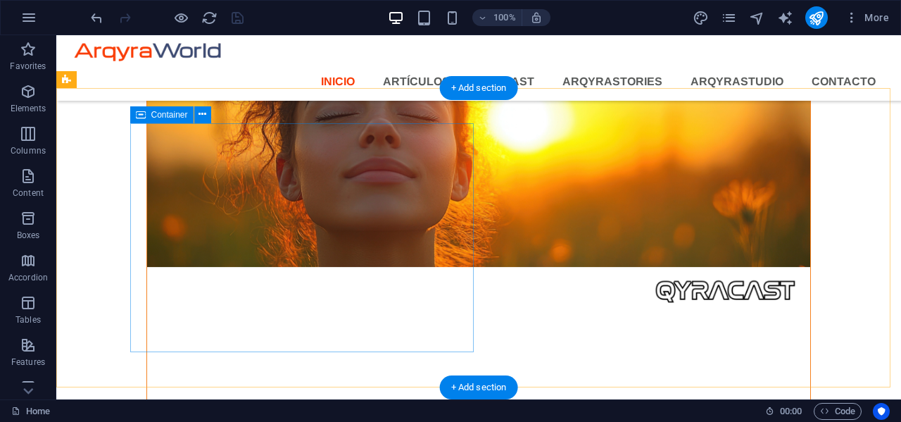
scroll to position [1845, 0]
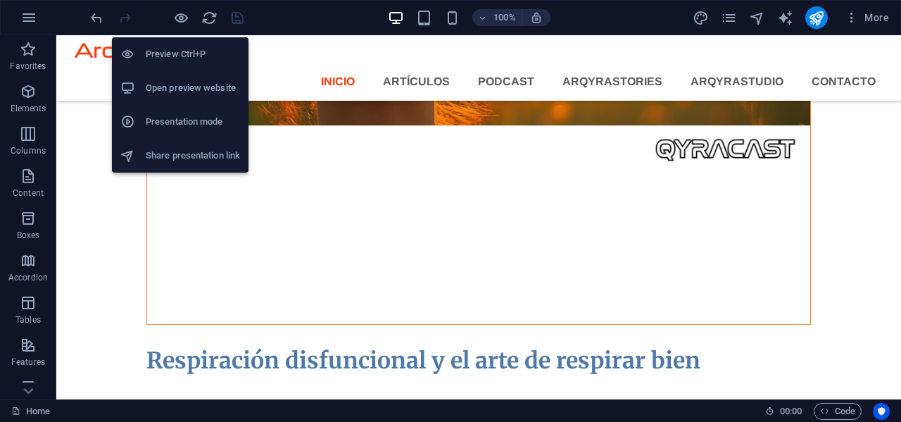
click at [184, 89] on h6 "Open preview website" at bounding box center [193, 88] width 94 height 17
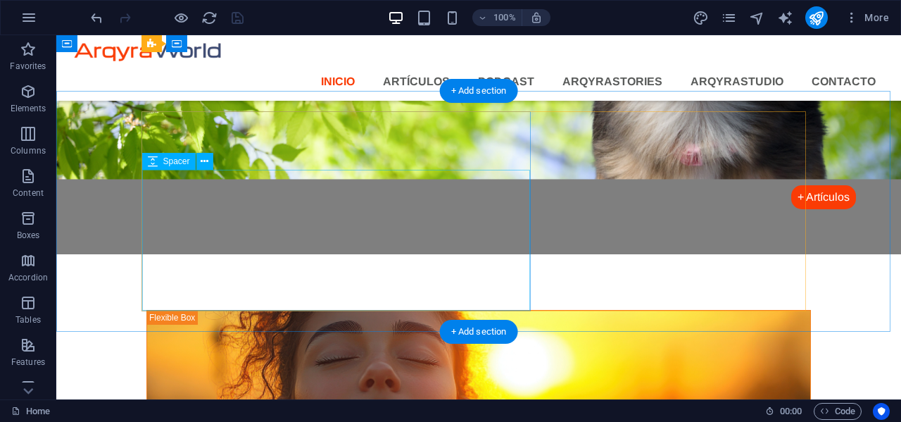
scroll to position [1280, 0]
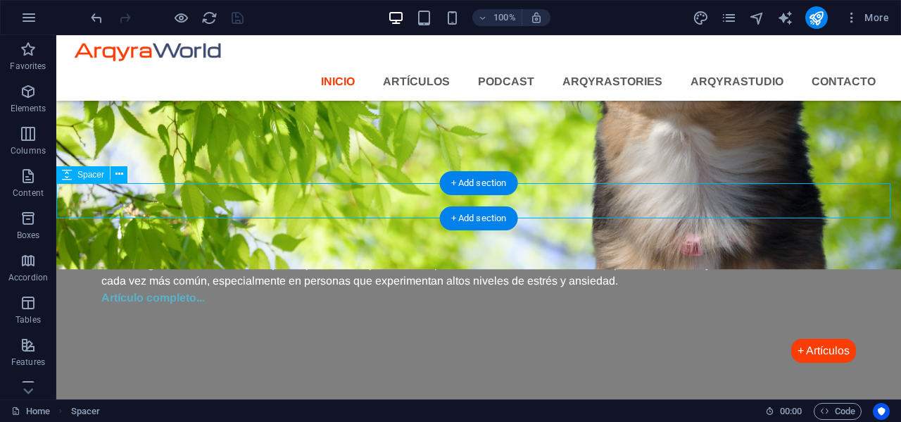
select select "px"
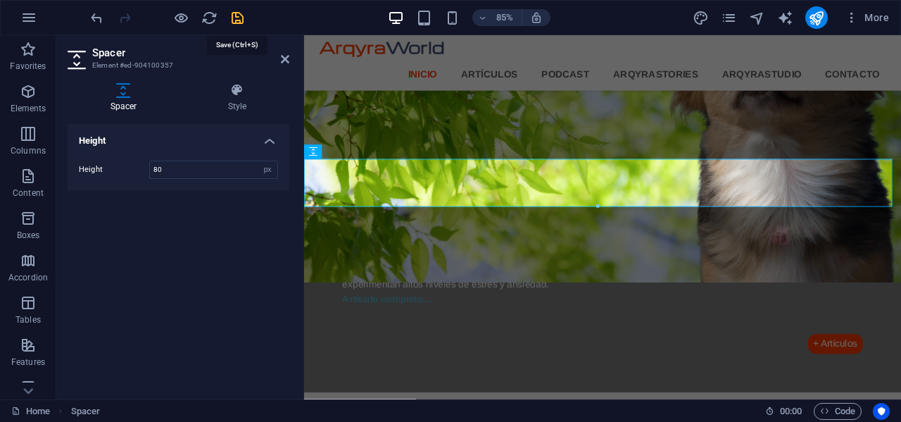
type input "80"
click at [239, 15] on icon "save" at bounding box center [237, 18] width 16 height 16
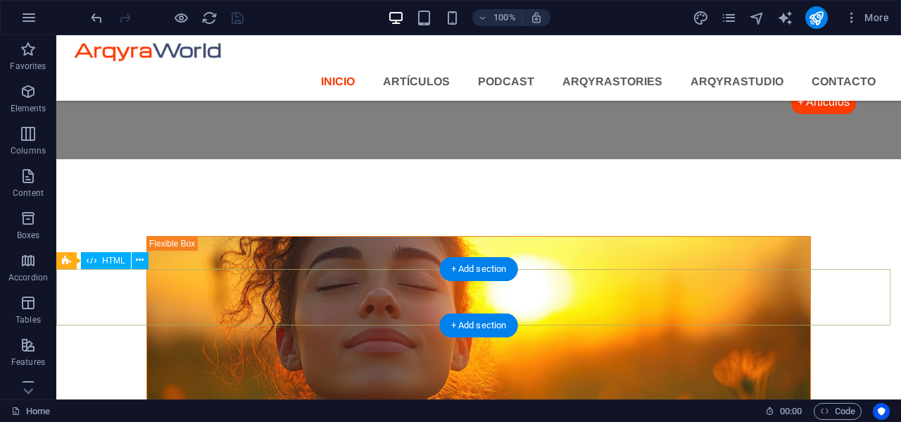
scroll to position [1562, 0]
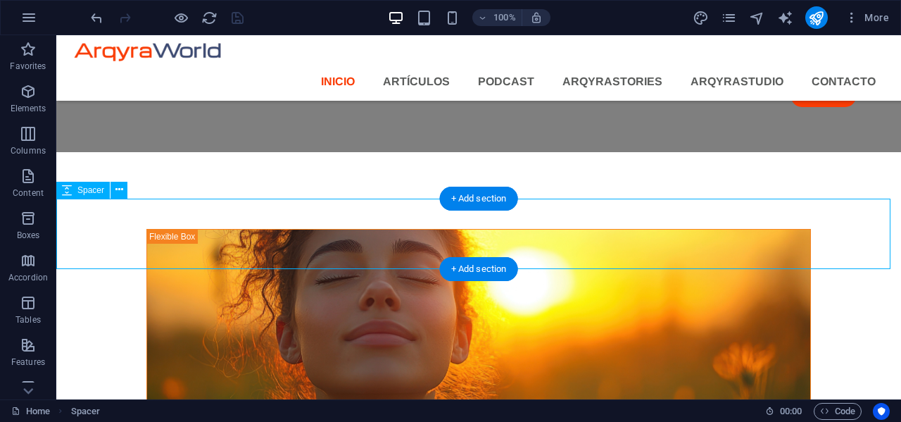
select select "px"
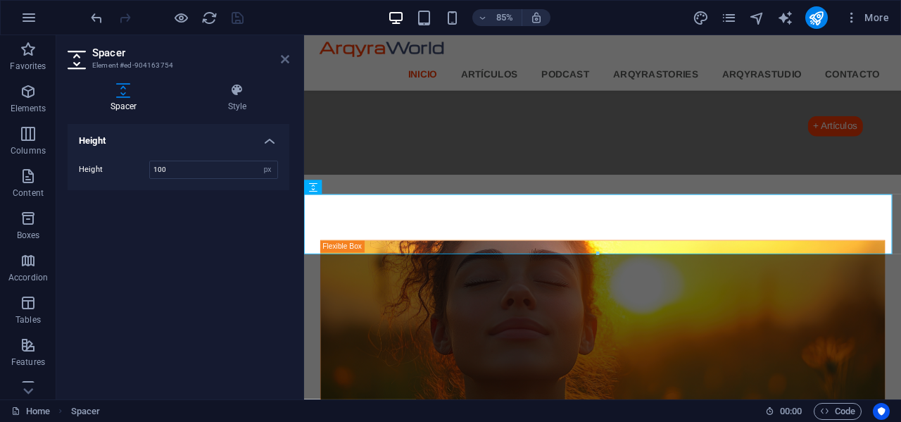
click at [286, 63] on header "Spacer Element #ed-904163754" at bounding box center [179, 53] width 222 height 37
click at [286, 58] on icon at bounding box center [285, 58] width 8 height 11
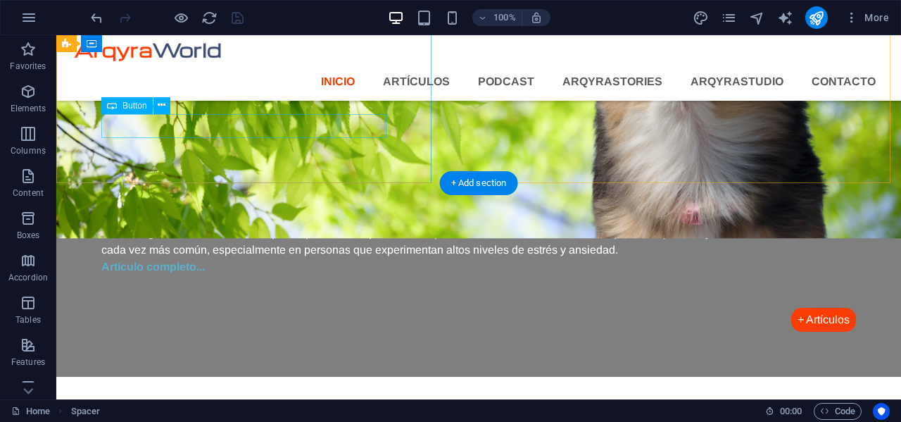
scroll to position [1280, 0]
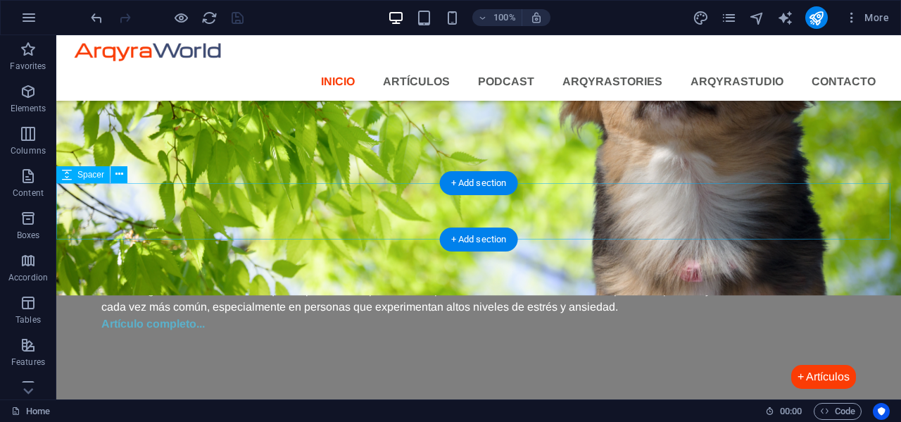
select select "px"
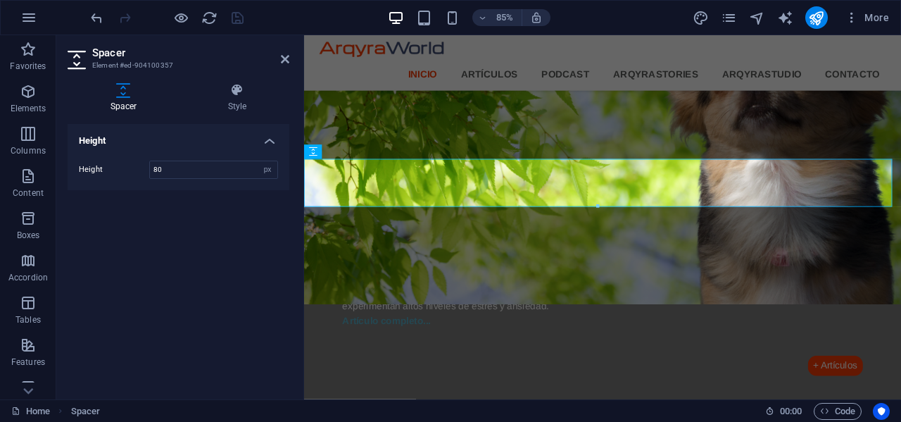
scroll to position [1306, 0]
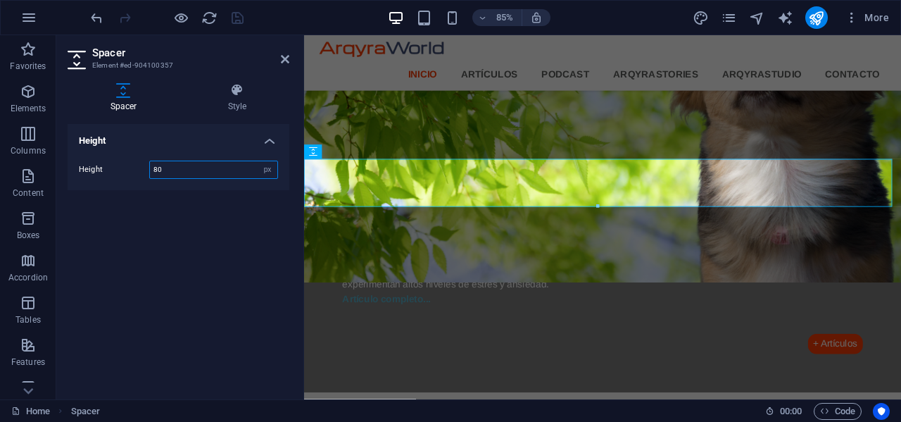
click at [206, 165] on input "80" at bounding box center [213, 169] width 127 height 17
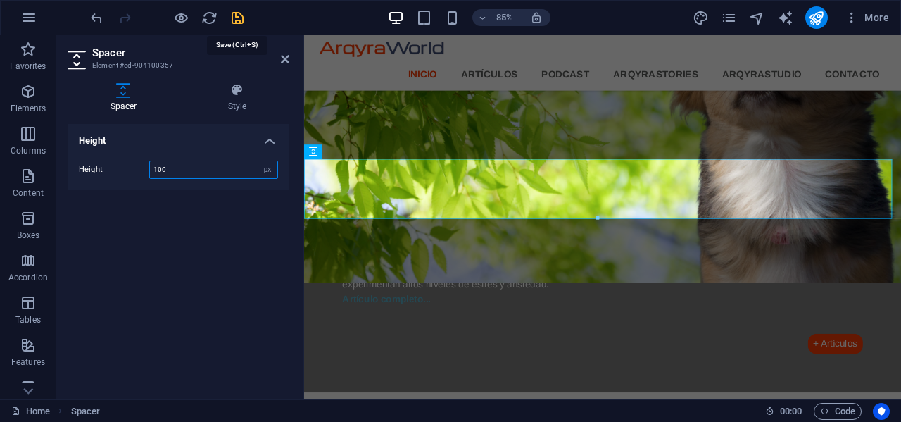
type input "100"
click at [236, 18] on icon "save" at bounding box center [237, 18] width 16 height 16
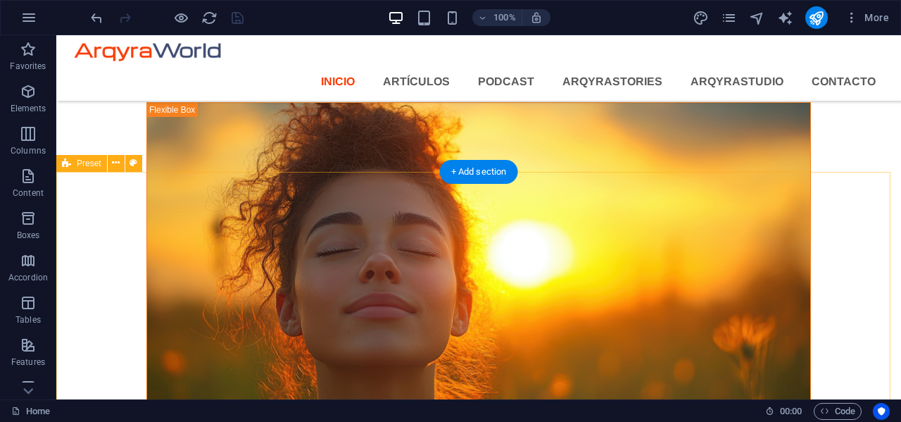
scroll to position [1632, 0]
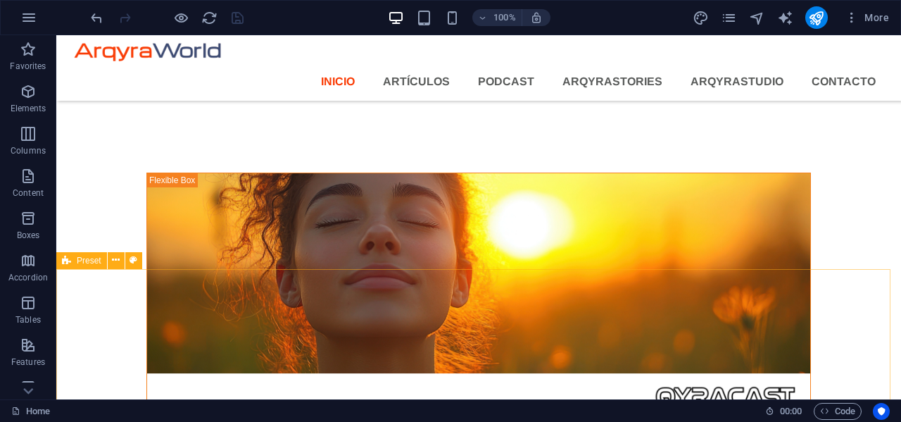
click at [88, 262] on span "Preset" at bounding box center [89, 260] width 25 height 8
select select "px"
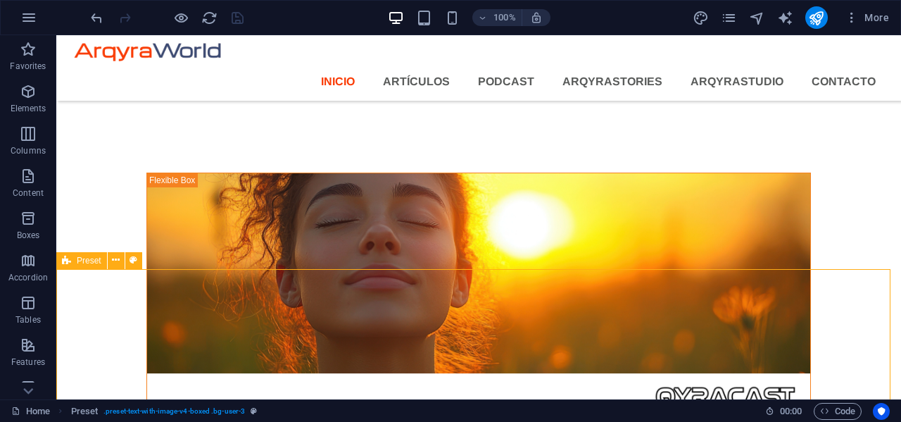
select select "px"
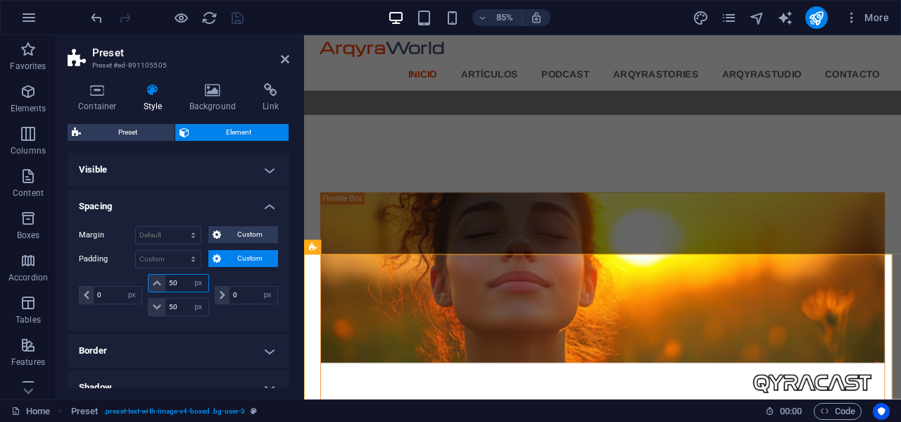
click at [183, 284] on input "50" at bounding box center [186, 282] width 42 height 17
type input "70"
click at [181, 310] on input "50" at bounding box center [186, 306] width 42 height 17
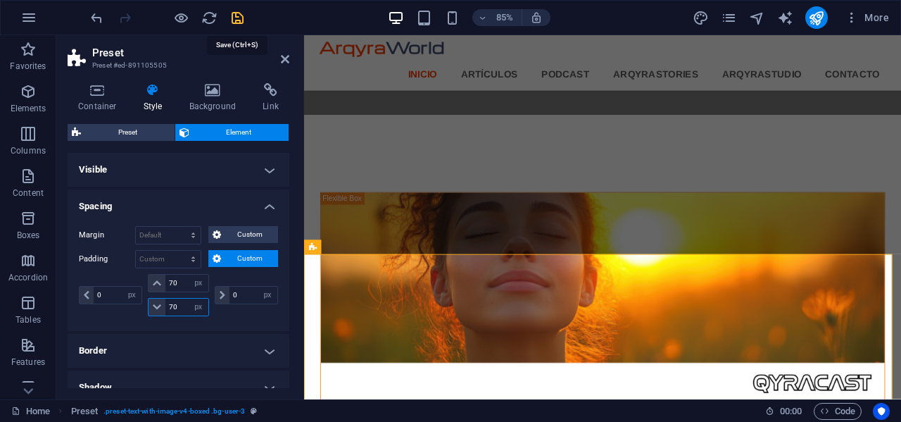
type input "70"
click at [237, 16] on icon "save" at bounding box center [237, 18] width 16 height 16
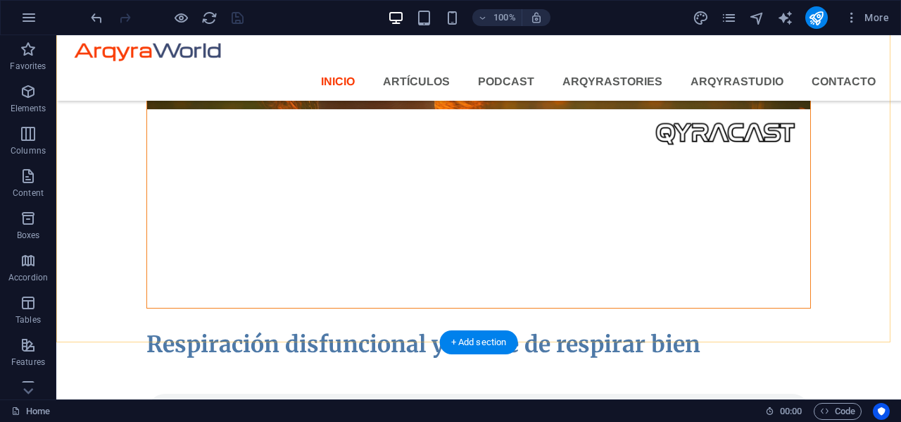
scroll to position [1977, 0]
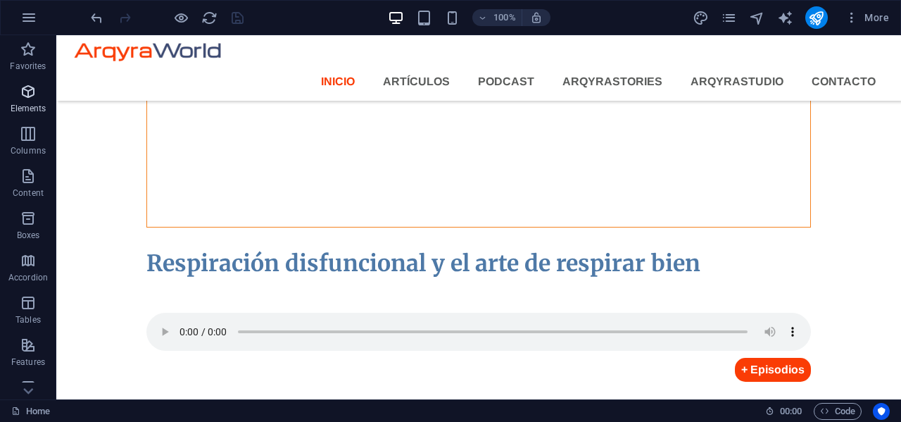
click at [27, 89] on icon "button" at bounding box center [28, 91] width 17 height 17
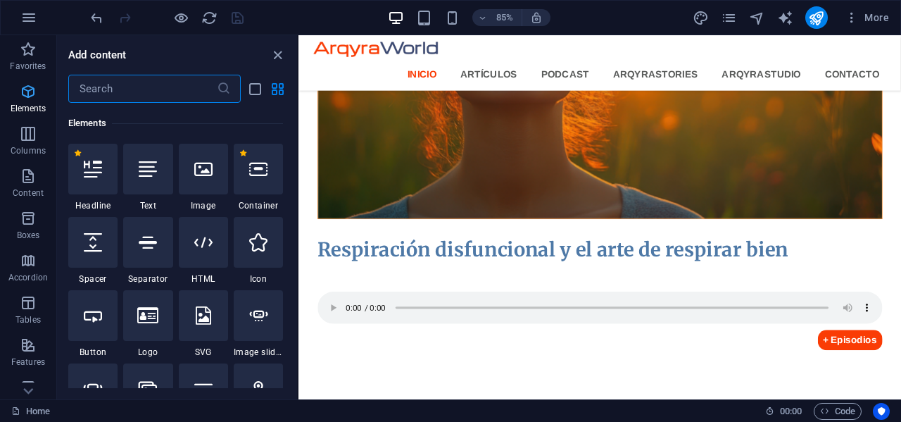
scroll to position [150, 0]
click at [23, 179] on icon "button" at bounding box center [28, 176] width 17 height 17
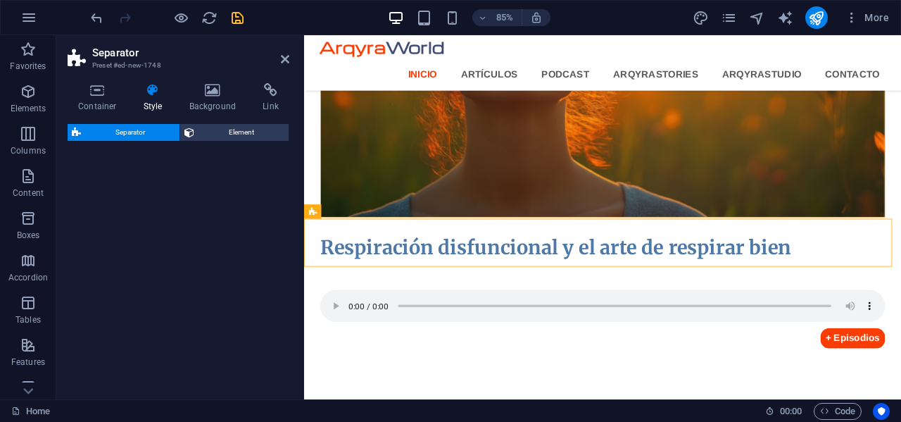
scroll to position [2001, 0]
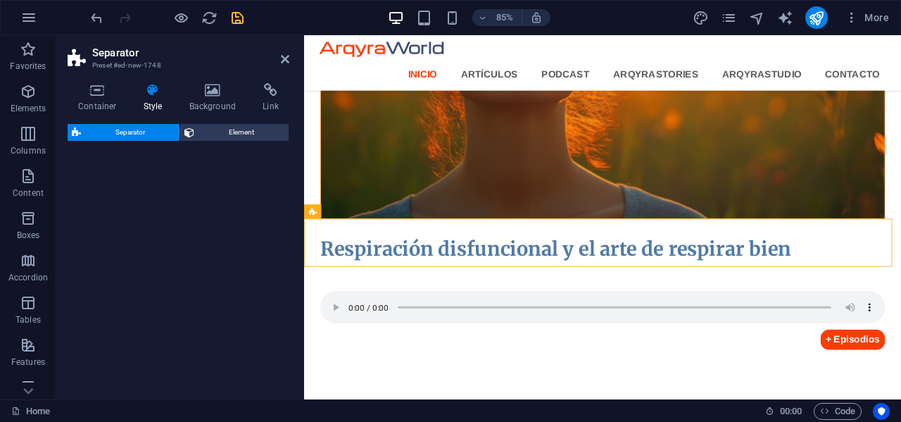
select select "polygon1"
select select "rem"
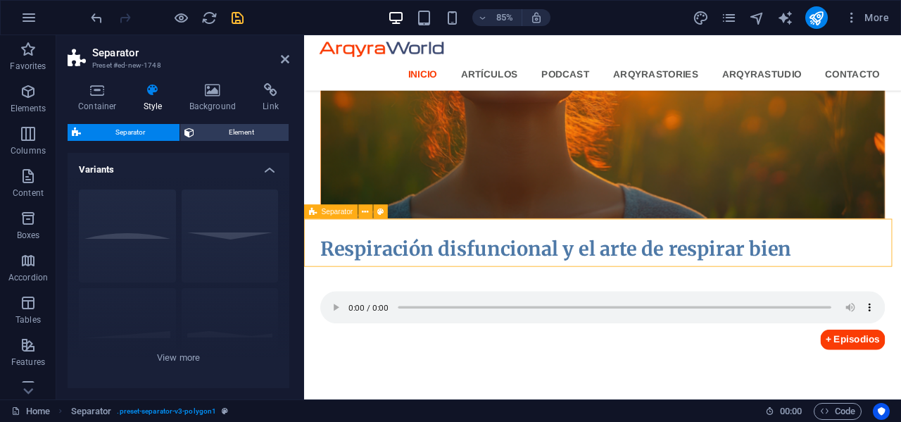
click at [324, 213] on span "Separator" at bounding box center [338, 211] width 32 height 7
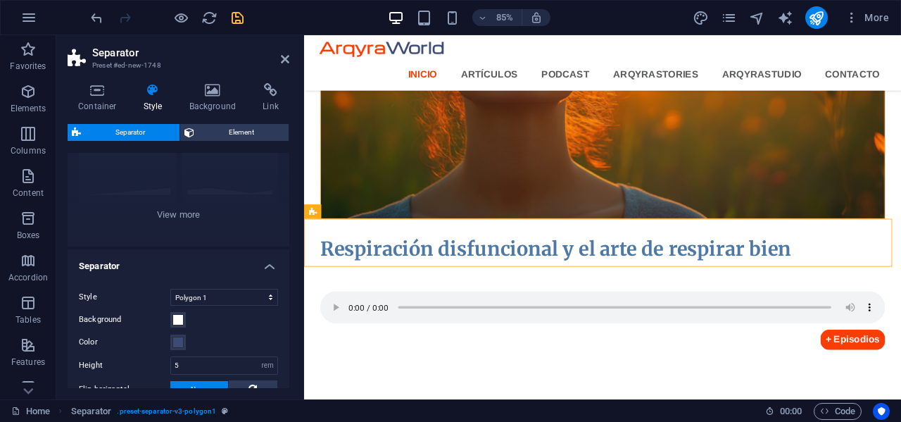
scroll to position [211, 0]
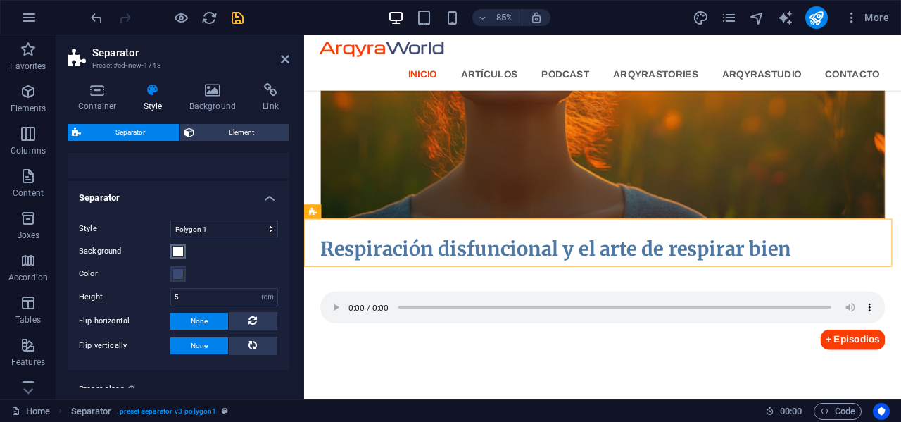
click at [175, 251] on span at bounding box center [177, 251] width 11 height 11
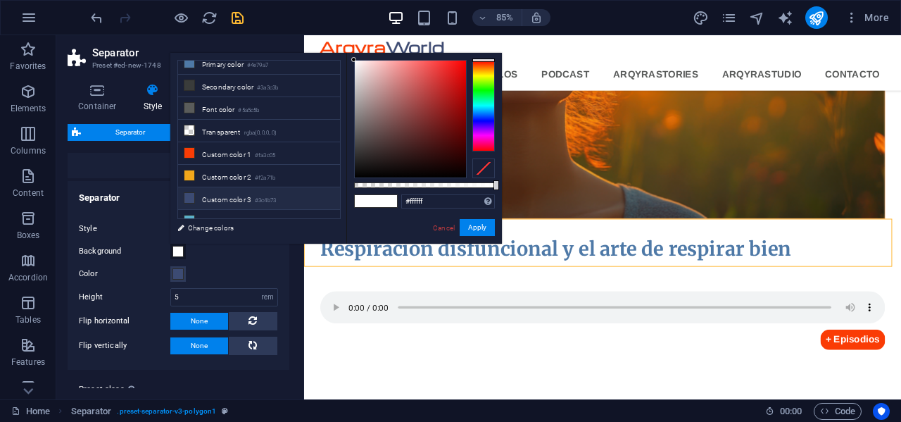
scroll to position [41, 0]
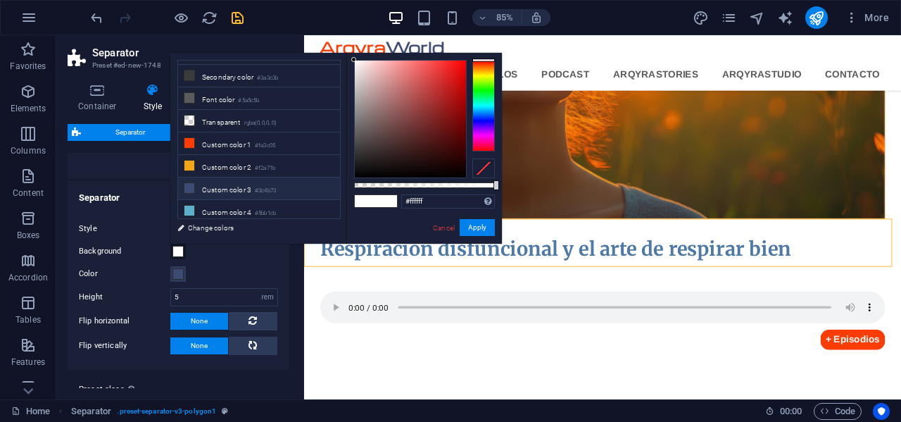
click at [225, 182] on li "Custom color 3 #3c4b73" at bounding box center [259, 188] width 162 height 23
type input "#3c4b73"
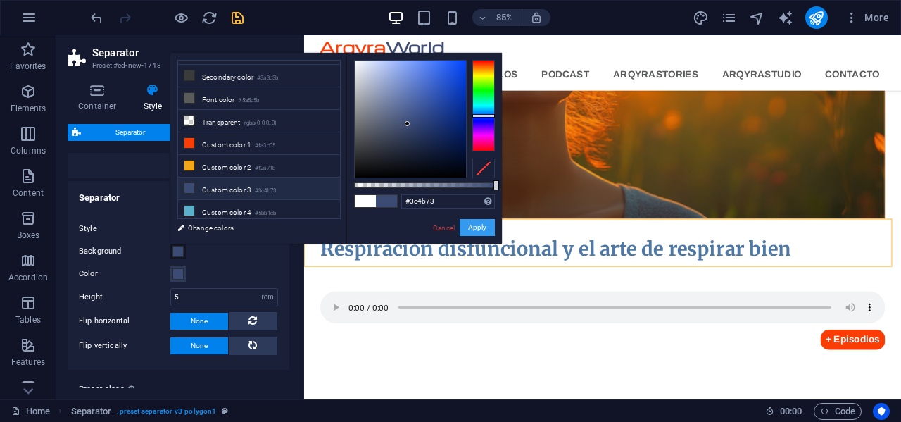
click at [476, 225] on button "Apply" at bounding box center [477, 227] width 35 height 17
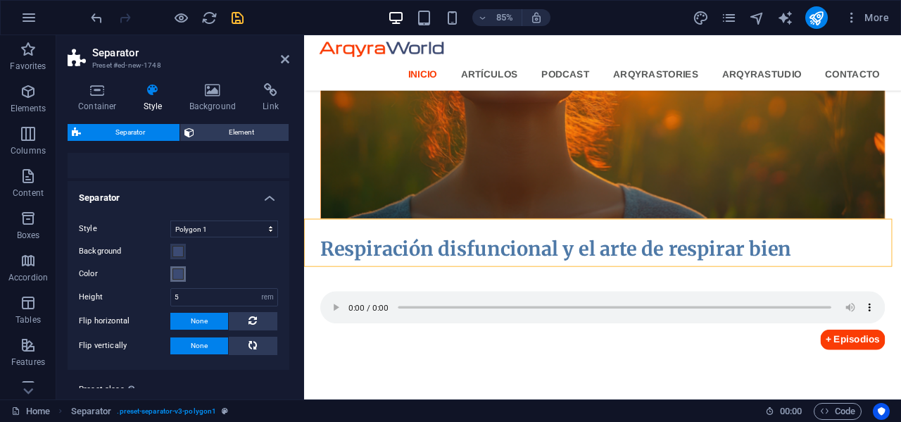
click at [179, 272] on span at bounding box center [177, 273] width 11 height 11
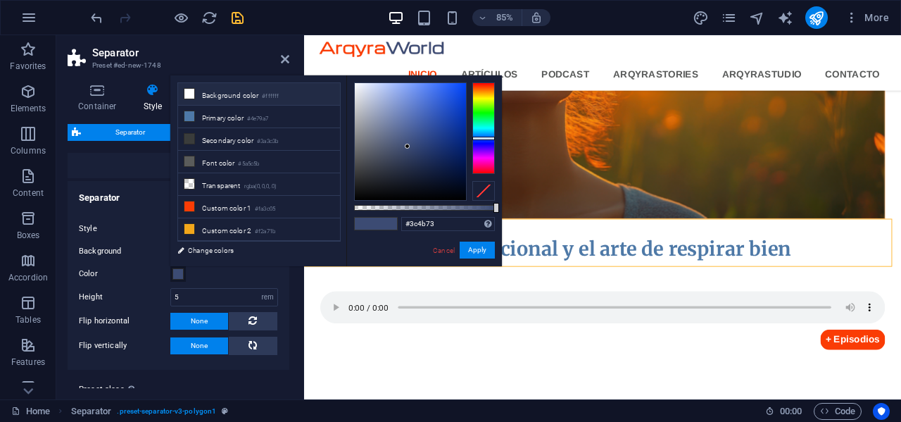
click at [215, 94] on li "Background color #ffffff" at bounding box center [259, 94] width 162 height 23
type input "#ffffff"
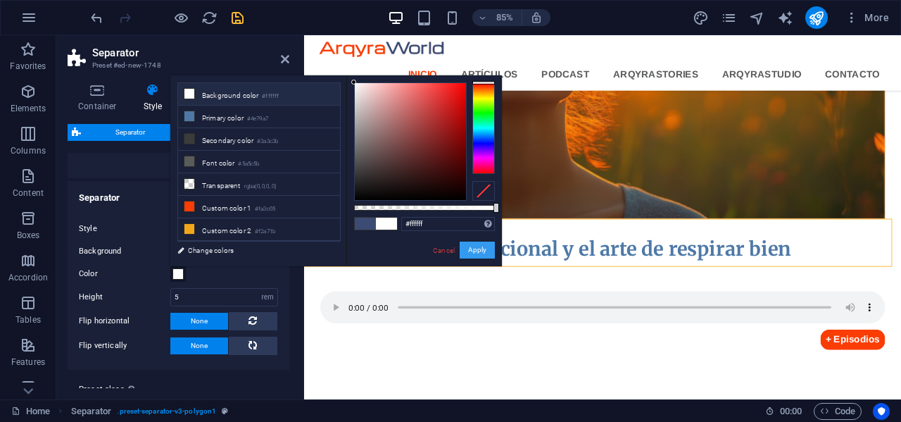
click at [474, 253] on button "Apply" at bounding box center [477, 249] width 35 height 17
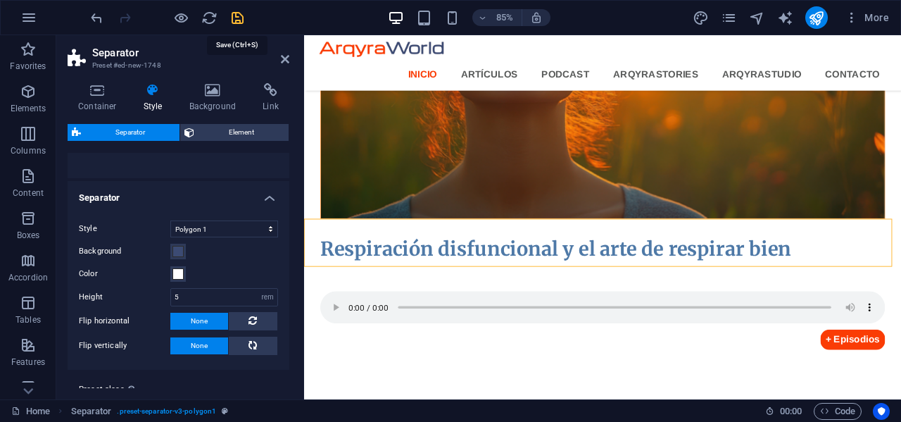
click at [241, 14] on icon "save" at bounding box center [237, 18] width 16 height 16
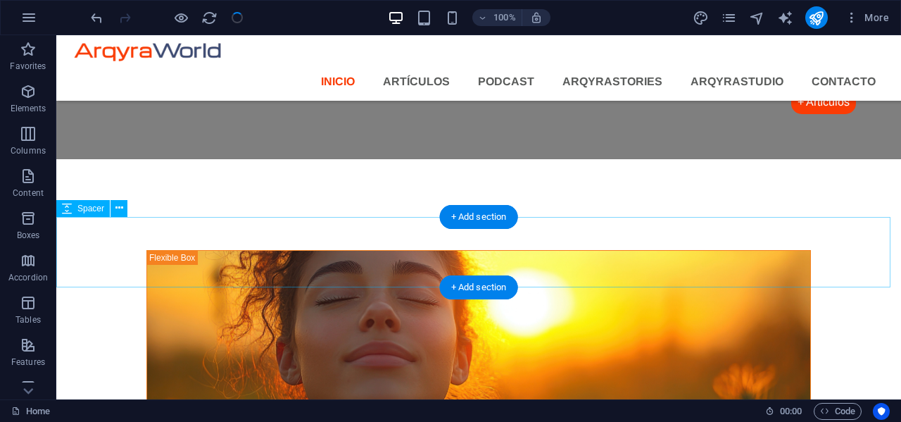
scroll to position [1695, 0]
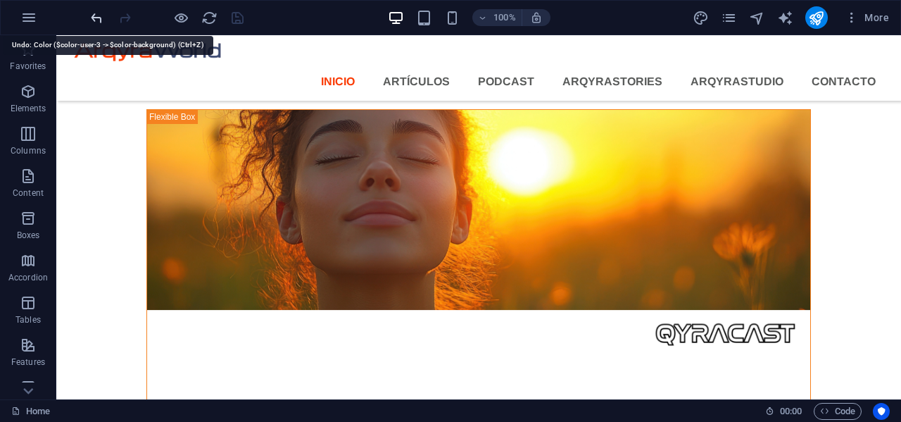
click at [91, 13] on icon "undo" at bounding box center [97, 18] width 16 height 16
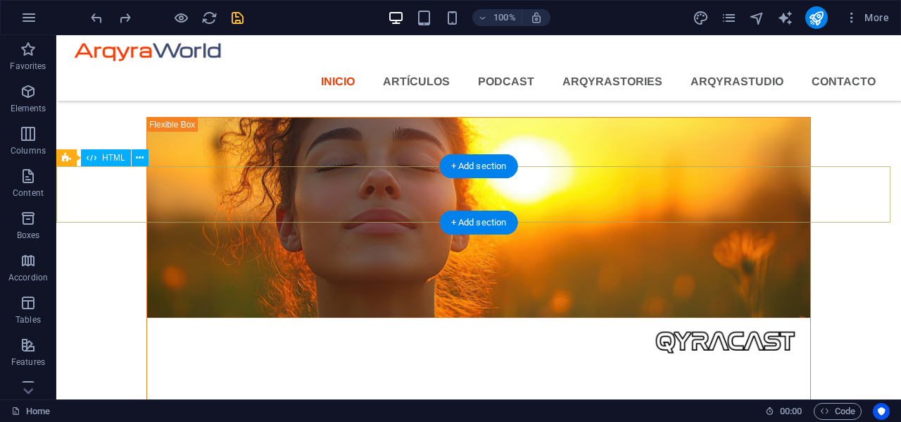
scroll to position [1547, 0]
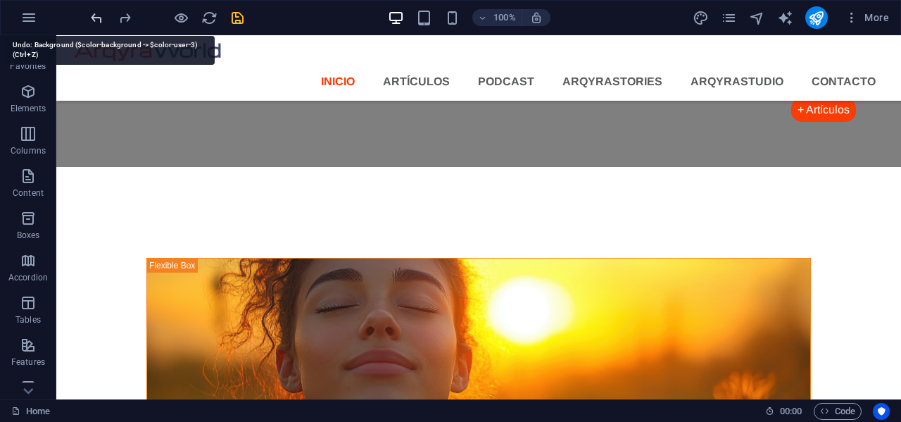
click at [93, 17] on icon "undo" at bounding box center [97, 18] width 16 height 16
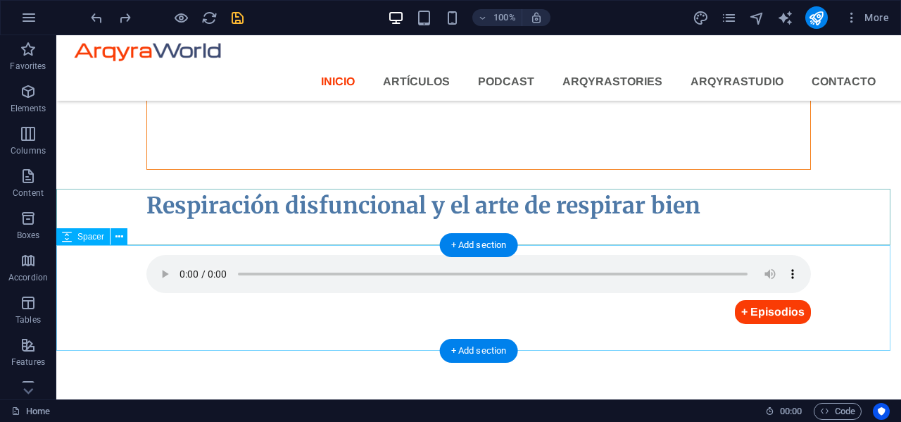
scroll to position [2040, 0]
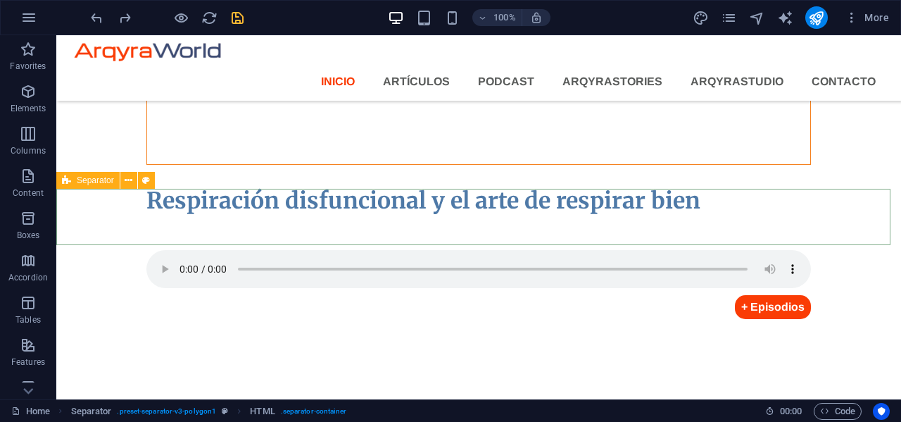
click at [72, 177] on div "Separator" at bounding box center [87, 180] width 63 height 17
select select "polygon1"
select select "rem"
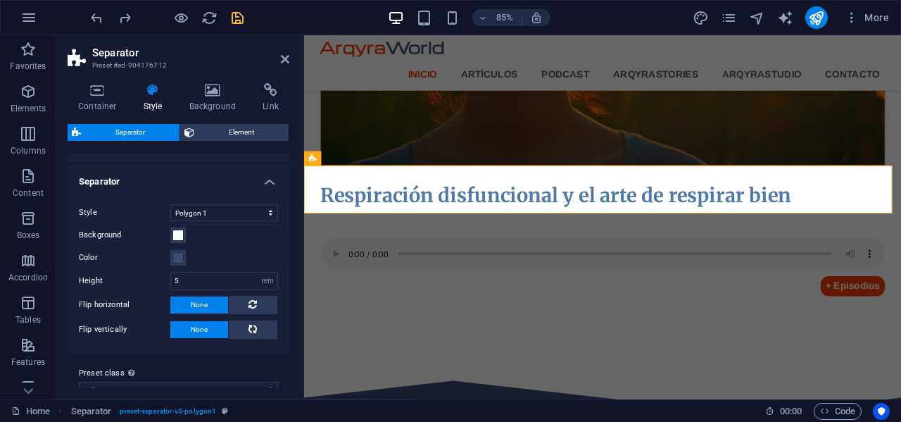
scroll to position [248, 0]
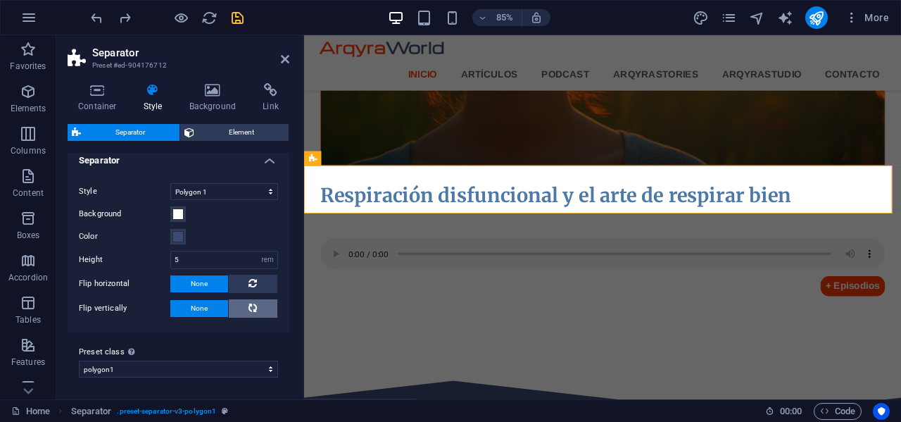
click at [247, 306] on icon at bounding box center [252, 307] width 17 height 8
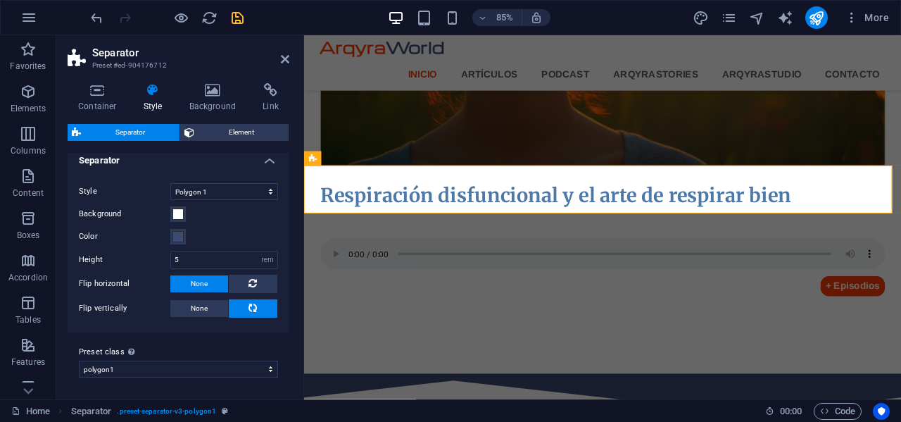
click at [239, 19] on icon "save" at bounding box center [237, 18] width 16 height 16
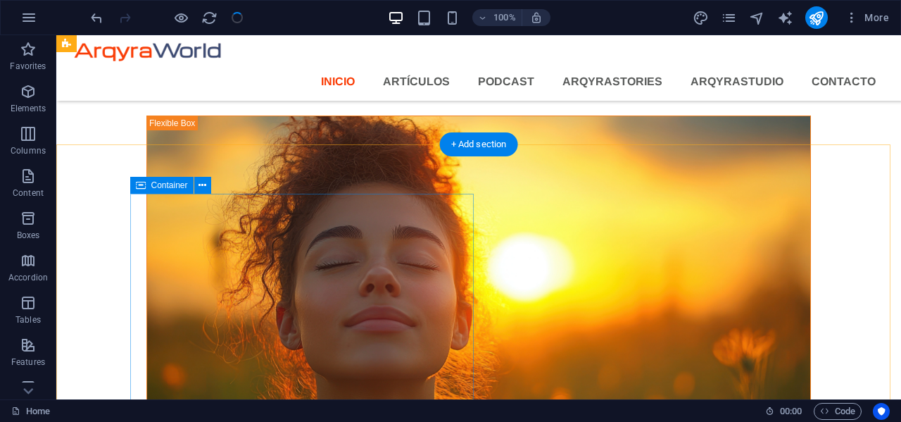
scroll to position [1688, 0]
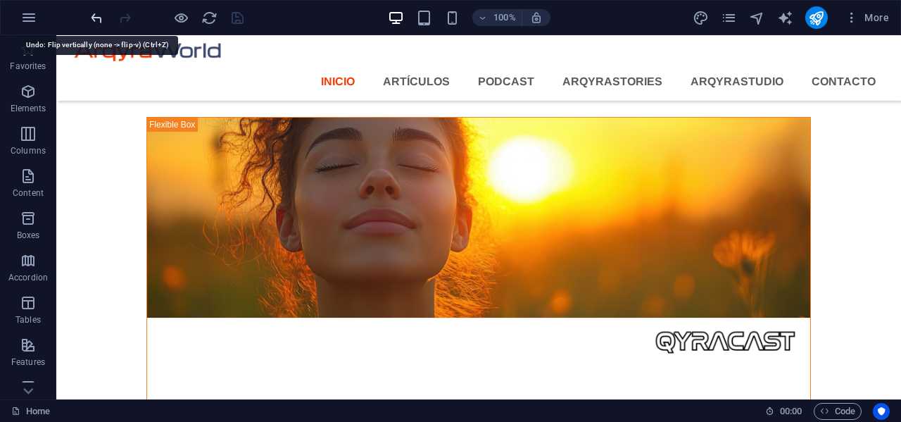
click at [94, 14] on icon "undo" at bounding box center [97, 18] width 16 height 16
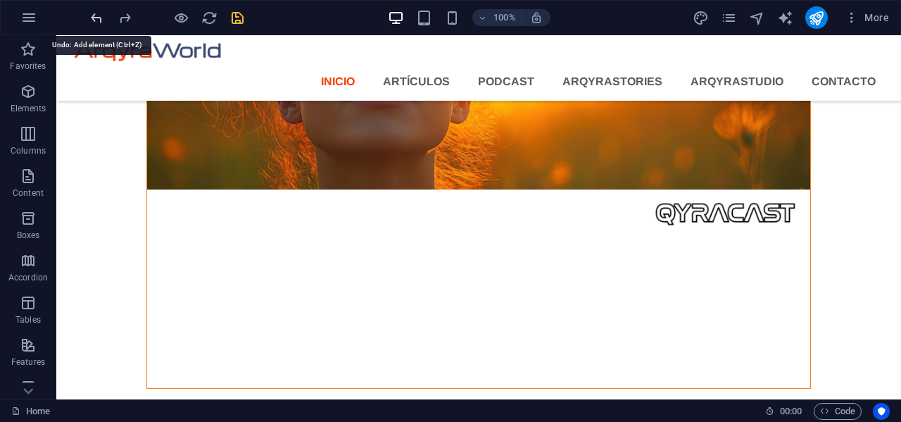
scroll to position [2040, 0]
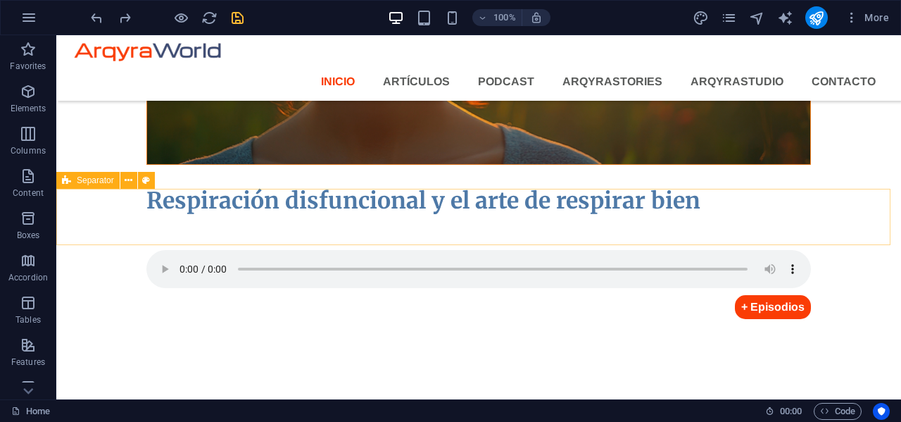
click at [70, 179] on icon at bounding box center [66, 180] width 9 height 17
select select "polygon1"
select select "rem"
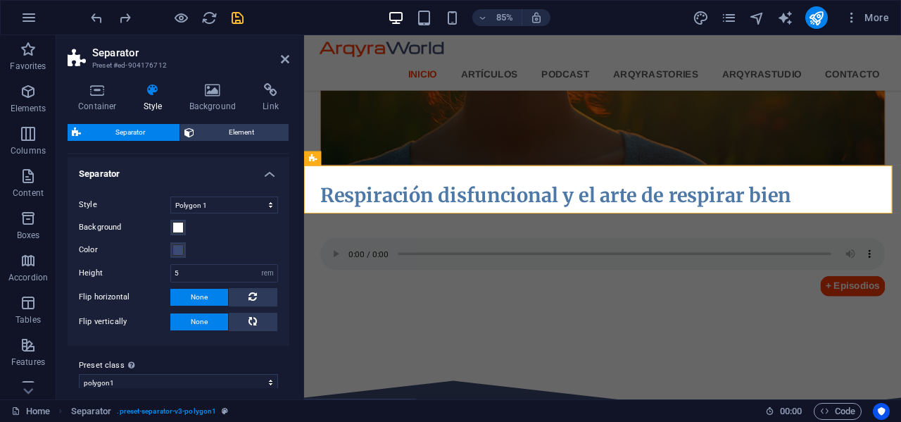
scroll to position [248, 0]
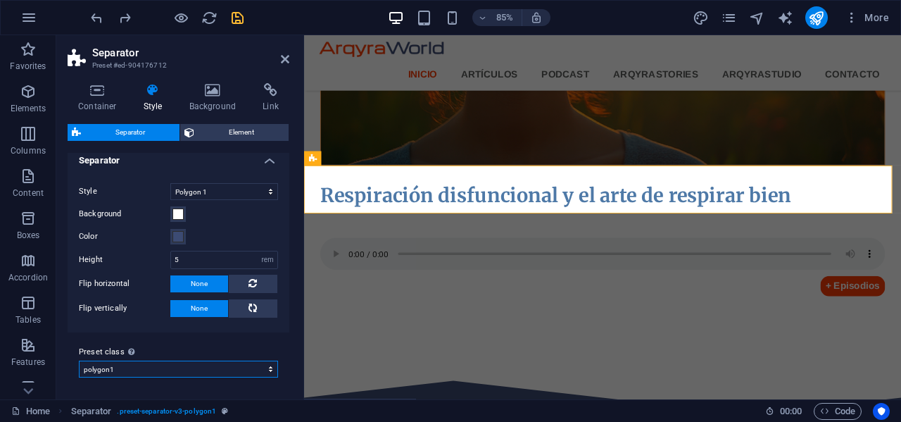
click at [268, 367] on select "polygon1 Add preset class" at bounding box center [178, 368] width 199 height 17
click at [79, 360] on select "polygon1 Add preset class" at bounding box center [178, 368] width 199 height 17
select select "preset-separator-v3-polygon1"
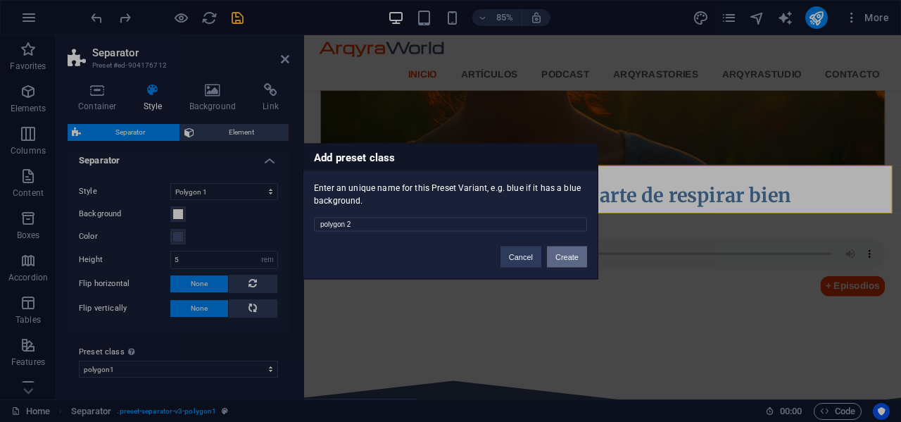
type input "polygon 2"
click at [567, 259] on button "Create" at bounding box center [567, 256] width 40 height 21
select select "preset-separator-v3-polygon-2"
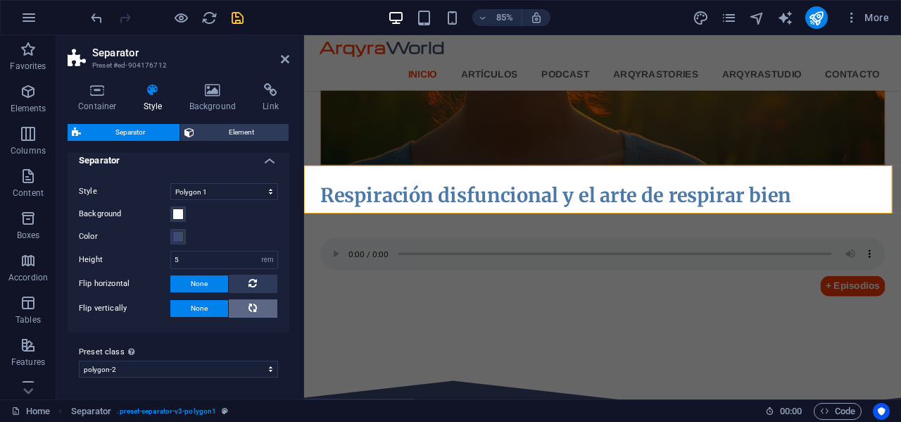
click at [253, 302] on span at bounding box center [252, 308] width 8 height 18
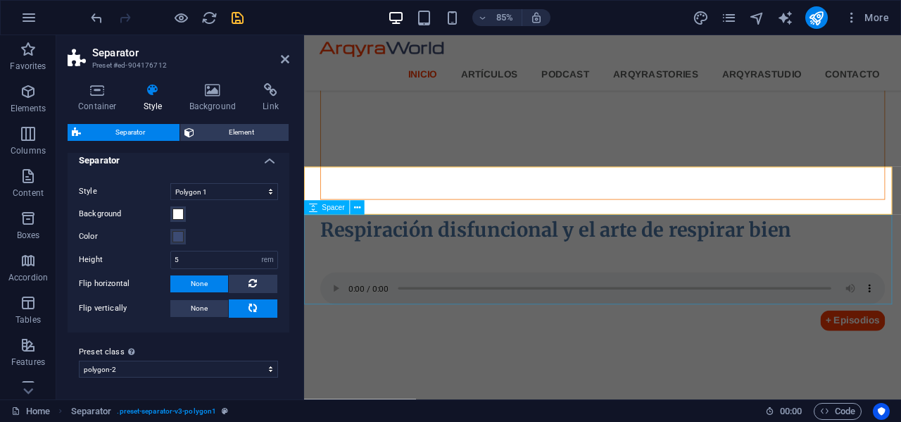
scroll to position [2063, 0]
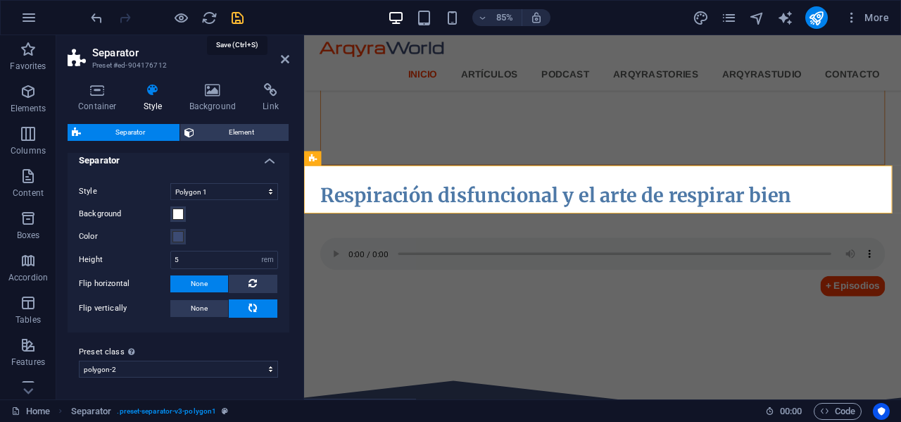
click at [234, 18] on icon "save" at bounding box center [237, 18] width 16 height 16
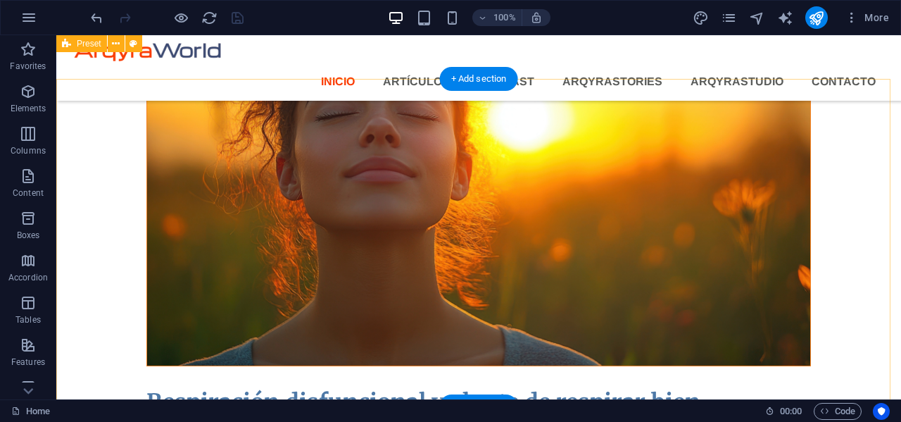
scroll to position [1822, 0]
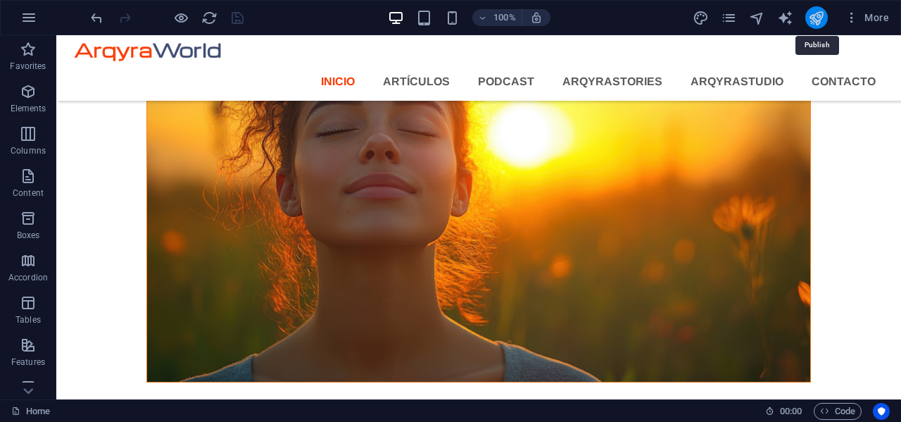
click at [816, 18] on icon "publish" at bounding box center [816, 18] width 16 height 16
